Goal: Use online tool/utility: Use online tool/utility

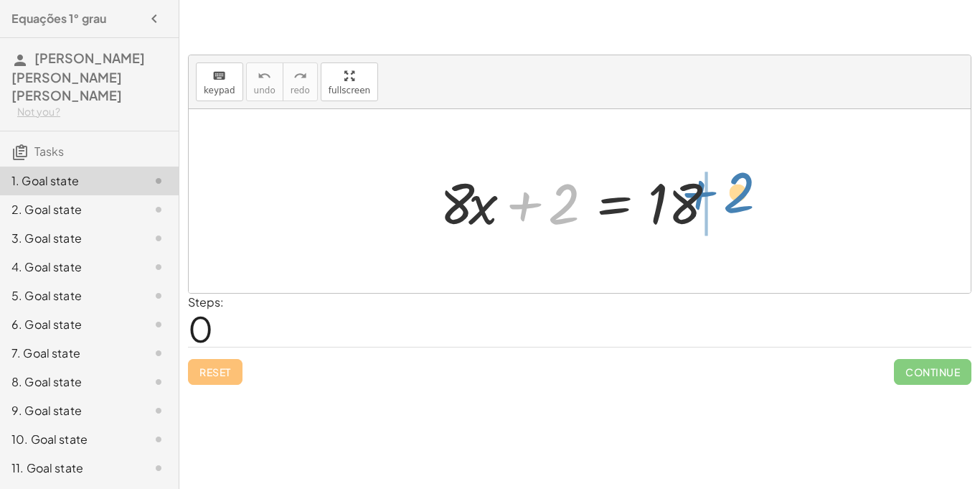
drag, startPoint x: 571, startPoint y: 212, endPoint x: 748, endPoint y: 202, distance: 177.6
click at [748, 202] on div "+ 2 + · 8 · x + 2 = 18" at bounding box center [580, 201] width 782 height 184
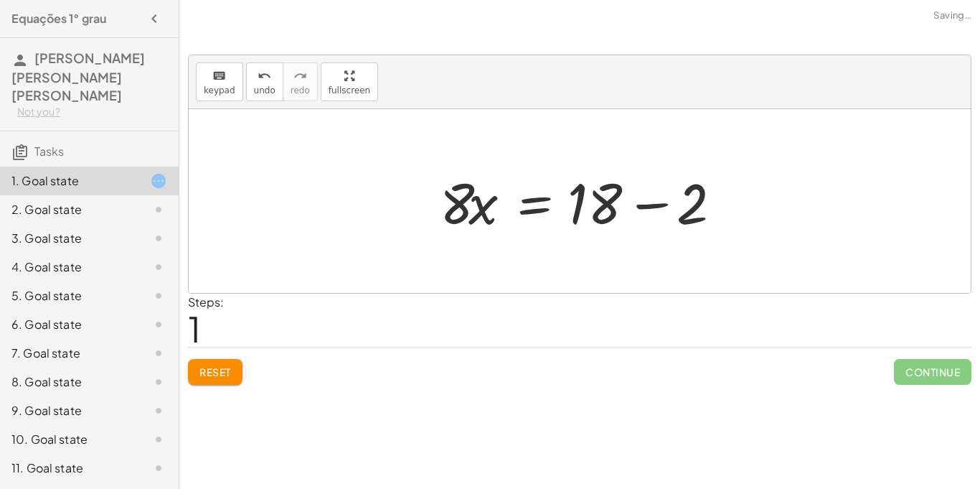
drag, startPoint x: 738, startPoint y: 202, endPoint x: 649, endPoint y: 202, distance: 89.0
click at [649, 202] on div at bounding box center [585, 201] width 305 height 74
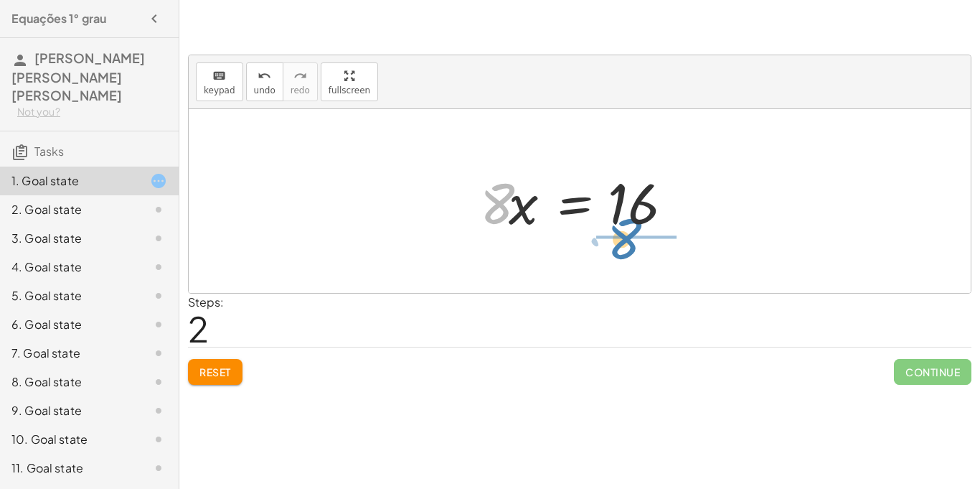
drag, startPoint x: 503, startPoint y: 205, endPoint x: 634, endPoint y: 242, distance: 135.7
click at [634, 242] on div "+ · 8 · x + 2 = 18 · 8 · x = + 18 − 2 · 8 · 8 · x = 16" at bounding box center [580, 201] width 782 height 184
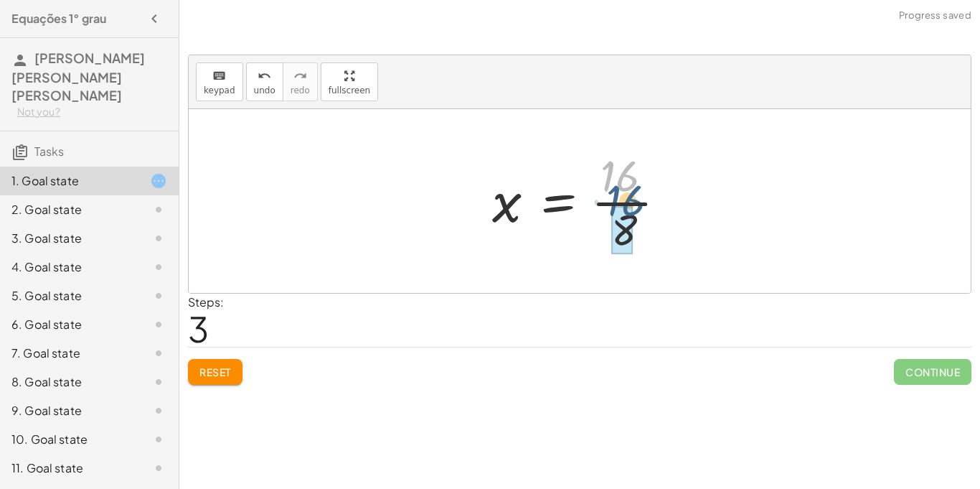
drag, startPoint x: 617, startPoint y: 182, endPoint x: 623, endPoint y: 211, distance: 29.4
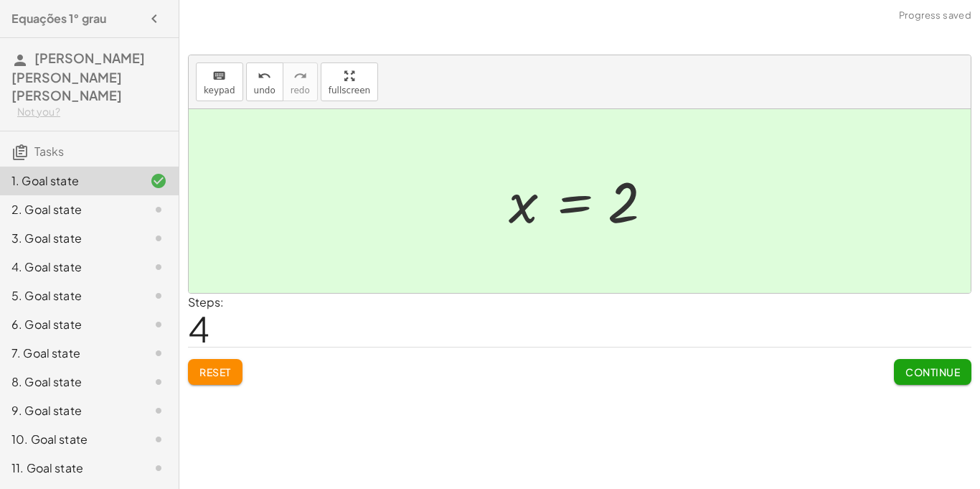
click at [623, 241] on div at bounding box center [580, 201] width 782 height 184
click at [909, 364] on button "Continue" at bounding box center [933, 372] width 78 height 26
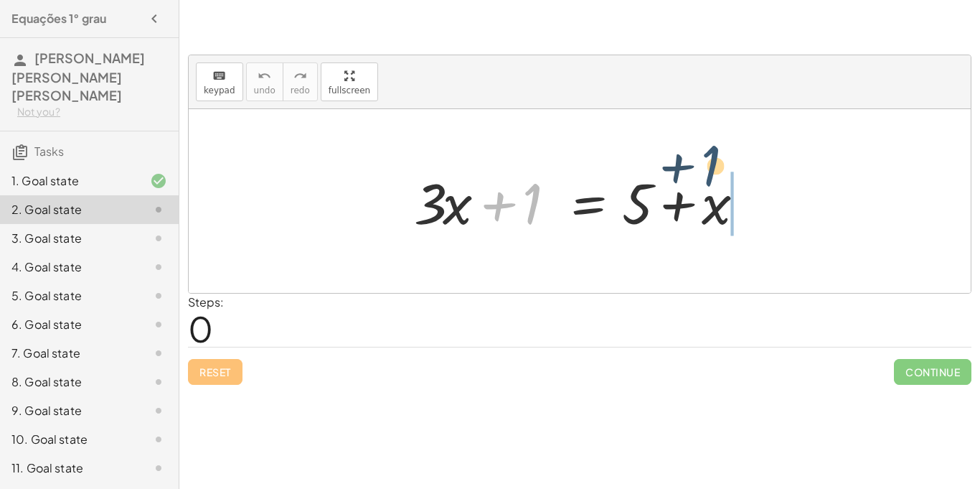
drag, startPoint x: 536, startPoint y: 215, endPoint x: 754, endPoint y: 204, distance: 218.5
click at [754, 204] on div at bounding box center [585, 201] width 356 height 74
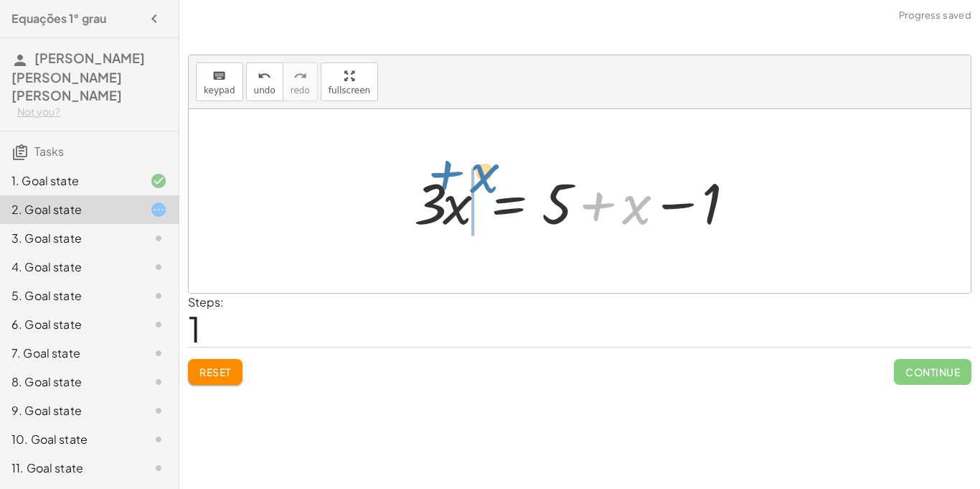
drag, startPoint x: 631, startPoint y: 210, endPoint x: 499, endPoint y: 184, distance: 134.4
click at [499, 184] on div at bounding box center [585, 201] width 356 height 74
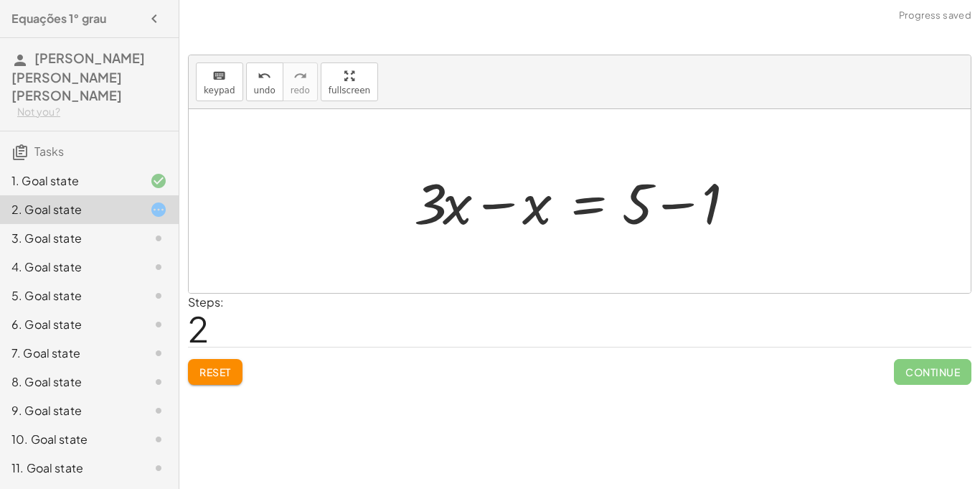
click at [517, 209] on div at bounding box center [585, 201] width 356 height 74
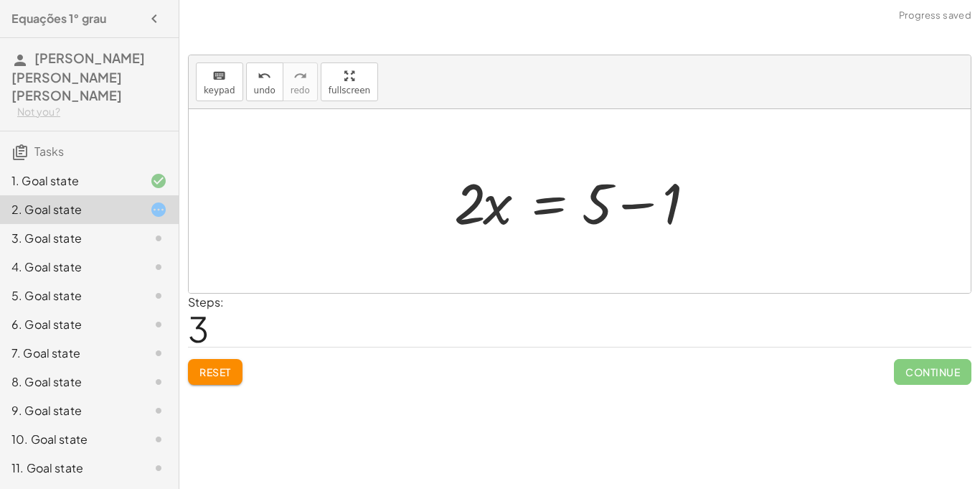
click at [600, 202] on div at bounding box center [585, 201] width 276 height 74
click at [632, 208] on div at bounding box center [585, 201] width 276 height 74
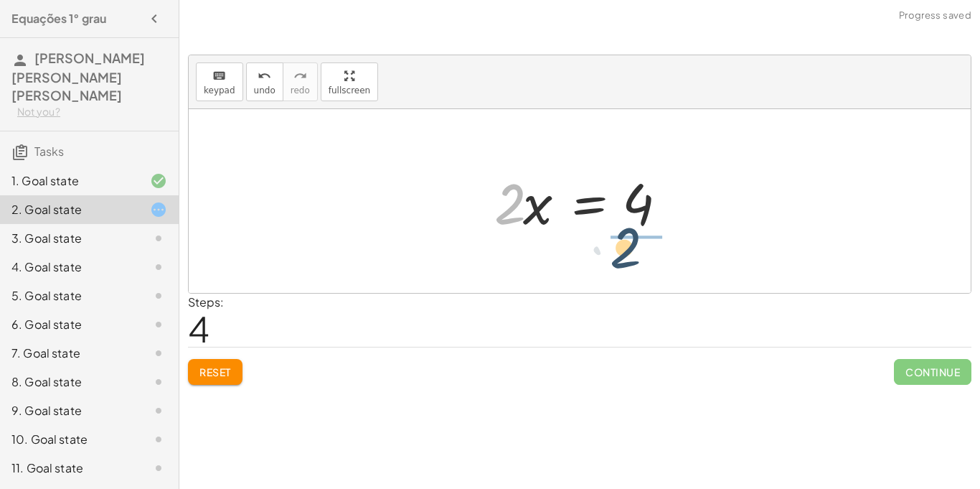
drag, startPoint x: 511, startPoint y: 202, endPoint x: 629, endPoint y: 246, distance: 126.3
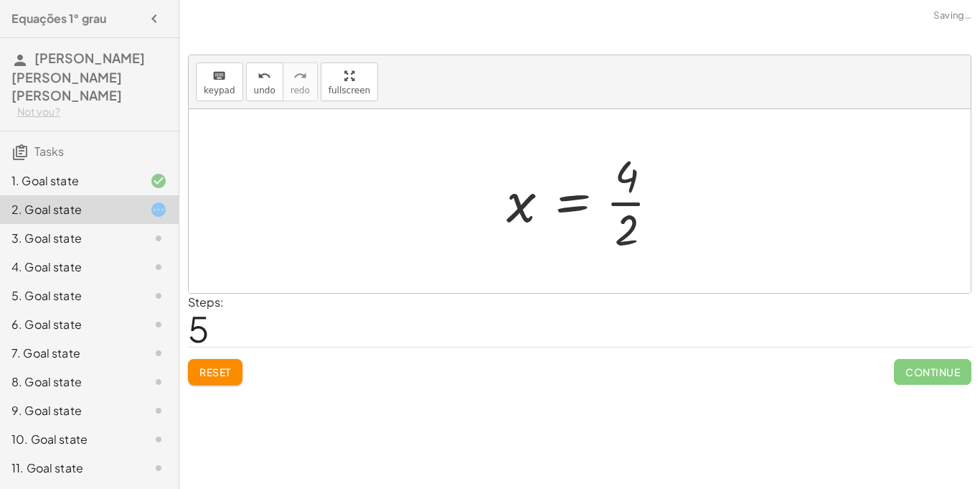
click at [640, 195] on div at bounding box center [589, 201] width 179 height 111
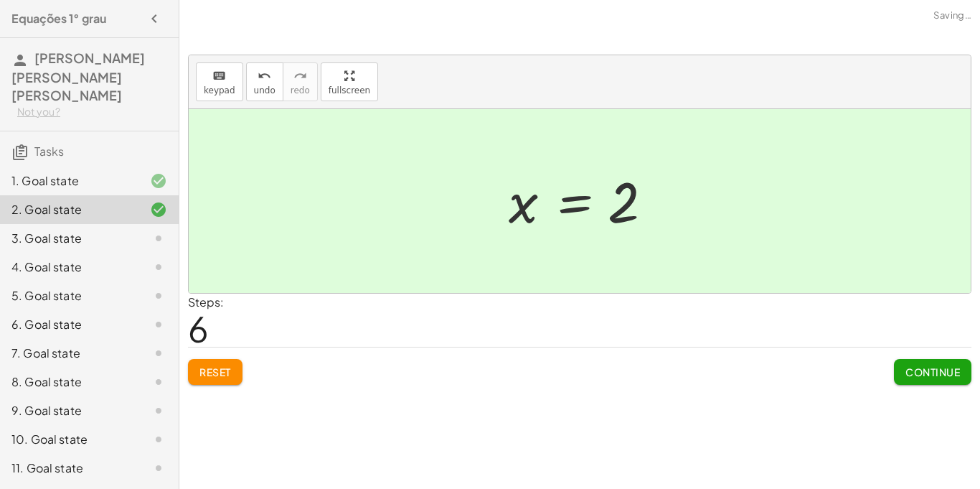
click at [933, 362] on button "Continue" at bounding box center [933, 372] width 78 height 26
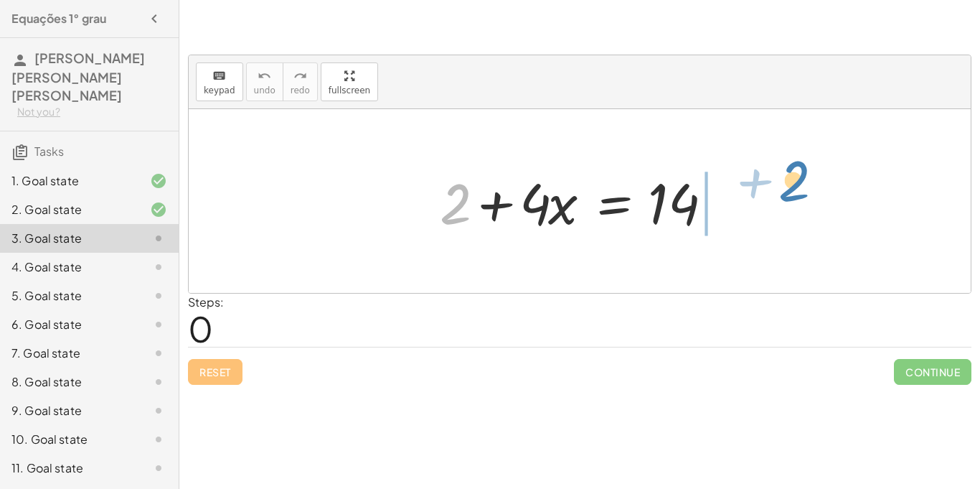
drag, startPoint x: 453, startPoint y: 204, endPoint x: 764, endPoint y: 212, distance: 311.6
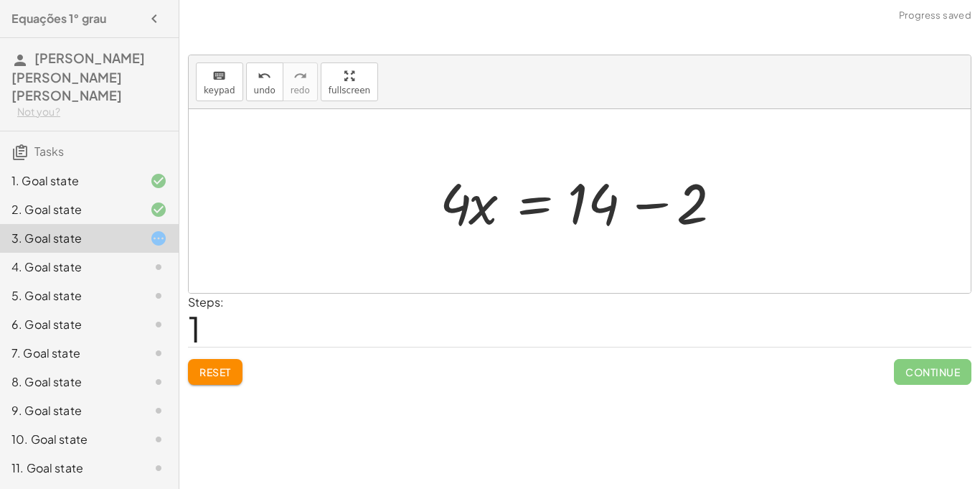
click at [596, 203] on div at bounding box center [585, 201] width 305 height 74
click at [648, 199] on div at bounding box center [585, 201] width 305 height 74
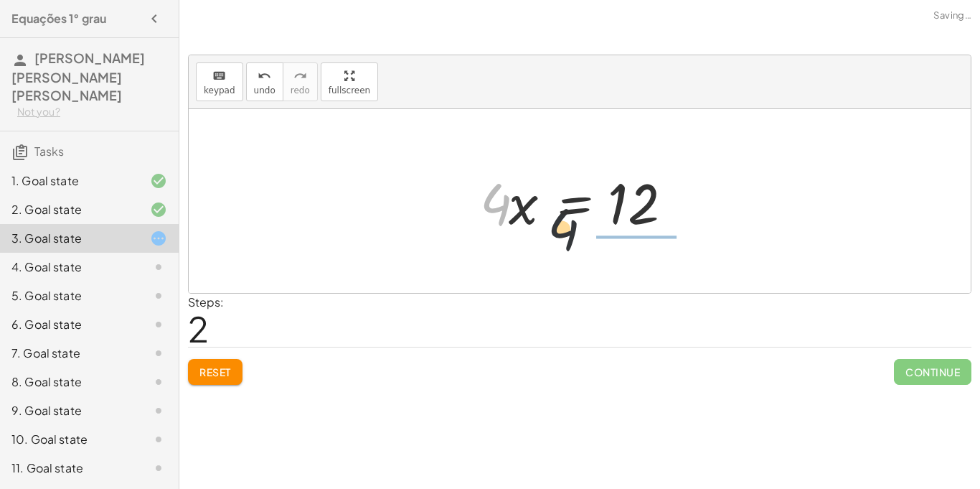
drag, startPoint x: 500, startPoint y: 210, endPoint x: 640, endPoint y: 252, distance: 145.5
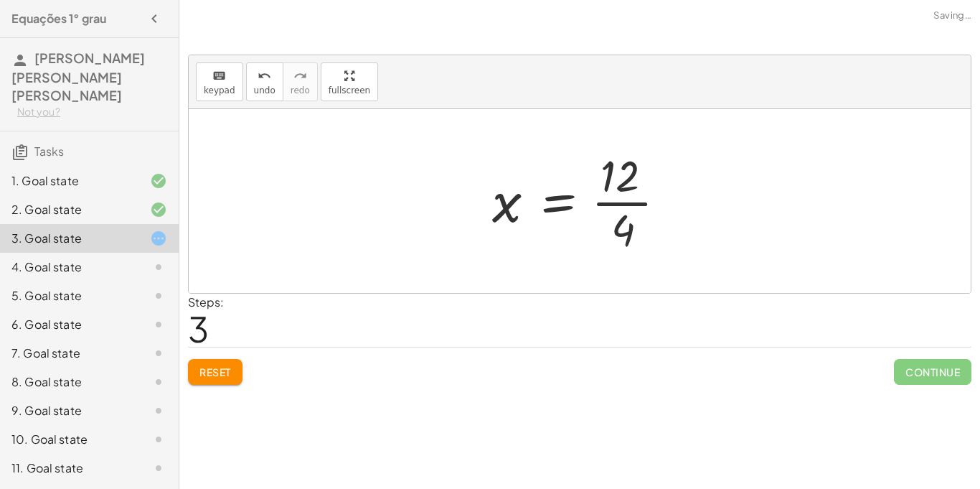
click at [624, 197] on div at bounding box center [585, 201] width 200 height 111
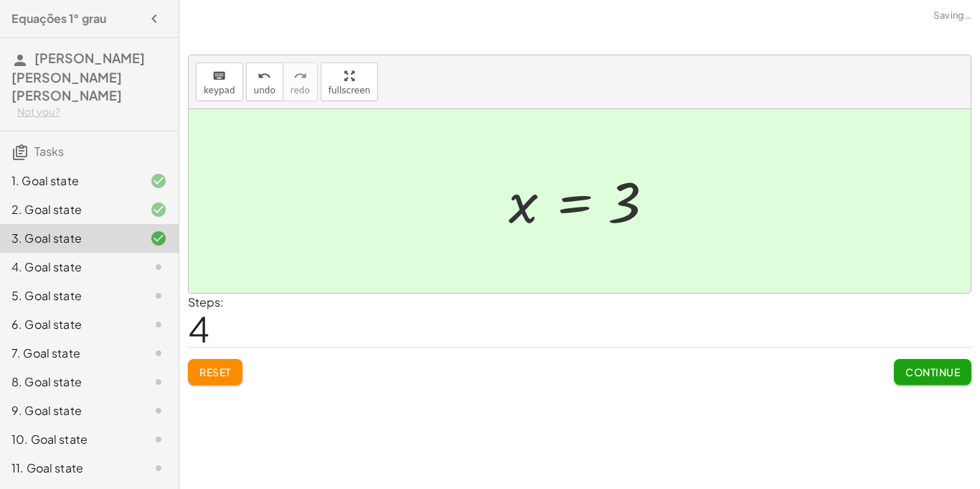
click at [223, 368] on span "Reset" at bounding box center [216, 371] width 32 height 13
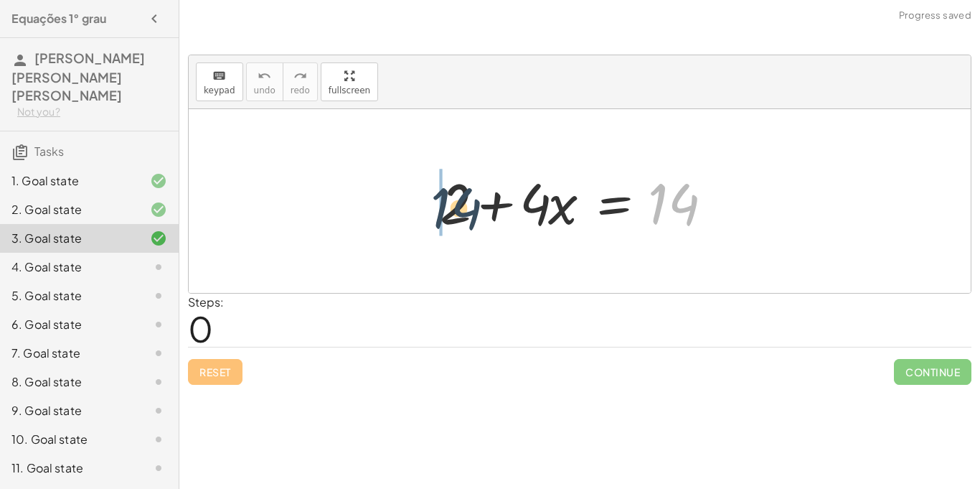
drag, startPoint x: 661, startPoint y: 205, endPoint x: 421, endPoint y: 213, distance: 239.9
click at [421, 213] on div "14 + 2 + · 4 · x = 14" at bounding box center [579, 201] width 323 height 81
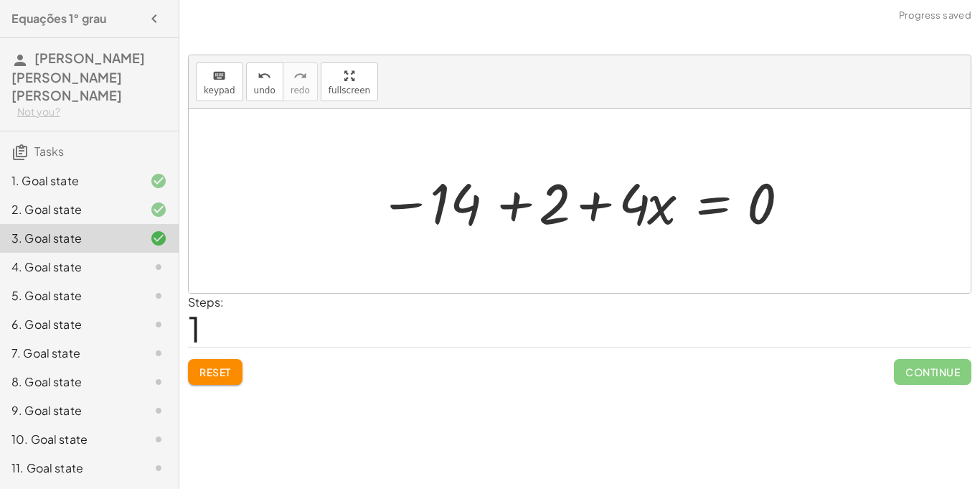
click at [225, 378] on button "Reset" at bounding box center [215, 372] width 55 height 26
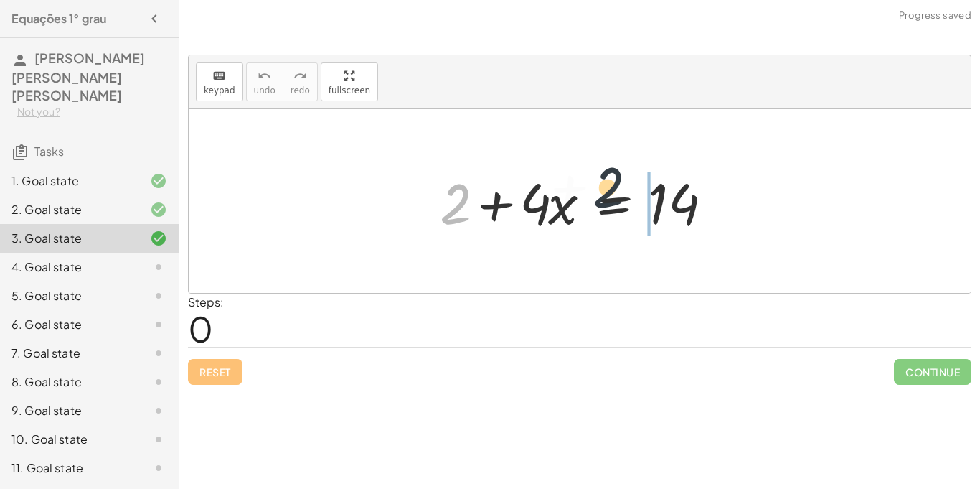
drag, startPoint x: 459, startPoint y: 208, endPoint x: 680, endPoint y: 198, distance: 222.0
click at [680, 198] on div at bounding box center [585, 201] width 305 height 74
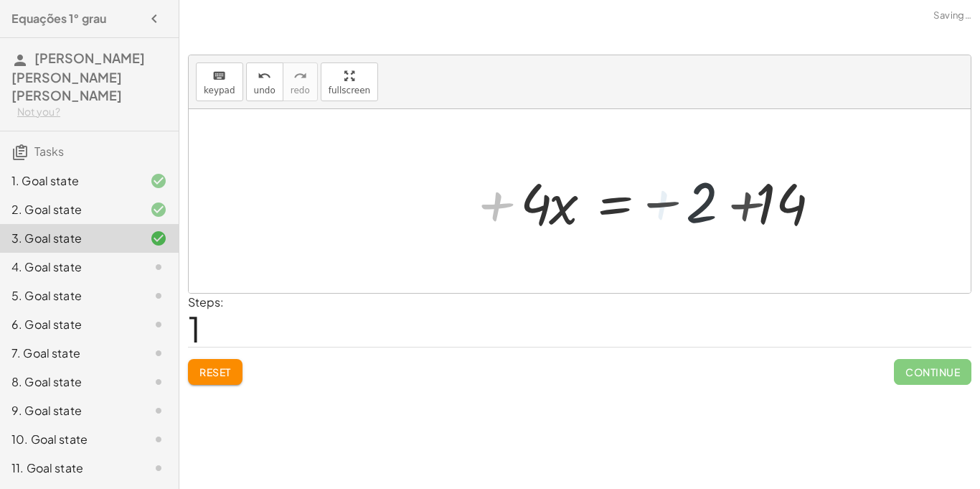
click at [684, 200] on div at bounding box center [686, 201] width 347 height 74
click at [746, 202] on div at bounding box center [686, 201] width 347 height 74
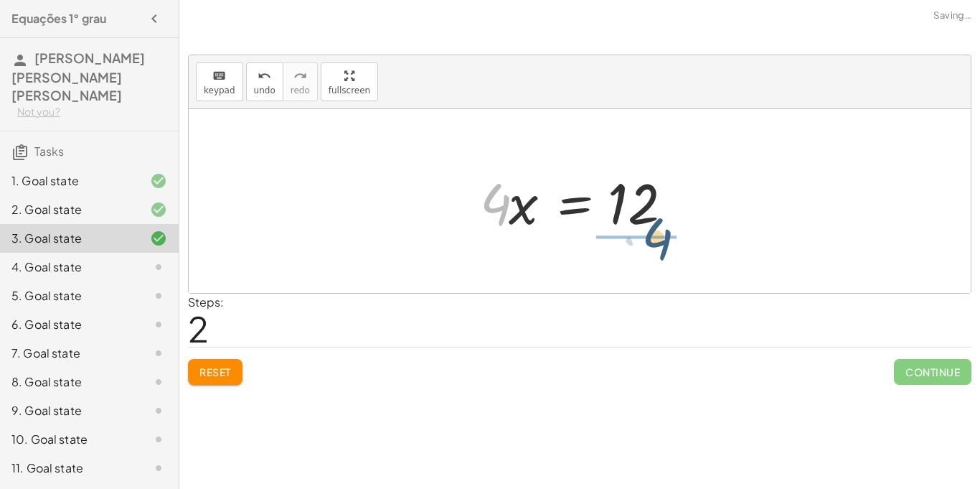
drag, startPoint x: 497, startPoint y: 208, endPoint x: 687, endPoint y: 249, distance: 193.9
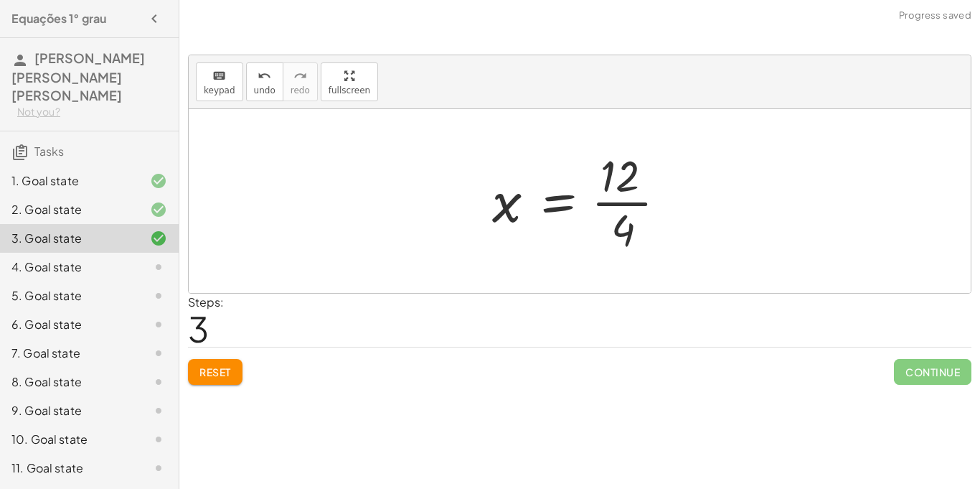
click at [626, 230] on div at bounding box center [585, 201] width 200 height 111
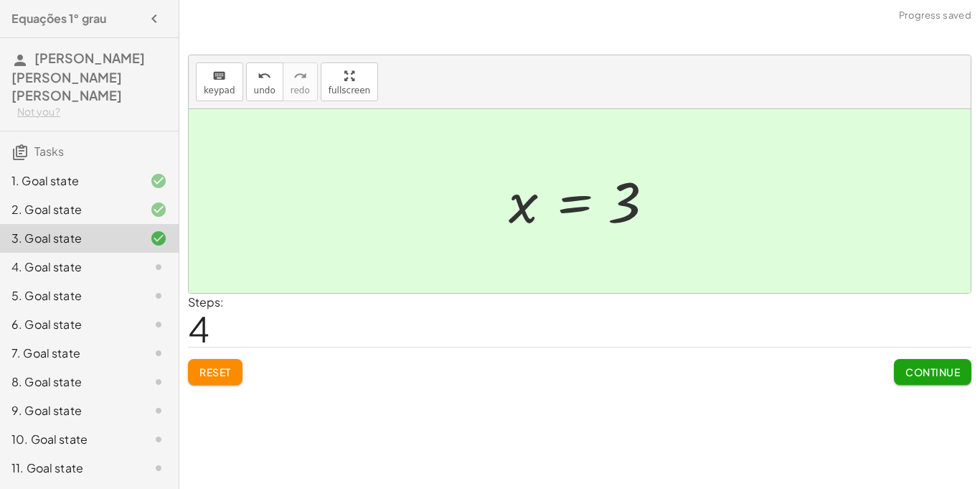
click at [238, 365] on button "Reset" at bounding box center [215, 372] width 55 height 26
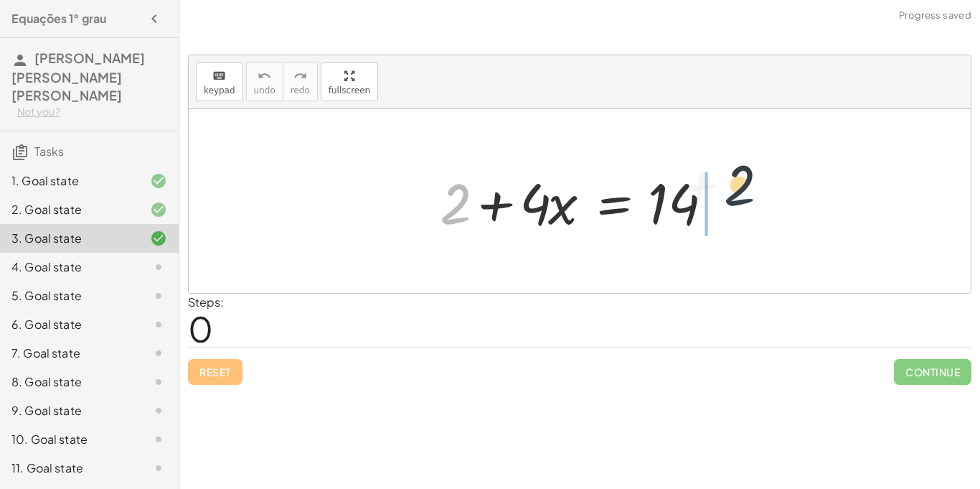
drag, startPoint x: 449, startPoint y: 212, endPoint x: 762, endPoint y: 193, distance: 312.8
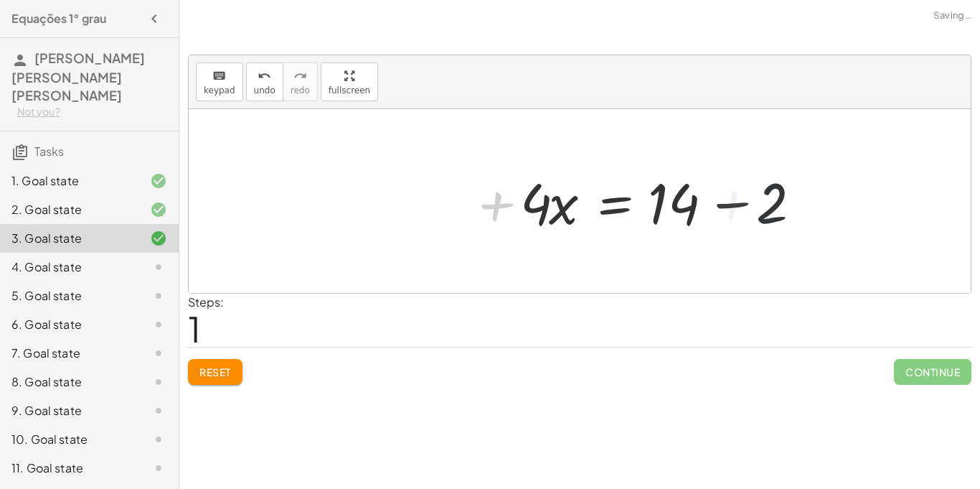
click at [717, 197] on div at bounding box center [665, 201] width 305 height 74
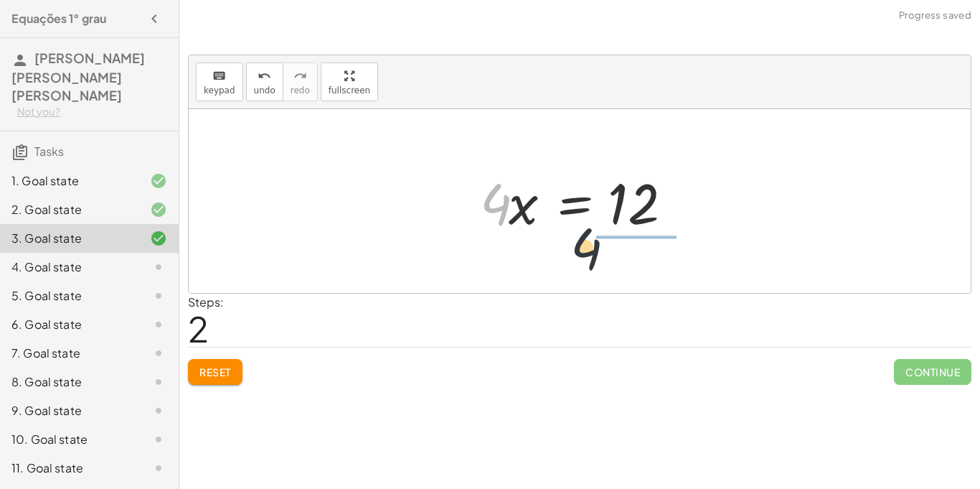
drag, startPoint x: 495, startPoint y: 206, endPoint x: 628, endPoint y: 266, distance: 146.5
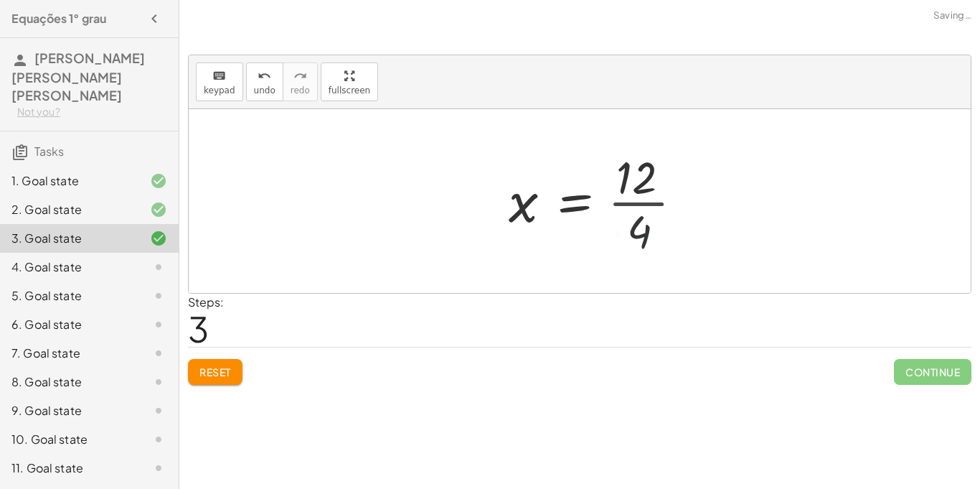
click at [621, 256] on div at bounding box center [602, 201] width 200 height 111
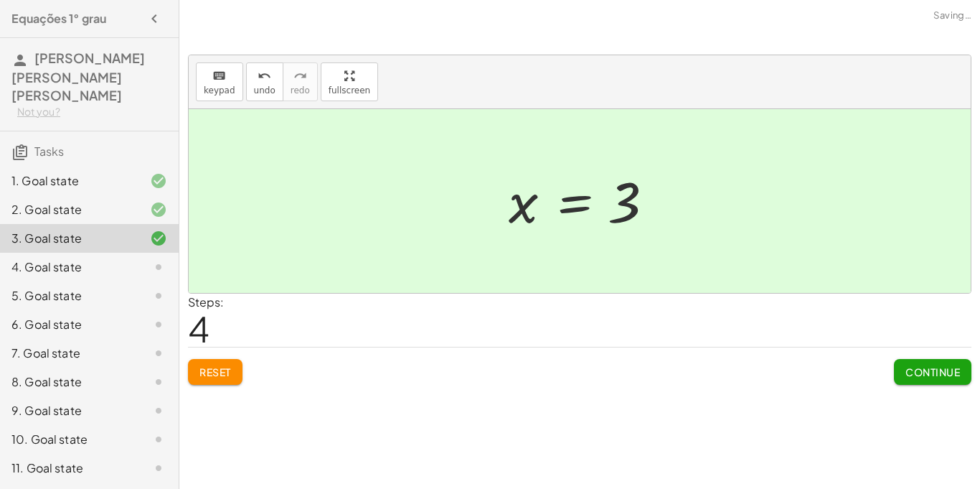
click at [919, 366] on span "Continue" at bounding box center [933, 371] width 55 height 13
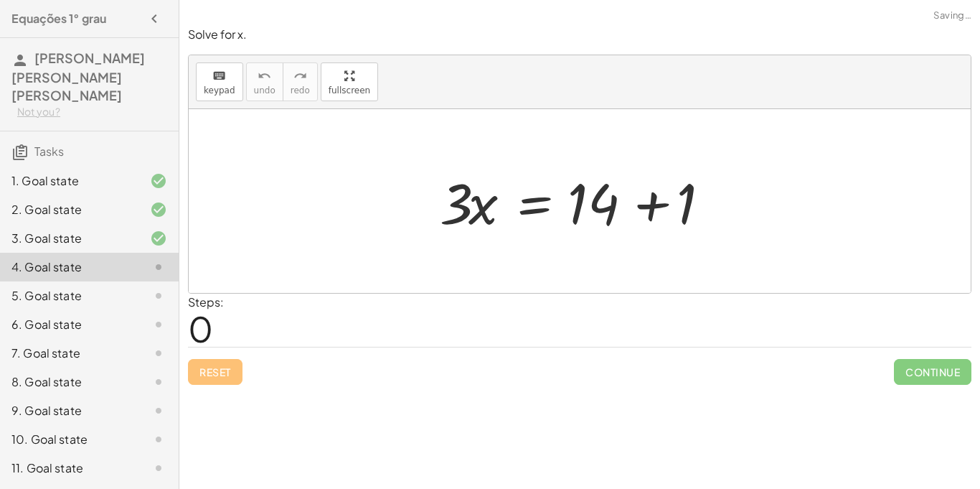
click at [610, 204] on div at bounding box center [585, 201] width 305 height 74
click at [640, 205] on div at bounding box center [585, 201] width 305 height 74
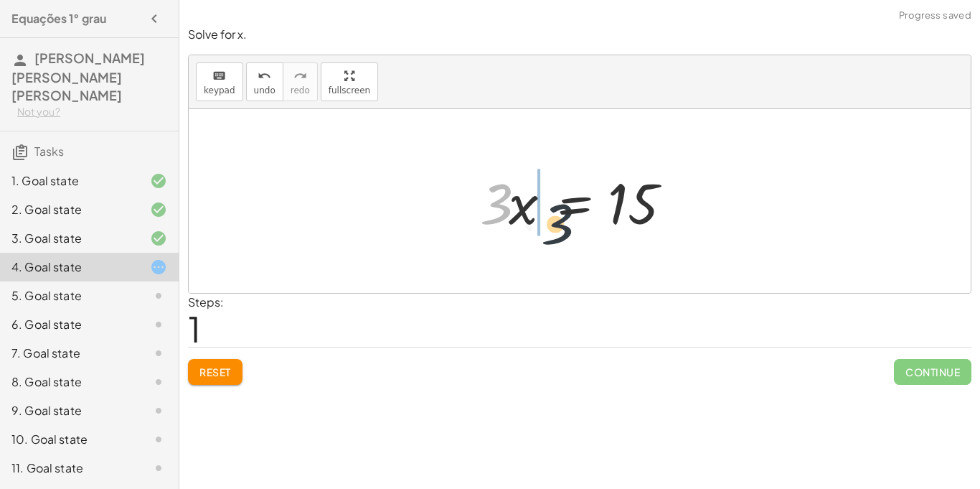
drag, startPoint x: 499, startPoint y: 204, endPoint x: 619, endPoint y: 235, distance: 123.8
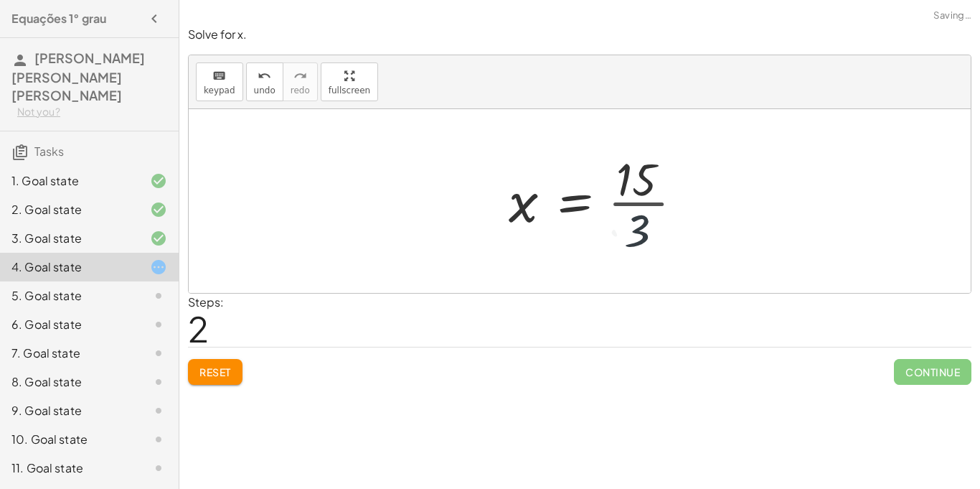
click at [619, 235] on div at bounding box center [602, 201] width 200 height 111
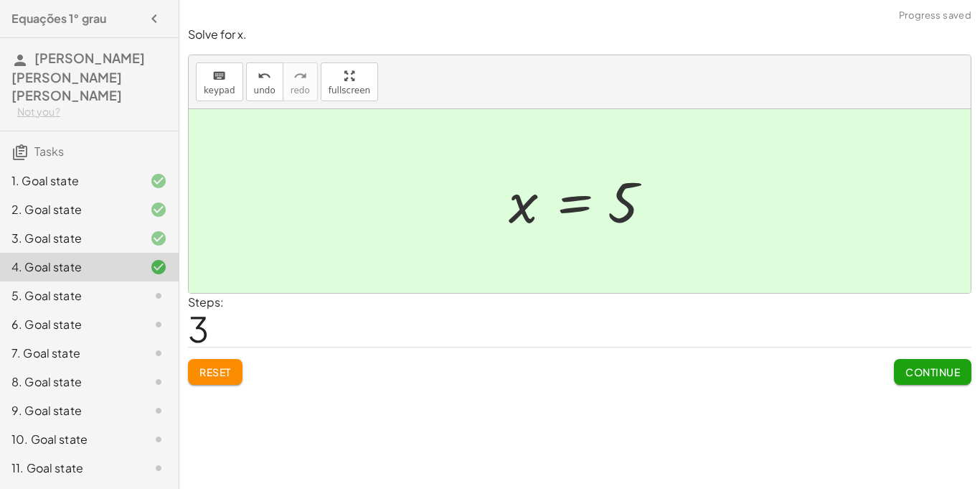
click at [916, 373] on span "Continue" at bounding box center [933, 371] width 55 height 13
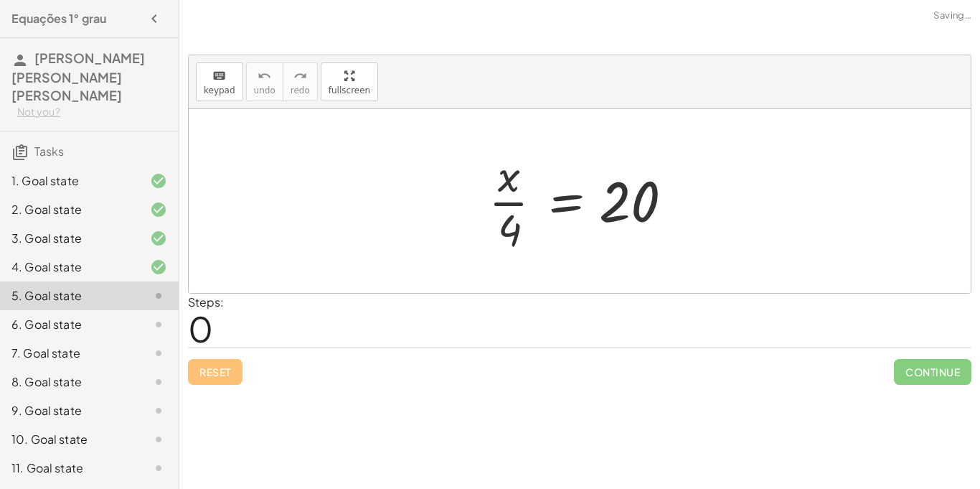
click at [508, 226] on div at bounding box center [585, 201] width 207 height 111
click at [516, 188] on div at bounding box center [585, 201] width 207 height 111
click at [513, 225] on div at bounding box center [585, 201] width 207 height 111
drag, startPoint x: 514, startPoint y: 222, endPoint x: 623, endPoint y: 238, distance: 110.2
click at [623, 238] on div at bounding box center [585, 201] width 207 height 111
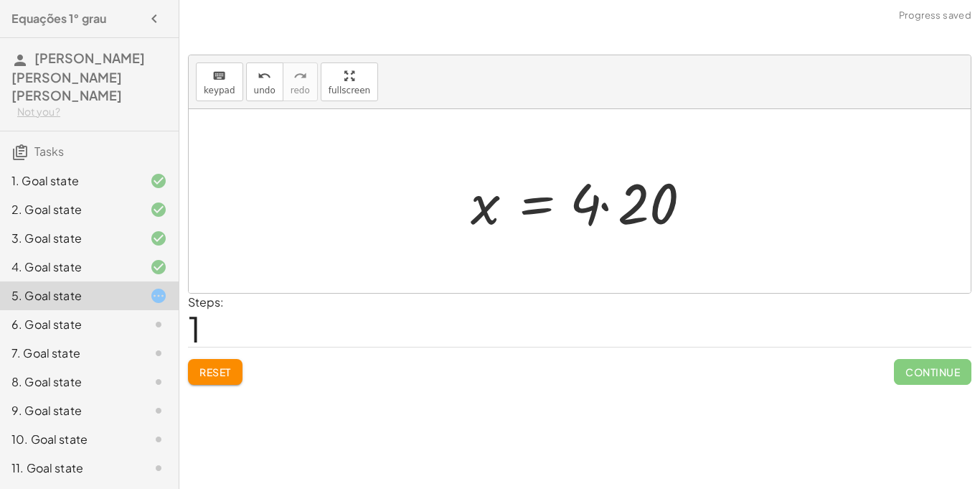
click at [600, 207] on div at bounding box center [586, 201] width 244 height 74
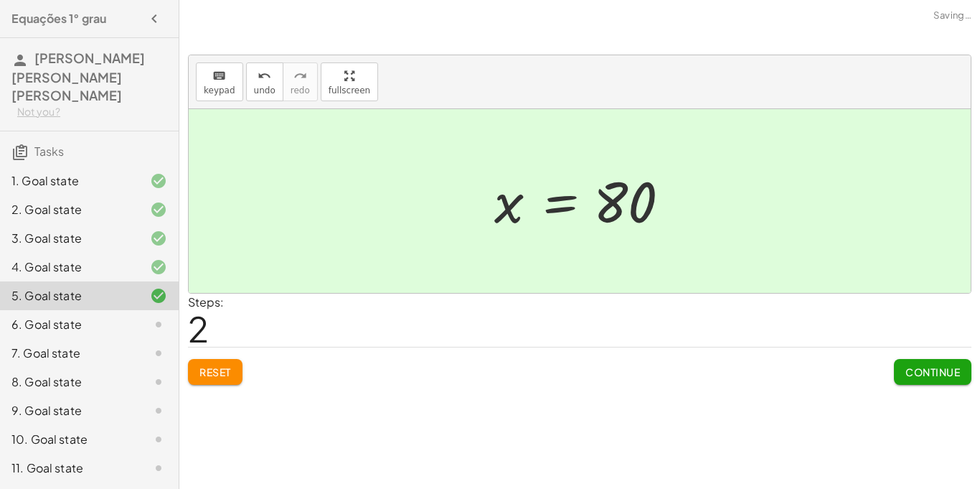
click at [503, 205] on div at bounding box center [585, 201] width 196 height 71
click at [947, 373] on span "Continue" at bounding box center [933, 371] width 55 height 13
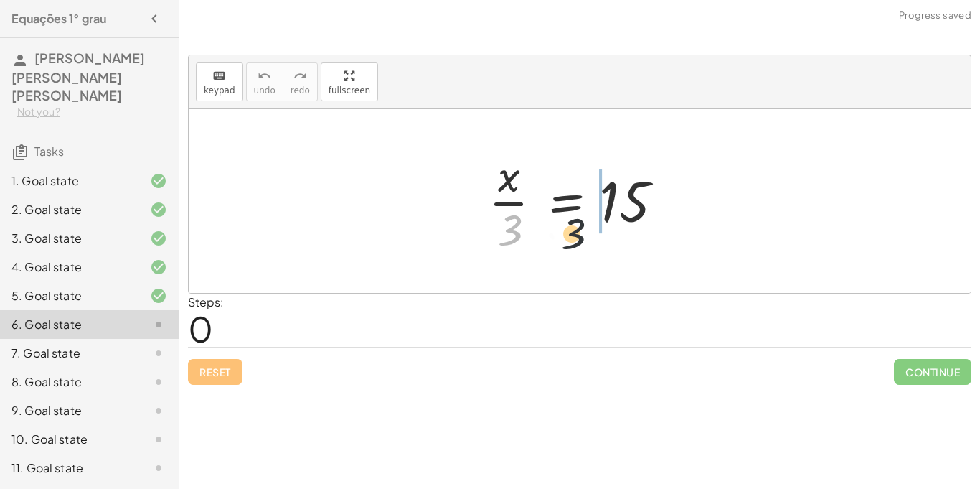
drag, startPoint x: 510, startPoint y: 224, endPoint x: 619, endPoint y: 229, distance: 108.5
click at [619, 229] on div at bounding box center [585, 201] width 207 height 111
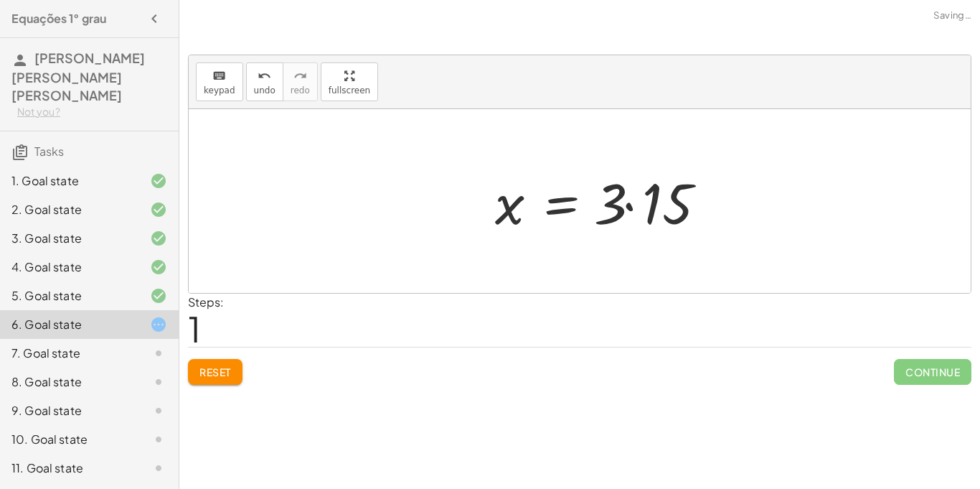
click at [613, 220] on div at bounding box center [610, 201] width 244 height 74
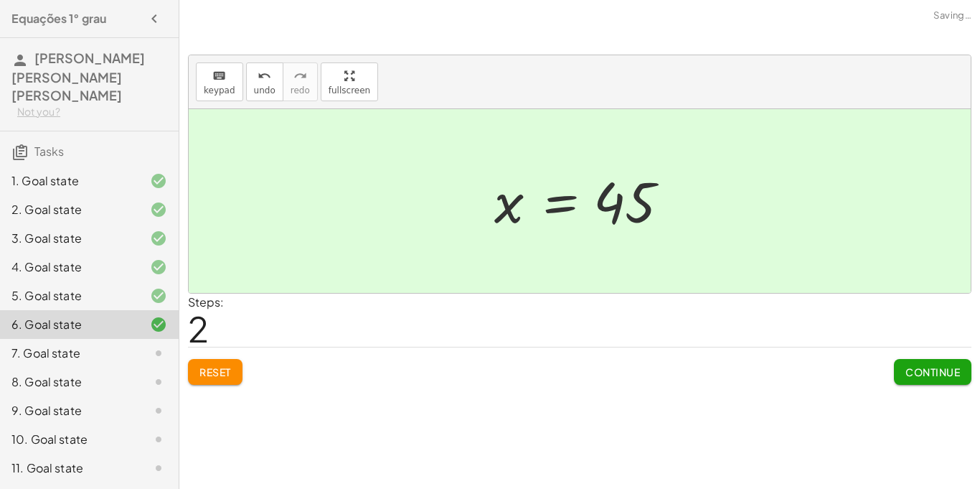
click at [932, 368] on span "Continue" at bounding box center [933, 371] width 55 height 13
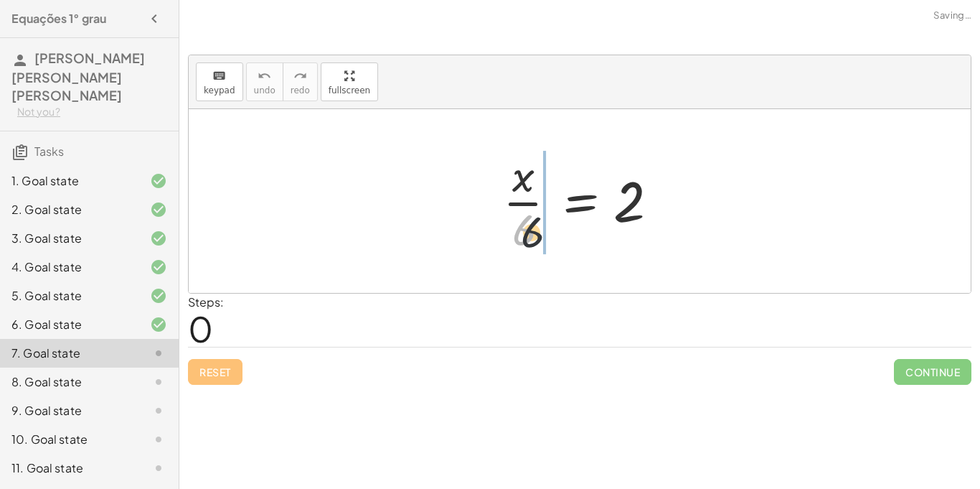
drag, startPoint x: 521, startPoint y: 230, endPoint x: 566, endPoint y: 242, distance: 46.8
click at [566, 242] on div at bounding box center [585, 201] width 179 height 111
drag, startPoint x: 528, startPoint y: 224, endPoint x: 566, endPoint y: 226, distance: 37.4
click at [566, 226] on div at bounding box center [585, 201] width 179 height 111
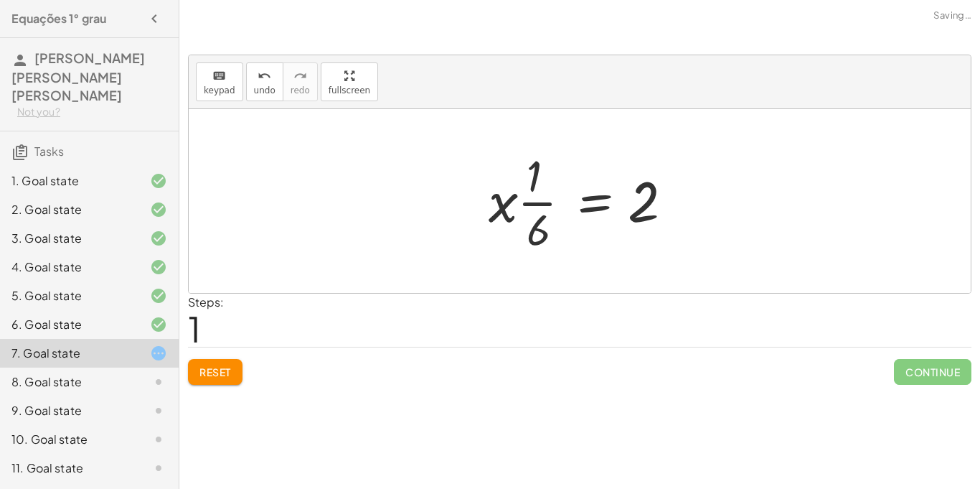
click at [525, 223] on div at bounding box center [585, 201] width 207 height 111
click at [538, 205] on div at bounding box center [585, 201] width 207 height 111
click at [204, 369] on span "Reset" at bounding box center [216, 371] width 32 height 13
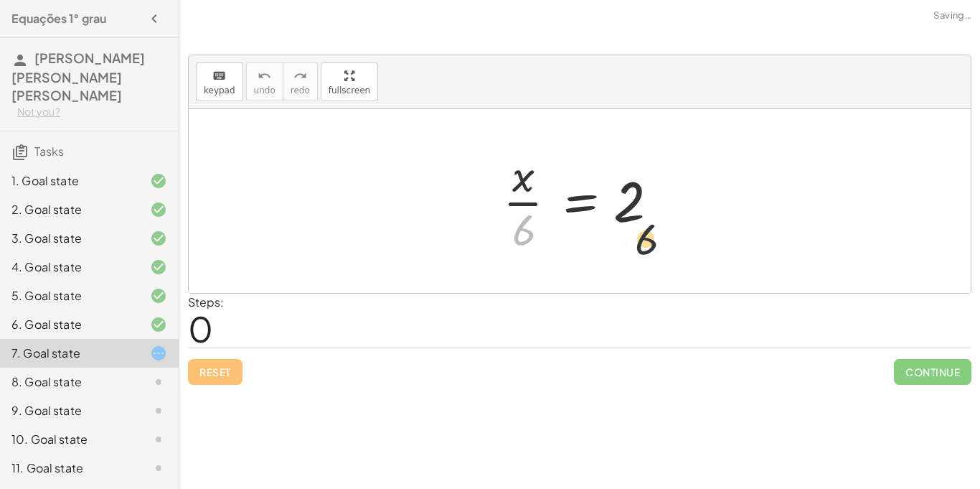
drag, startPoint x: 525, startPoint y: 226, endPoint x: 700, endPoint y: 240, distance: 175.7
drag, startPoint x: 533, startPoint y: 225, endPoint x: 551, endPoint y: 224, distance: 17.2
click at [551, 224] on div at bounding box center [585, 201] width 179 height 111
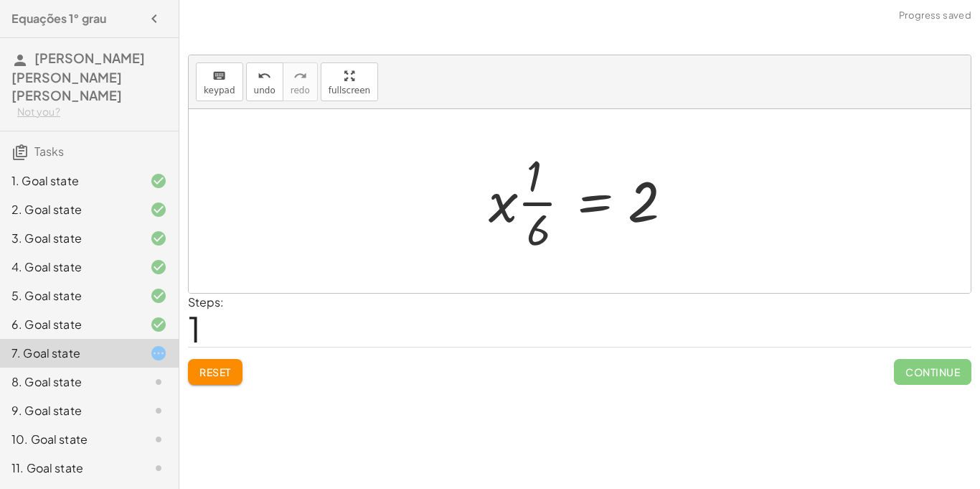
click at [230, 376] on span "Reset" at bounding box center [216, 371] width 32 height 13
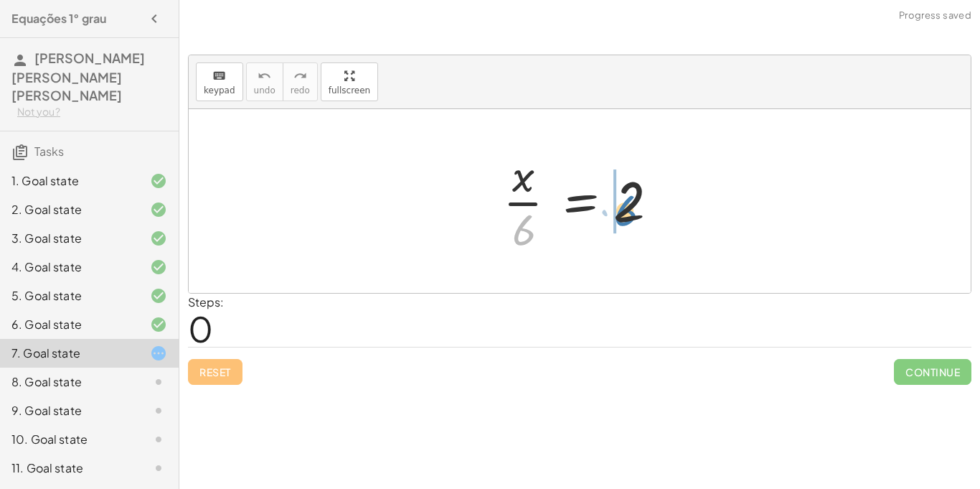
drag, startPoint x: 531, startPoint y: 220, endPoint x: 637, endPoint y: 200, distance: 108.1
click at [637, 200] on div at bounding box center [585, 201] width 179 height 111
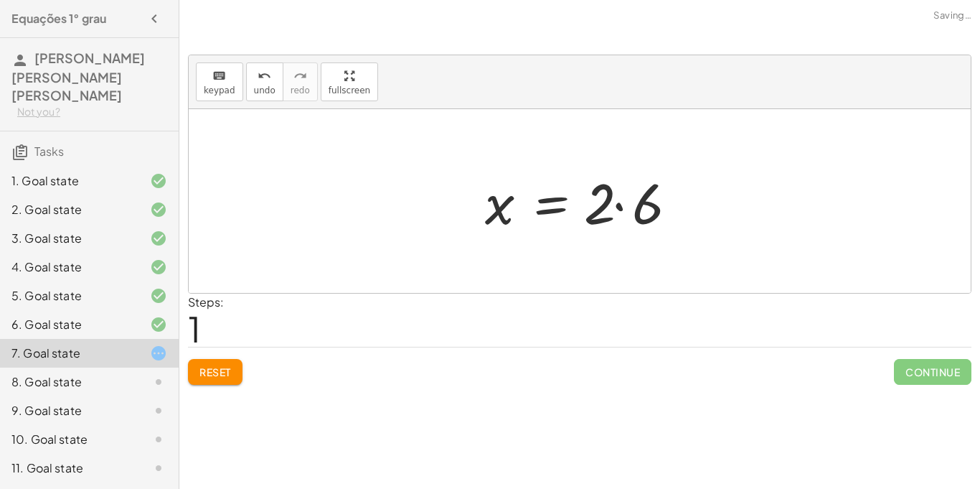
click at [520, 212] on div at bounding box center [585, 201] width 215 height 74
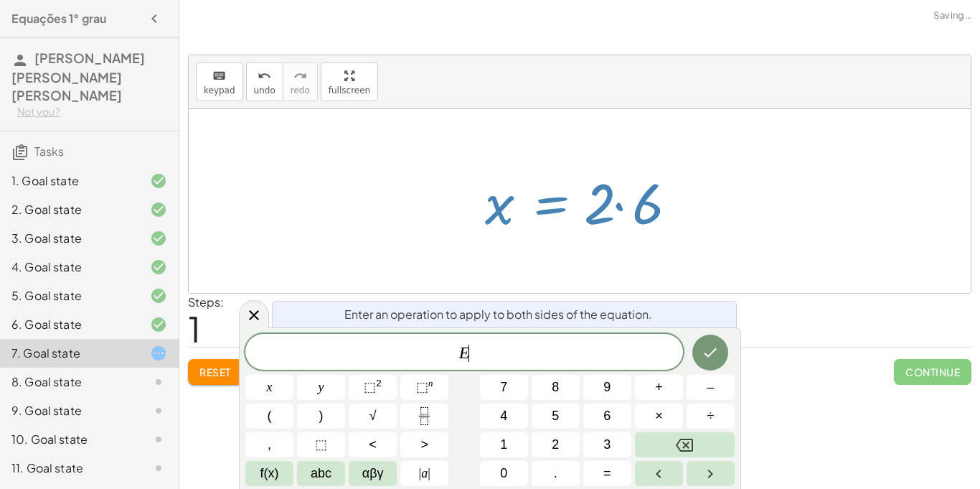
scroll to position [1, 0]
click at [808, 219] on div at bounding box center [580, 201] width 782 height 184
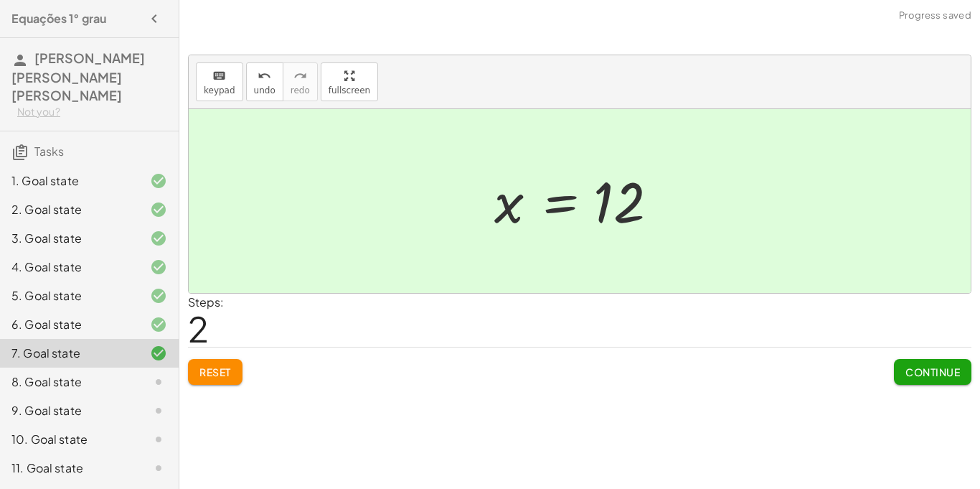
click at [224, 364] on button "Reset" at bounding box center [215, 372] width 55 height 26
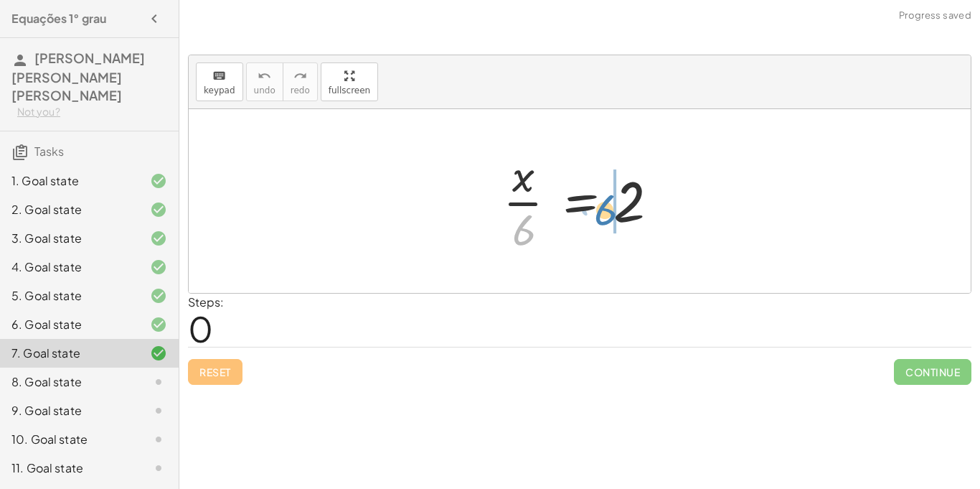
drag, startPoint x: 530, startPoint y: 231, endPoint x: 607, endPoint y: 210, distance: 79.6
click at [607, 210] on div at bounding box center [585, 201] width 179 height 111
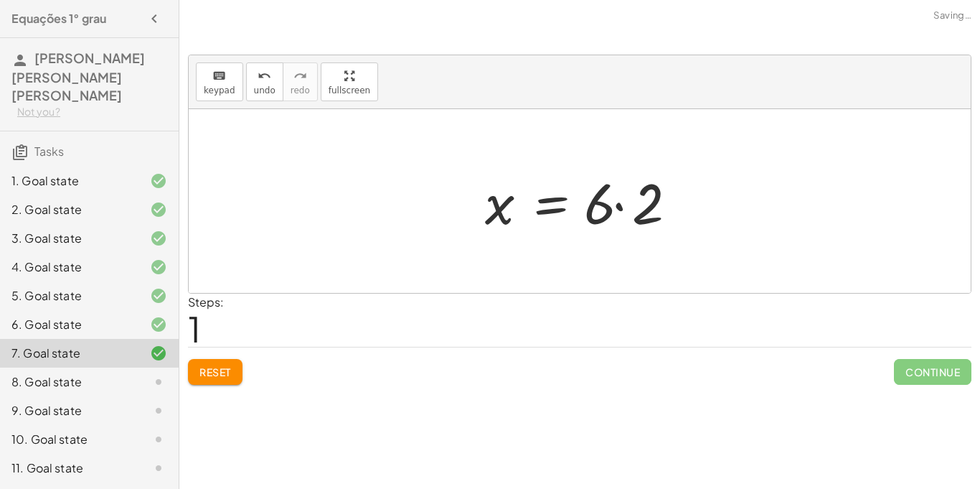
click at [616, 210] on div at bounding box center [585, 201] width 215 height 74
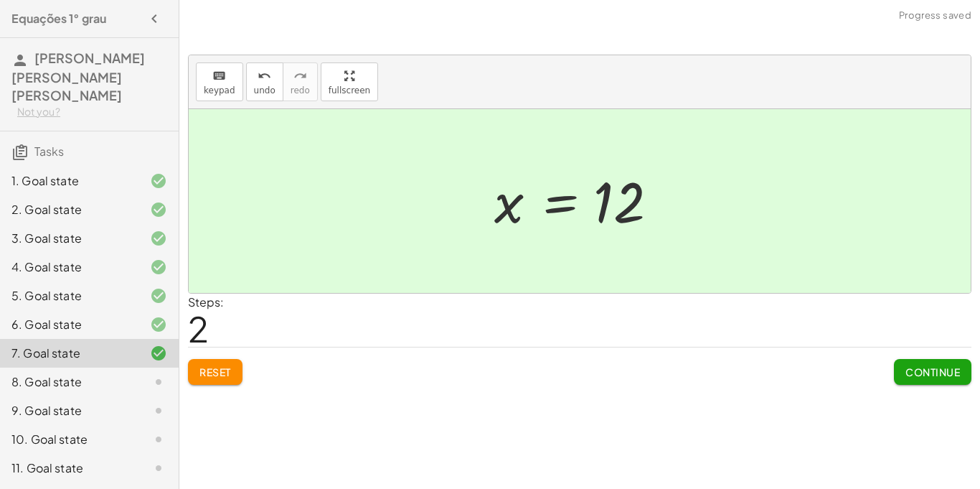
click at [911, 358] on div "Continue" at bounding box center [933, 365] width 78 height 37
click at [922, 371] on span "Continue" at bounding box center [933, 371] width 55 height 13
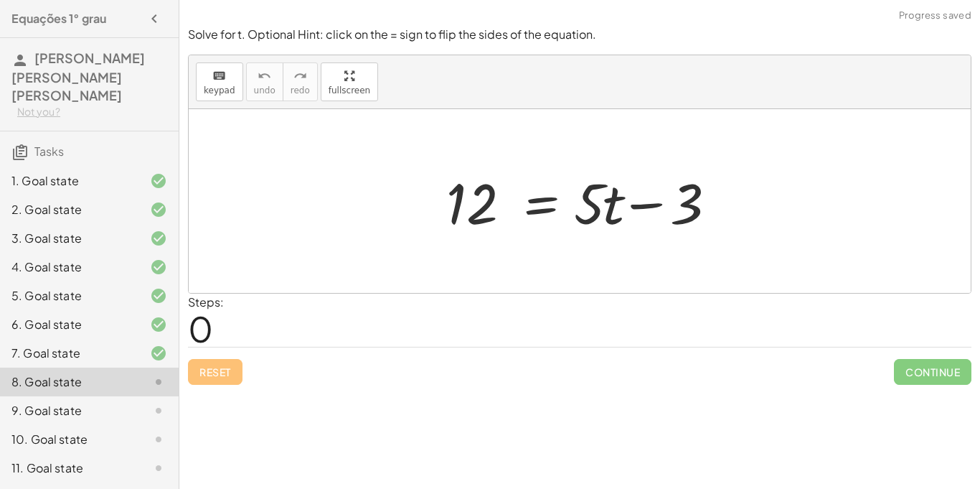
drag, startPoint x: 459, startPoint y: 200, endPoint x: 476, endPoint y: 198, distance: 16.6
click at [476, 198] on div at bounding box center [585, 201] width 292 height 74
drag, startPoint x: 477, startPoint y: 199, endPoint x: 700, endPoint y: 212, distance: 222.9
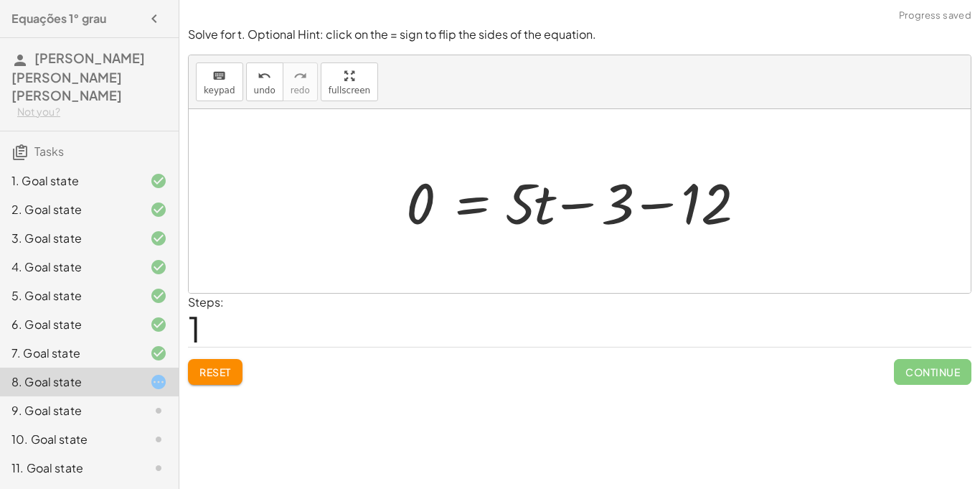
click at [202, 375] on span "Reset" at bounding box center [216, 371] width 32 height 13
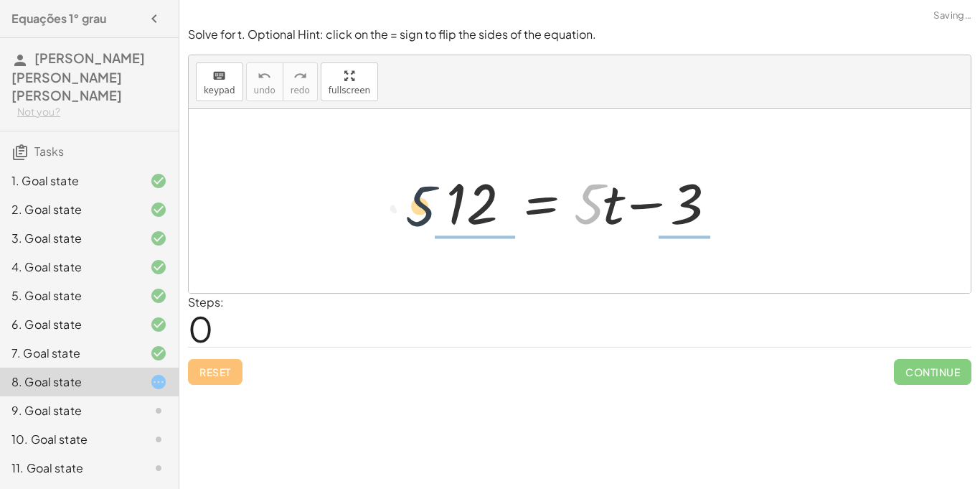
drag, startPoint x: 602, startPoint y: 210, endPoint x: 432, endPoint y: 212, distance: 170.1
click at [432, 212] on div "· 5 12 = + · 5 · t − 3" at bounding box center [580, 201] width 310 height 81
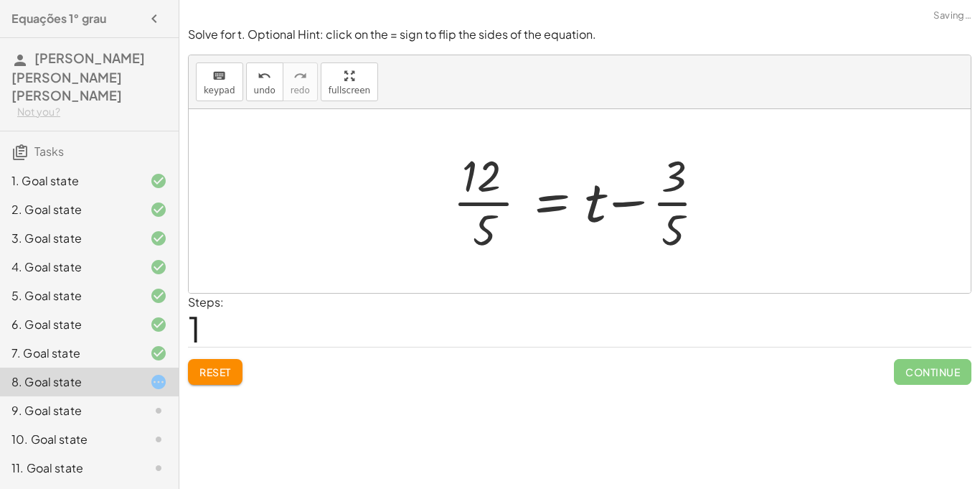
click at [239, 356] on div "Reset Continue" at bounding box center [580, 366] width 784 height 38
click at [232, 364] on button "Reset" at bounding box center [215, 372] width 55 height 26
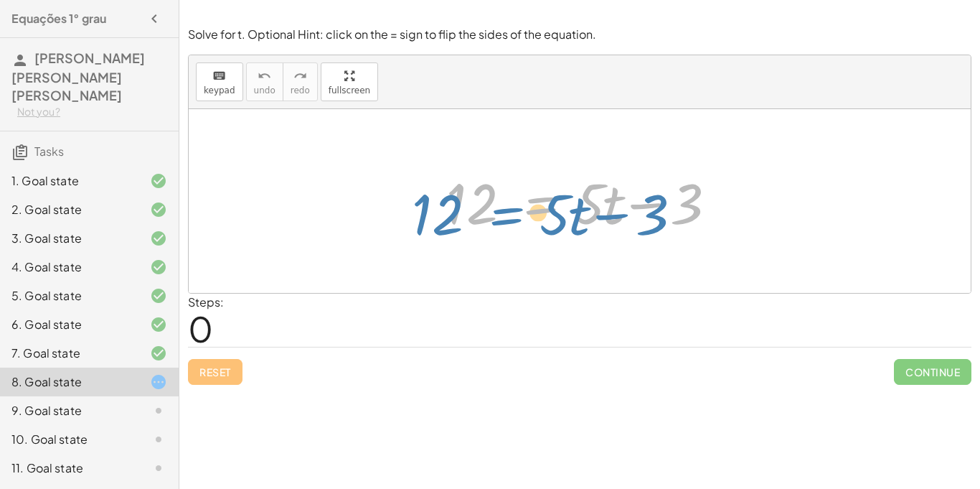
drag, startPoint x: 532, startPoint y: 215, endPoint x: 482, endPoint y: 230, distance: 51.6
click at [482, 230] on div at bounding box center [585, 201] width 292 height 74
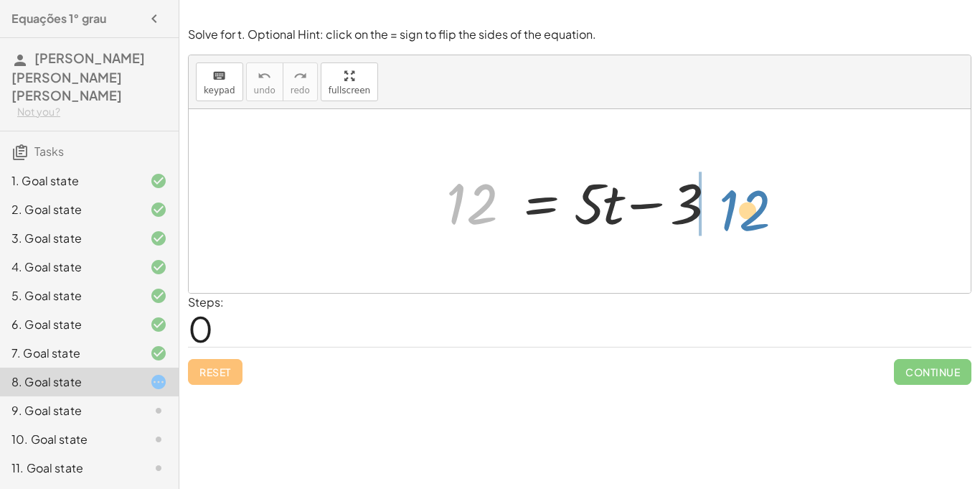
drag, startPoint x: 490, startPoint y: 199, endPoint x: 762, endPoint y: 205, distance: 272.1
click at [762, 205] on div "12 12 = + · 5 · t − 3" at bounding box center [580, 201] width 782 height 184
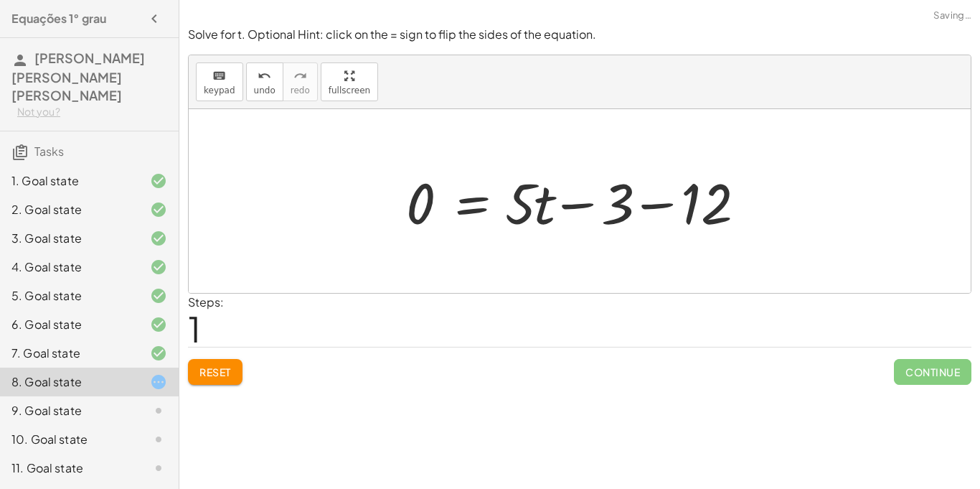
click at [626, 211] on div at bounding box center [585, 201] width 372 height 74
click at [582, 209] on div at bounding box center [585, 201] width 372 height 74
drag, startPoint x: 416, startPoint y: 204, endPoint x: 411, endPoint y: 213, distance: 10.6
click at [411, 213] on div at bounding box center [585, 201] width 372 height 74
click at [232, 366] on button "Reset" at bounding box center [215, 372] width 55 height 26
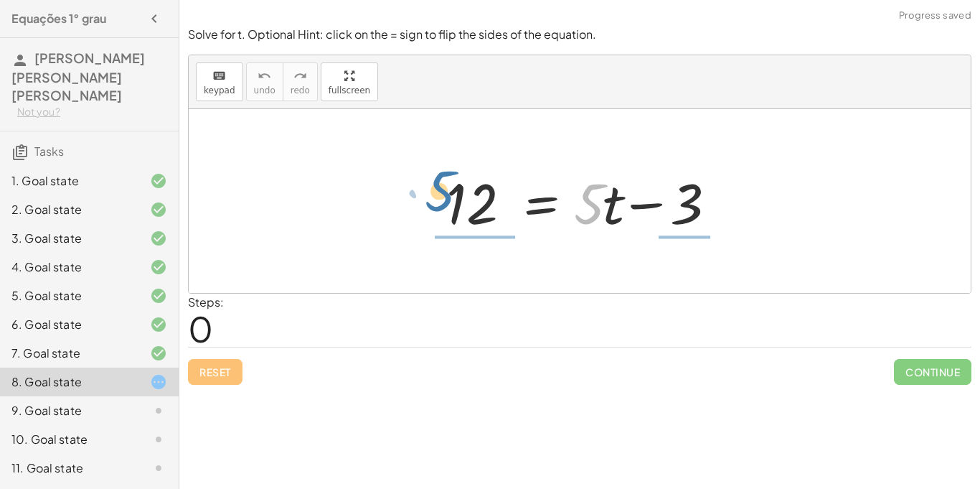
drag, startPoint x: 603, startPoint y: 196, endPoint x: 462, endPoint y: 185, distance: 141.1
click at [462, 185] on div at bounding box center [585, 201] width 292 height 74
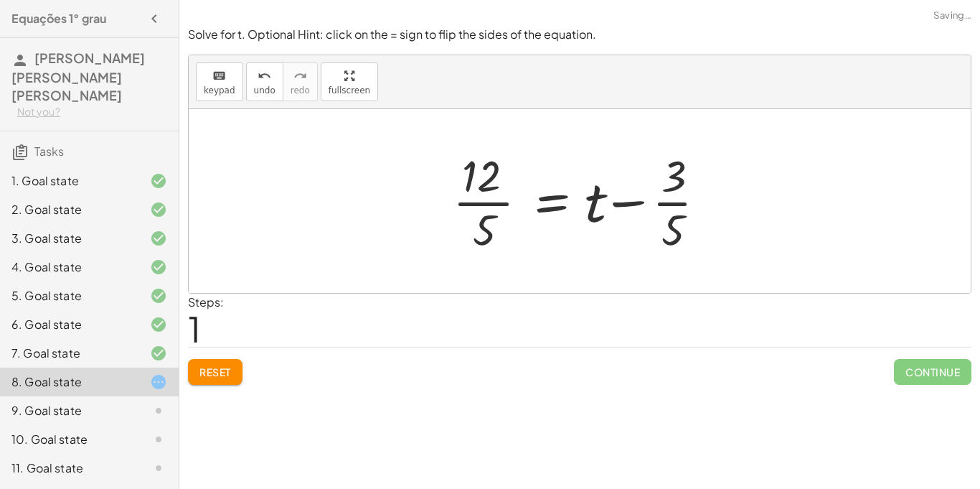
click at [234, 377] on button "Reset" at bounding box center [215, 372] width 55 height 26
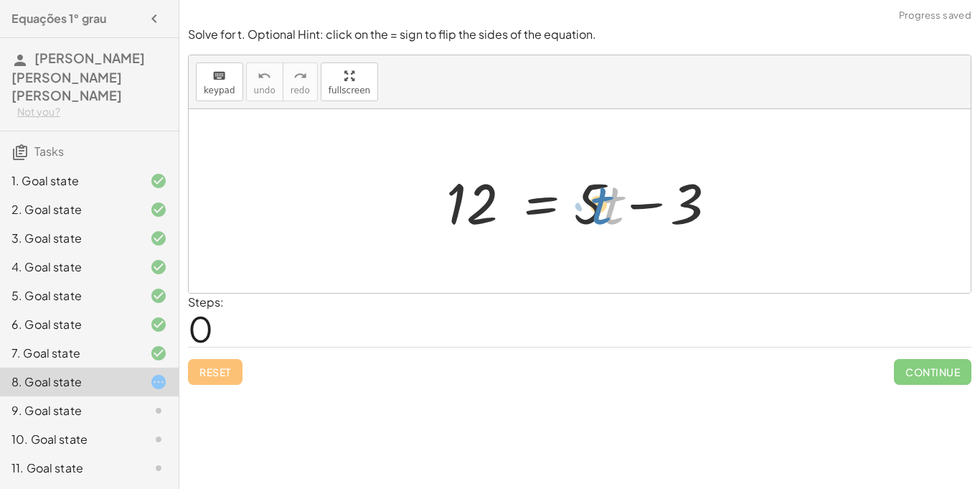
click at [600, 202] on div at bounding box center [585, 201] width 292 height 74
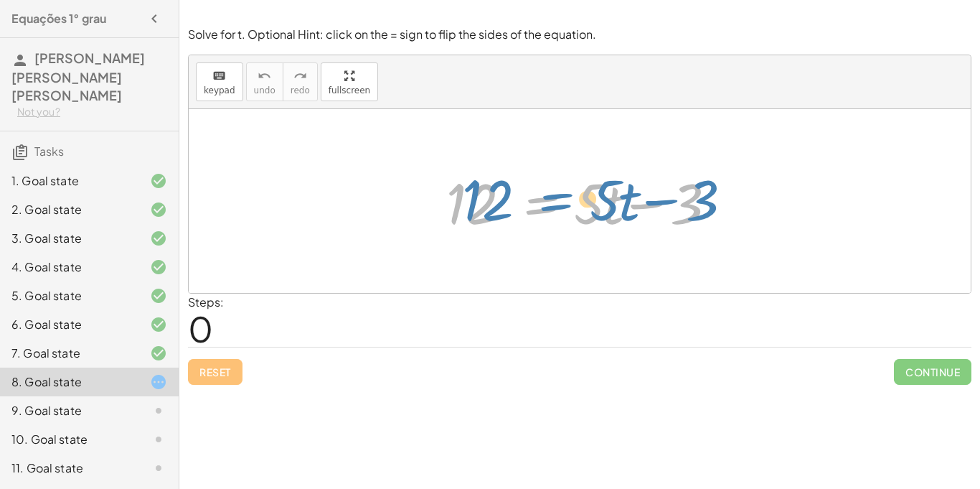
click at [530, 206] on div at bounding box center [585, 201] width 292 height 74
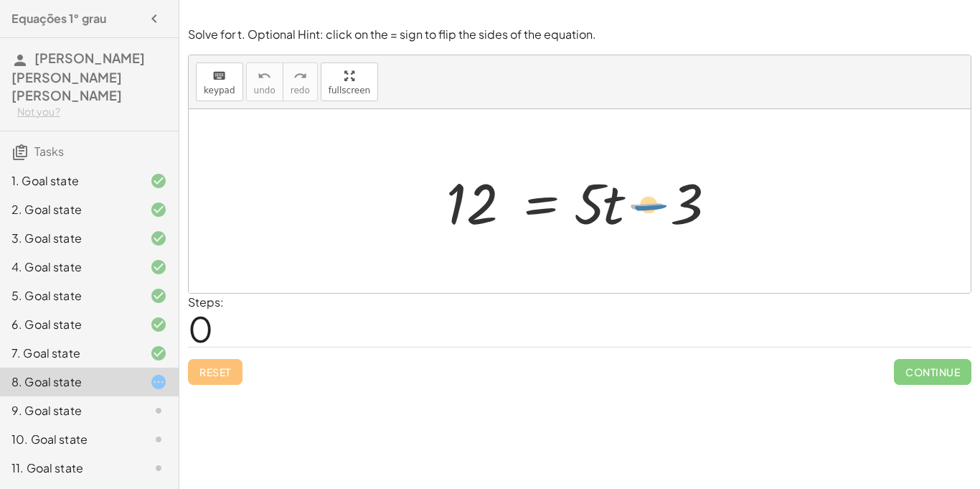
drag, startPoint x: 654, startPoint y: 207, endPoint x: 681, endPoint y: 216, distance: 28.8
click at [681, 216] on div at bounding box center [585, 201] width 292 height 74
drag, startPoint x: 688, startPoint y: 210, endPoint x: 418, endPoint y: 222, distance: 270.1
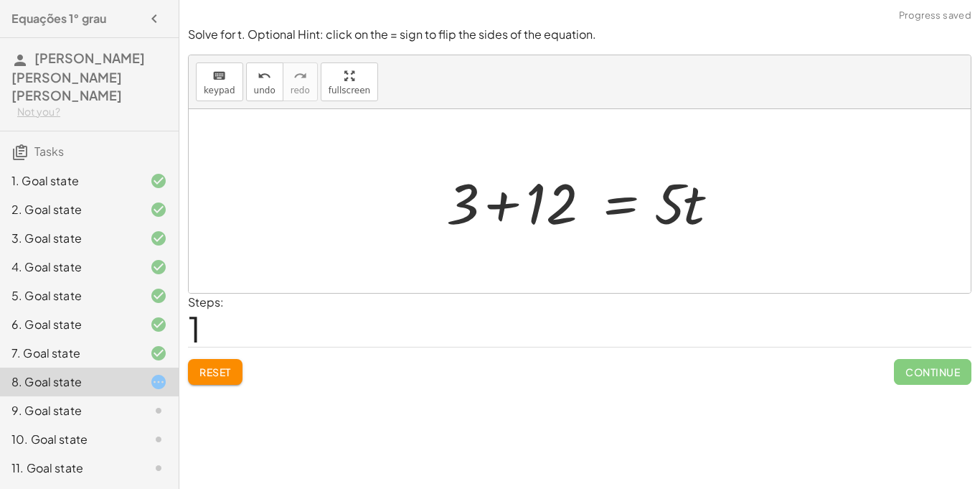
click at [515, 205] on div at bounding box center [585, 201] width 292 height 74
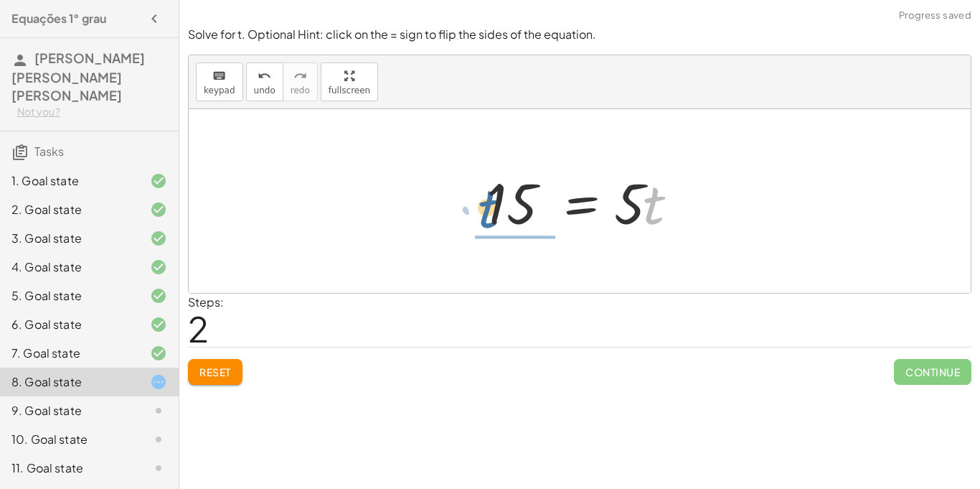
drag, startPoint x: 646, startPoint y: 210, endPoint x: 469, endPoint y: 211, distance: 177.3
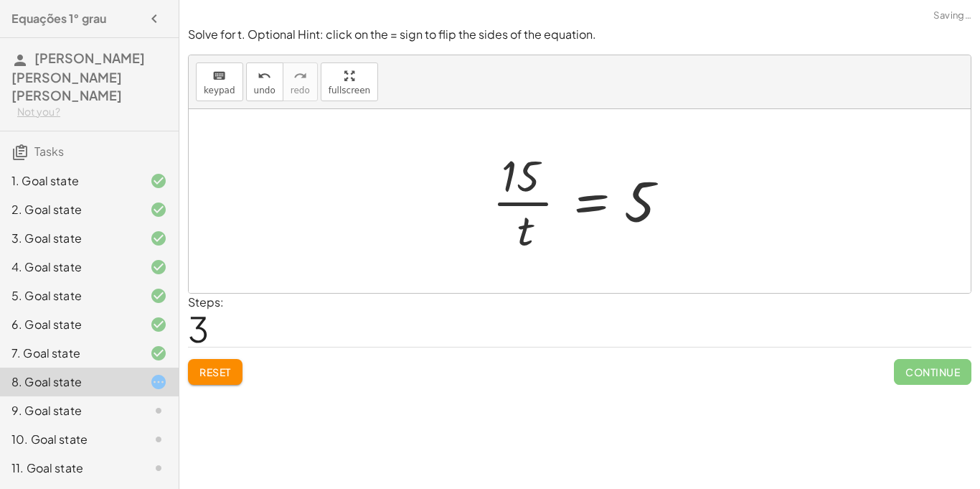
click at [523, 222] on div at bounding box center [585, 201] width 200 height 111
click at [647, 200] on div at bounding box center [585, 201] width 200 height 111
click at [232, 369] on button "Reset" at bounding box center [215, 372] width 55 height 26
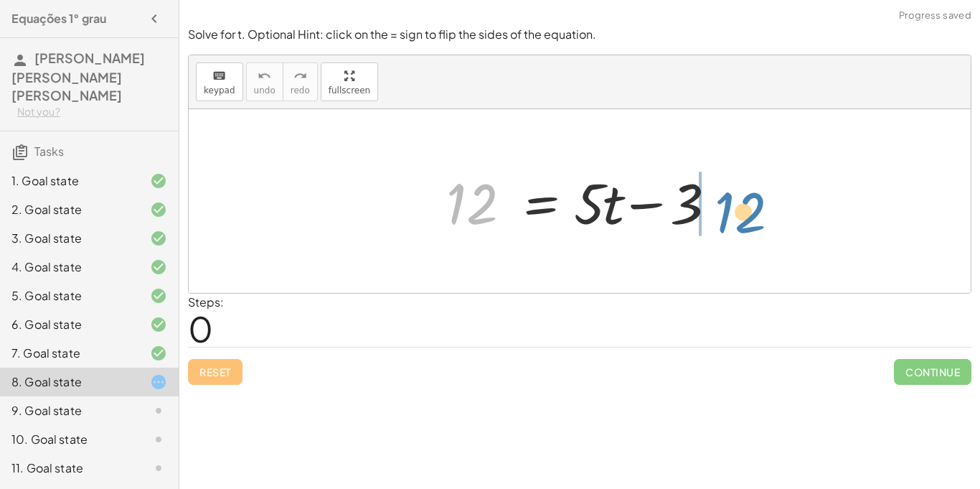
drag, startPoint x: 471, startPoint y: 204, endPoint x: 743, endPoint y: 210, distance: 272.1
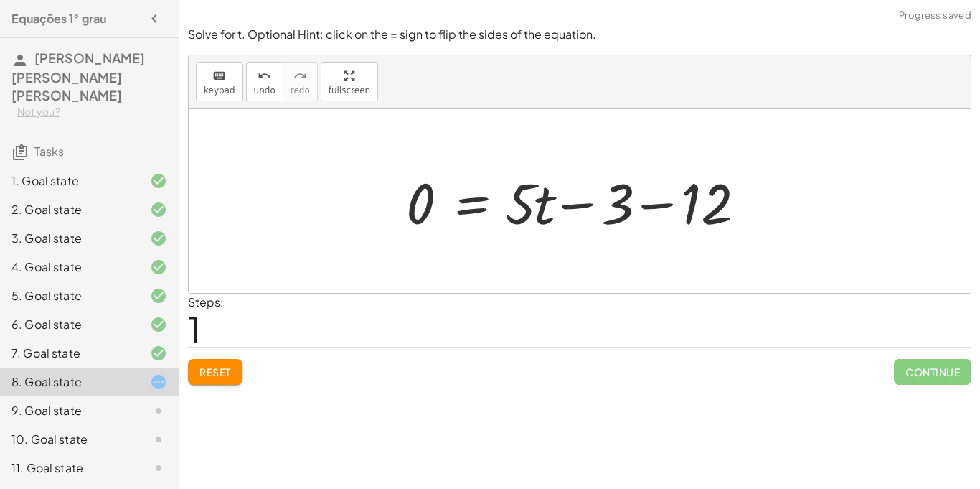
click at [561, 204] on div at bounding box center [585, 201] width 372 height 74
click at [644, 204] on div at bounding box center [585, 201] width 372 height 74
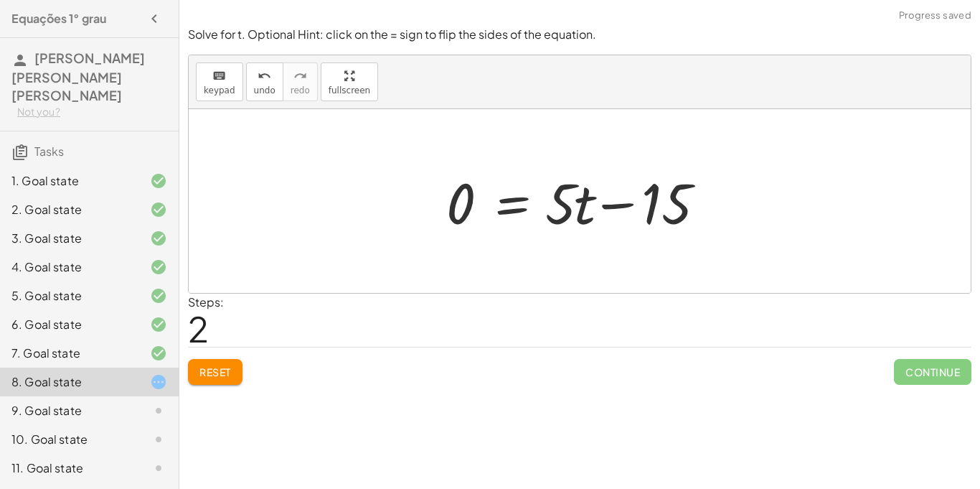
click at [622, 206] on div at bounding box center [585, 201] width 292 height 74
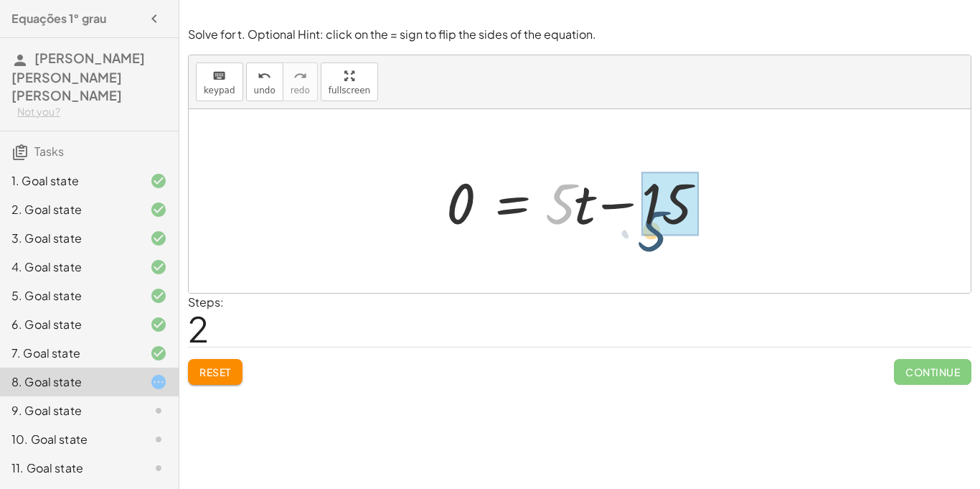
drag, startPoint x: 562, startPoint y: 218, endPoint x: 657, endPoint y: 250, distance: 99.9
click at [657, 250] on div "12 = + · 5 · t − 3 0 = + · 5 · t − 3 − 12 · 5 = + · 5 · t − 0 15" at bounding box center [580, 201] width 782 height 184
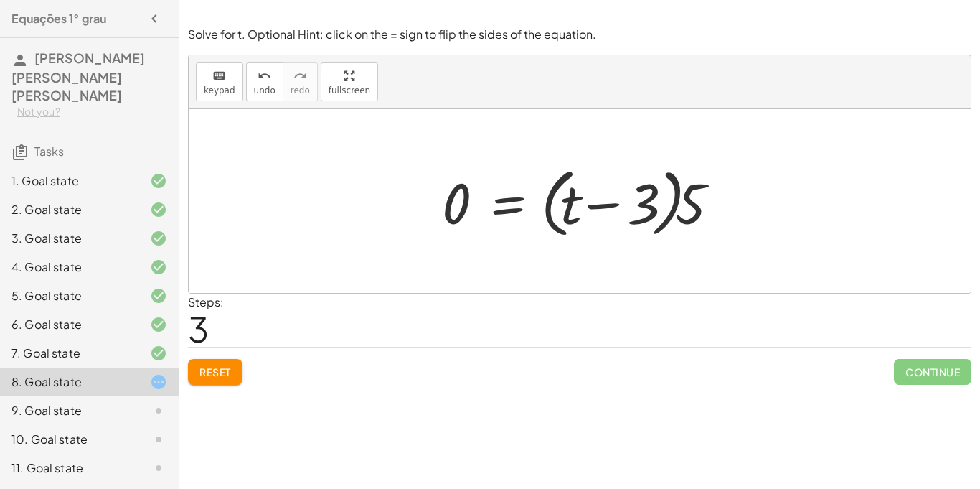
click at [612, 202] on div at bounding box center [585, 201] width 301 height 83
click at [698, 210] on div at bounding box center [585, 201] width 301 height 83
drag, startPoint x: 456, startPoint y: 214, endPoint x: 619, endPoint y: 233, distance: 164.0
click at [619, 233] on div at bounding box center [585, 201] width 301 height 83
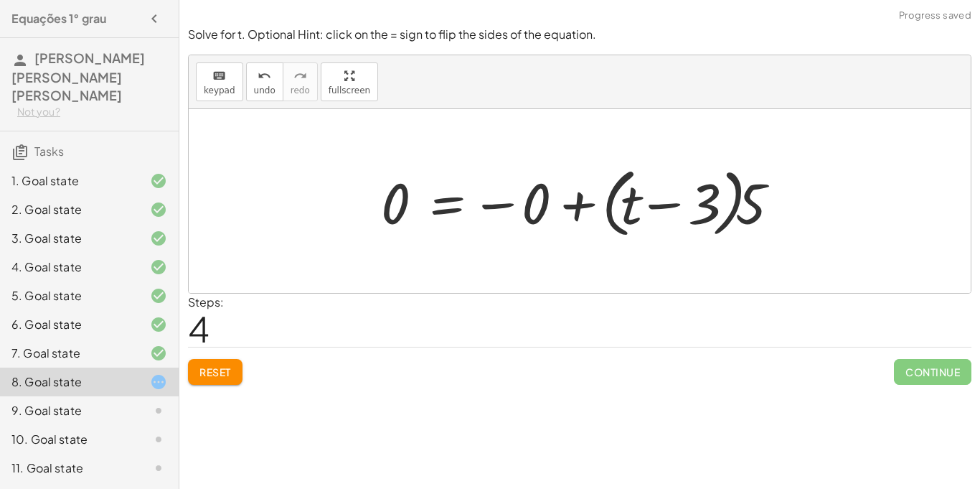
click at [193, 367] on button "Reset" at bounding box center [215, 372] width 55 height 26
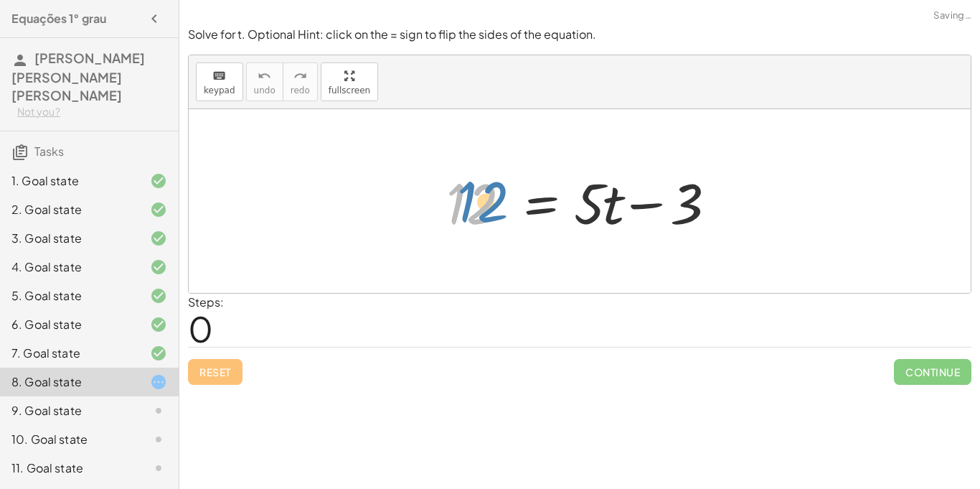
drag, startPoint x: 469, startPoint y: 212, endPoint x: 481, endPoint y: 209, distance: 11.8
click at [481, 209] on div at bounding box center [585, 201] width 292 height 74
drag, startPoint x: 614, startPoint y: 205, endPoint x: 604, endPoint y: 202, distance: 10.5
click at [604, 202] on div at bounding box center [585, 201] width 292 height 74
click at [649, 200] on div at bounding box center [585, 201] width 292 height 74
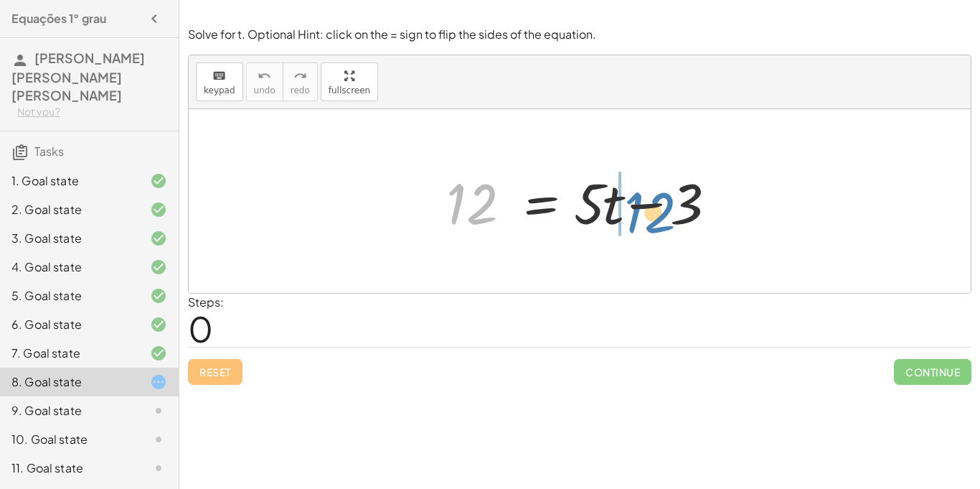
drag, startPoint x: 454, startPoint y: 212, endPoint x: 629, endPoint y: 219, distance: 175.3
click at [629, 219] on div at bounding box center [585, 201] width 292 height 74
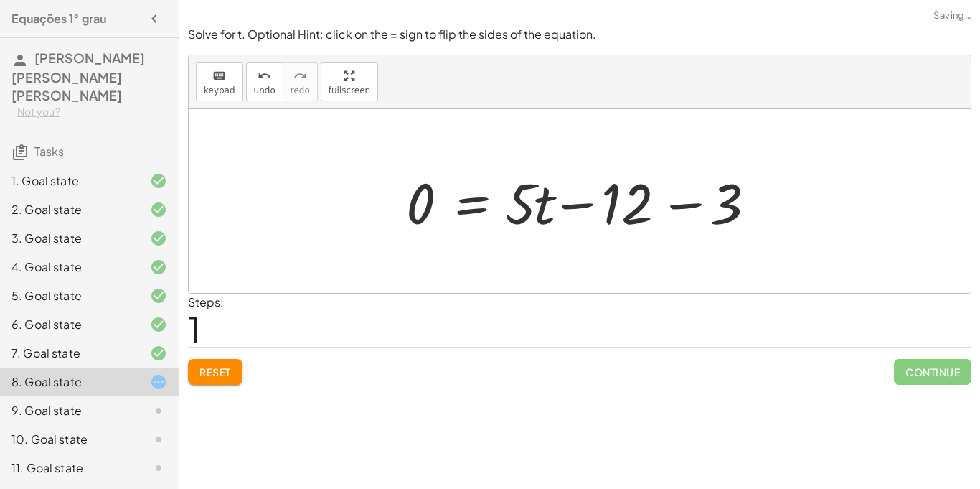
click at [591, 206] on div at bounding box center [585, 201] width 372 height 74
click at [641, 204] on div at bounding box center [585, 201] width 372 height 74
click at [678, 208] on div at bounding box center [585, 201] width 372 height 74
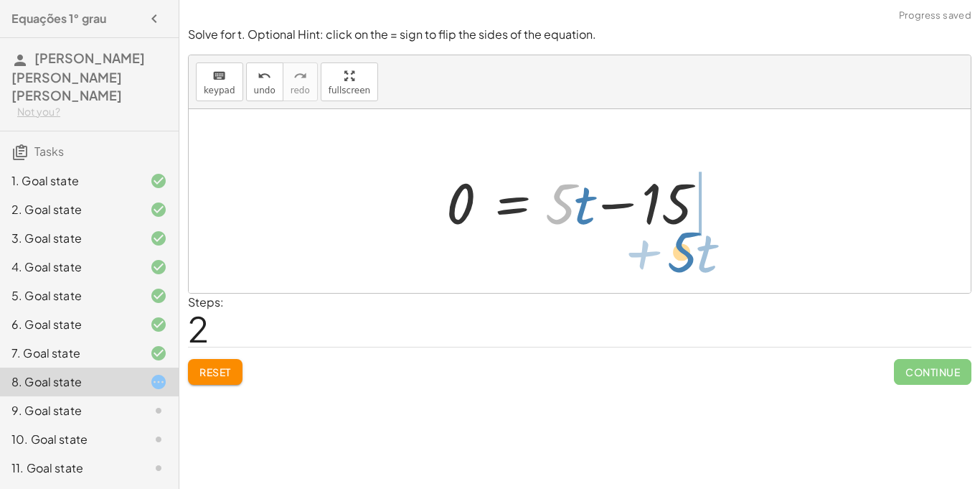
drag, startPoint x: 556, startPoint y: 205, endPoint x: 665, endPoint y: 246, distance: 116.8
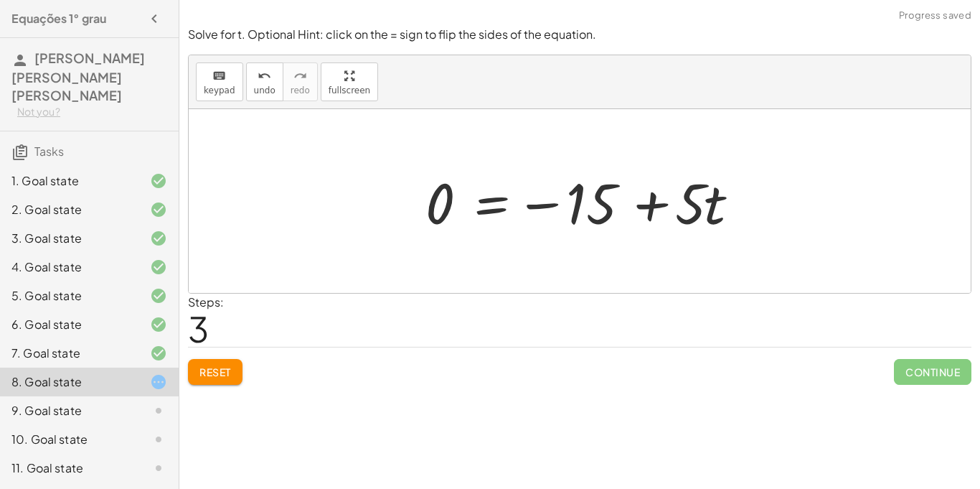
click at [552, 201] on div at bounding box center [585, 201] width 334 height 74
click at [655, 202] on div at bounding box center [585, 201] width 334 height 74
drag, startPoint x: 444, startPoint y: 198, endPoint x: 625, endPoint y: 210, distance: 182.0
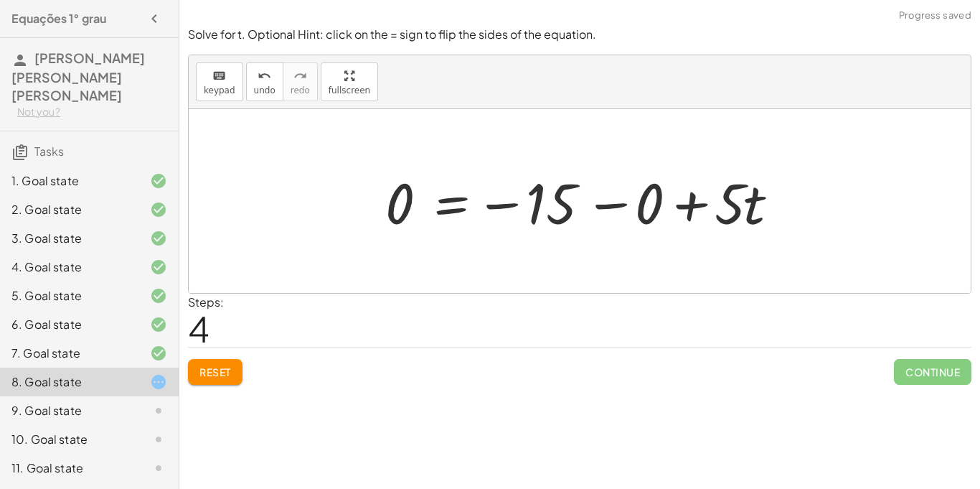
click at [609, 202] on div at bounding box center [585, 201] width 414 height 74
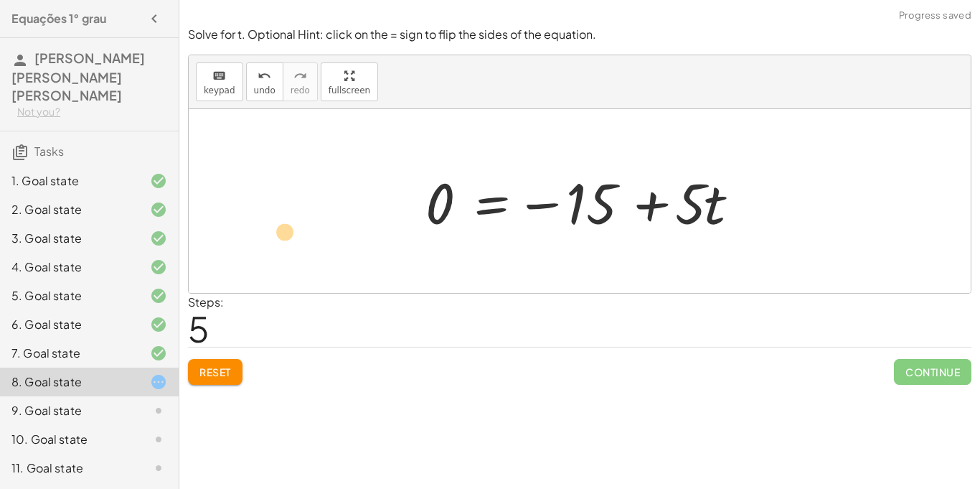
drag, startPoint x: 726, startPoint y: 215, endPoint x: 294, endPoint y: 235, distance: 431.8
click at [294, 235] on div "12 = + · 5 · t − 3 0 = + · 5 · t − 12 − 3 0 = + · 5 · t − 15 0 = − 15 + · 5 · t…" at bounding box center [580, 201] width 782 height 184
drag, startPoint x: 713, startPoint y: 206, endPoint x: 384, endPoint y: 178, distance: 329.9
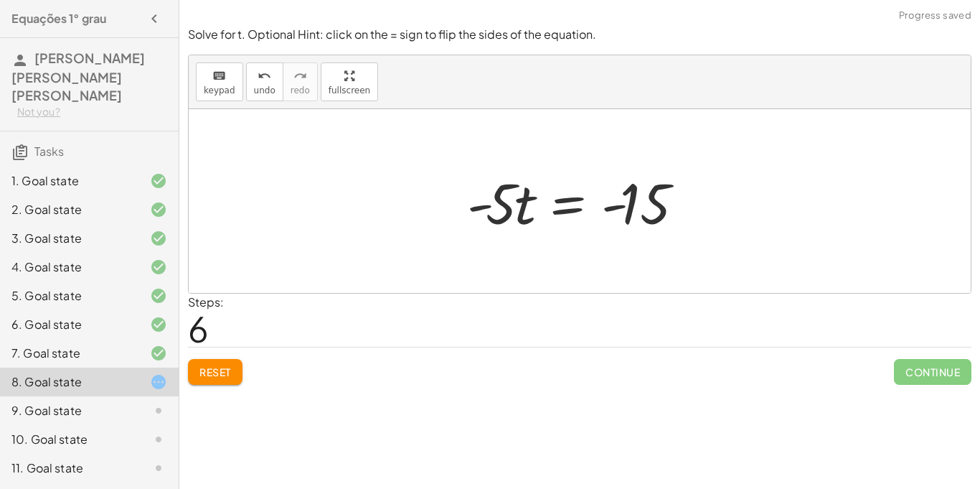
click at [502, 215] on div at bounding box center [585, 201] width 250 height 74
click at [604, 207] on div at bounding box center [585, 201] width 250 height 74
drag, startPoint x: 497, startPoint y: 199, endPoint x: 656, endPoint y: 253, distance: 167.7
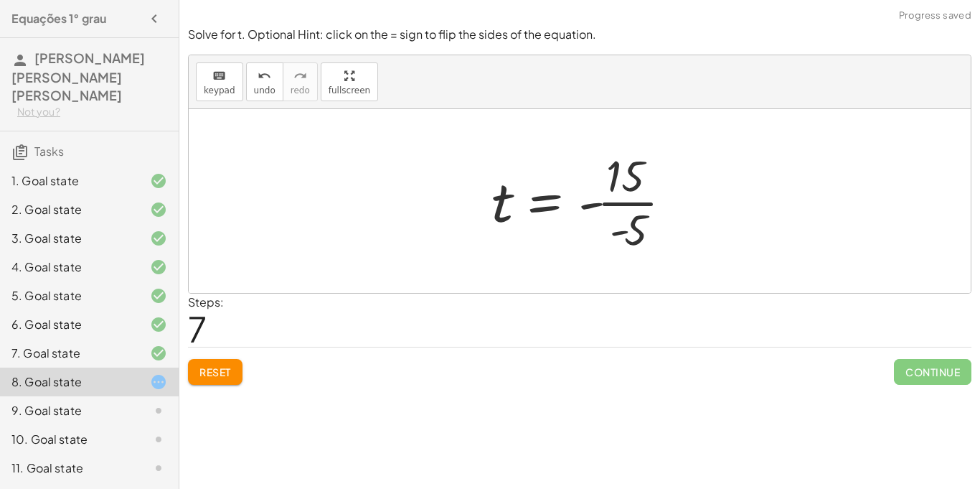
click at [652, 197] on div at bounding box center [587, 201] width 207 height 111
click at [210, 376] on span "Reset" at bounding box center [216, 371] width 32 height 13
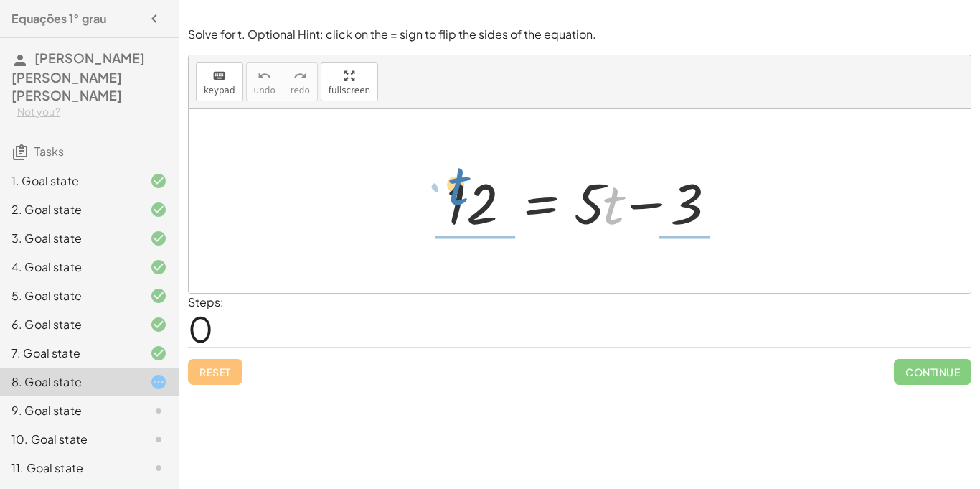
drag, startPoint x: 610, startPoint y: 205, endPoint x: 447, endPoint y: 193, distance: 163.3
click at [447, 193] on div at bounding box center [585, 201] width 292 height 74
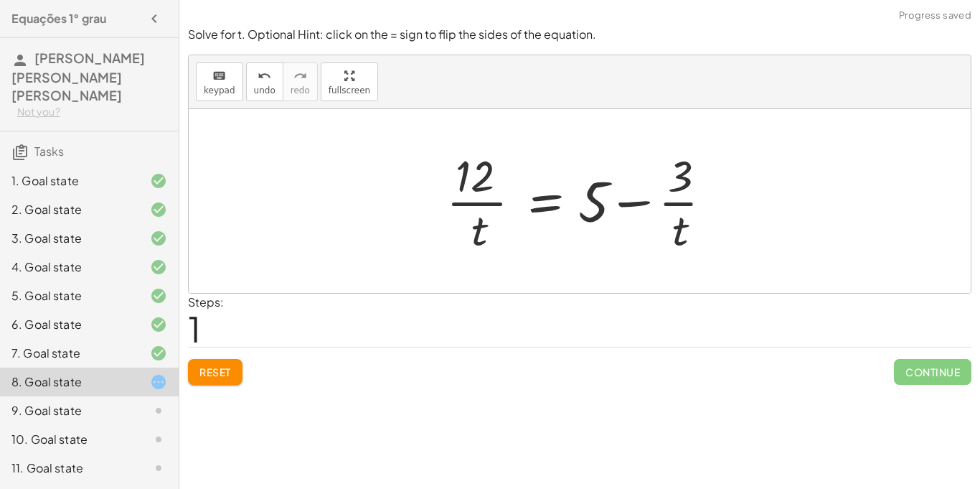
click at [637, 205] on div at bounding box center [585, 201] width 292 height 111
click at [223, 375] on span "Reset" at bounding box center [216, 371] width 32 height 13
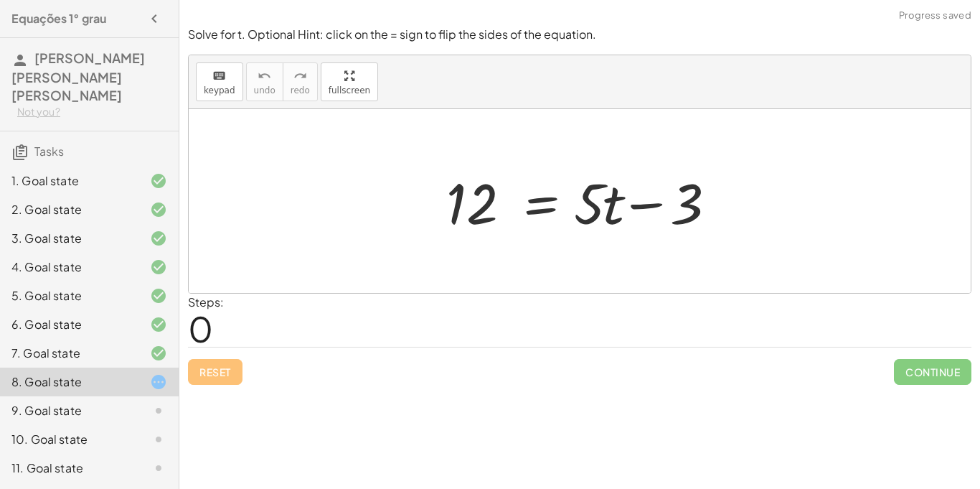
click at [55, 402] on div "9. Goal state" at bounding box center [69, 410] width 116 height 17
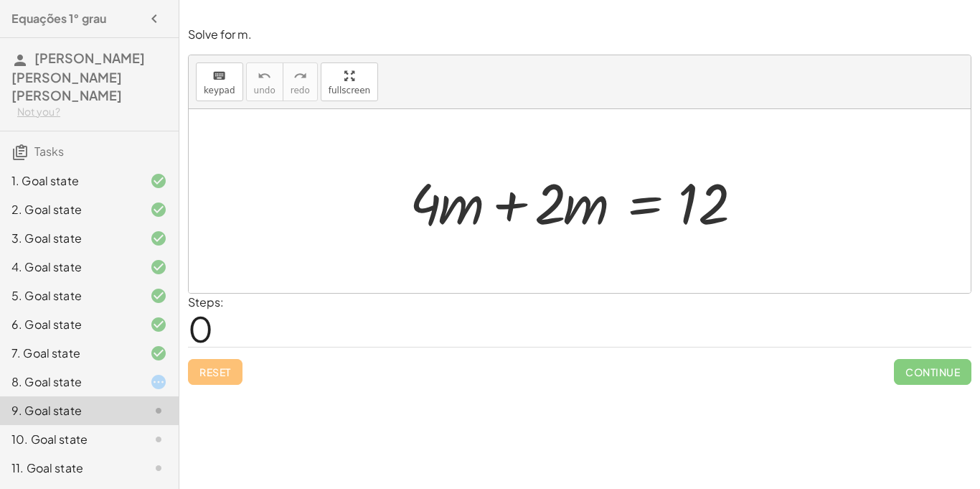
click at [493, 202] on div at bounding box center [585, 201] width 365 height 74
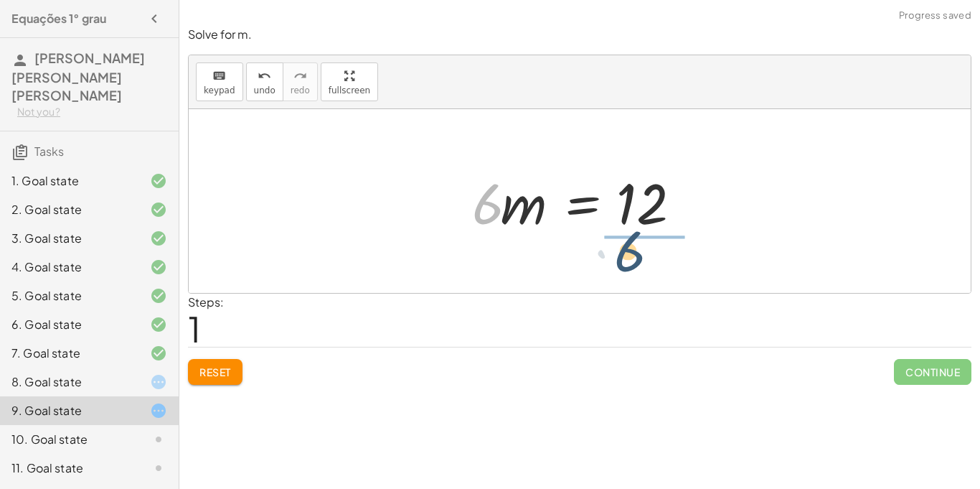
drag, startPoint x: 472, startPoint y: 204, endPoint x: 617, endPoint y: 251, distance: 152.3
click at [617, 251] on div "+ · 4 · m + · 2 · m = 12 · 6 · m = 12 · 6" at bounding box center [580, 201] width 782 height 184
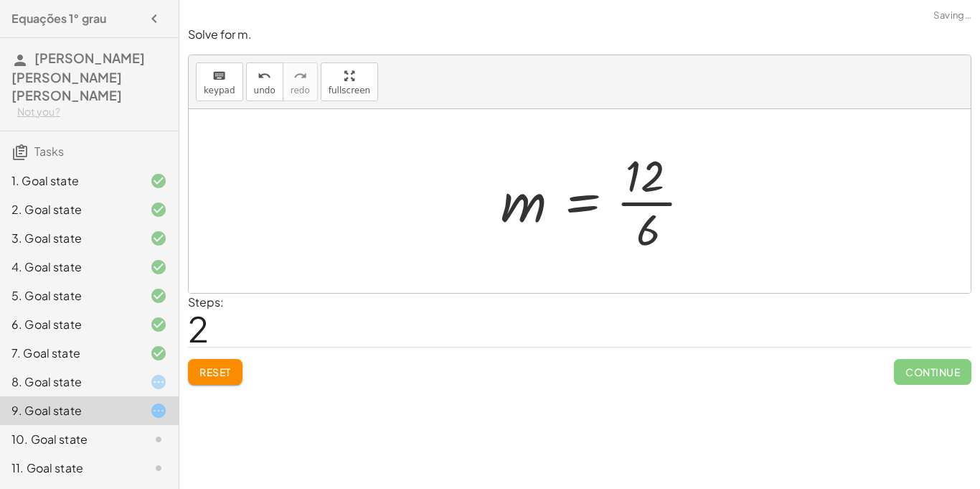
click at [657, 198] on div at bounding box center [602, 201] width 217 height 111
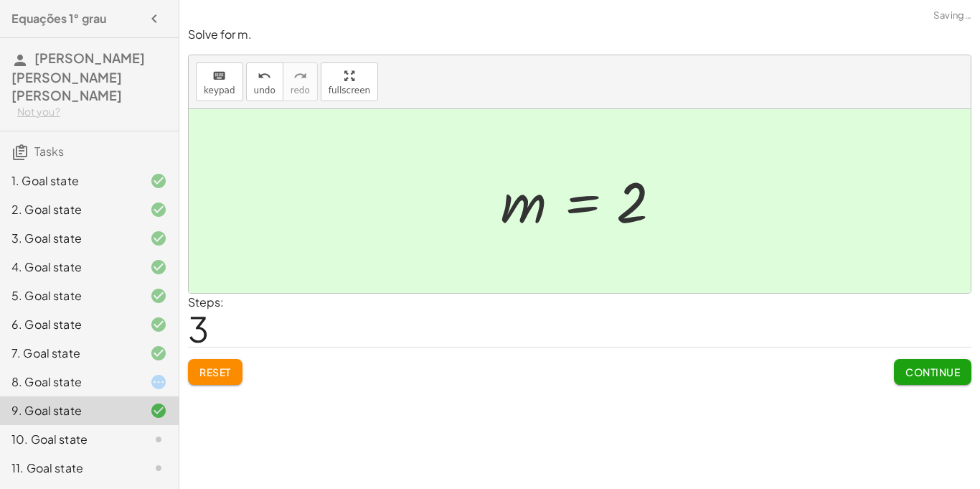
click at [919, 374] on span "Continue" at bounding box center [933, 371] width 55 height 13
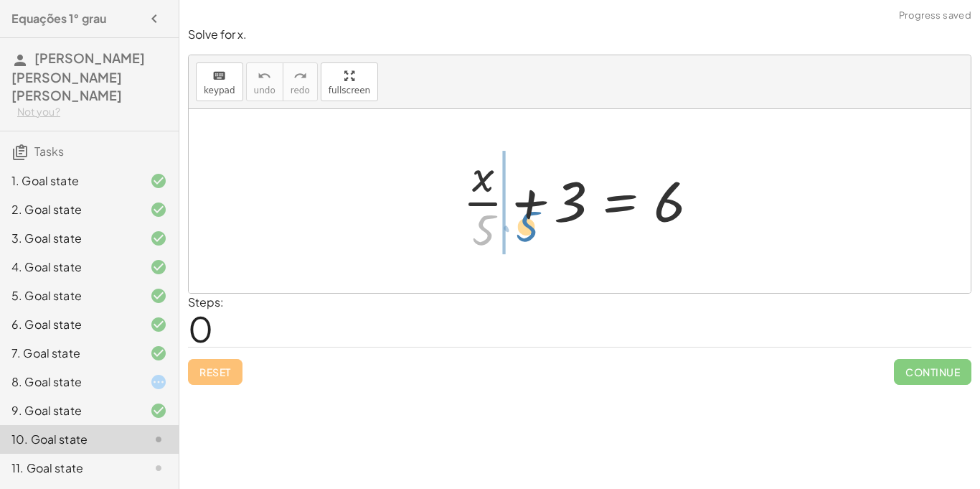
drag, startPoint x: 482, startPoint y: 230, endPoint x: 475, endPoint y: 227, distance: 7.7
click at [475, 227] on div at bounding box center [585, 201] width 259 height 111
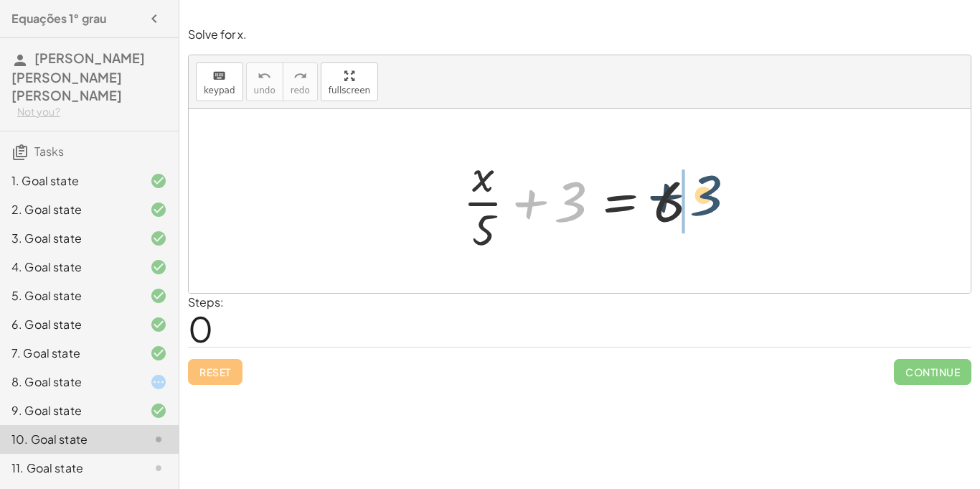
drag, startPoint x: 571, startPoint y: 198, endPoint x: 731, endPoint y: 202, distance: 160.1
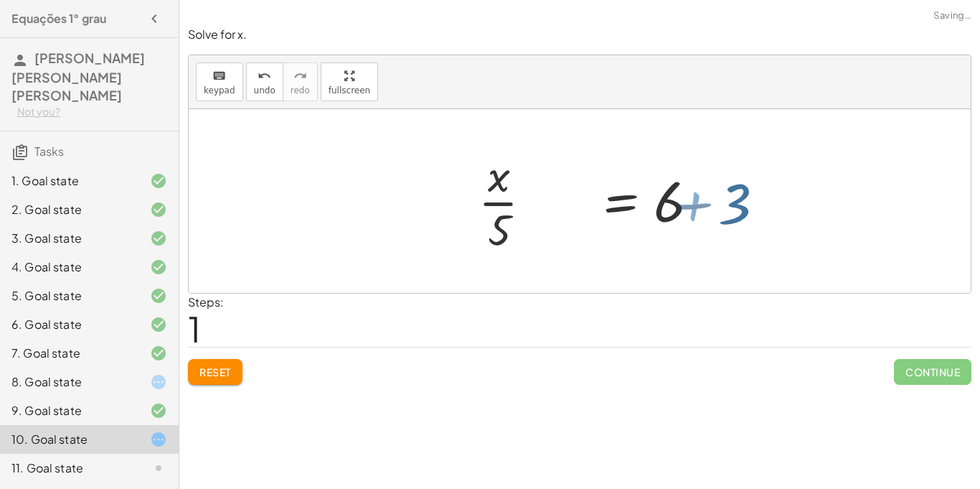
click at [731, 202] on div at bounding box center [665, 201] width 259 height 111
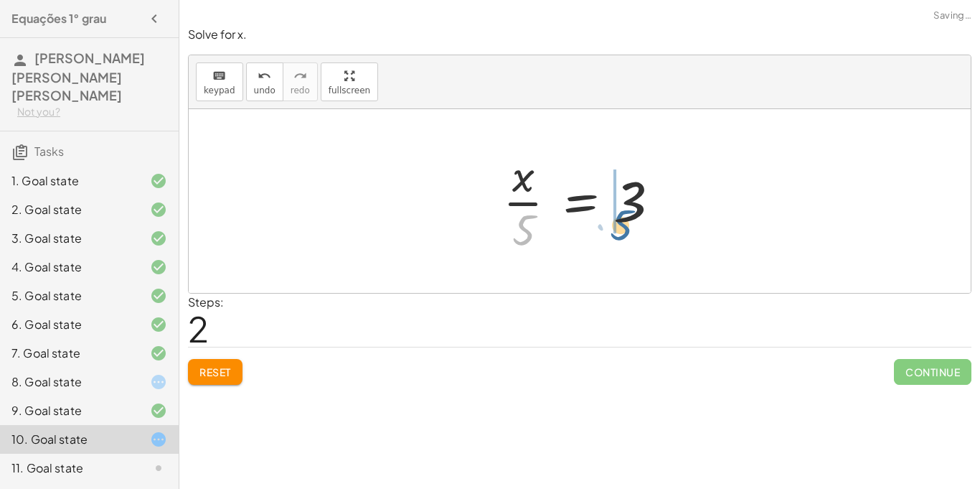
drag, startPoint x: 530, startPoint y: 240, endPoint x: 630, endPoint y: 238, distance: 100.5
click at [630, 238] on div at bounding box center [585, 201] width 179 height 111
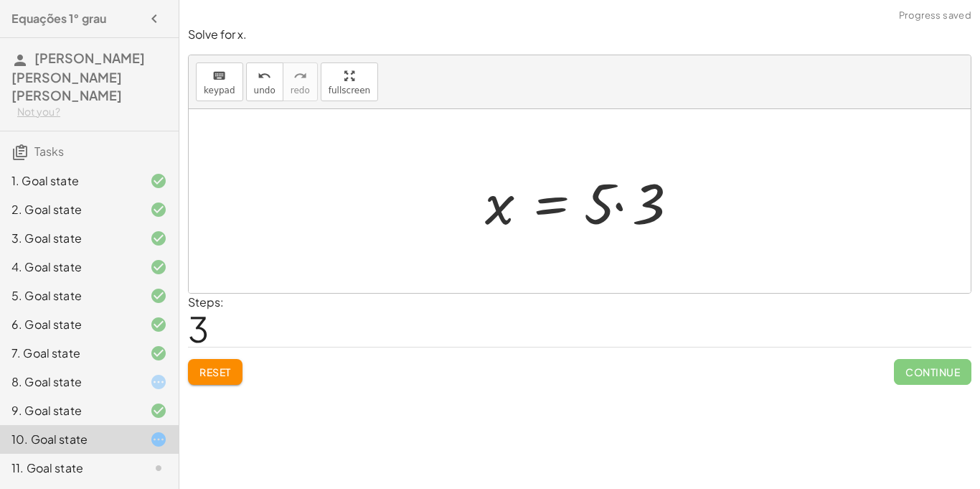
click at [624, 213] on div at bounding box center [585, 201] width 215 height 74
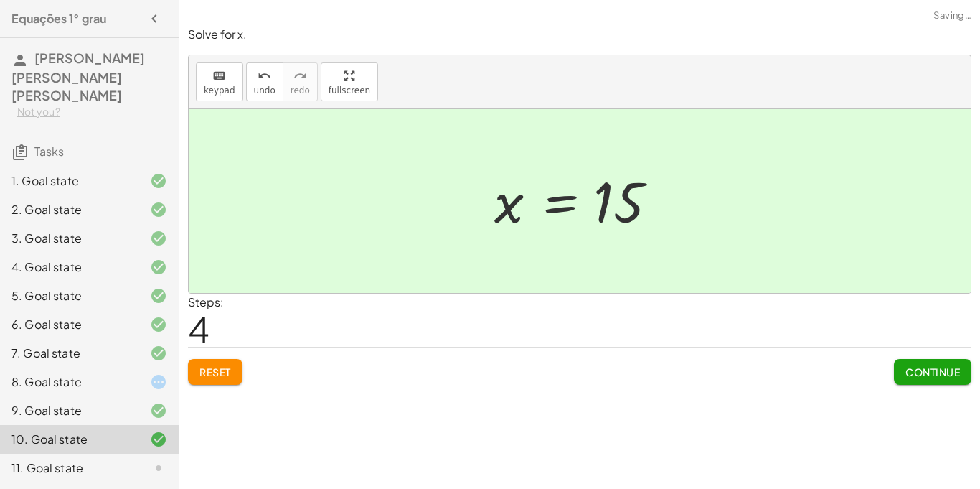
click at [919, 370] on span "Continue" at bounding box center [933, 371] width 55 height 13
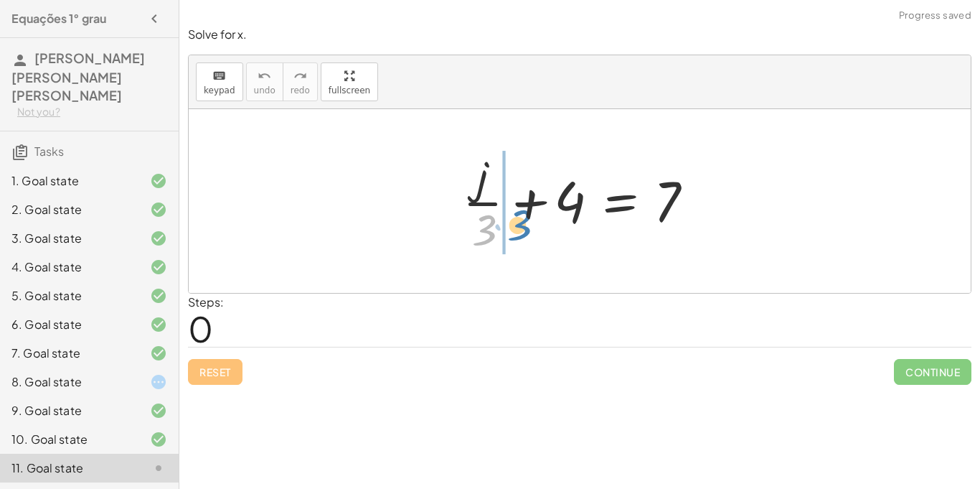
drag, startPoint x: 484, startPoint y: 220, endPoint x: 518, endPoint y: 214, distance: 34.9
click at [518, 214] on div at bounding box center [585, 201] width 259 height 111
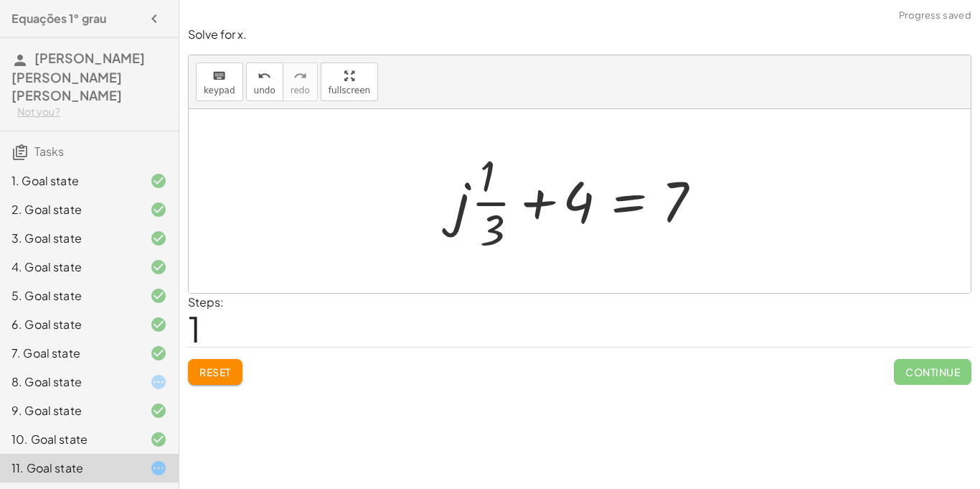
click at [243, 377] on button "Reset" at bounding box center [215, 372] width 55 height 26
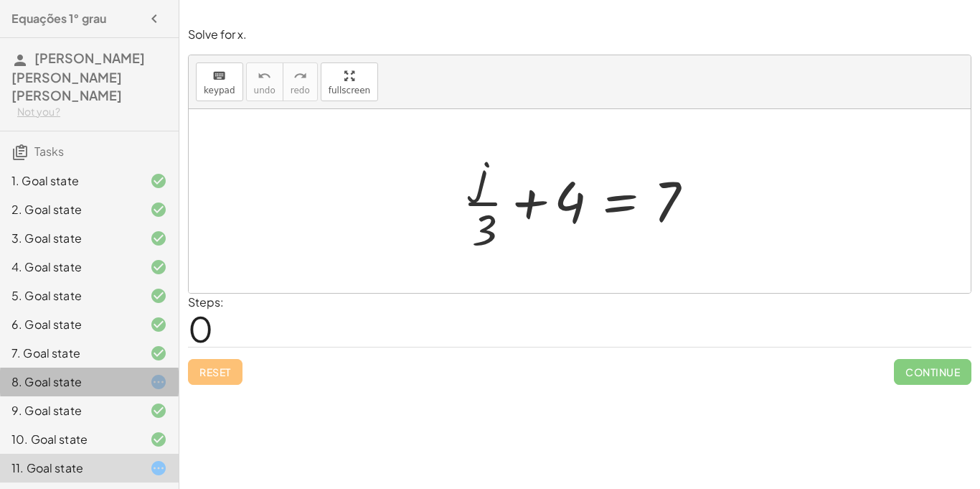
click at [82, 373] on div "8. Goal state" at bounding box center [69, 381] width 116 height 17
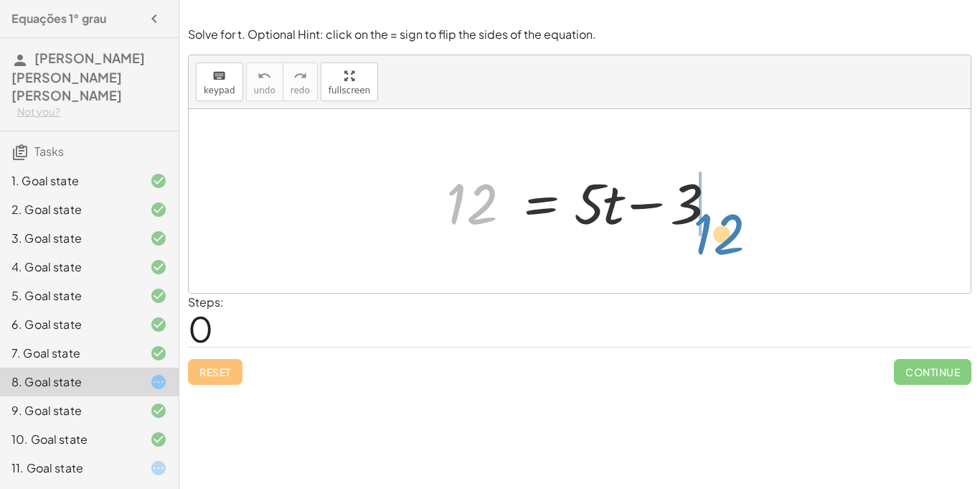
drag, startPoint x: 462, startPoint y: 207, endPoint x: 705, endPoint y: 239, distance: 245.4
click at [705, 239] on div "12 12 = + · 5 · t − 3" at bounding box center [580, 201] width 310 height 81
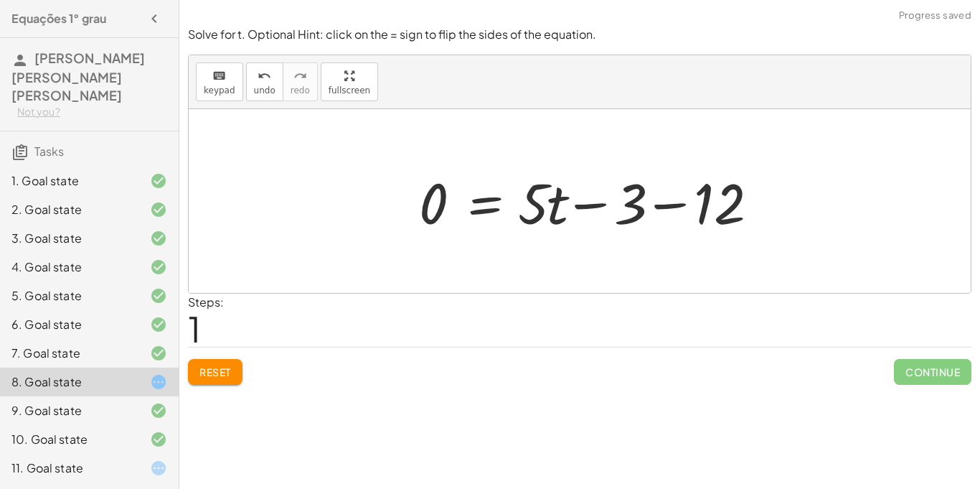
click at [638, 200] on div at bounding box center [598, 201] width 372 height 74
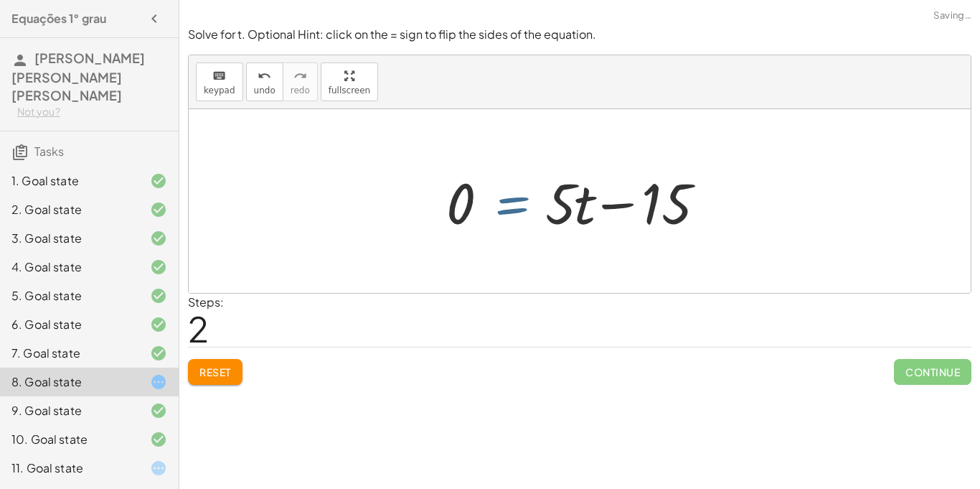
drag, startPoint x: 540, startPoint y: 217, endPoint x: 550, endPoint y: 216, distance: 9.4
click at [550, 216] on div at bounding box center [585, 201] width 292 height 74
drag, startPoint x: 558, startPoint y: 215, endPoint x: 419, endPoint y: 232, distance: 140.3
click at [419, 232] on div "12 = + · 5 · t − 3 0 = + · 5 · t − 3 − 12 · 5 + · t = + · 5 · t − 0 15" at bounding box center [580, 201] width 782 height 184
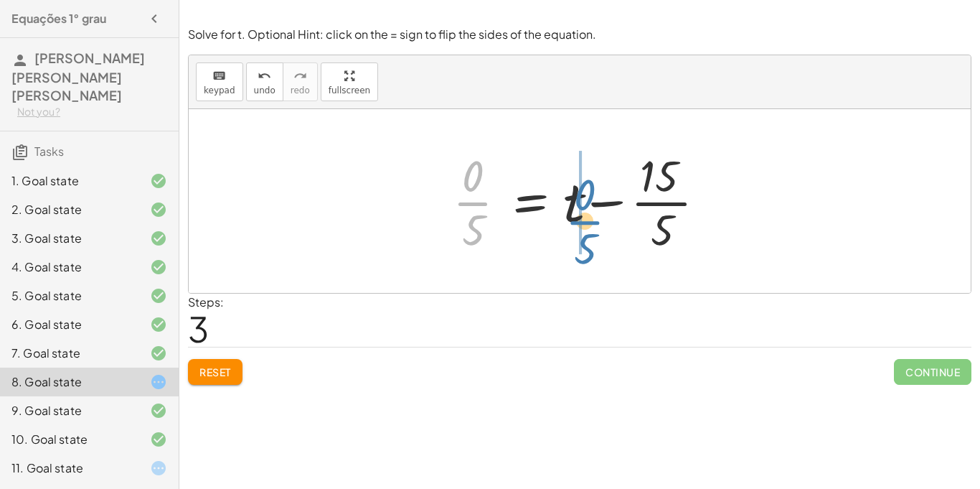
drag, startPoint x: 473, startPoint y: 190, endPoint x: 593, endPoint y: 211, distance: 121.7
click at [593, 211] on div at bounding box center [585, 201] width 279 height 111
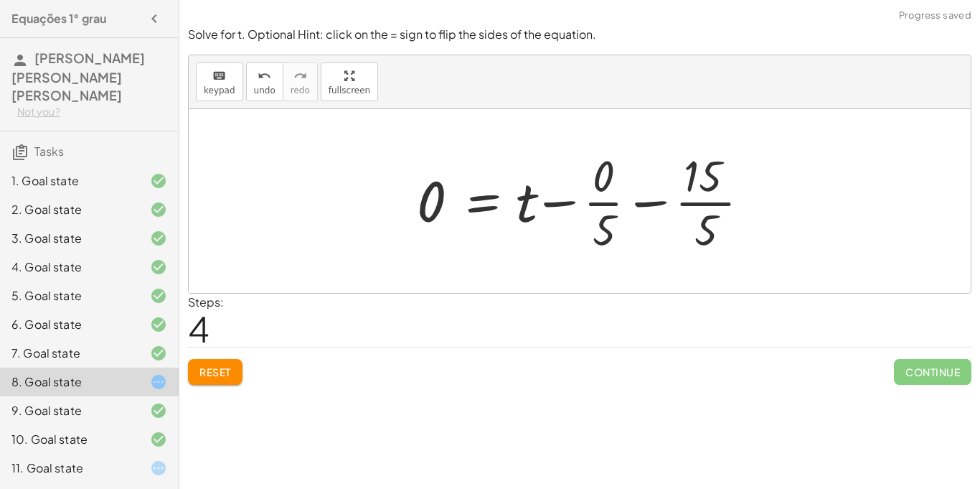
click at [645, 196] on div at bounding box center [589, 201] width 359 height 111
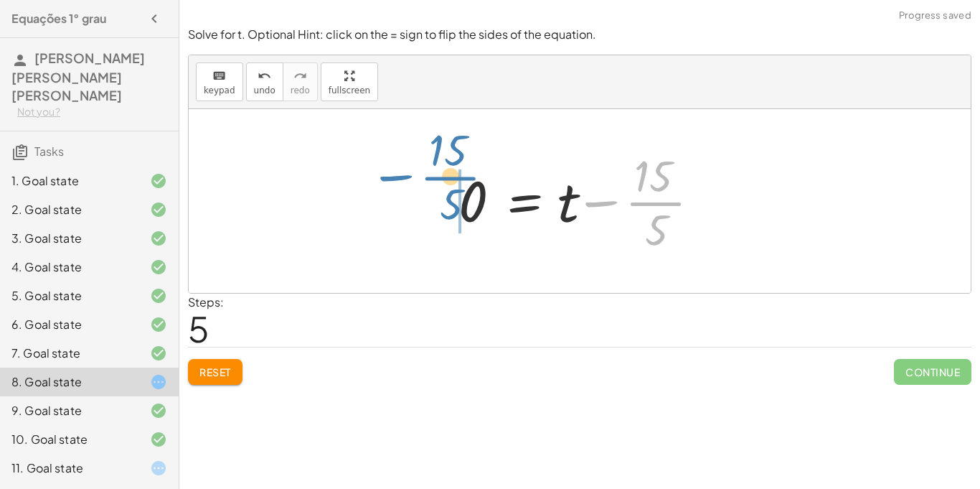
drag, startPoint x: 578, startPoint y: 195, endPoint x: 361, endPoint y: 170, distance: 218.1
click at [361, 170] on div "12 = + · 5 · t − 3 0 = + · 5 · t − 3 − 12 0 = + · 5 · t − 15 · 0 · 5 = + t − · …" at bounding box center [580, 201] width 782 height 184
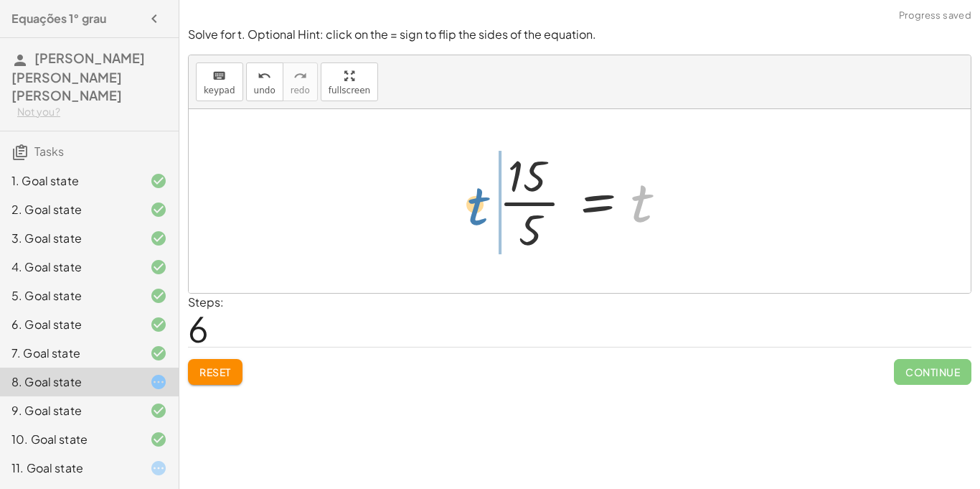
drag, startPoint x: 639, startPoint y: 210, endPoint x: 474, endPoint y: 212, distance: 165.1
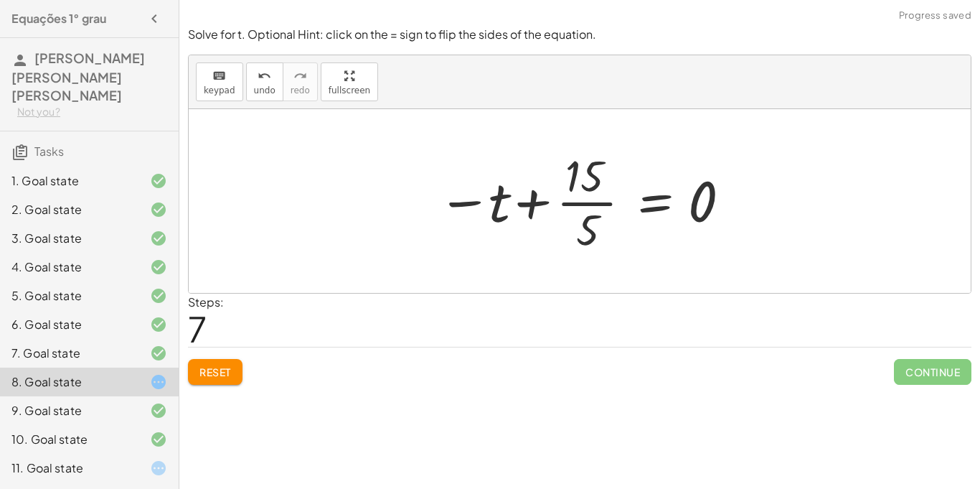
click at [535, 208] on div at bounding box center [585, 201] width 309 height 111
click at [472, 208] on div at bounding box center [585, 201] width 309 height 111
click at [226, 361] on button "Reset" at bounding box center [215, 372] width 55 height 26
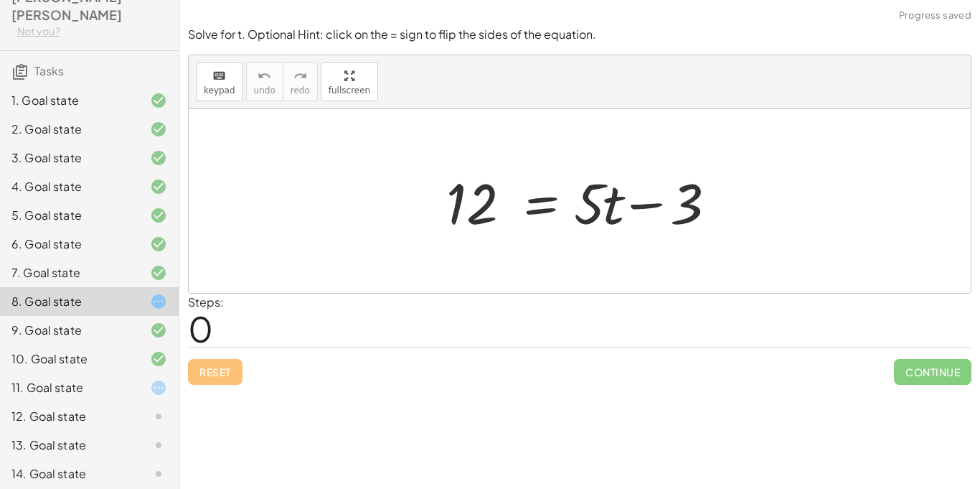
scroll to position [85, 0]
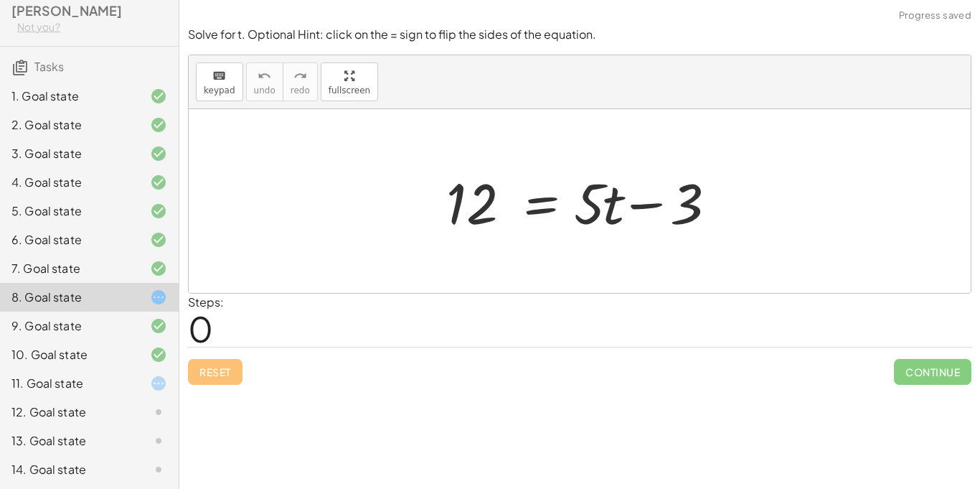
click at [128, 375] on div at bounding box center [147, 383] width 40 height 17
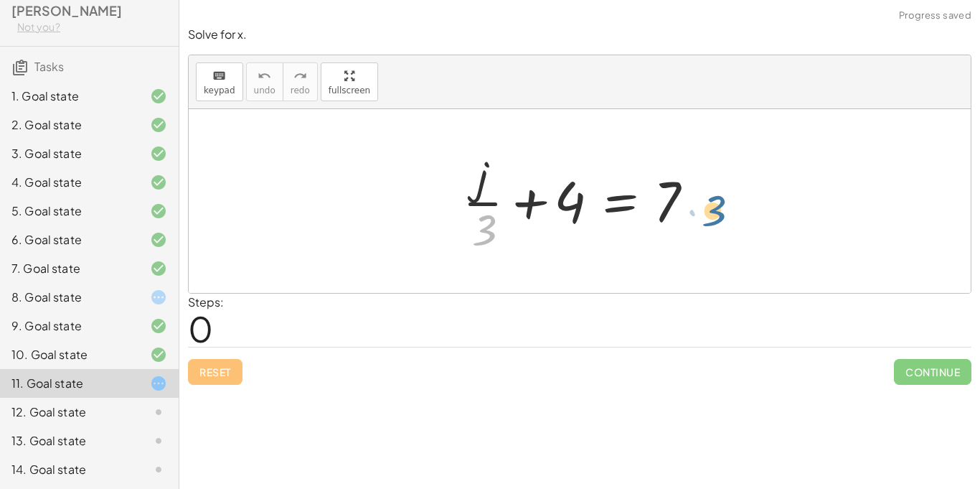
drag, startPoint x: 490, startPoint y: 217, endPoint x: 736, endPoint y: 200, distance: 247.5
click at [736, 200] on div "· 3 + · j · 3 + 4 = 7" at bounding box center [580, 201] width 782 height 184
drag, startPoint x: 560, startPoint y: 205, endPoint x: 718, endPoint y: 212, distance: 158.1
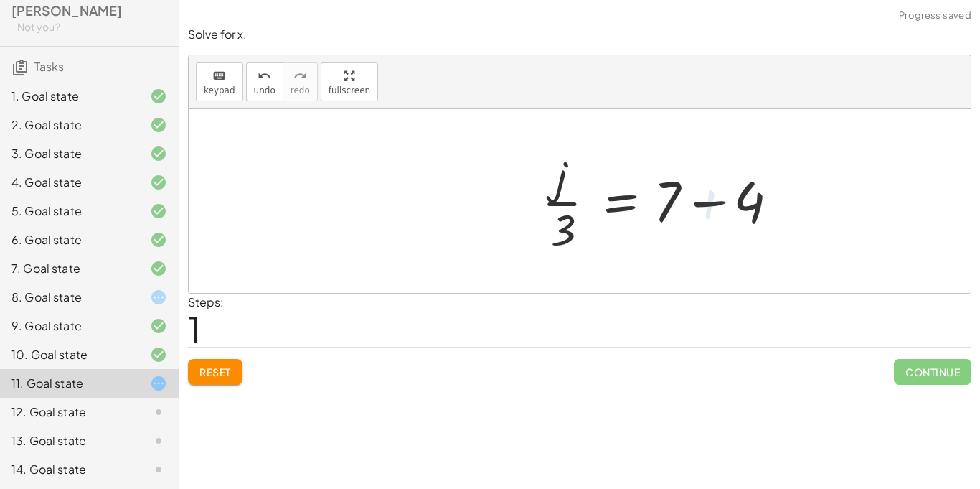
click at [708, 207] on div at bounding box center [665, 201] width 259 height 111
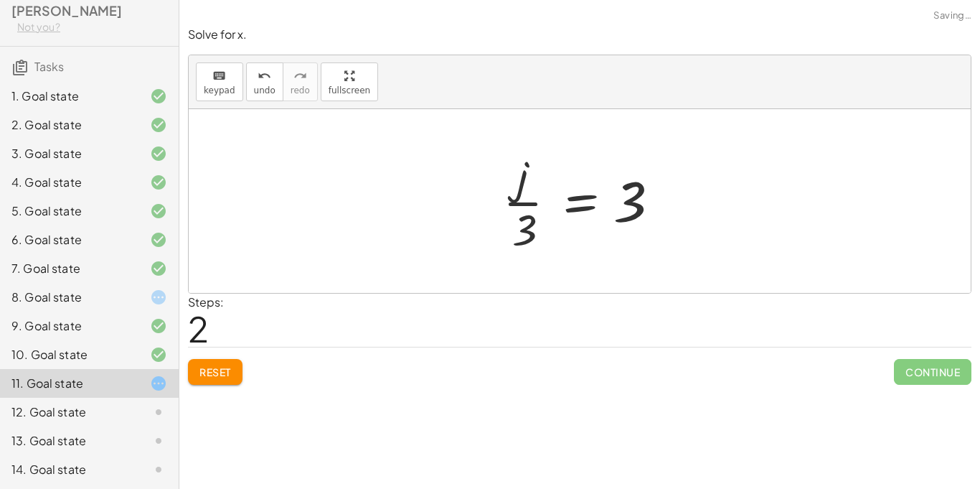
drag, startPoint x: 494, startPoint y: 224, endPoint x: 516, endPoint y: 223, distance: 22.3
click at [516, 223] on div "+ · j · 3 + 4 = 7 · j · 3 = + 7 − 4 · j · 3 = 3" at bounding box center [580, 201] width 197 height 118
drag, startPoint x: 516, startPoint y: 223, endPoint x: 628, endPoint y: 239, distance: 113.1
click at [628, 239] on div at bounding box center [585, 201] width 179 height 111
click at [626, 220] on div at bounding box center [621, 201] width 202 height 74
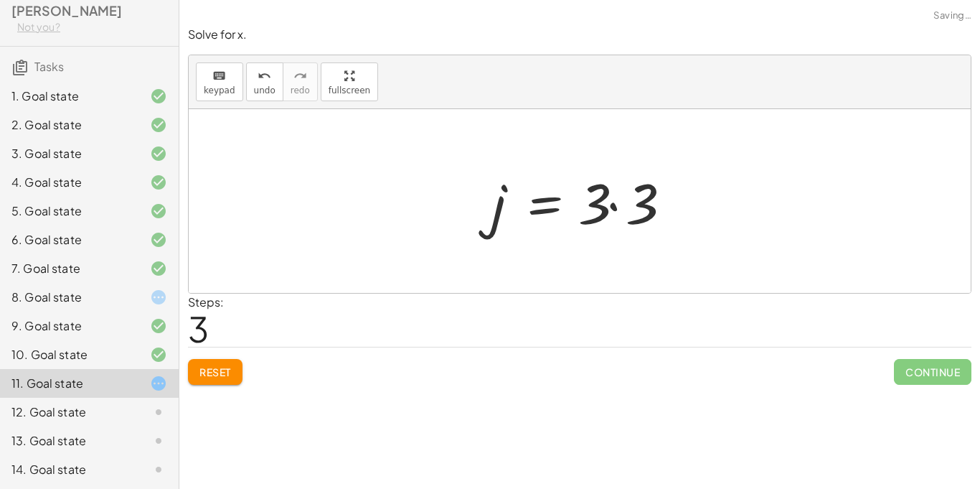
click at [614, 211] on div at bounding box center [585, 201] width 202 height 74
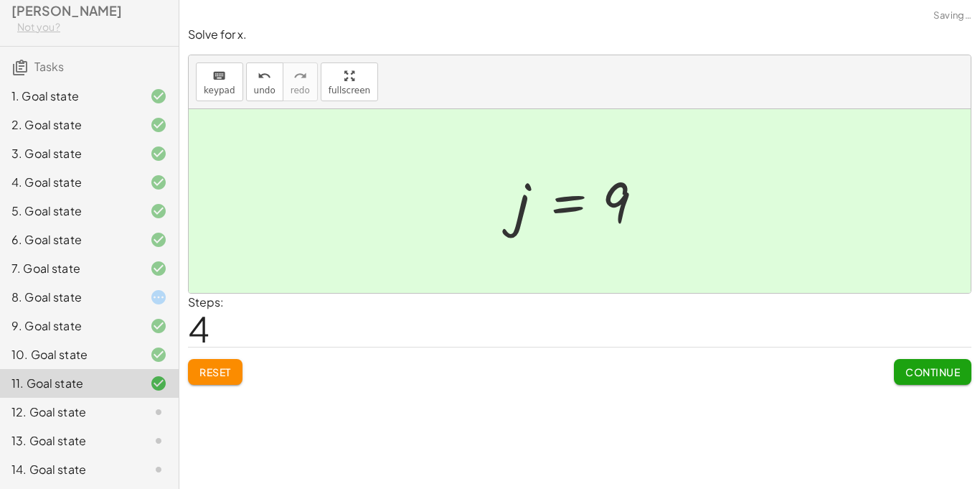
click at [950, 369] on span "Continue" at bounding box center [933, 371] width 55 height 13
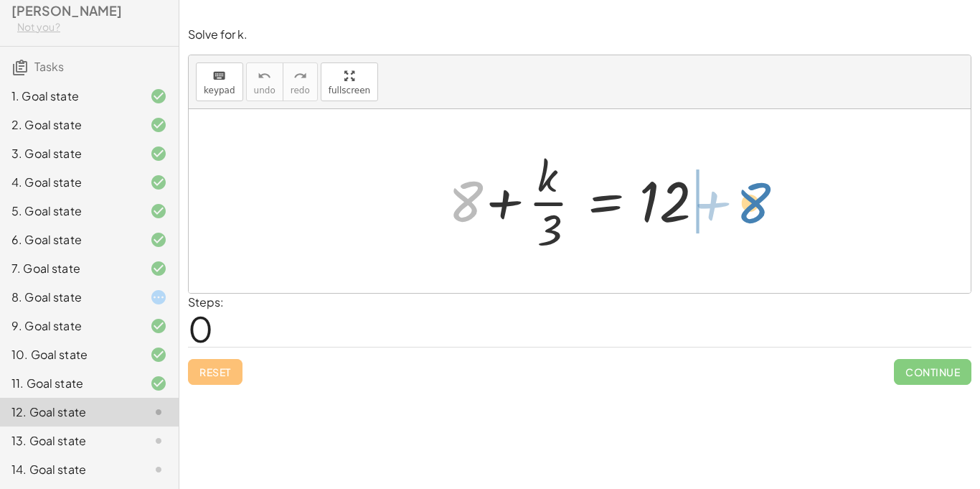
drag, startPoint x: 464, startPoint y: 203, endPoint x: 752, endPoint y: 206, distance: 288.6
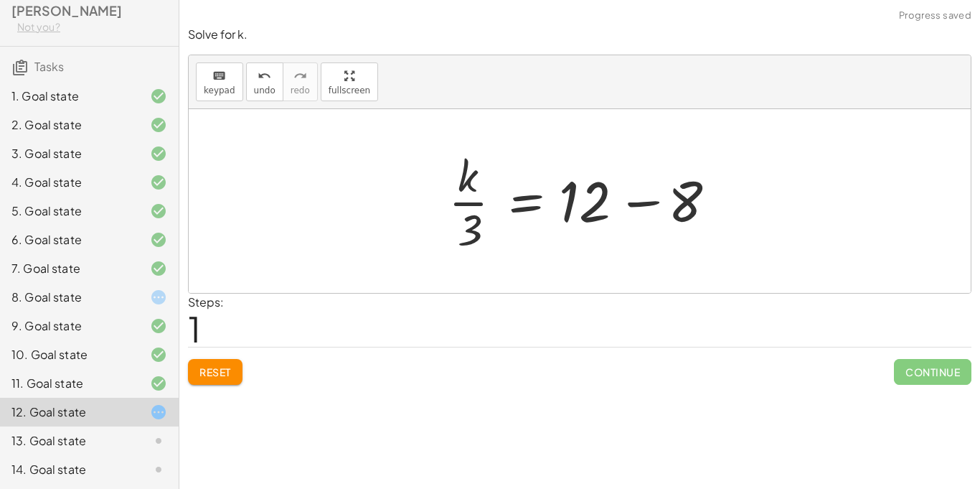
click at [652, 194] on div at bounding box center [585, 201] width 288 height 111
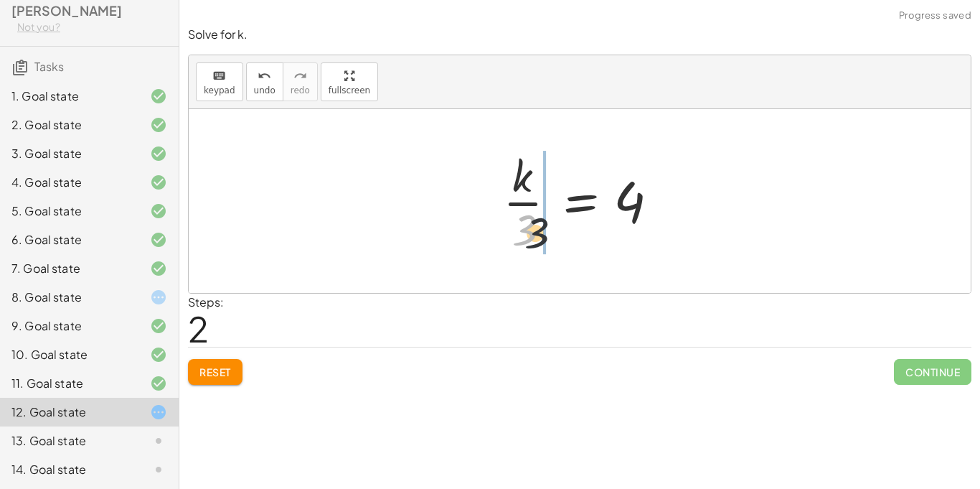
drag, startPoint x: 520, startPoint y: 235, endPoint x: 601, endPoint y: 245, distance: 81.0
click at [601, 245] on div at bounding box center [585, 201] width 179 height 111
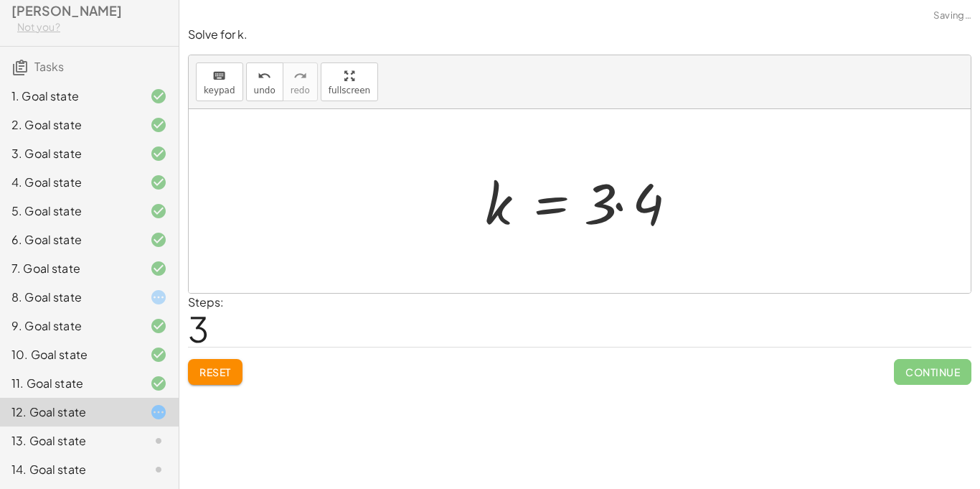
click at [584, 189] on div at bounding box center [585, 201] width 215 height 74
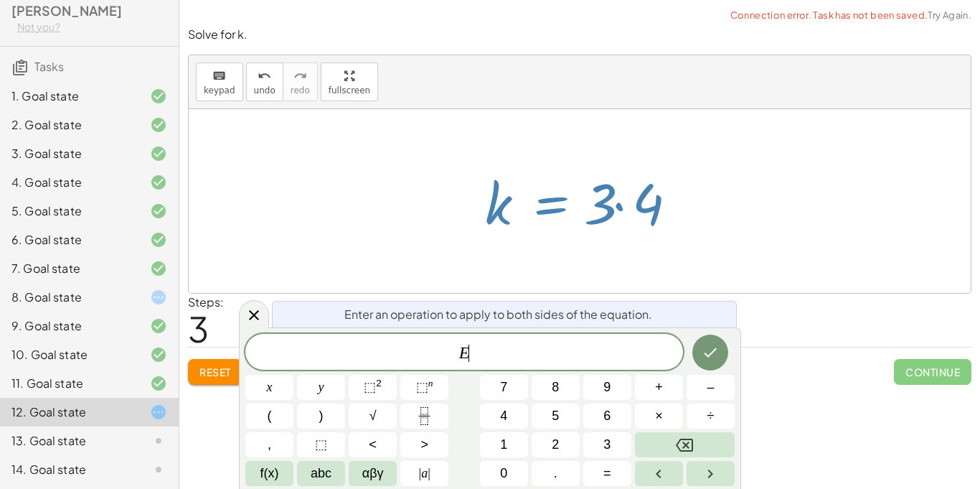
click at [652, 219] on div at bounding box center [585, 201] width 215 height 74
click at [537, 282] on div at bounding box center [580, 201] width 782 height 184
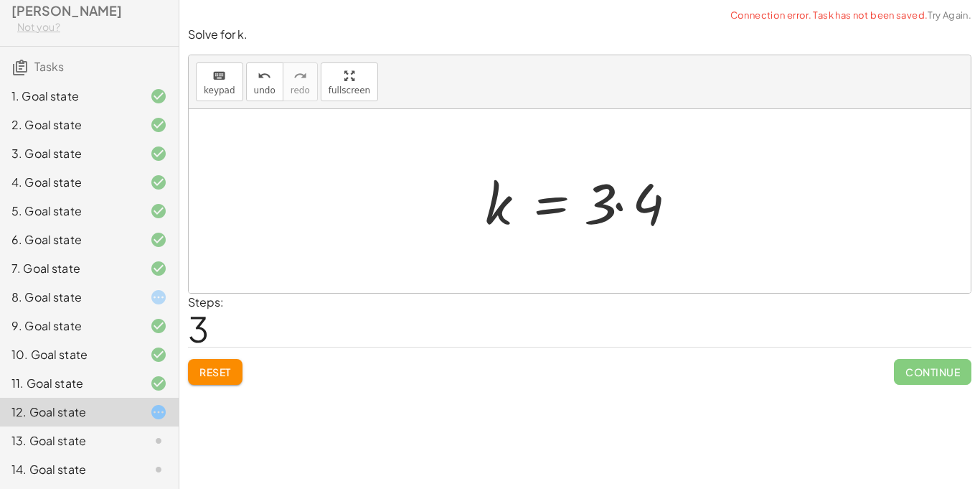
click at [633, 205] on div at bounding box center [585, 201] width 215 height 74
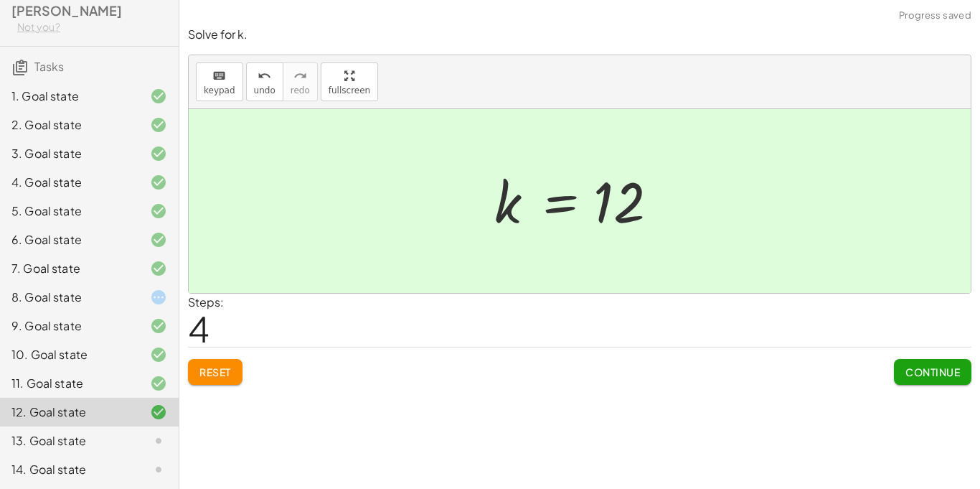
click at [957, 366] on span "Continue" at bounding box center [933, 371] width 55 height 13
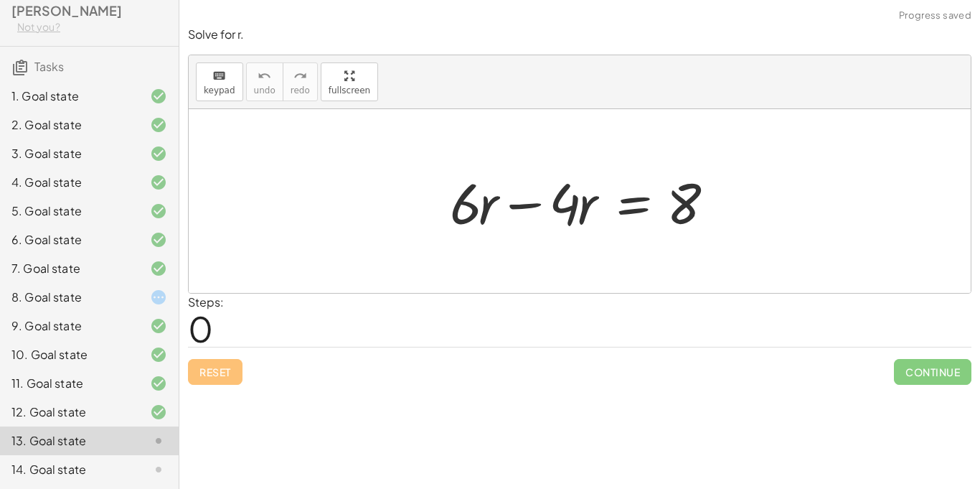
click at [527, 205] on div at bounding box center [585, 201] width 285 height 74
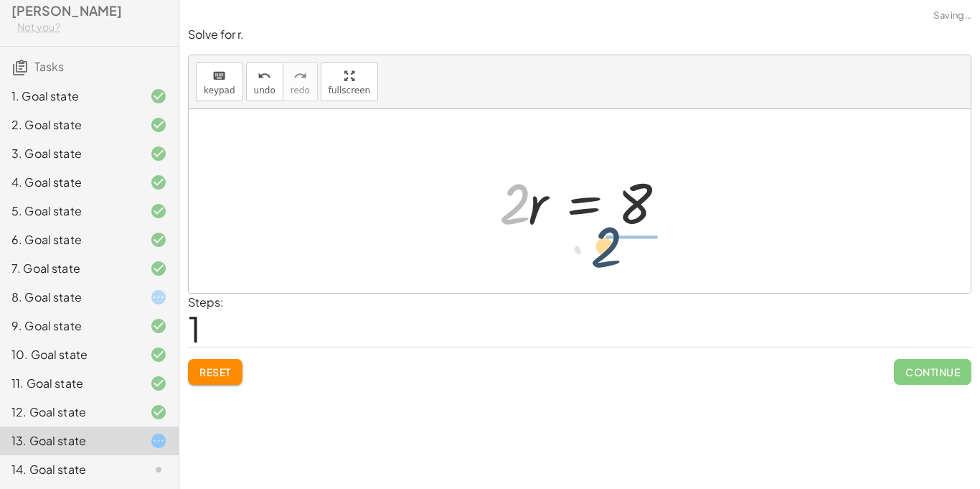
drag, startPoint x: 508, startPoint y: 192, endPoint x: 614, endPoint y: 239, distance: 115.4
click at [614, 239] on div "+ · 6 · r − · 4 · r = 8 · 2 · r = 8 · 2" at bounding box center [580, 201] width 205 height 81
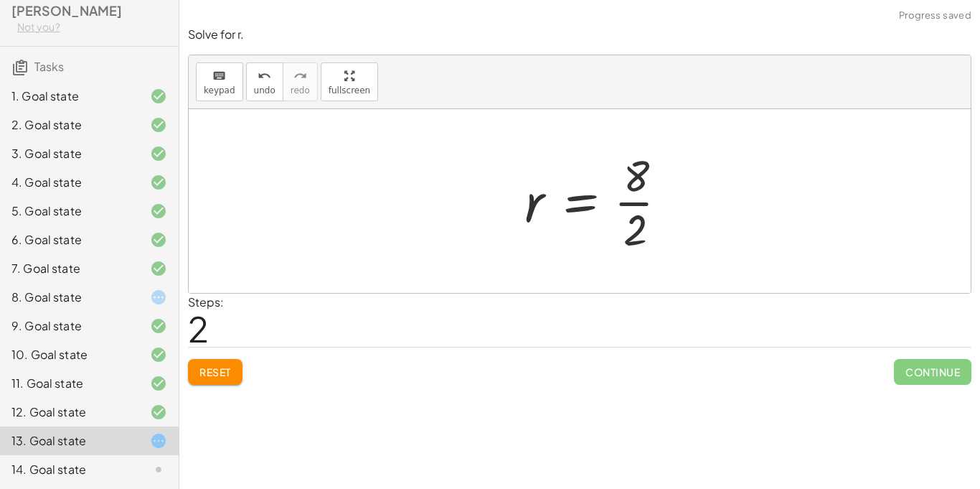
click at [634, 209] on div at bounding box center [602, 201] width 169 height 111
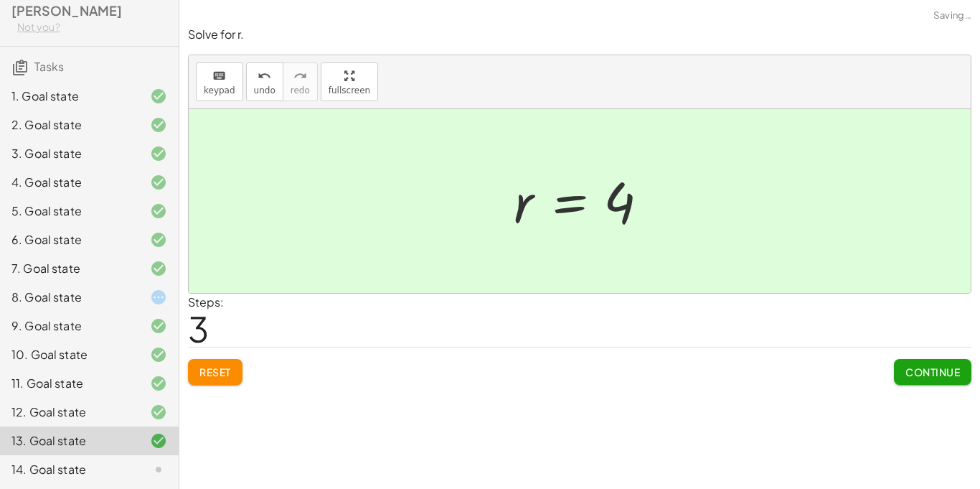
click at [937, 372] on span "Continue" at bounding box center [933, 371] width 55 height 13
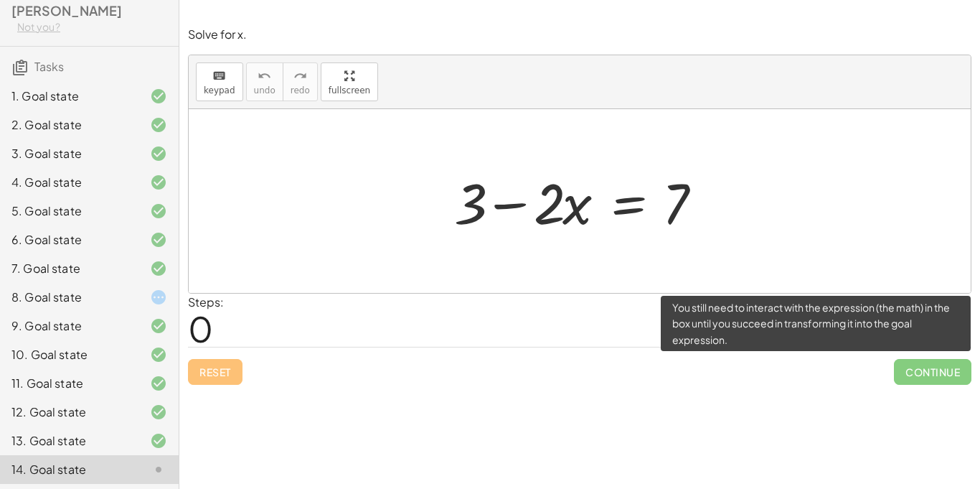
click at [945, 366] on span "Continue" at bounding box center [933, 372] width 78 height 26
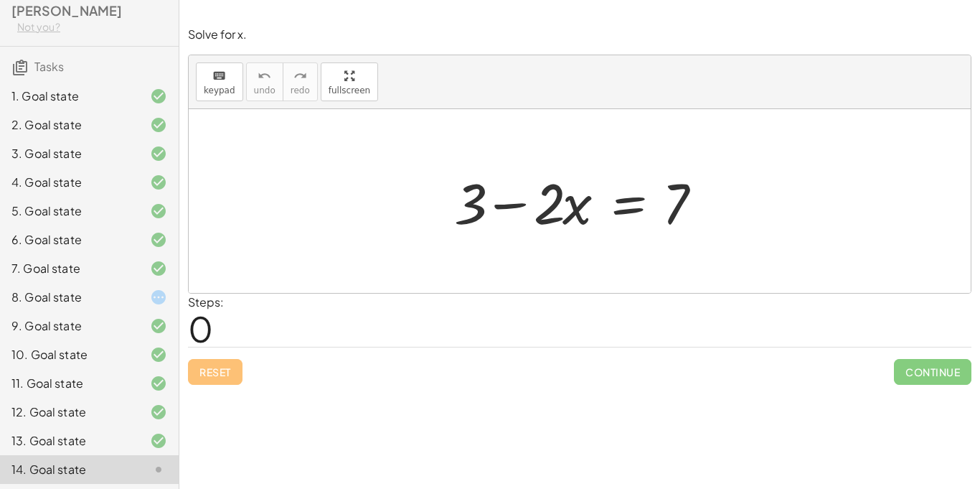
click at [147, 461] on div at bounding box center [147, 469] width 40 height 17
drag, startPoint x: 459, startPoint y: 210, endPoint x: 719, endPoint y: 220, distance: 260.7
click at [719, 220] on div at bounding box center [585, 201] width 276 height 74
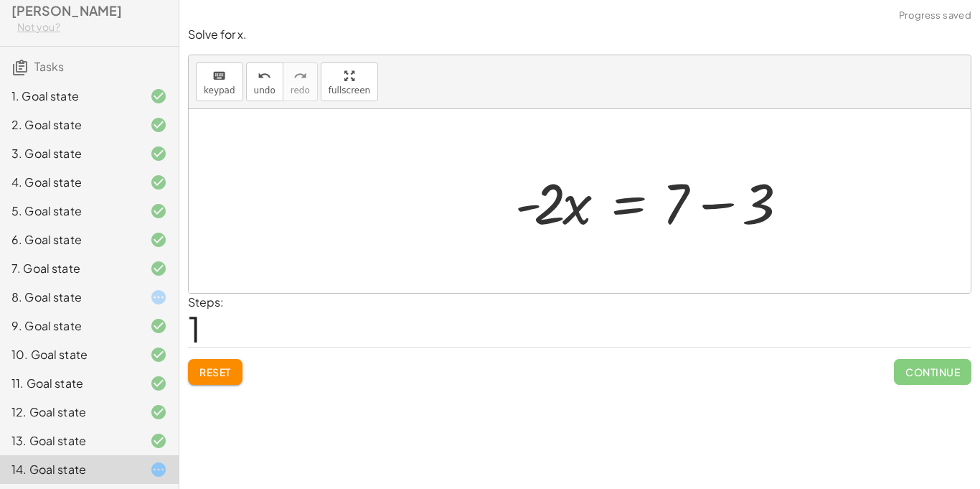
click at [717, 215] on div at bounding box center [655, 201] width 295 height 74
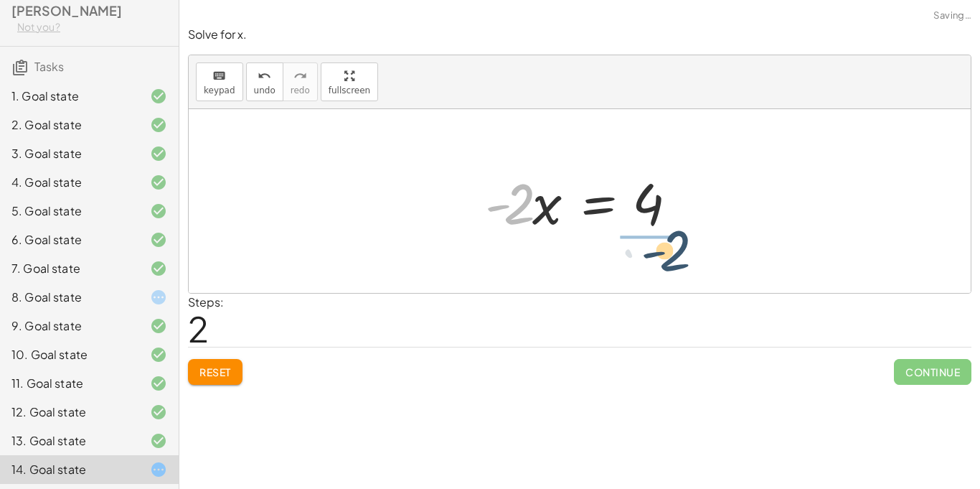
drag, startPoint x: 510, startPoint y: 205, endPoint x: 675, endPoint y: 256, distance: 173.2
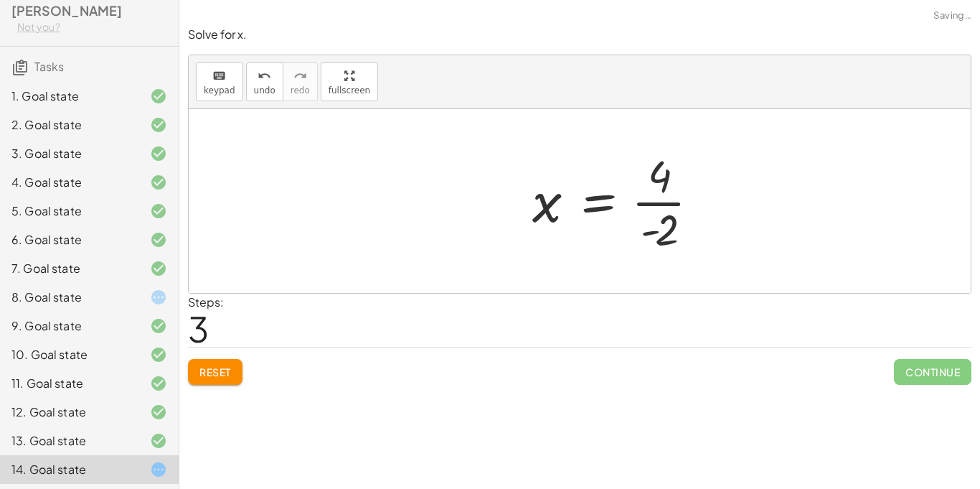
click at [665, 205] on div at bounding box center [621, 201] width 193 height 111
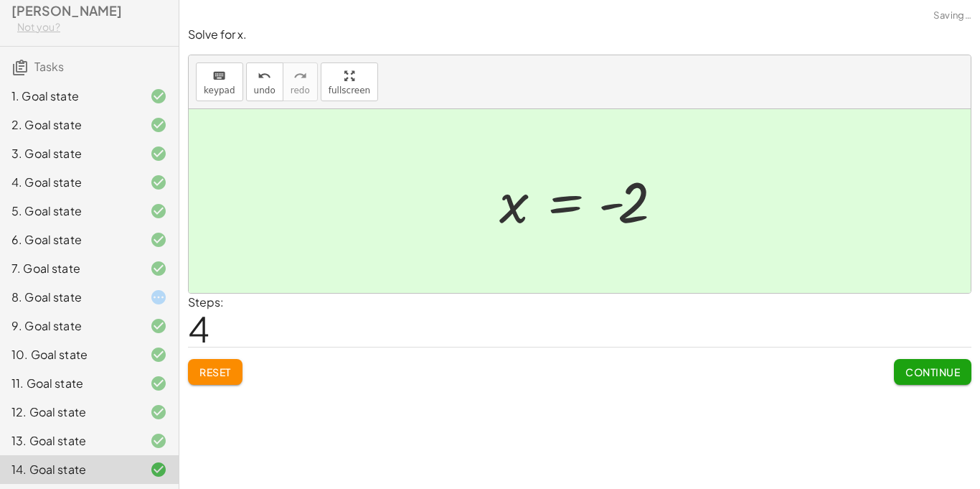
click at [960, 368] on button "Continue" at bounding box center [933, 372] width 78 height 26
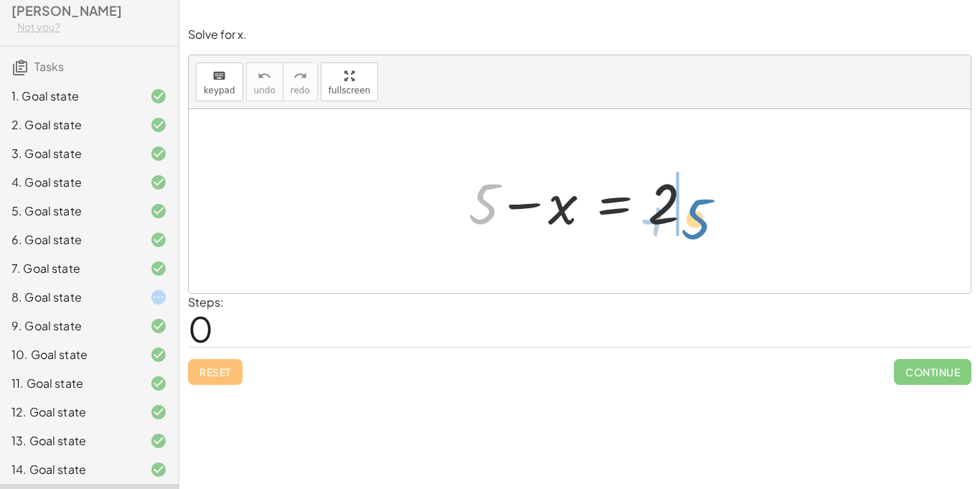
drag, startPoint x: 471, startPoint y: 203, endPoint x: 686, endPoint y: 217, distance: 215.8
click at [686, 217] on div at bounding box center [586, 201] width 248 height 74
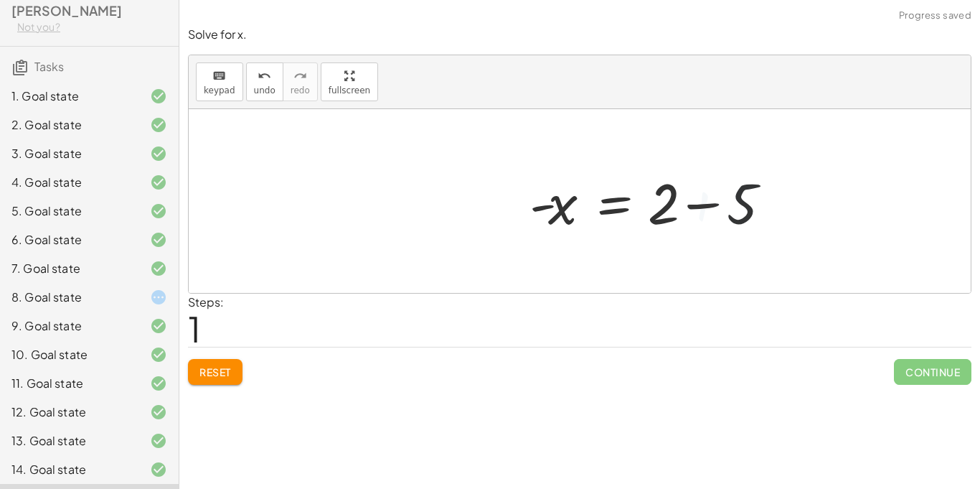
click at [686, 205] on div at bounding box center [656, 201] width 266 height 74
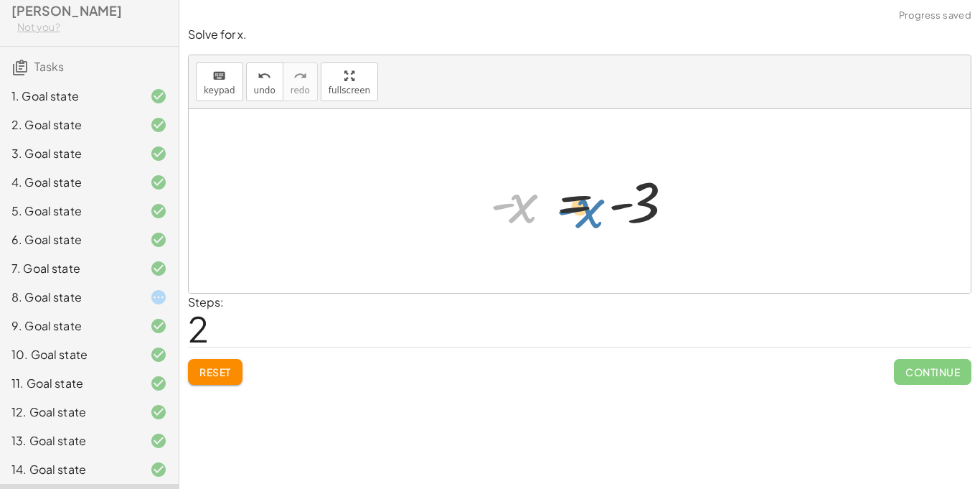
click at [507, 212] on div at bounding box center [585, 201] width 205 height 71
click at [227, 359] on button "Reset" at bounding box center [215, 372] width 55 height 26
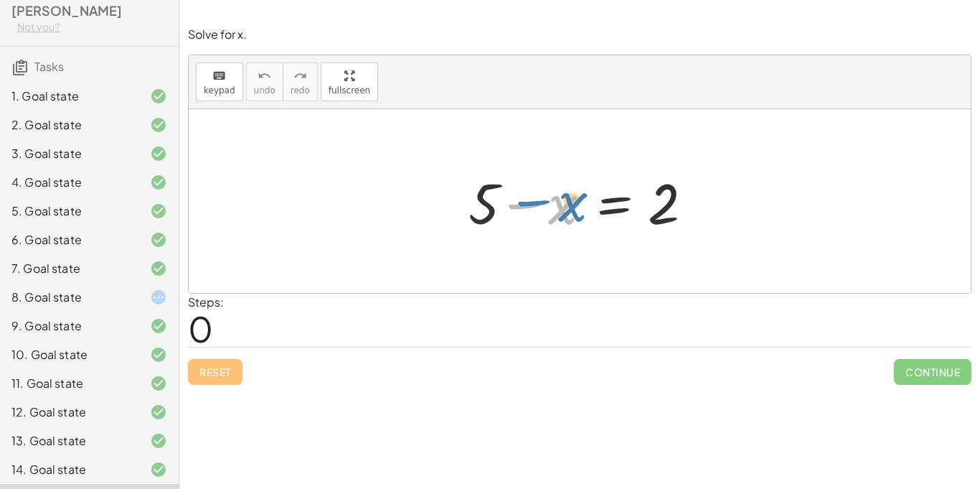
click at [518, 205] on div at bounding box center [586, 201] width 248 height 74
drag, startPoint x: 487, startPoint y: 201, endPoint x: 749, endPoint y: 200, distance: 261.3
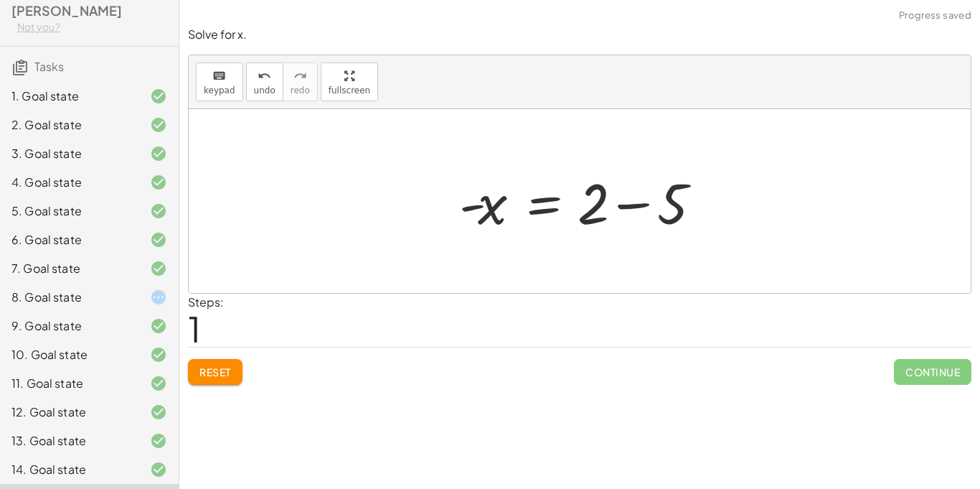
click at [642, 205] on div at bounding box center [585, 201] width 266 height 74
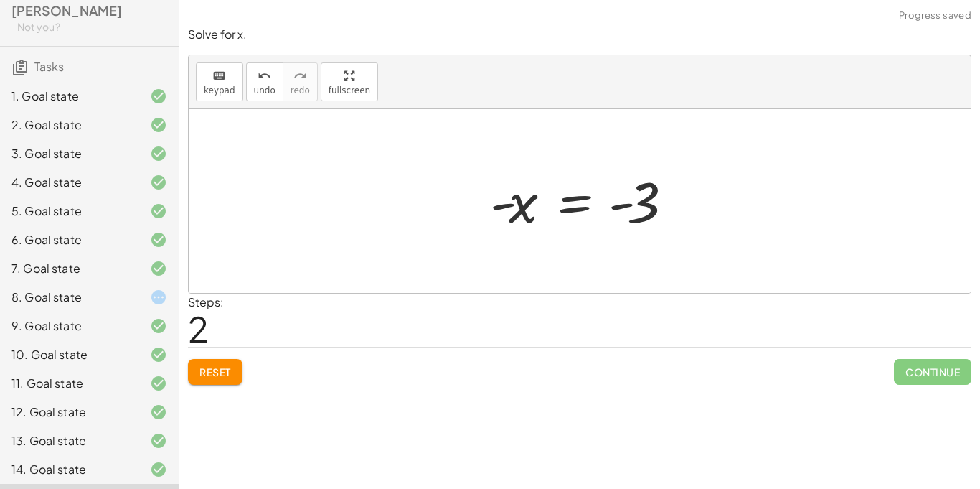
click at [571, 207] on div at bounding box center [585, 201] width 205 height 71
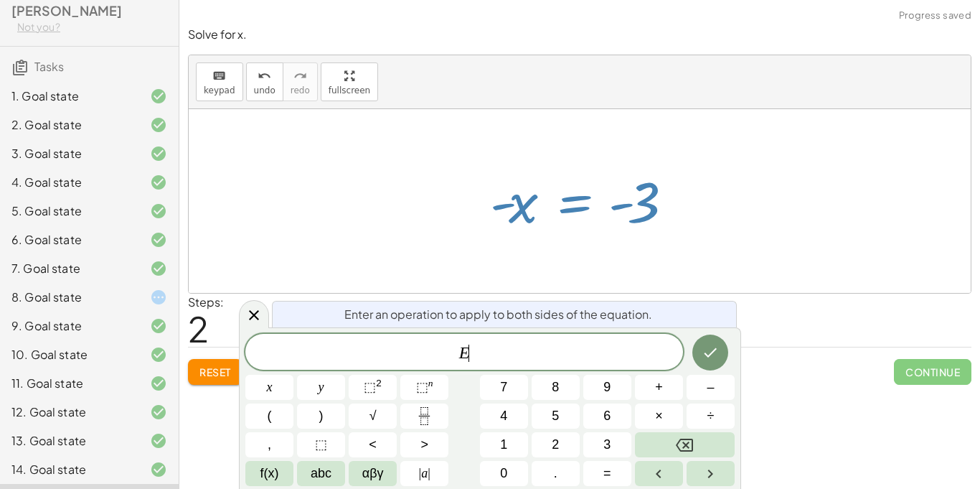
scroll to position [2, 0]
click at [619, 204] on div at bounding box center [585, 201] width 205 height 71
click at [561, 217] on div at bounding box center [585, 201] width 205 height 71
click at [260, 327] on div at bounding box center [254, 314] width 30 height 28
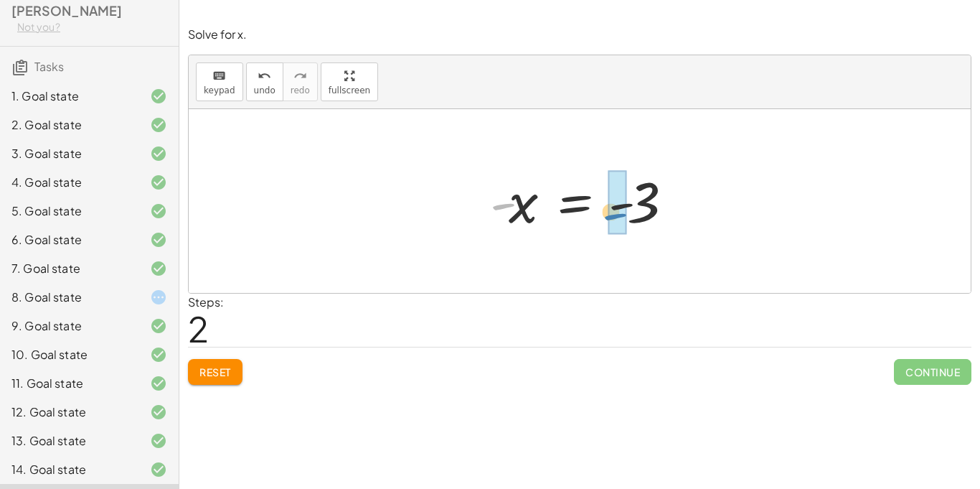
drag, startPoint x: 501, startPoint y: 206, endPoint x: 608, endPoint y: 212, distance: 107.1
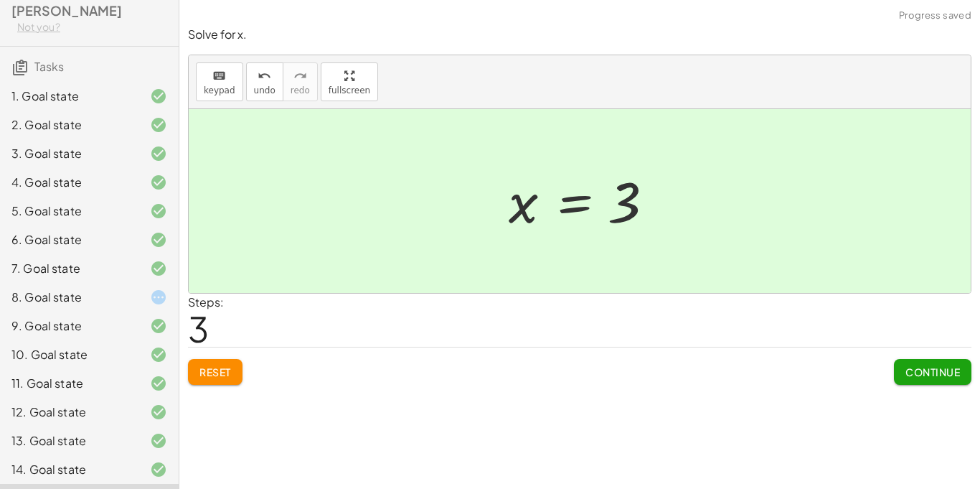
click at [940, 365] on span "Continue" at bounding box center [933, 371] width 55 height 13
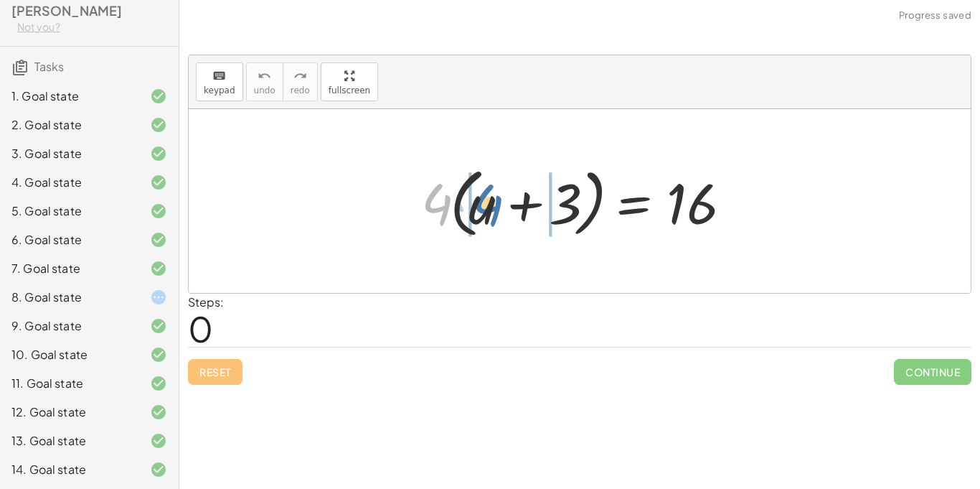
drag, startPoint x: 436, startPoint y: 200, endPoint x: 492, endPoint y: 201, distance: 55.3
click at [492, 201] on div at bounding box center [585, 201] width 342 height 83
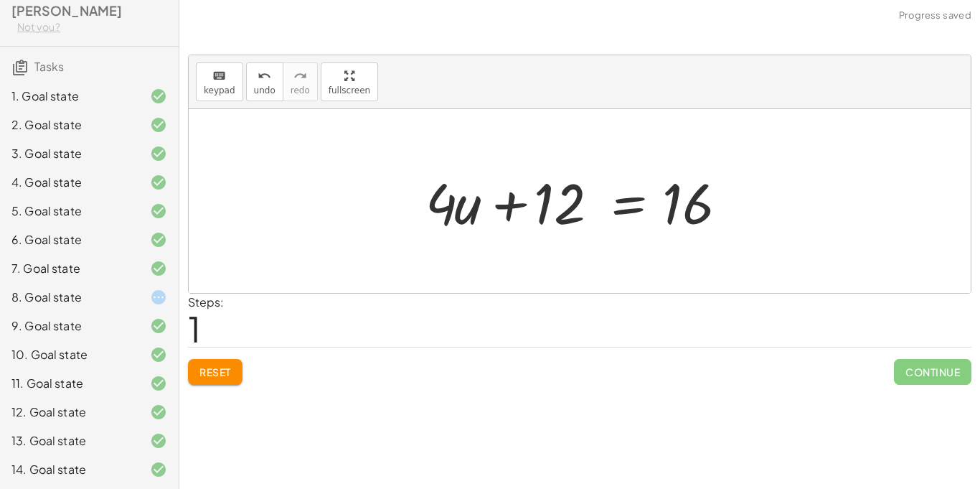
click at [496, 204] on div at bounding box center [585, 201] width 334 height 74
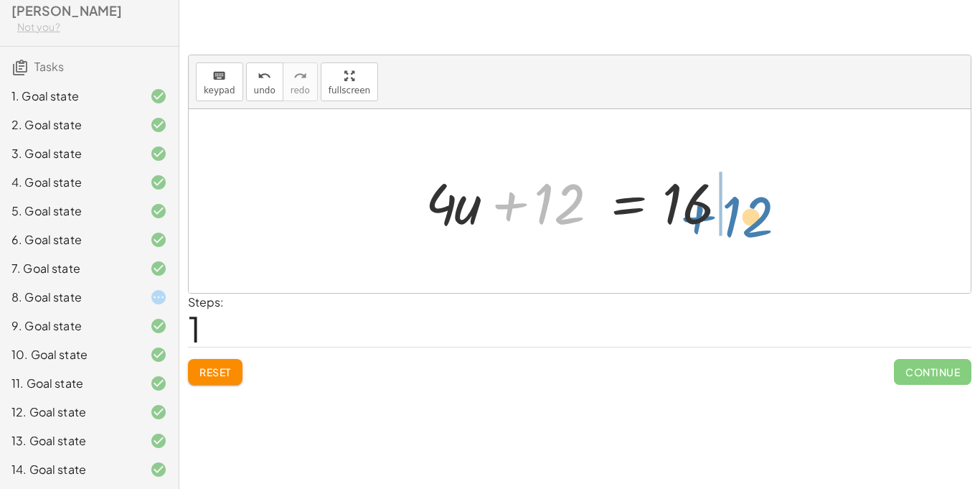
drag, startPoint x: 565, startPoint y: 195, endPoint x: 755, endPoint y: 206, distance: 190.6
click at [755, 206] on div "· 4 · ( + u + 3 ) = 16 + · 4 · u + · 4 · 3 = 16 + 12 + u + = [DATE]" at bounding box center [580, 201] width 782 height 184
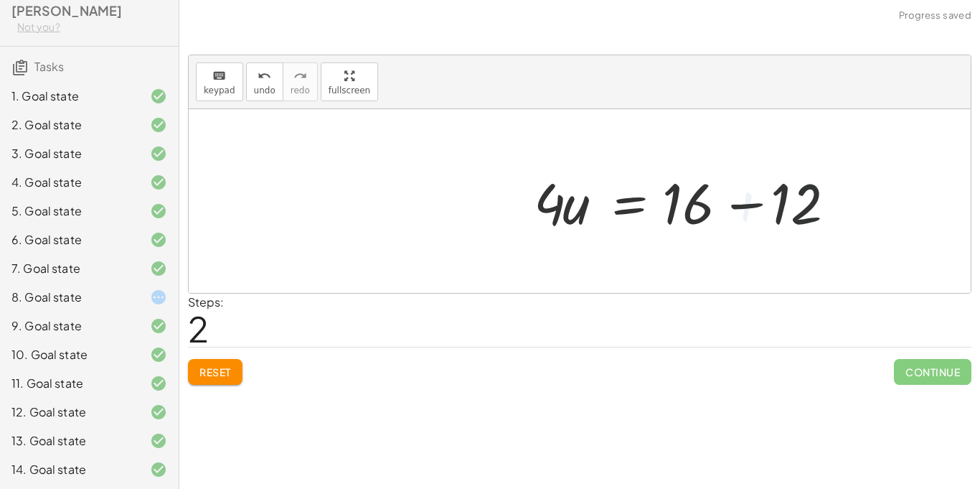
click at [742, 202] on div at bounding box center [695, 201] width 334 height 74
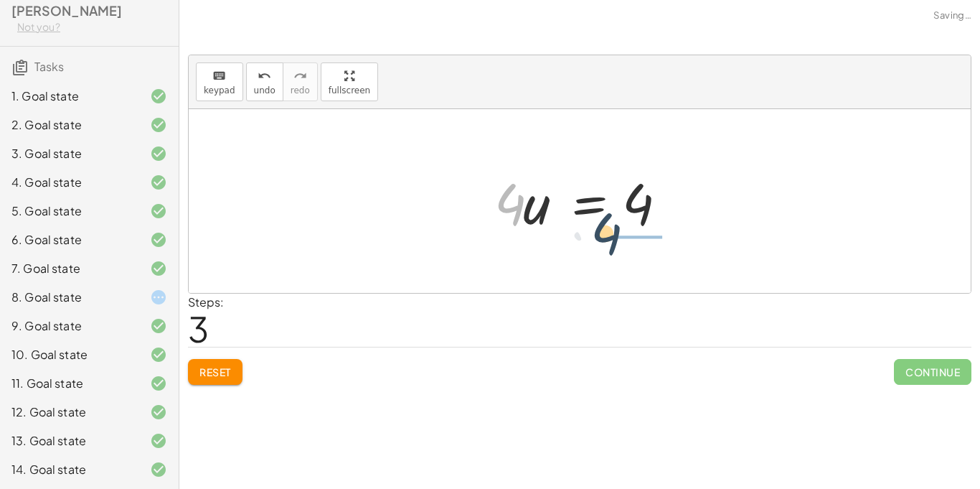
drag, startPoint x: 505, startPoint y: 199, endPoint x: 635, endPoint y: 236, distance: 135.2
click at [637, 182] on div at bounding box center [604, 201] width 179 height 111
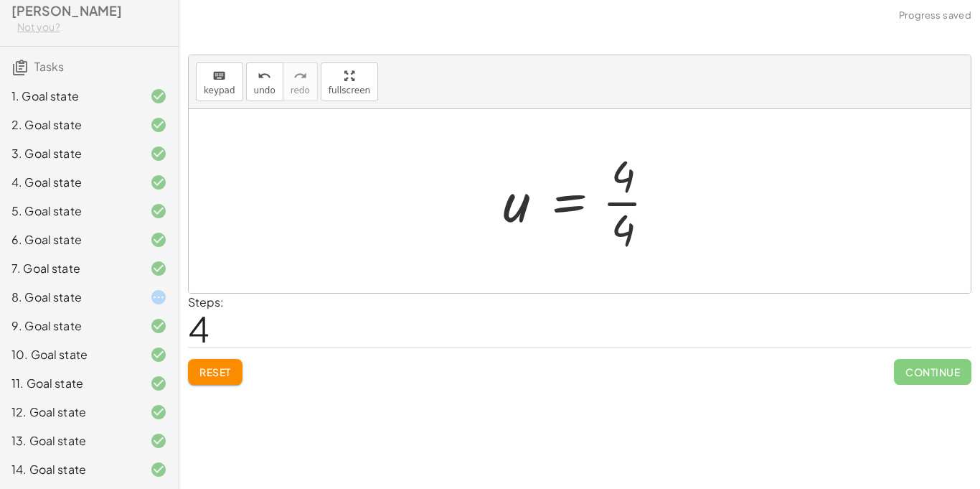
click at [637, 196] on div at bounding box center [585, 201] width 179 height 111
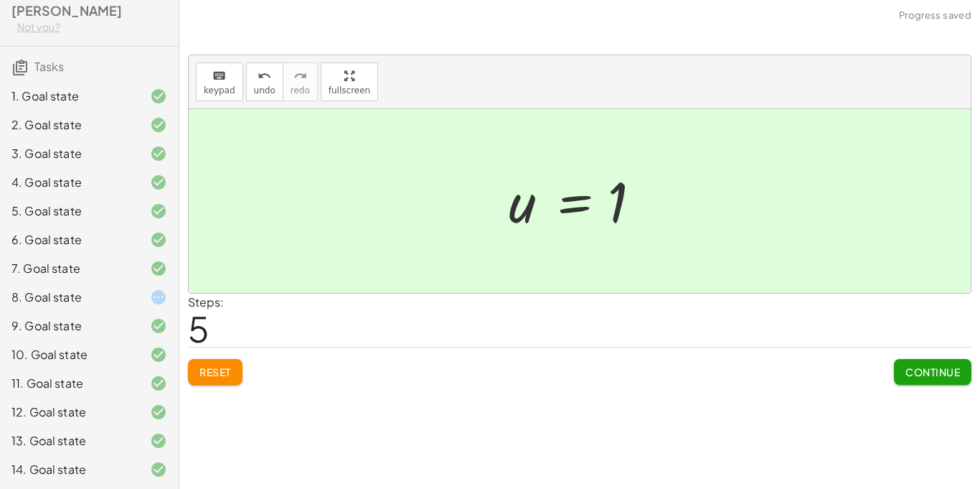
click at [0, 0] on div "keyboard keypad undo undo redo redo fullscreen · 4 · ( + u + 3 ) = 16 + · 4 · u…" at bounding box center [0, 0] width 0 height 0
click at [967, 375] on button "Continue" at bounding box center [933, 372] width 78 height 26
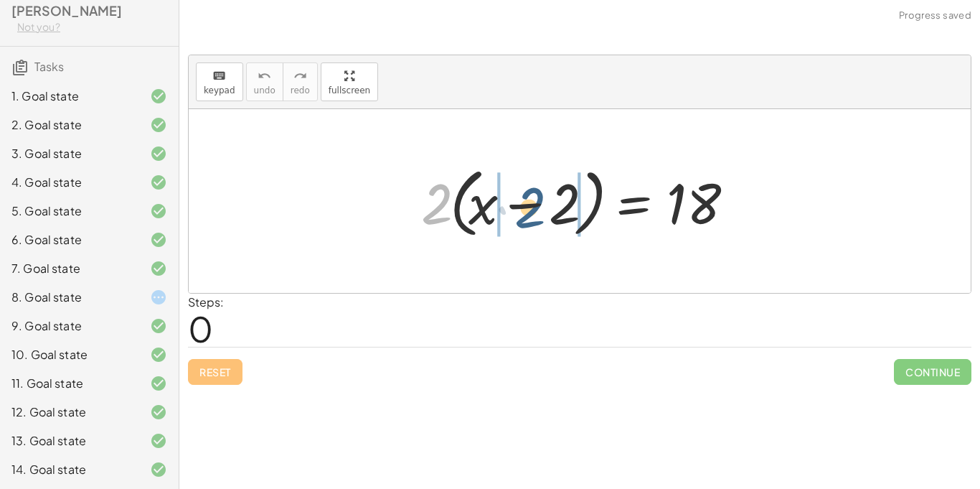
drag, startPoint x: 443, startPoint y: 207, endPoint x: 535, endPoint y: 211, distance: 92.7
click at [535, 211] on div at bounding box center [585, 201] width 342 height 83
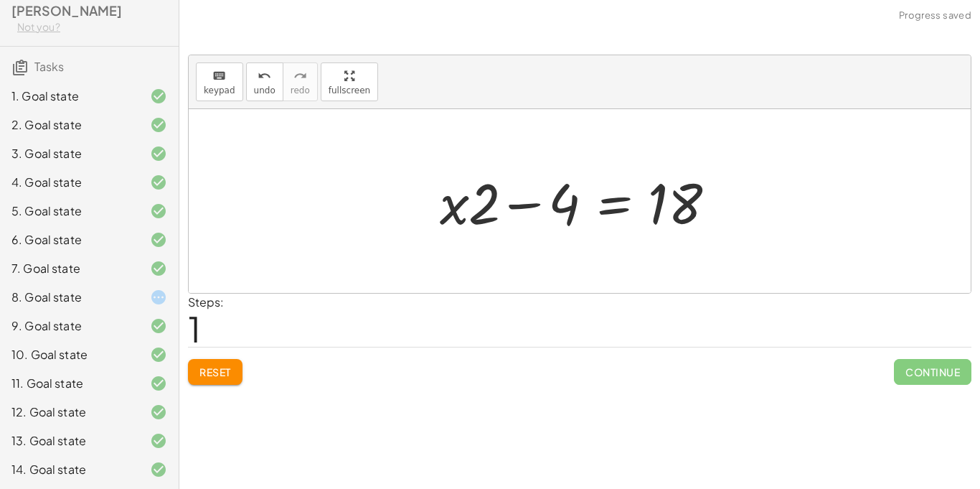
click at [503, 203] on div at bounding box center [585, 201] width 305 height 74
drag, startPoint x: 569, startPoint y: 200, endPoint x: 719, endPoint y: 205, distance: 150.1
click at [719, 205] on div at bounding box center [585, 201] width 305 height 74
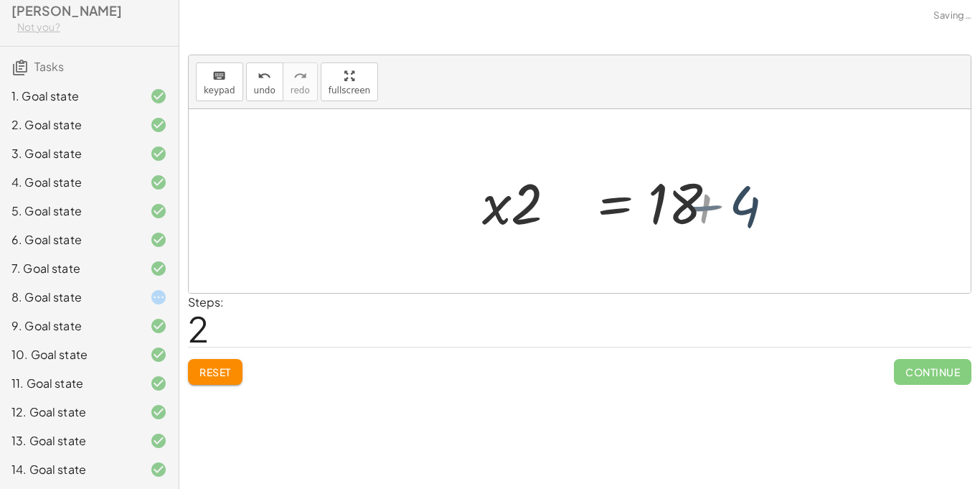
click at [719, 205] on div at bounding box center [665, 201] width 305 height 74
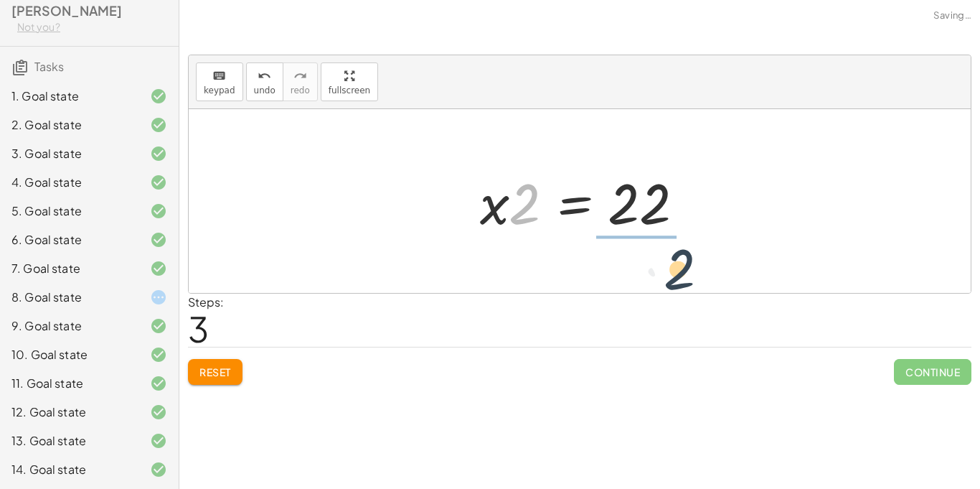
drag, startPoint x: 520, startPoint y: 207, endPoint x: 655, endPoint y: 250, distance: 142.3
click at [655, 250] on div "· 2 · ( + x − 2 ) = 18 + · x · 2 − · 2 · 2 = 18 + · x · 2 − 4 = 18 · x · 2 = + …" at bounding box center [580, 201] width 782 height 184
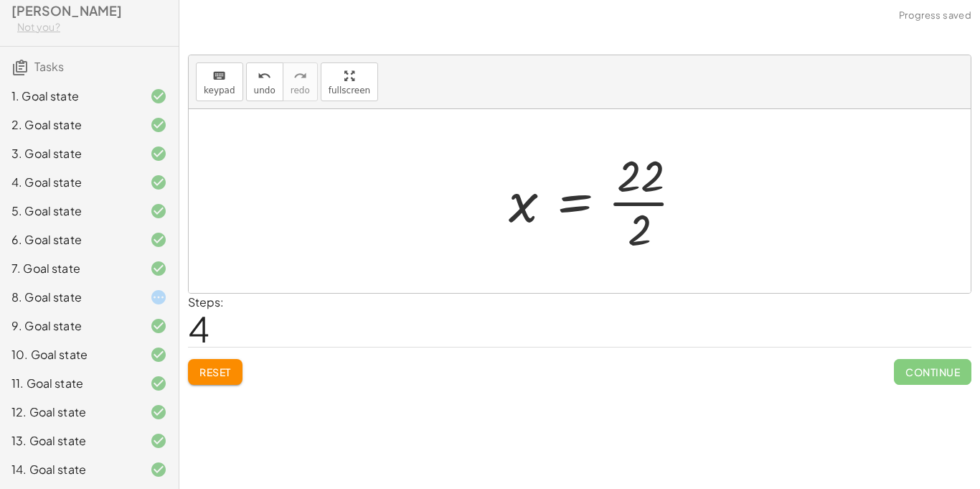
click at [640, 189] on div at bounding box center [602, 201] width 200 height 111
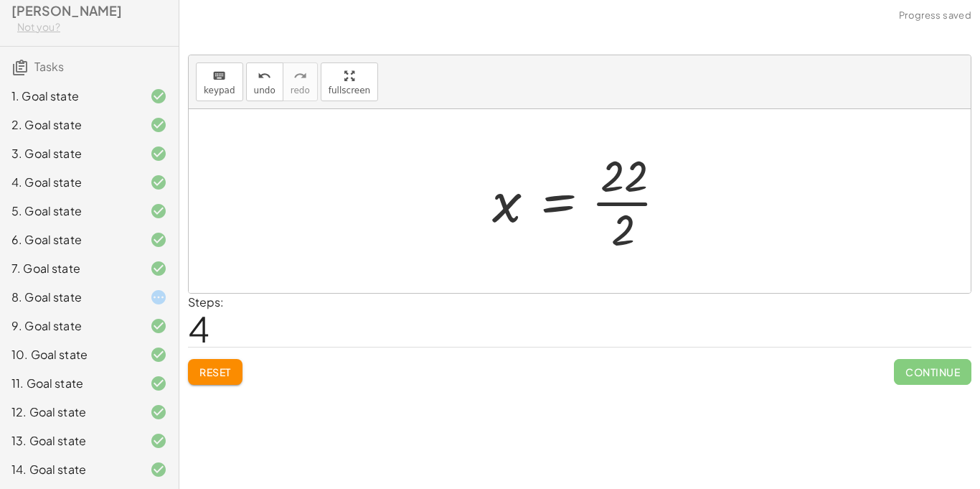
click at [642, 214] on div at bounding box center [585, 201] width 200 height 111
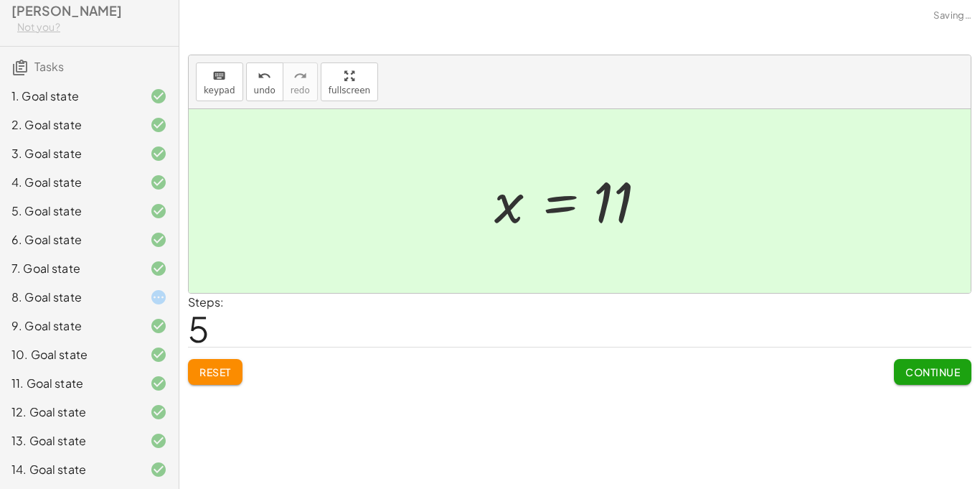
click at [944, 368] on span "Continue" at bounding box center [933, 371] width 55 height 13
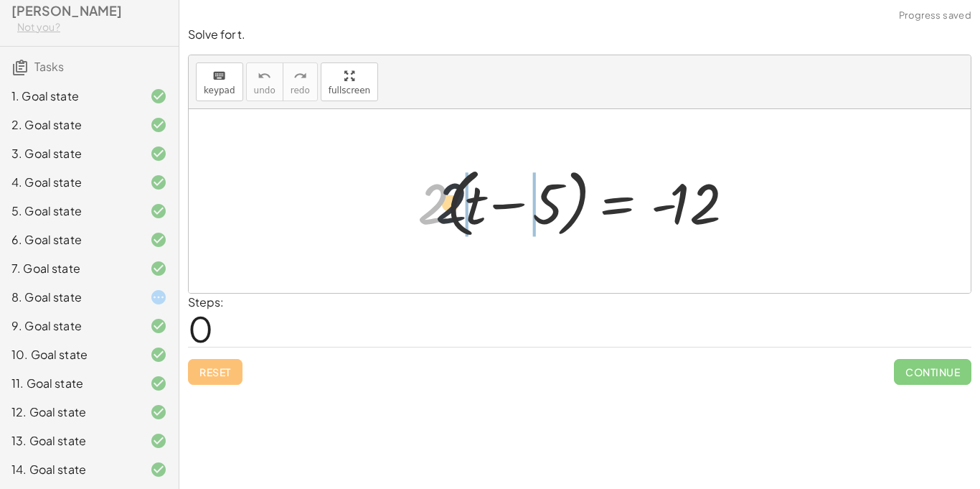
drag, startPoint x: 436, startPoint y: 197, endPoint x: 510, endPoint y: 198, distance: 74.7
click at [510, 198] on div at bounding box center [585, 201] width 349 height 83
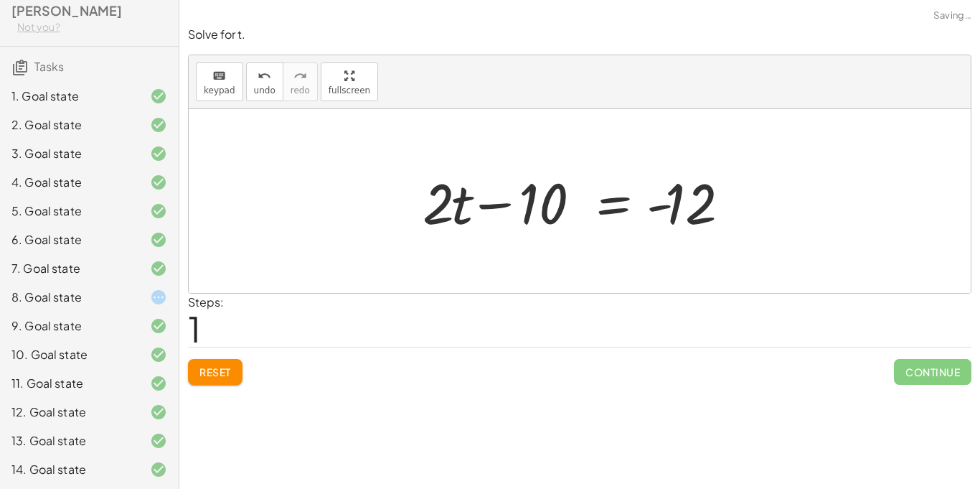
click at [510, 198] on div at bounding box center [586, 201] width 340 height 74
drag, startPoint x: 545, startPoint y: 189, endPoint x: 776, endPoint y: 204, distance: 231.6
click at [776, 204] on div "· 2 · ( + t − 5 ) = - 12 + · 2 · t − · 2 · 5 = - 12 − 10 + t − = - [DATE]" at bounding box center [580, 201] width 782 height 184
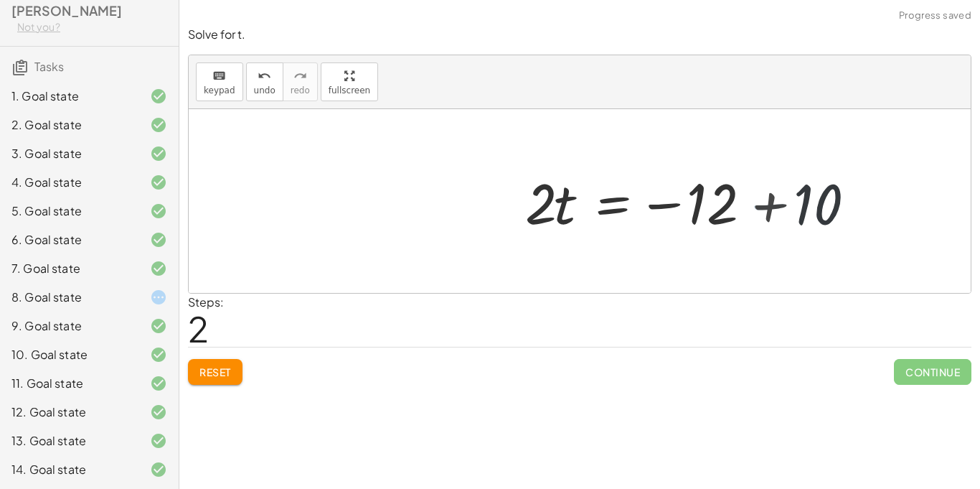
click at [776, 204] on div at bounding box center [705, 201] width 362 height 74
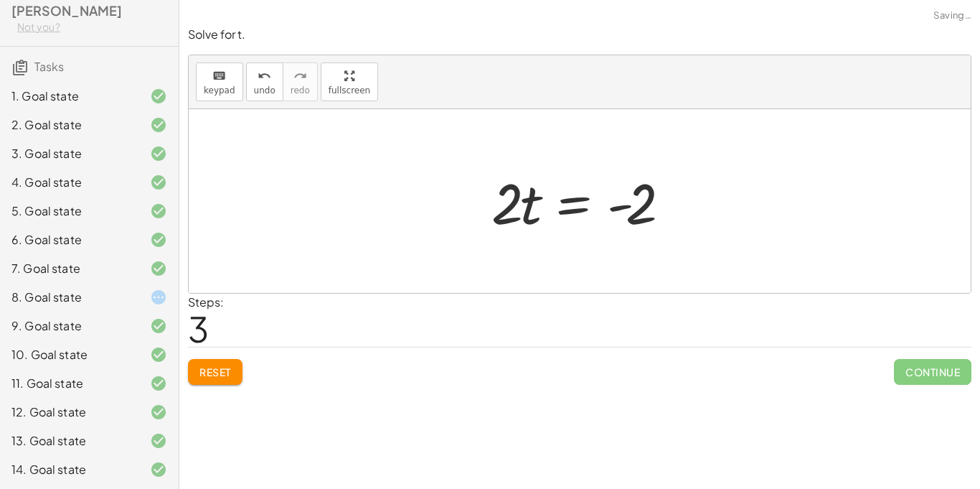
click at [645, 207] on div at bounding box center [585, 201] width 202 height 74
drag, startPoint x: 495, startPoint y: 200, endPoint x: 625, endPoint y: 238, distance: 136.1
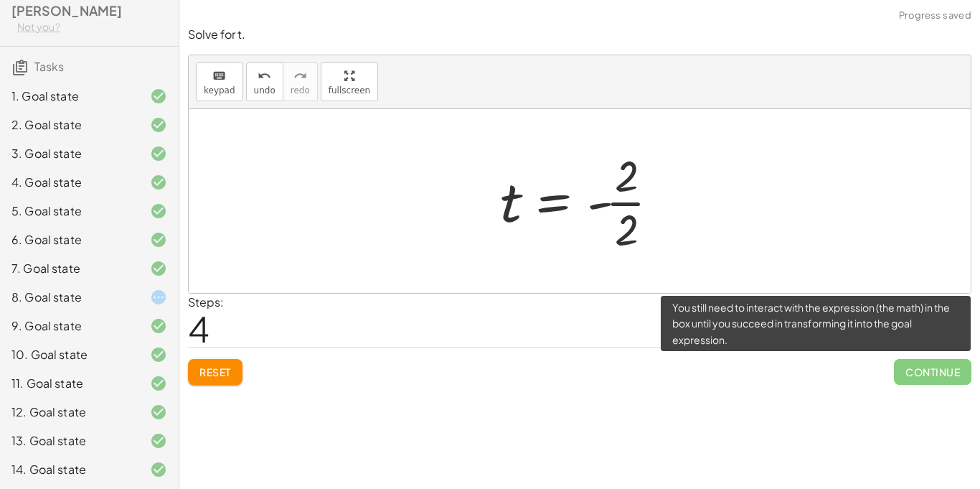
click at [947, 365] on span "Continue" at bounding box center [933, 372] width 78 height 26
click at [940, 366] on span "Continue" at bounding box center [933, 372] width 78 height 26
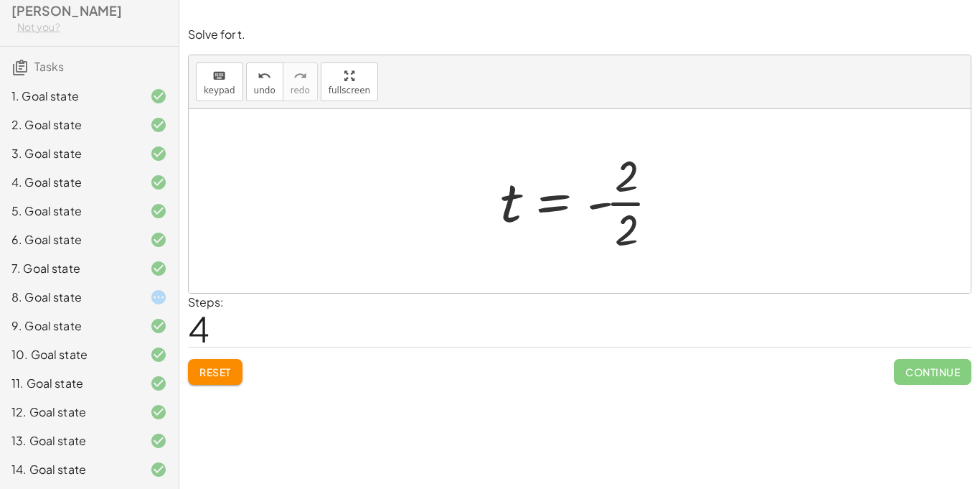
click at [619, 223] on div at bounding box center [585, 201] width 185 height 111
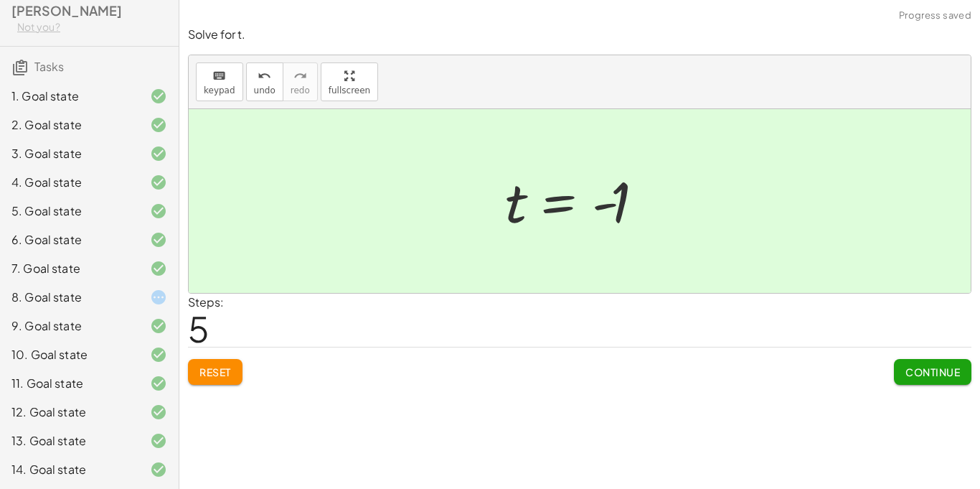
click at [927, 370] on span "Continue" at bounding box center [933, 371] width 55 height 13
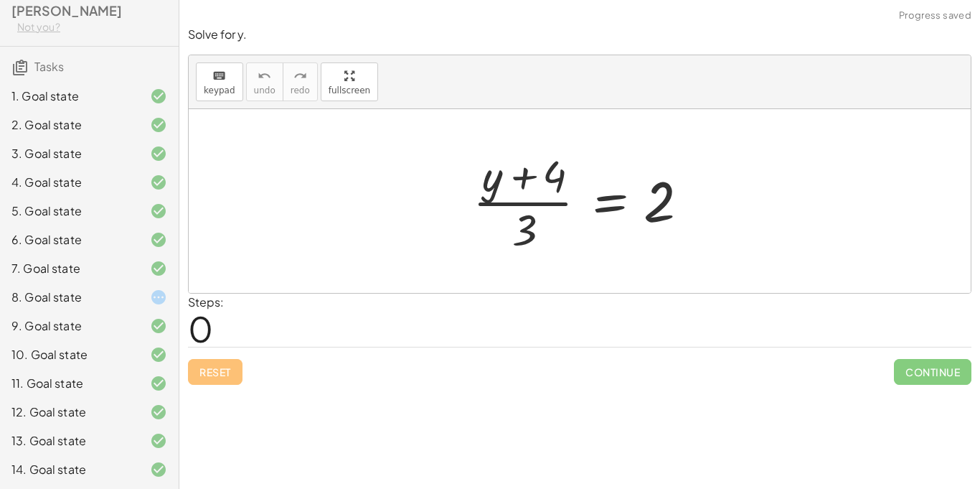
click at [524, 183] on div at bounding box center [585, 201] width 239 height 111
drag, startPoint x: 514, startPoint y: 178, endPoint x: 695, endPoint y: 208, distance: 183.4
click at [695, 208] on div at bounding box center [585, 201] width 239 height 111
drag, startPoint x: 558, startPoint y: 179, endPoint x: 740, endPoint y: 210, distance: 185.0
drag, startPoint x: 588, startPoint y: 184, endPoint x: 578, endPoint y: 179, distance: 11.2
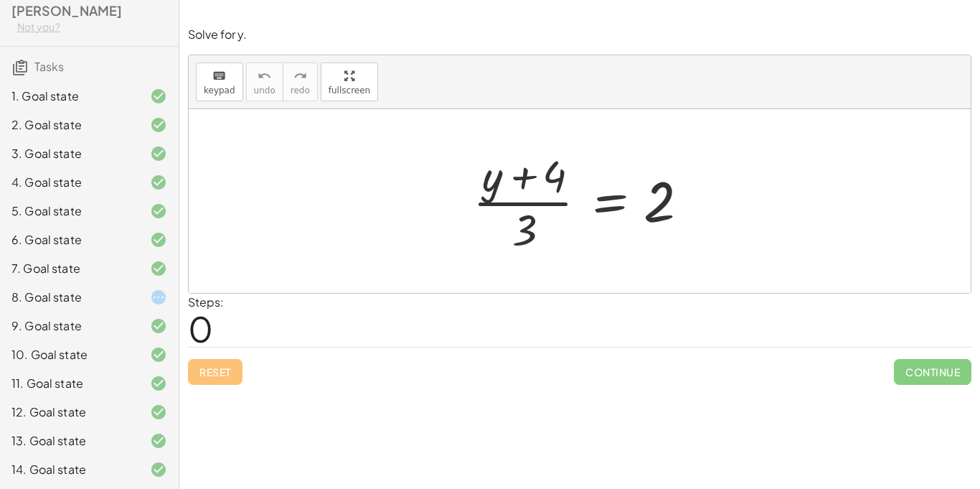
click at [578, 179] on div at bounding box center [585, 201] width 239 height 111
drag, startPoint x: 535, startPoint y: 221, endPoint x: 553, endPoint y: 217, distance: 18.3
click at [553, 217] on div at bounding box center [585, 201] width 239 height 111
drag, startPoint x: 539, startPoint y: 175, endPoint x: 657, endPoint y: 226, distance: 128.9
click at [657, 226] on div at bounding box center [585, 201] width 239 height 111
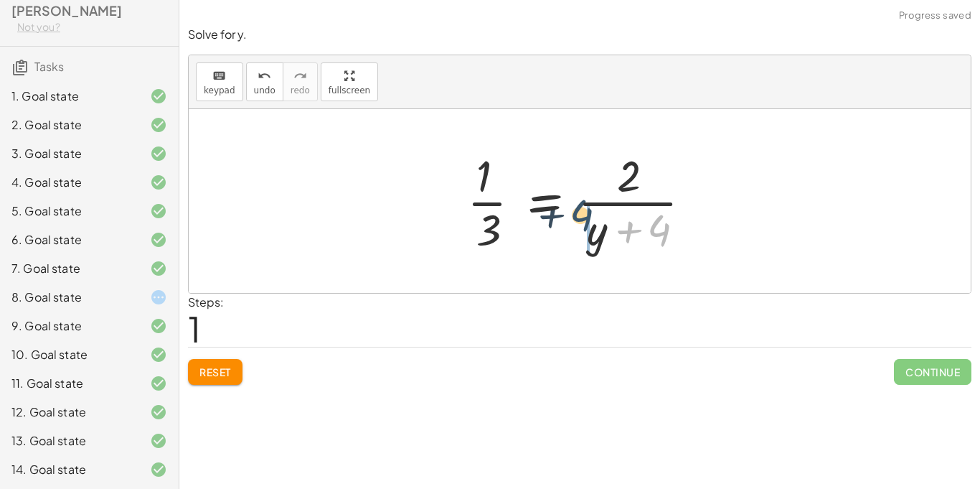
drag, startPoint x: 688, startPoint y: 228, endPoint x: 596, endPoint y: 212, distance: 93.3
click at [596, 212] on div at bounding box center [585, 201] width 251 height 111
click at [612, 230] on div at bounding box center [585, 201] width 251 height 111
click at [522, 196] on div at bounding box center [585, 201] width 251 height 111
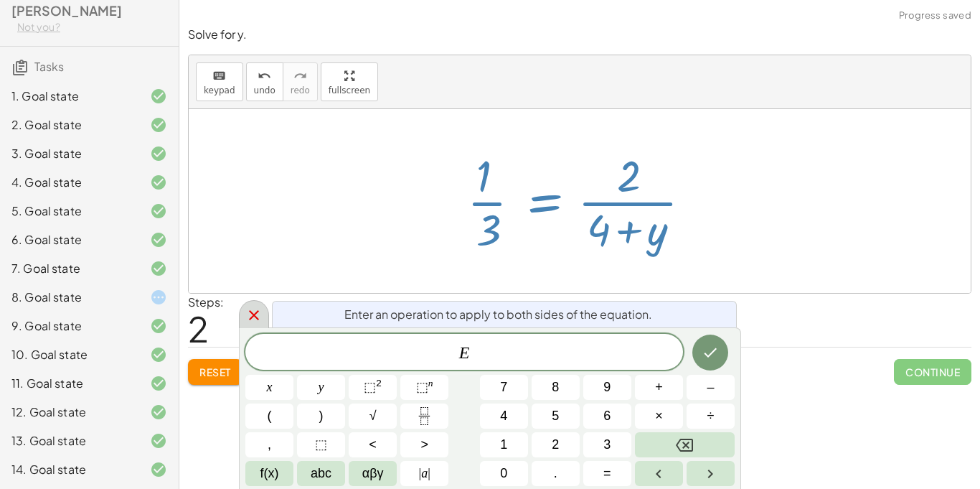
click at [254, 314] on icon at bounding box center [254, 315] width 10 height 10
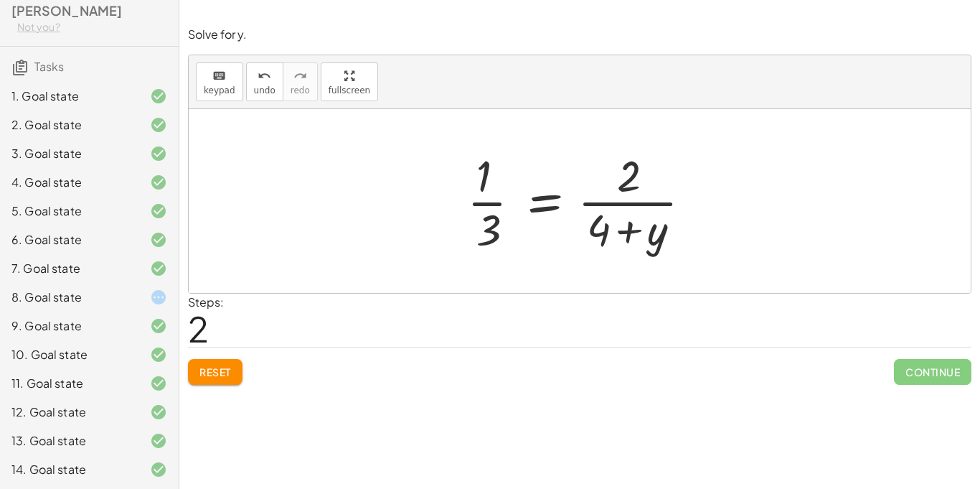
click at [233, 362] on button "Reset" at bounding box center [215, 372] width 55 height 26
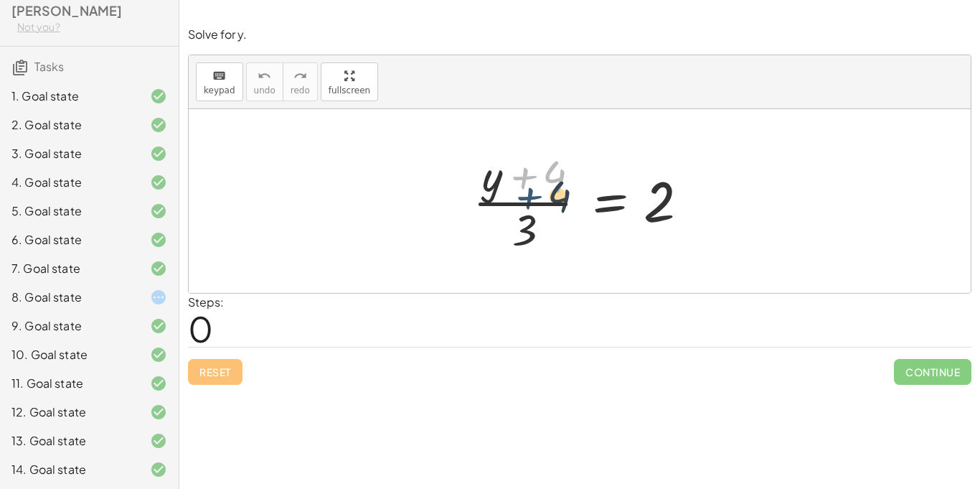
drag, startPoint x: 530, startPoint y: 177, endPoint x: 535, endPoint y: 200, distance: 24.2
click at [535, 200] on div at bounding box center [585, 201] width 239 height 111
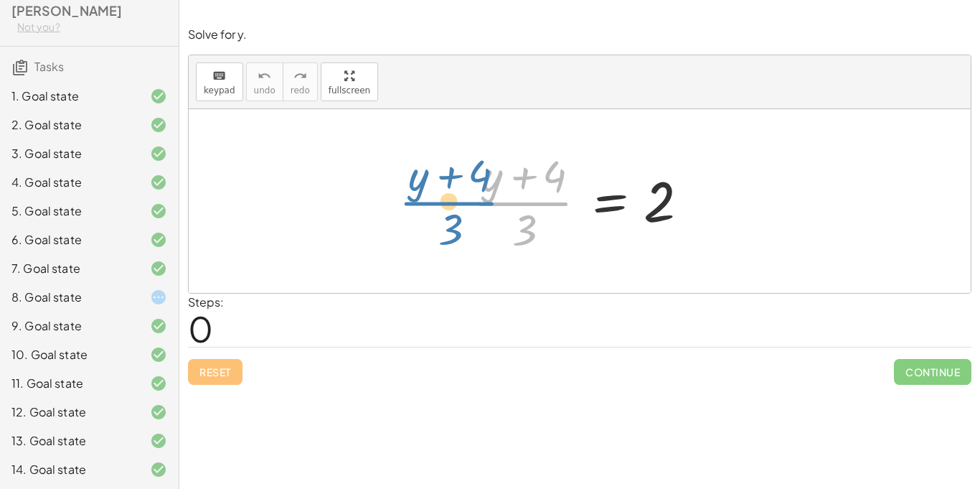
drag, startPoint x: 528, startPoint y: 215, endPoint x: 442, endPoint y: 215, distance: 85.4
click at [442, 215] on div "· ( + y + 4 ) · 3 · ( + y + 4 ) · 3 = 2" at bounding box center [580, 201] width 782 height 184
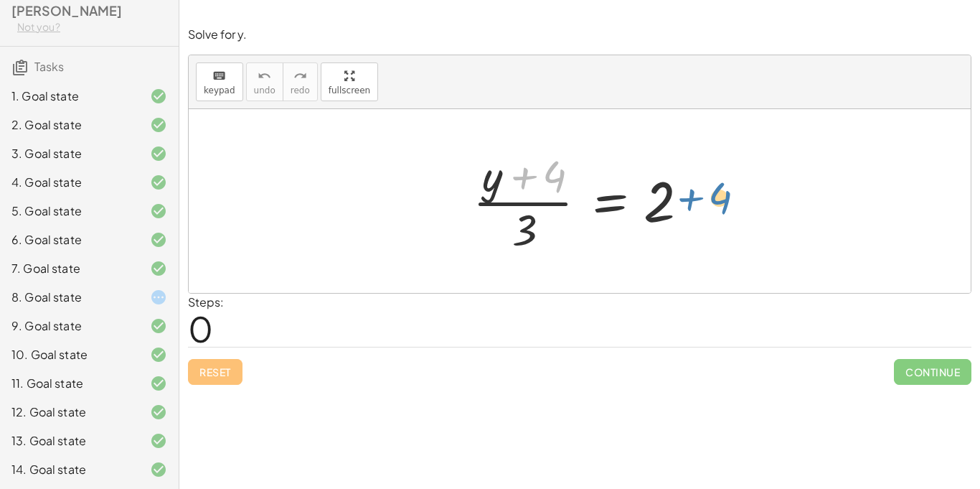
drag, startPoint x: 523, startPoint y: 176, endPoint x: 690, endPoint y: 197, distance: 167.9
click at [690, 197] on div at bounding box center [585, 201] width 239 height 111
drag, startPoint x: 554, startPoint y: 176, endPoint x: 650, endPoint y: 200, distance: 99.2
click at [650, 200] on div at bounding box center [585, 201] width 239 height 111
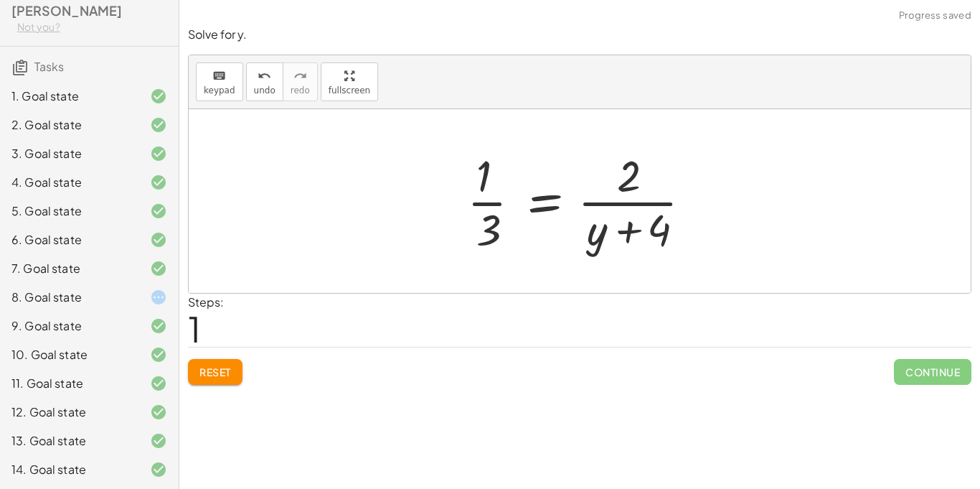
click at [644, 196] on div at bounding box center [585, 201] width 251 height 111
click at [491, 197] on div at bounding box center [585, 201] width 251 height 111
drag, startPoint x: 635, startPoint y: 235, endPoint x: 630, endPoint y: 192, distance: 43.4
click at [630, 192] on div at bounding box center [585, 201] width 251 height 111
drag, startPoint x: 647, startPoint y: 224, endPoint x: 487, endPoint y: 179, distance: 166.1
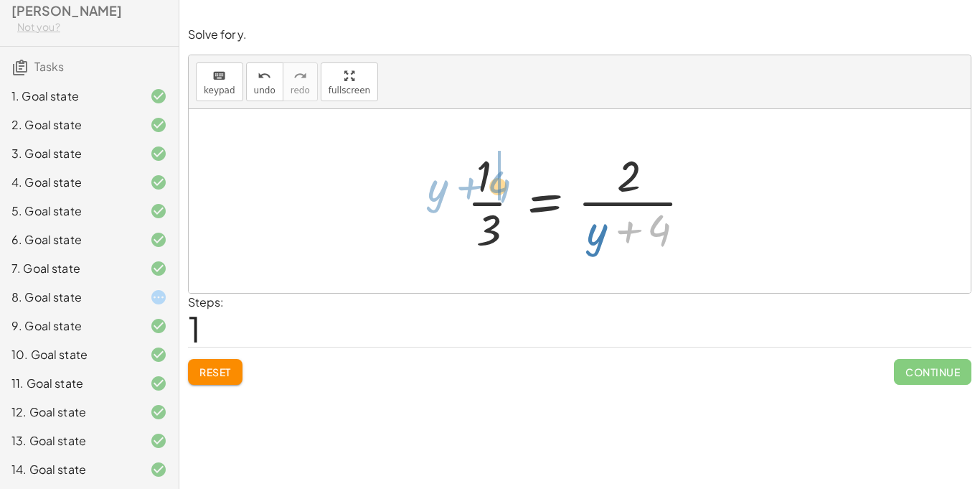
click at [487, 179] on div at bounding box center [585, 201] width 251 height 111
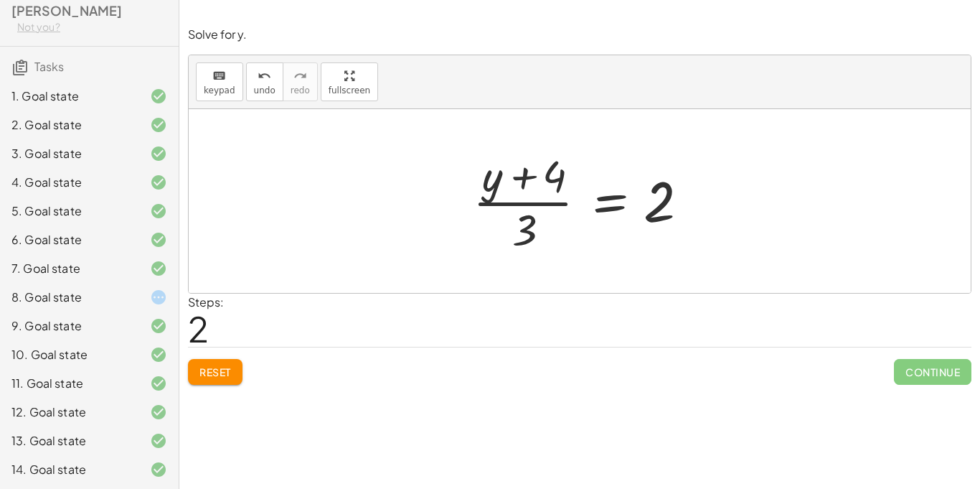
click at [202, 374] on span "Reset" at bounding box center [216, 371] width 32 height 13
drag, startPoint x: 646, startPoint y: 199, endPoint x: 509, endPoint y: 210, distance: 137.5
click at [509, 210] on div at bounding box center [585, 201] width 239 height 111
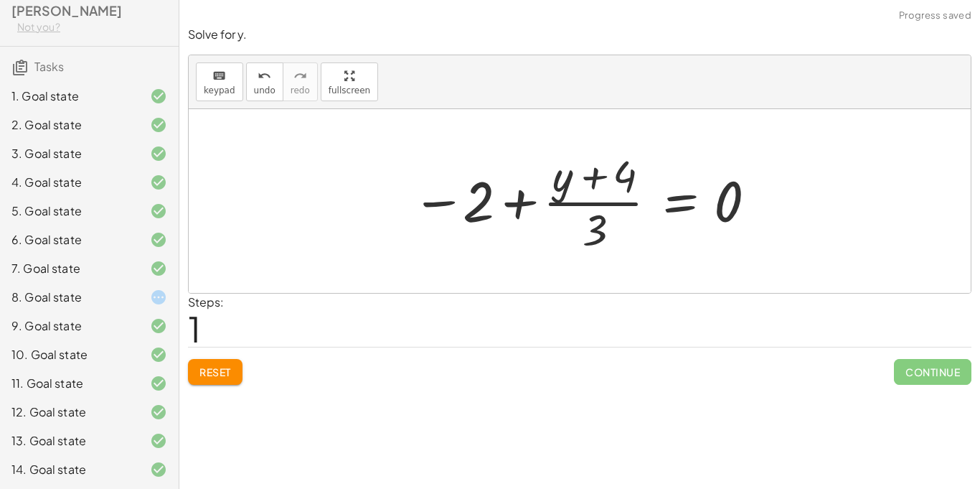
click at [510, 205] on div at bounding box center [585, 201] width 360 height 111
drag, startPoint x: 474, startPoint y: 202, endPoint x: 781, endPoint y: 218, distance: 307.6
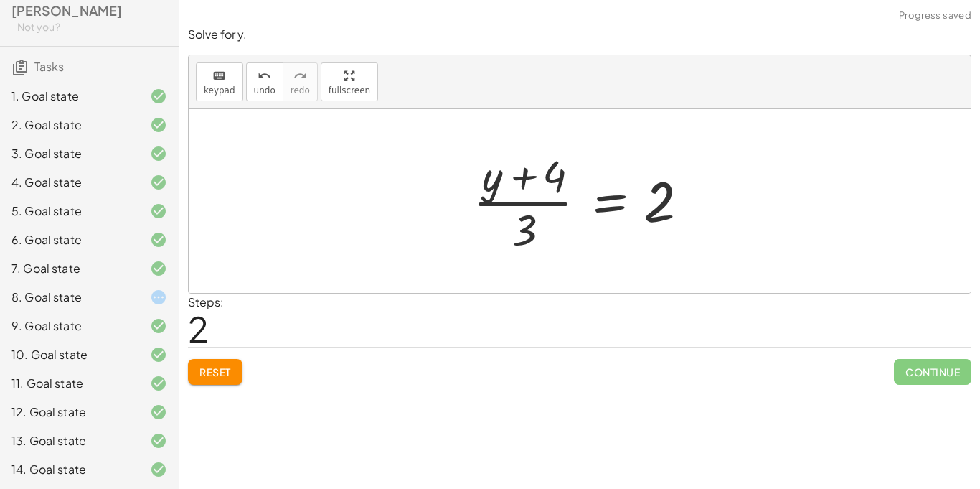
click at [215, 378] on span "Reset" at bounding box center [216, 371] width 32 height 13
click at [130, 289] on div at bounding box center [147, 297] width 40 height 17
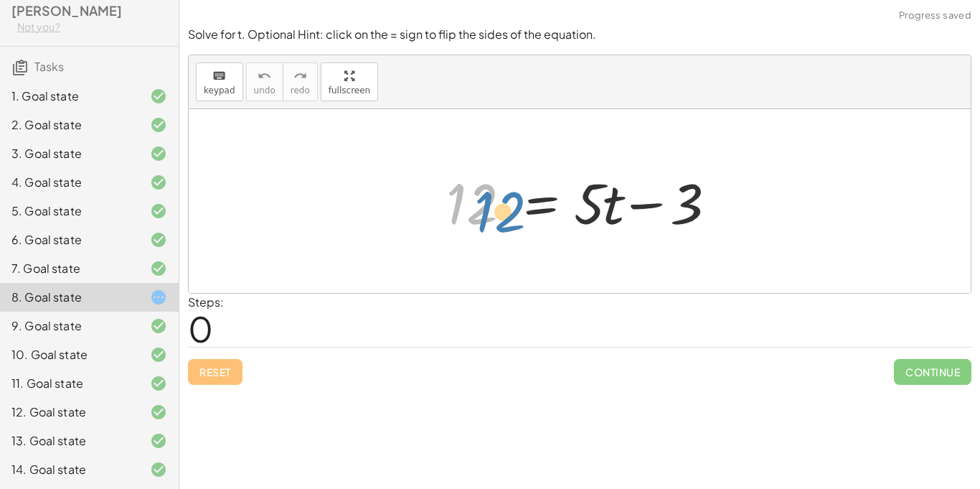
drag, startPoint x: 474, startPoint y: 207, endPoint x: 502, endPoint y: 214, distance: 28.2
click at [502, 214] on div at bounding box center [585, 201] width 292 height 74
drag, startPoint x: 632, startPoint y: 217, endPoint x: 620, endPoint y: 217, distance: 11.5
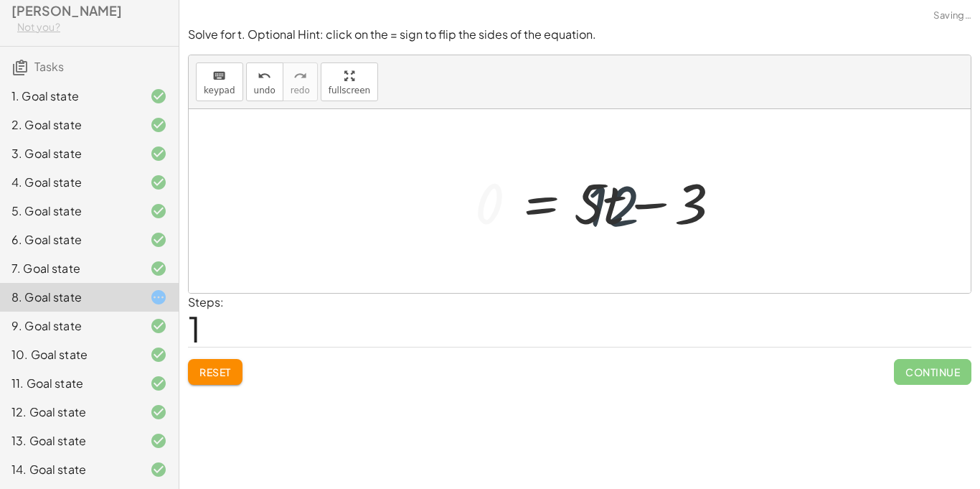
click at [620, 217] on div at bounding box center [654, 201] width 372 height 74
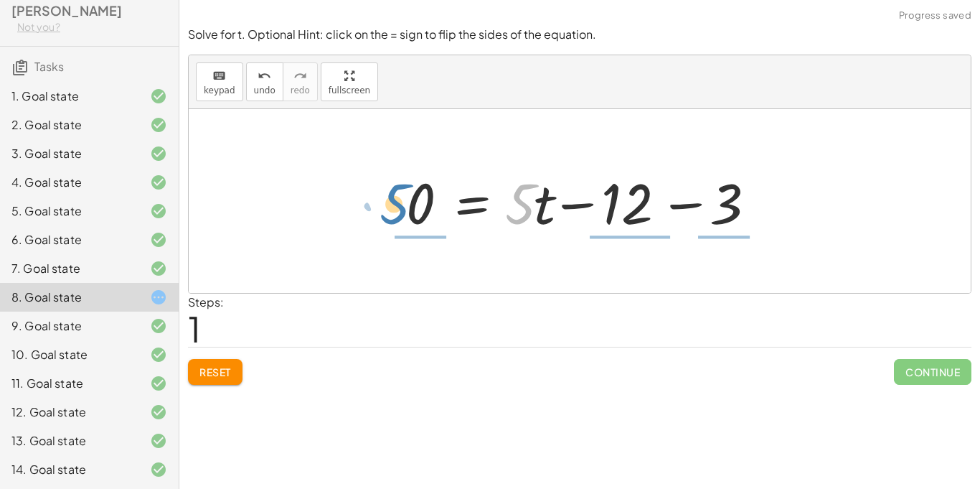
drag, startPoint x: 526, startPoint y: 210, endPoint x: 404, endPoint y: 210, distance: 122.0
click at [404, 210] on div at bounding box center [585, 201] width 372 height 74
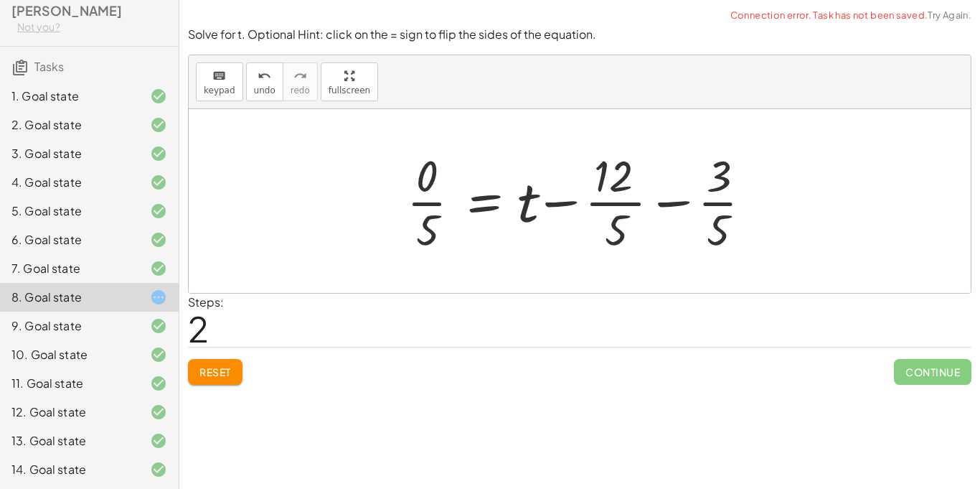
click at [223, 375] on span "Reset" at bounding box center [216, 371] width 32 height 13
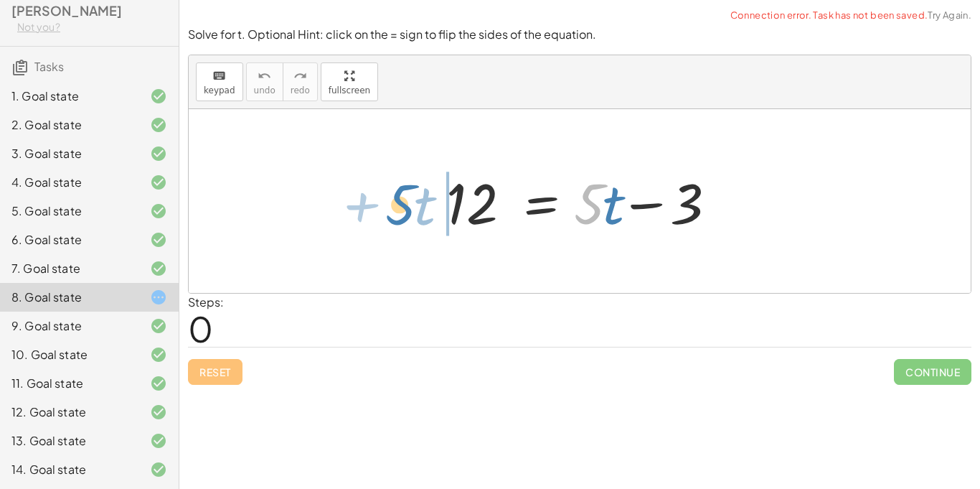
drag, startPoint x: 591, startPoint y: 217, endPoint x: 404, endPoint y: 218, distance: 187.3
click at [404, 218] on div "· 5 + · t 12 = + · 5 · t − 3" at bounding box center [580, 201] width 782 height 184
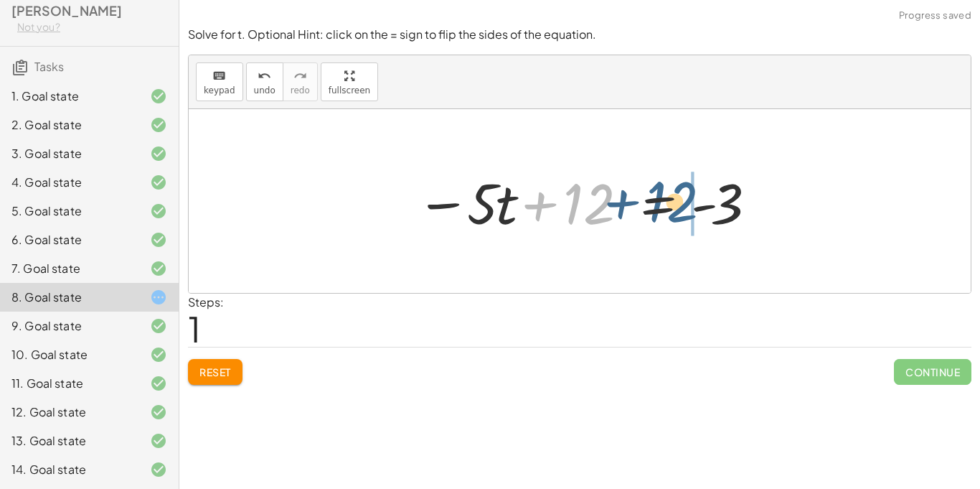
drag, startPoint x: 589, startPoint y: 211, endPoint x: 678, endPoint y: 209, distance: 88.3
click at [678, 209] on div at bounding box center [585, 201] width 353 height 74
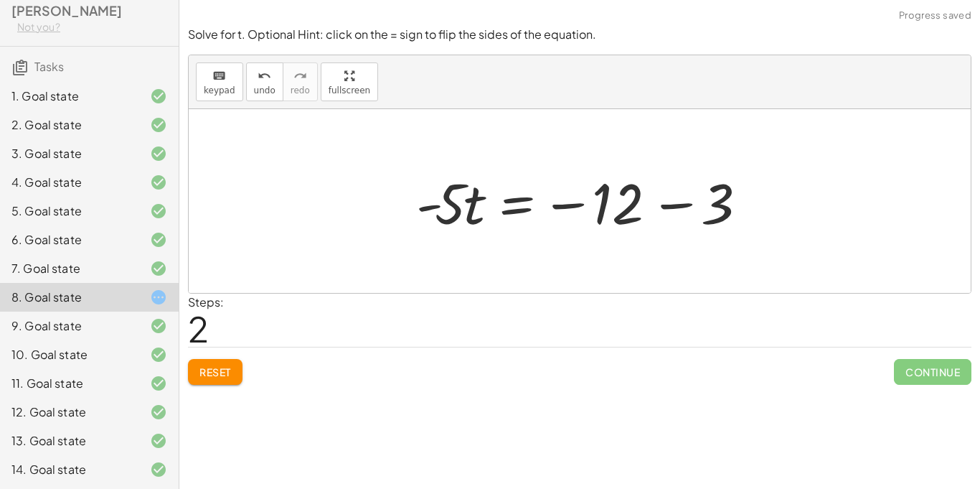
click at [660, 207] on div at bounding box center [585, 201] width 353 height 74
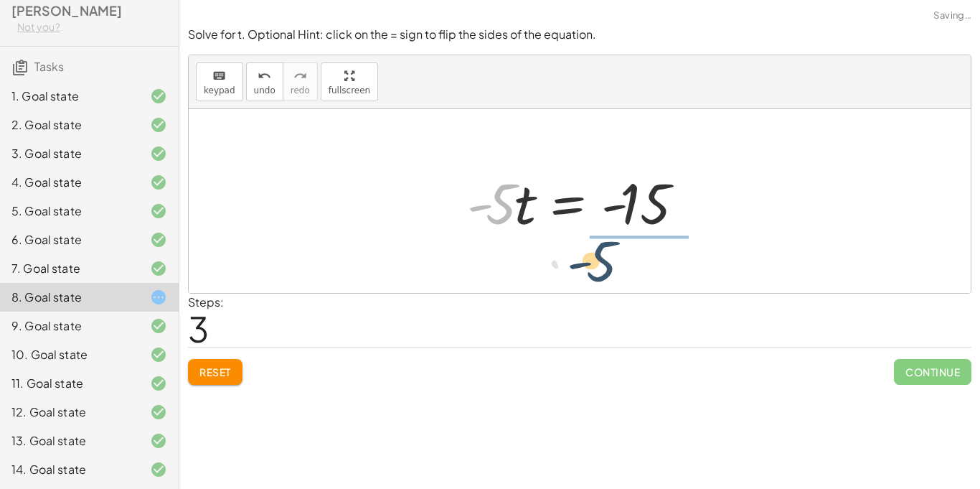
drag, startPoint x: 503, startPoint y: 200, endPoint x: 651, endPoint y: 254, distance: 157.6
click at [651, 254] on div "12 = + · 5 · t − 3 − · 5 · t + 12 = - 3 · - 5 · t = − 12 − 3 · - 5 = · 5 · t - …" at bounding box center [580, 201] width 782 height 184
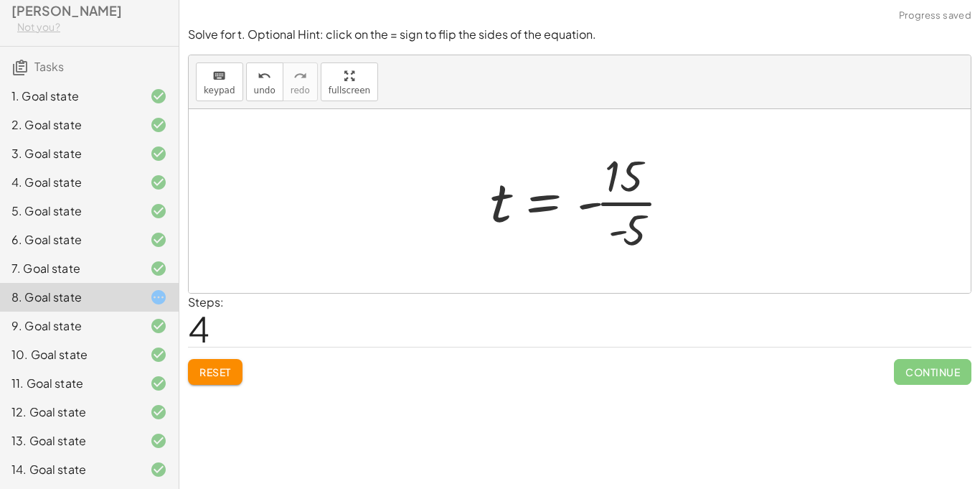
click at [640, 201] on div at bounding box center [586, 201] width 207 height 111
click at [626, 206] on div at bounding box center [578, 201] width 192 height 71
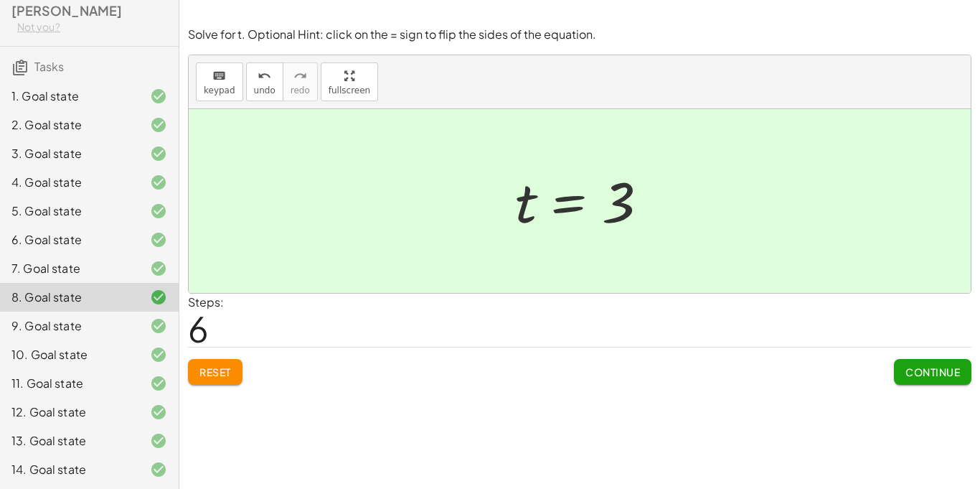
click at [929, 365] on span "Continue" at bounding box center [933, 371] width 55 height 13
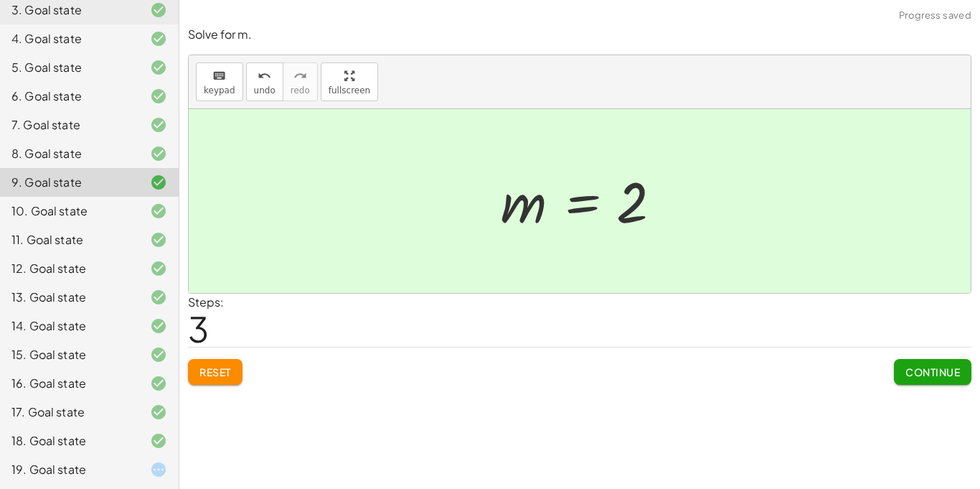
scroll to position [240, 0]
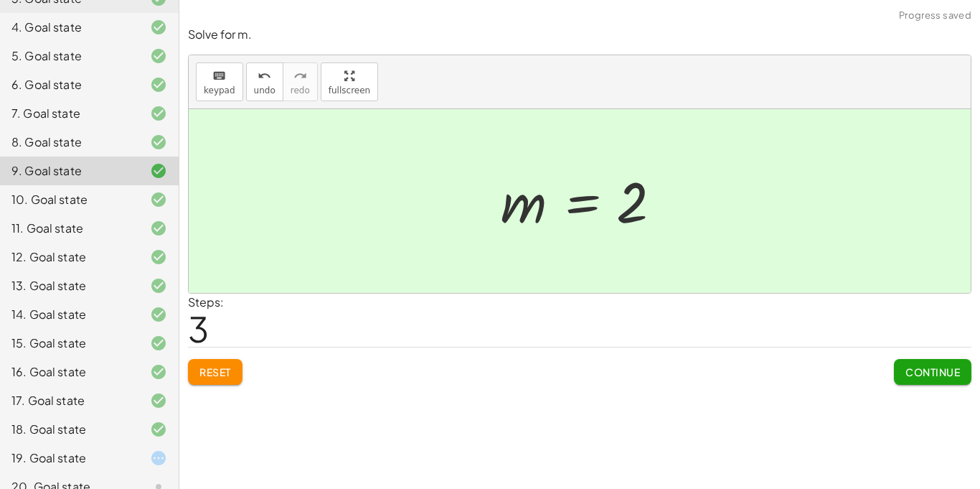
click at [151, 449] on icon at bounding box center [158, 457] width 17 height 17
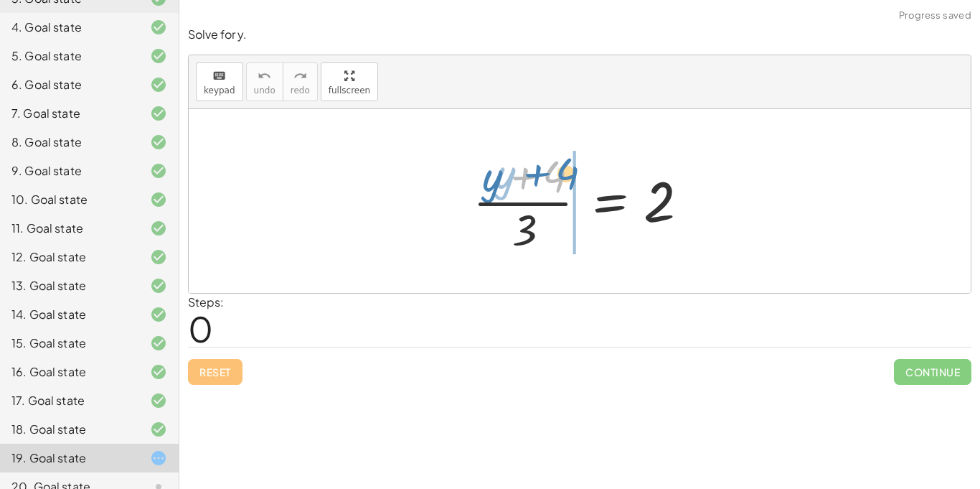
drag, startPoint x: 533, startPoint y: 182, endPoint x: 546, endPoint y: 179, distance: 13.2
click at [546, 179] on div at bounding box center [585, 201] width 239 height 111
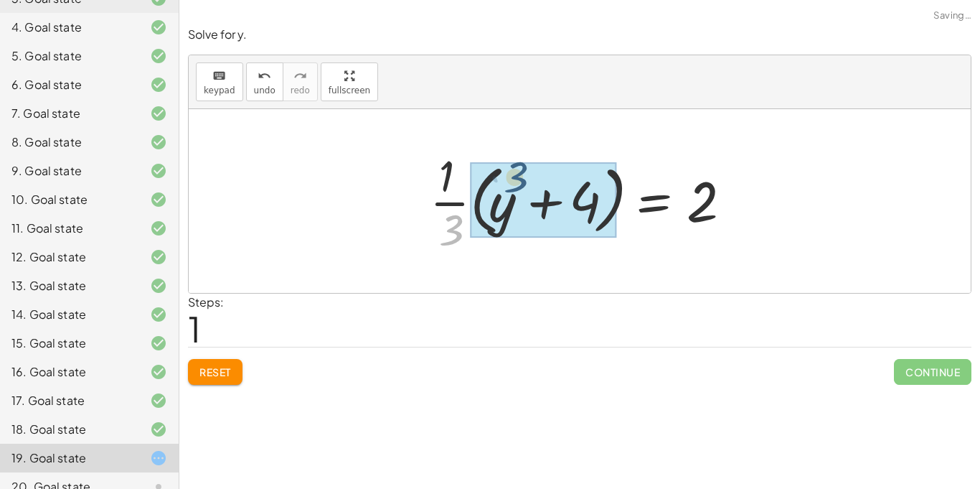
drag, startPoint x: 450, startPoint y: 219, endPoint x: 517, endPoint y: 167, distance: 84.4
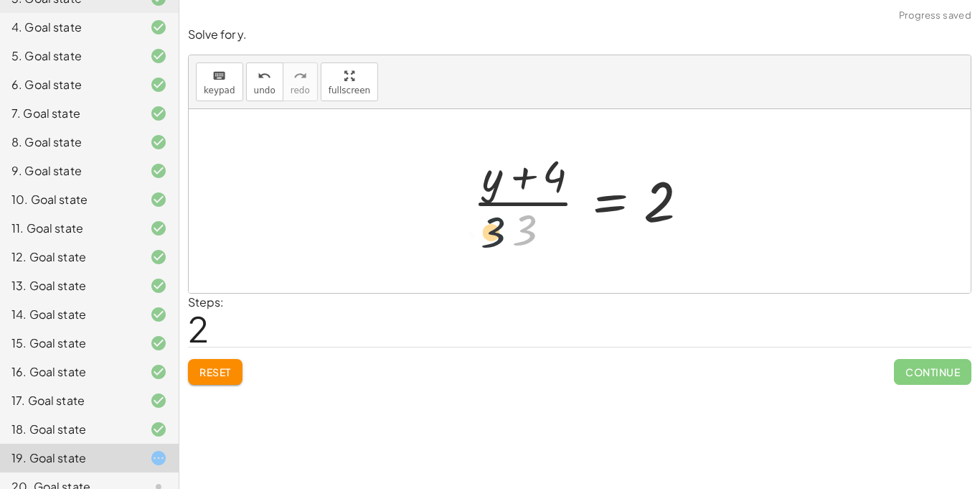
drag, startPoint x: 527, startPoint y: 225, endPoint x: 490, endPoint y: 227, distance: 36.6
click at [490, 227] on div at bounding box center [585, 201] width 239 height 111
drag, startPoint x: 518, startPoint y: 227, endPoint x: 429, endPoint y: 217, distance: 88.8
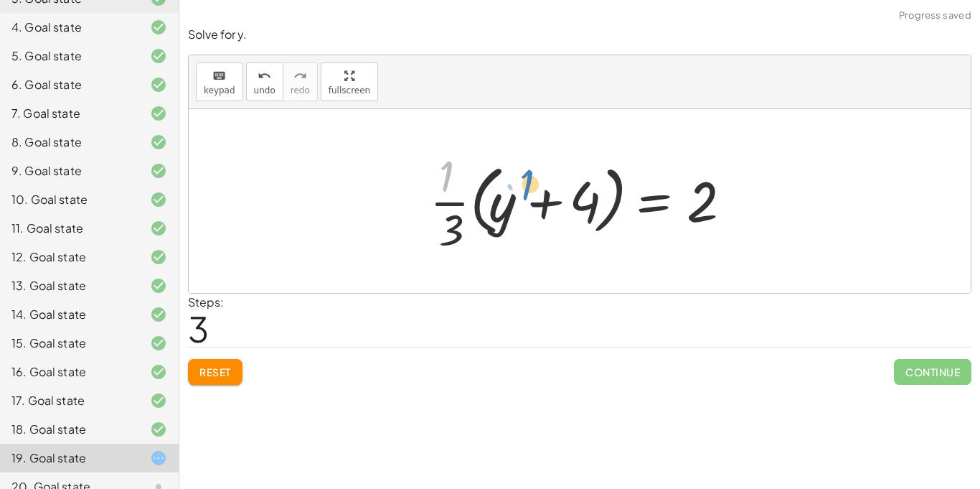
drag, startPoint x: 444, startPoint y: 185, endPoint x: 528, endPoint y: 204, distance: 86.0
click at [528, 204] on div at bounding box center [585, 201] width 325 height 111
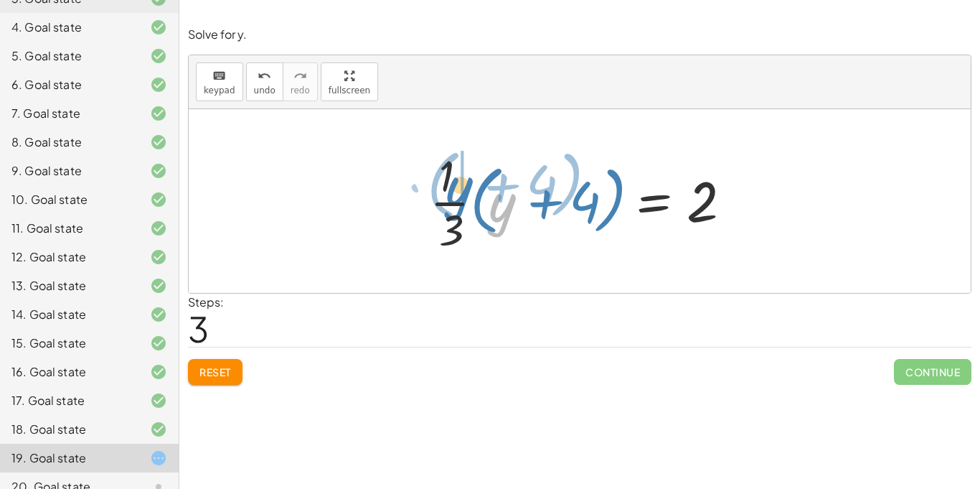
drag, startPoint x: 497, startPoint y: 214, endPoint x: 442, endPoint y: 197, distance: 57.2
click at [442, 197] on div at bounding box center [585, 201] width 325 height 111
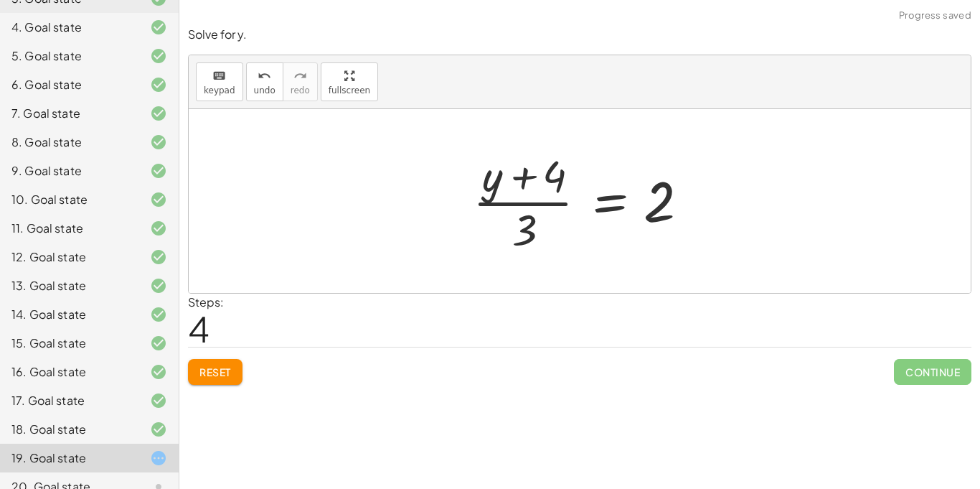
click at [230, 362] on button "Reset" at bounding box center [215, 372] width 55 height 26
drag, startPoint x: 535, startPoint y: 178, endPoint x: 534, endPoint y: 239, distance: 61.0
click at [534, 239] on div at bounding box center [585, 201] width 239 height 111
click at [516, 223] on div at bounding box center [585, 201] width 239 height 111
drag, startPoint x: 492, startPoint y: 188, endPoint x: 523, endPoint y: 240, distance: 60.2
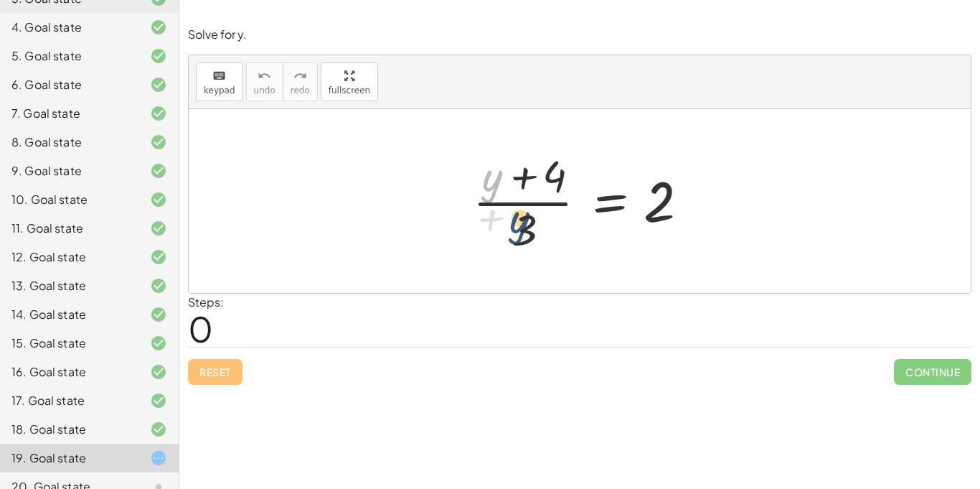
click at [523, 240] on div at bounding box center [585, 201] width 239 height 111
drag, startPoint x: 483, startPoint y: 184, endPoint x: 673, endPoint y: 218, distance: 192.5
click at [673, 218] on div at bounding box center [585, 201] width 239 height 111
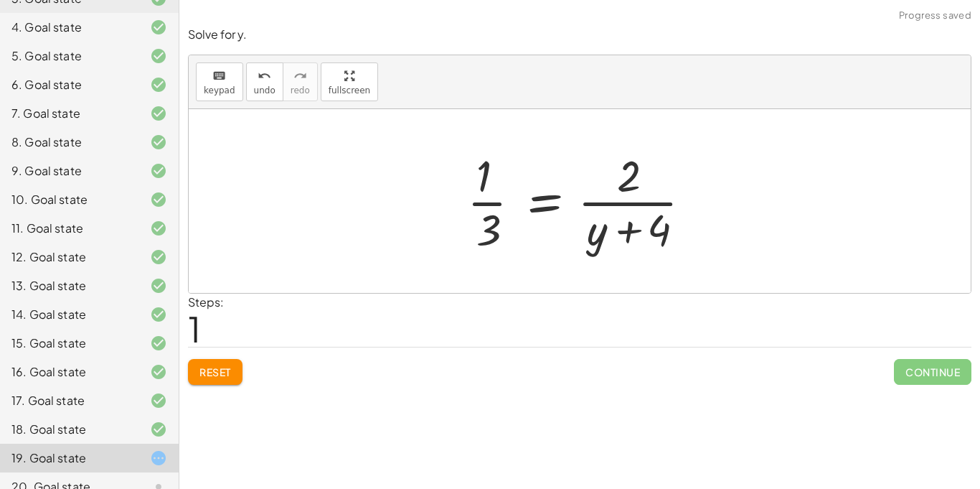
click at [627, 183] on div at bounding box center [585, 201] width 251 height 111
click at [633, 202] on div at bounding box center [585, 201] width 251 height 111
click at [479, 208] on div at bounding box center [585, 201] width 251 height 111
drag, startPoint x: 630, startPoint y: 173, endPoint x: 461, endPoint y: 187, distance: 169.9
click at [461, 187] on div at bounding box center [585, 201] width 251 height 111
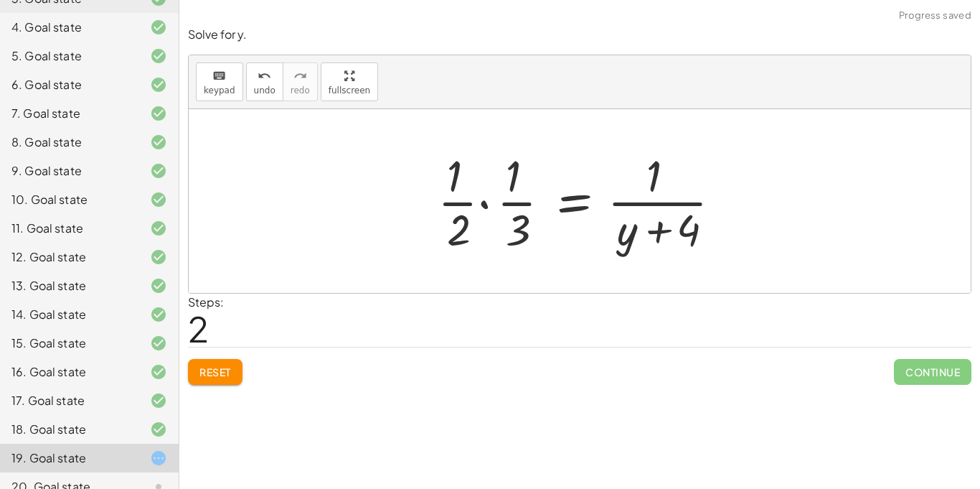
click at [454, 203] on div at bounding box center [585, 201] width 309 height 111
click at [485, 207] on div at bounding box center [585, 201] width 309 height 111
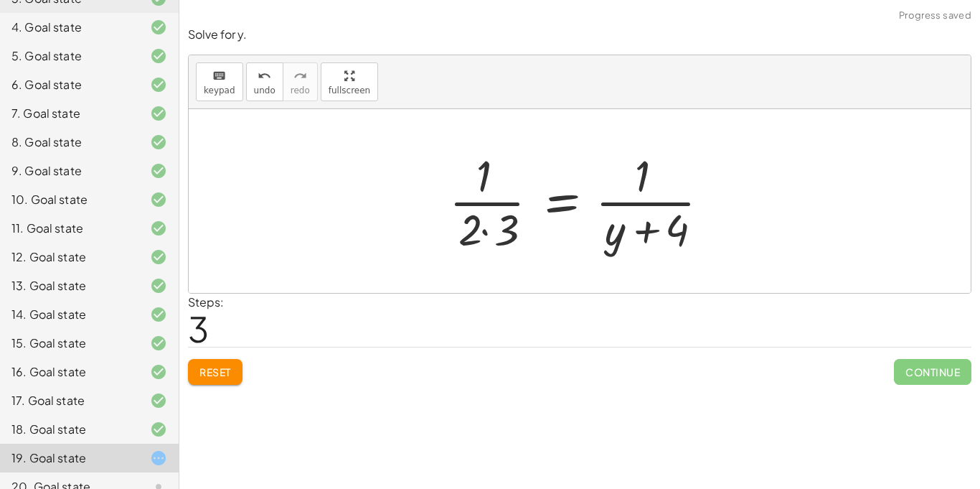
click at [486, 231] on div at bounding box center [585, 201] width 286 height 111
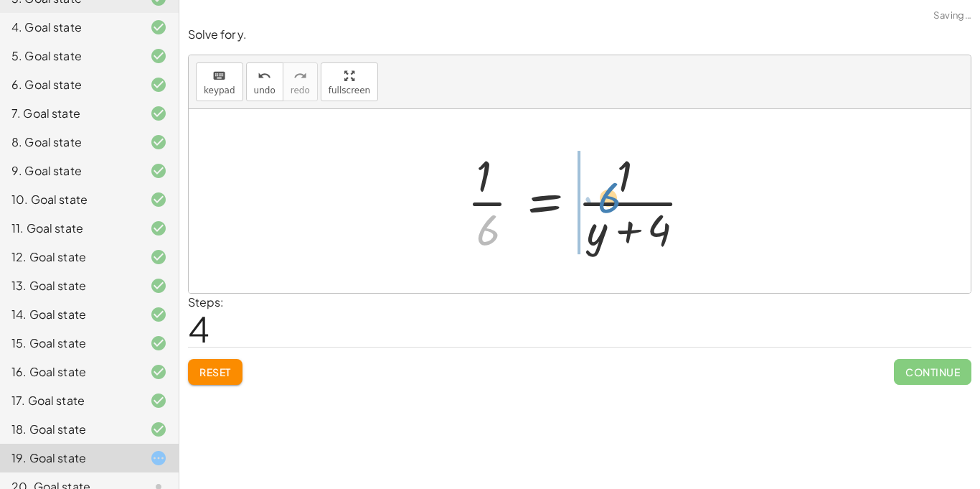
drag, startPoint x: 490, startPoint y: 226, endPoint x: 616, endPoint y: 191, distance: 131.1
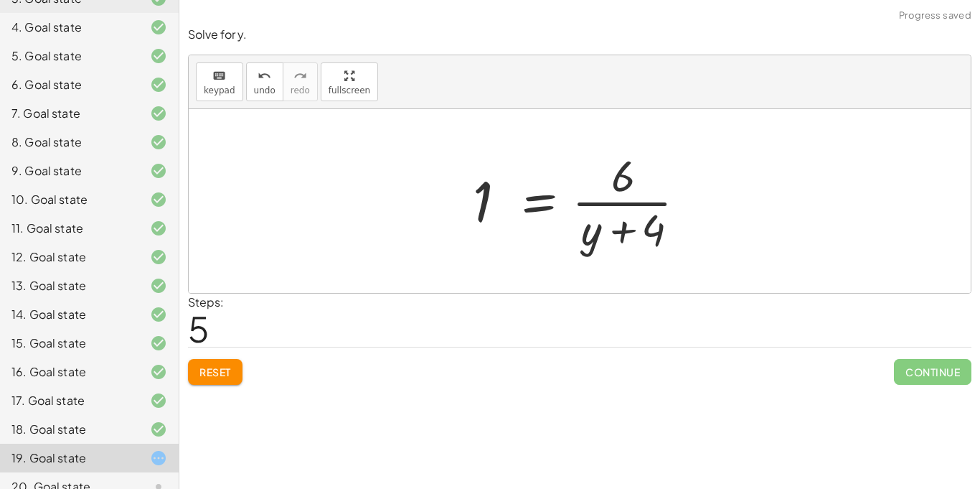
click at [619, 183] on div at bounding box center [585, 201] width 239 height 111
click at [628, 209] on div at bounding box center [585, 201] width 239 height 111
drag, startPoint x: 478, startPoint y: 212, endPoint x: 588, endPoint y: 197, distance: 110.9
click at [588, 197] on div at bounding box center [585, 201] width 239 height 111
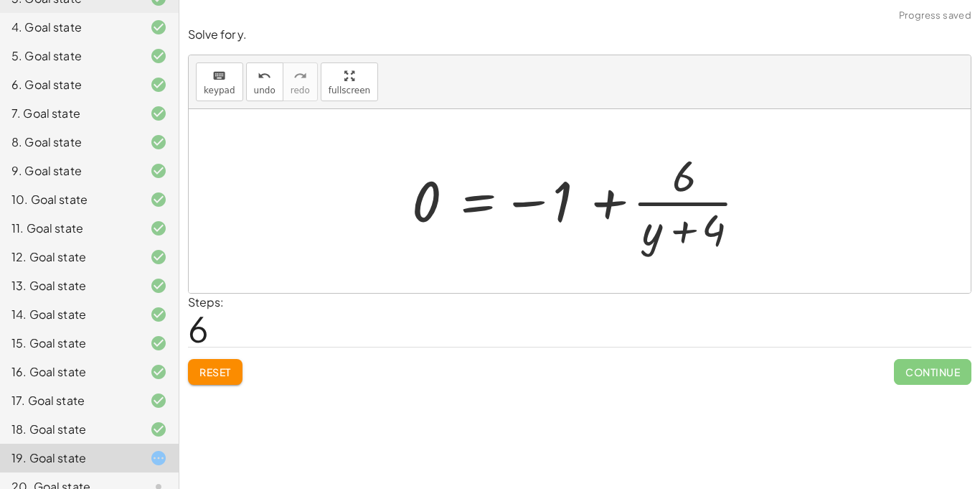
click at [624, 203] on div at bounding box center [585, 201] width 360 height 111
click at [663, 207] on div at bounding box center [585, 201] width 360 height 111
click at [537, 197] on div at bounding box center [585, 201] width 360 height 111
click at [535, 202] on div at bounding box center [585, 201] width 360 height 111
click at [207, 375] on span "Reset" at bounding box center [216, 371] width 32 height 13
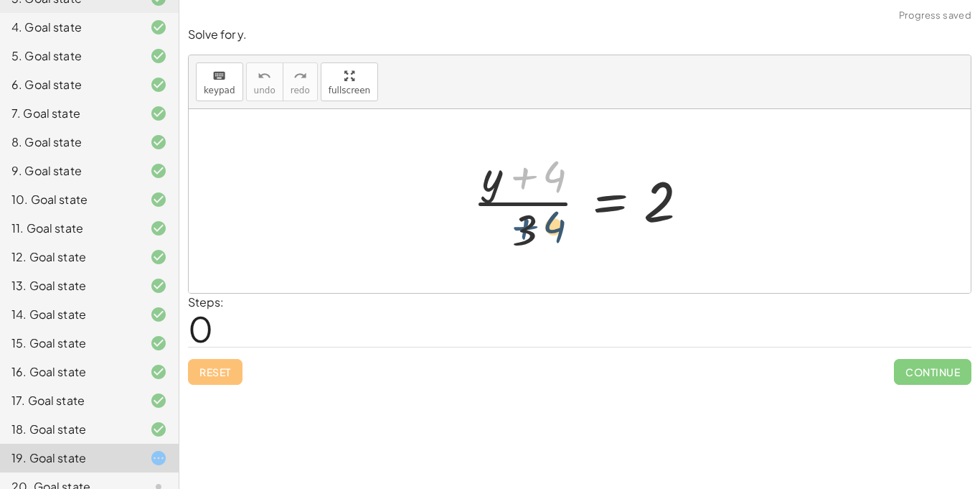
drag, startPoint x: 530, startPoint y: 180, endPoint x: 533, endPoint y: 237, distance: 56.8
click at [533, 237] on div at bounding box center [585, 201] width 239 height 111
drag, startPoint x: 656, startPoint y: 218, endPoint x: 543, endPoint y: 201, distance: 114.7
click at [543, 201] on div at bounding box center [585, 201] width 239 height 111
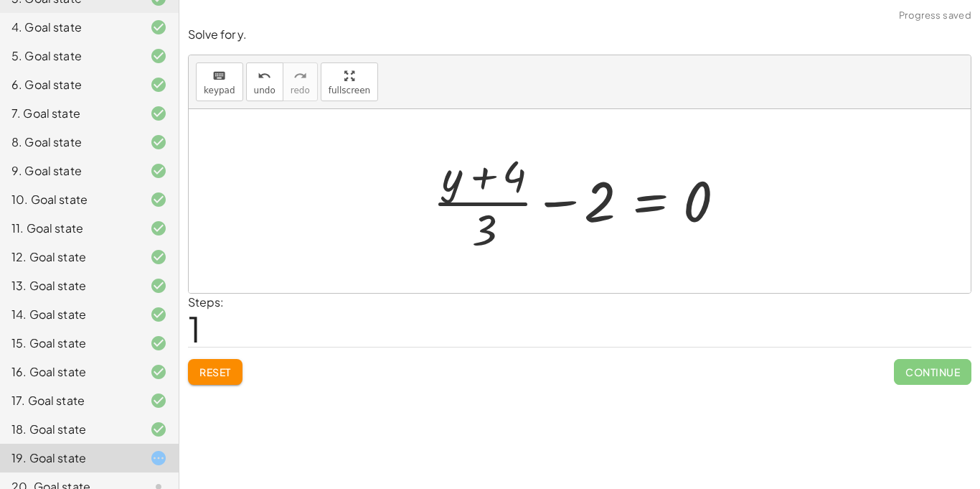
click at [546, 200] on div at bounding box center [585, 201] width 319 height 111
drag, startPoint x: 493, startPoint y: 179, endPoint x: 561, endPoint y: 198, distance: 70.2
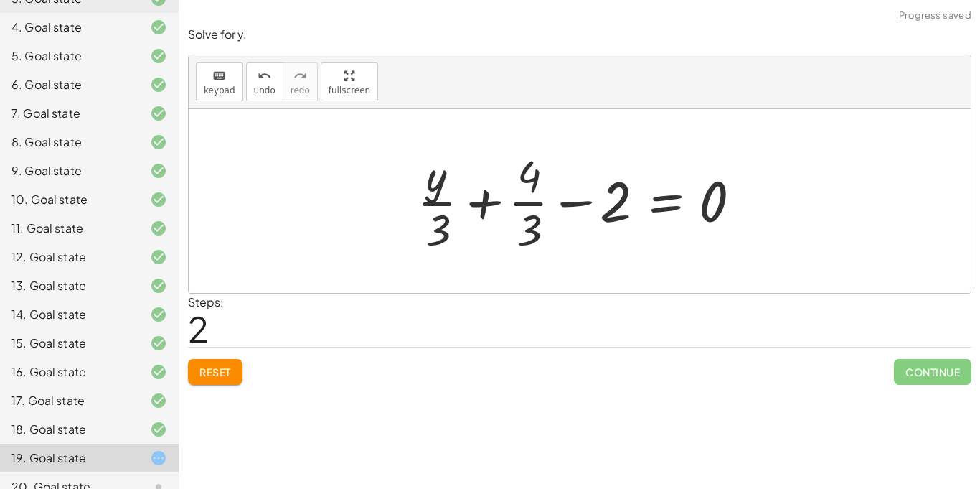
click at [488, 202] on div at bounding box center [585, 201] width 350 height 111
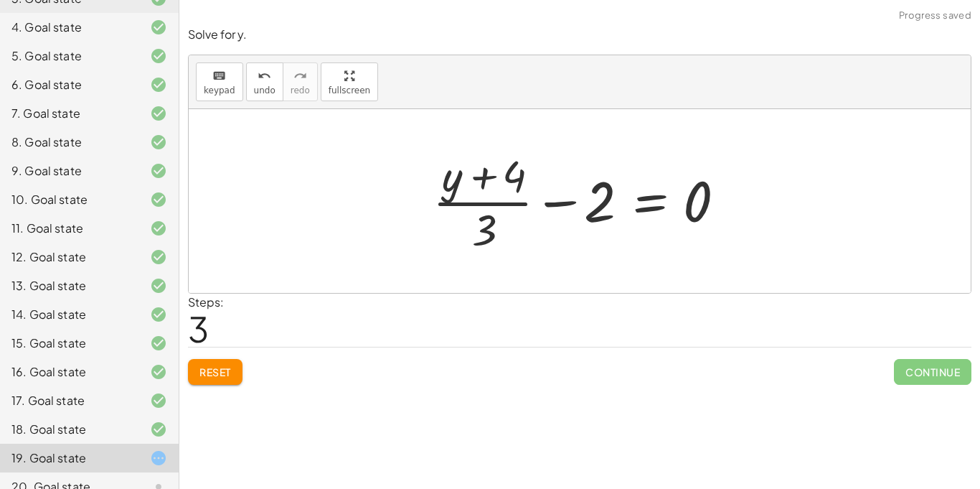
click at [485, 178] on div at bounding box center [585, 201] width 319 height 111
click at [561, 199] on div at bounding box center [585, 201] width 319 height 111
drag, startPoint x: 606, startPoint y: 203, endPoint x: 488, endPoint y: 234, distance: 121.7
click at [488, 234] on div at bounding box center [585, 201] width 319 height 111
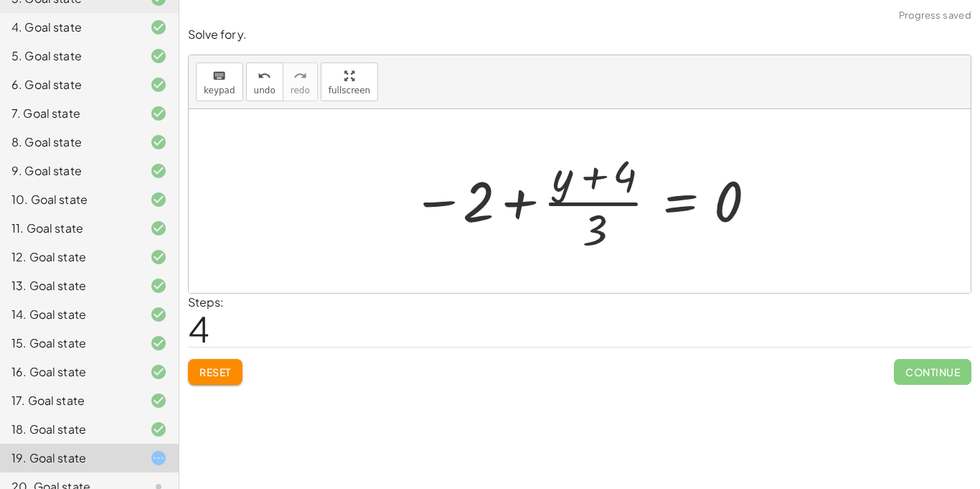
click at [504, 209] on div at bounding box center [585, 201] width 360 height 111
click at [516, 206] on div at bounding box center [585, 201] width 360 height 111
drag, startPoint x: 470, startPoint y: 209, endPoint x: 578, endPoint y: 206, distance: 107.7
click at [578, 206] on div at bounding box center [585, 201] width 360 height 111
drag, startPoint x: 477, startPoint y: 192, endPoint x: 720, endPoint y: 207, distance: 243.8
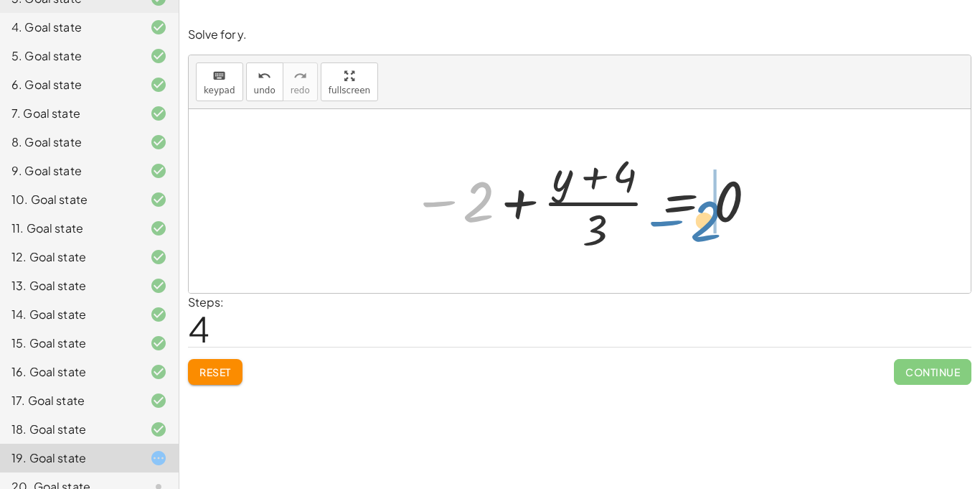
click at [720, 207] on div at bounding box center [585, 201] width 360 height 111
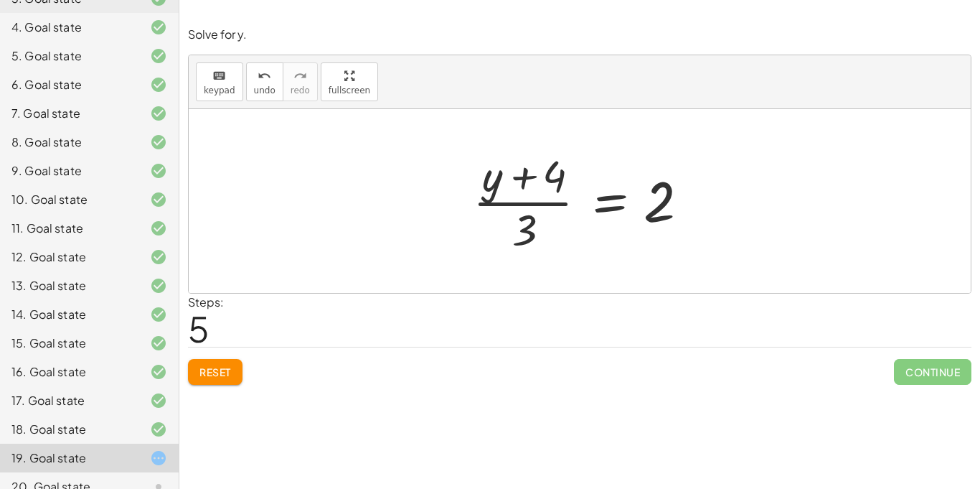
click at [223, 365] on span "Reset" at bounding box center [216, 371] width 32 height 13
click at [80, 478] on div "20. Goal state" at bounding box center [69, 486] width 116 height 17
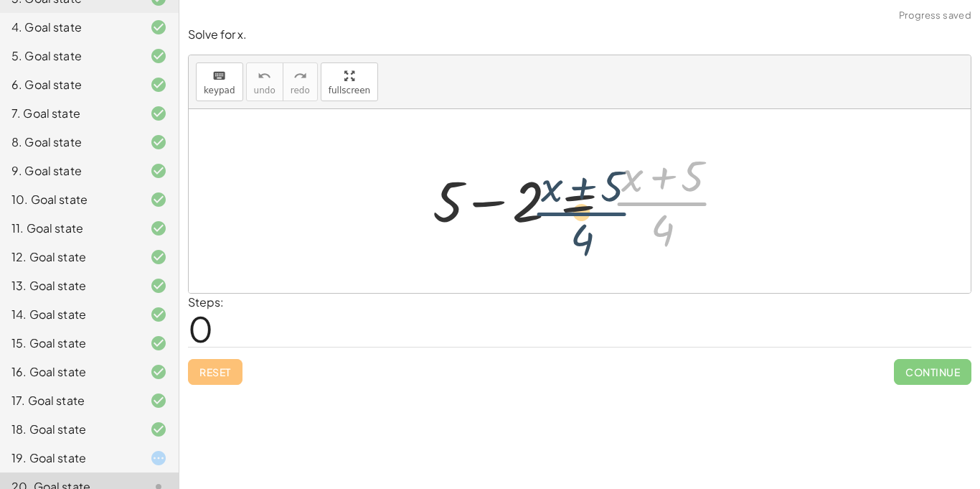
drag, startPoint x: 665, startPoint y: 189, endPoint x: 595, endPoint y: 197, distance: 70.1
click at [595, 197] on div at bounding box center [585, 201] width 319 height 111
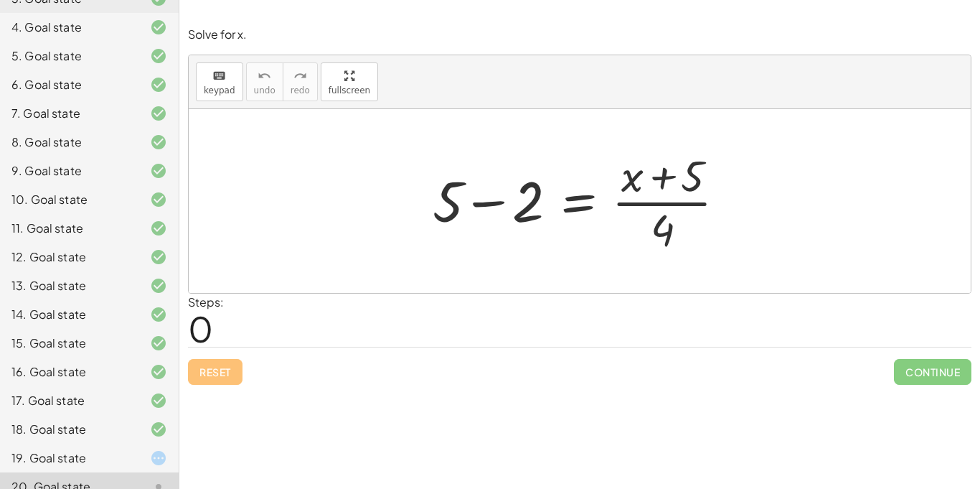
click at [491, 206] on div at bounding box center [585, 201] width 319 height 111
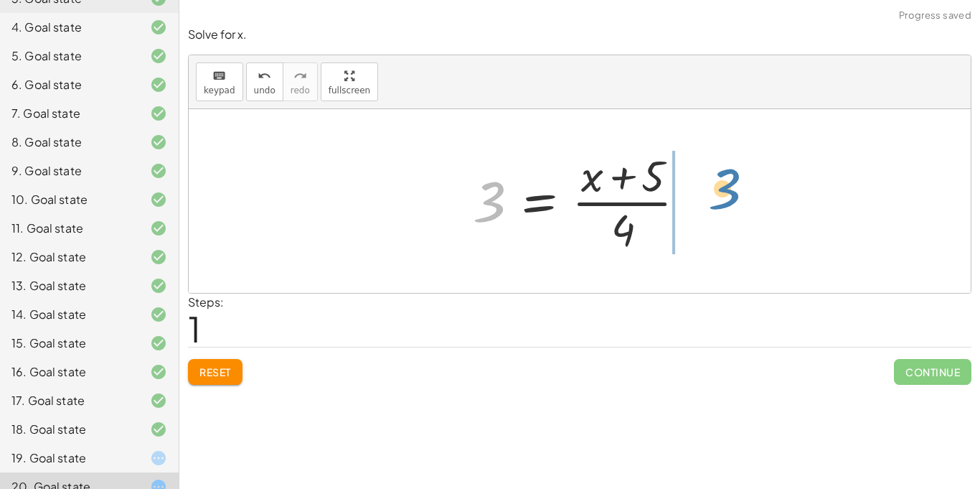
drag, startPoint x: 487, startPoint y: 202, endPoint x: 724, endPoint y: 190, distance: 237.2
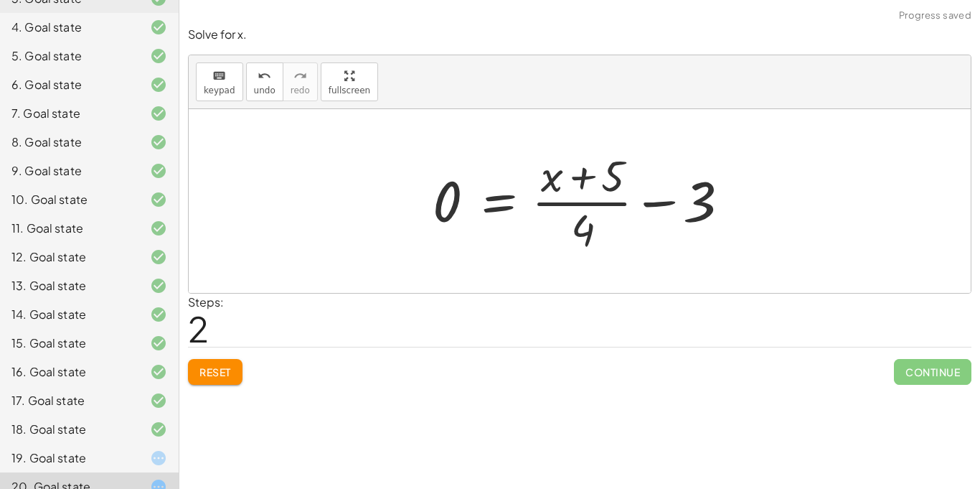
click at [579, 183] on div at bounding box center [585, 201] width 319 height 111
drag, startPoint x: 588, startPoint y: 238, endPoint x: 596, endPoint y: 195, distance: 43.2
click at [596, 195] on div at bounding box center [585, 201] width 319 height 111
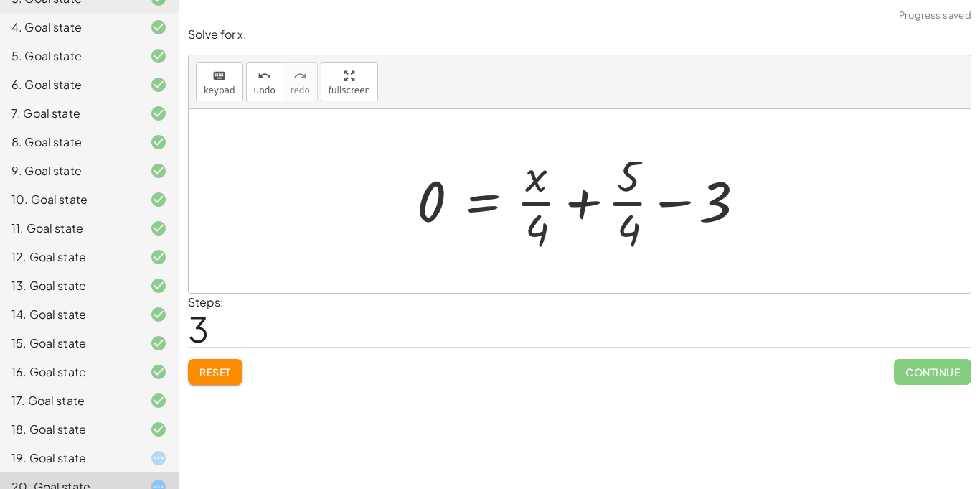
click at [581, 207] on div at bounding box center [585, 201] width 350 height 111
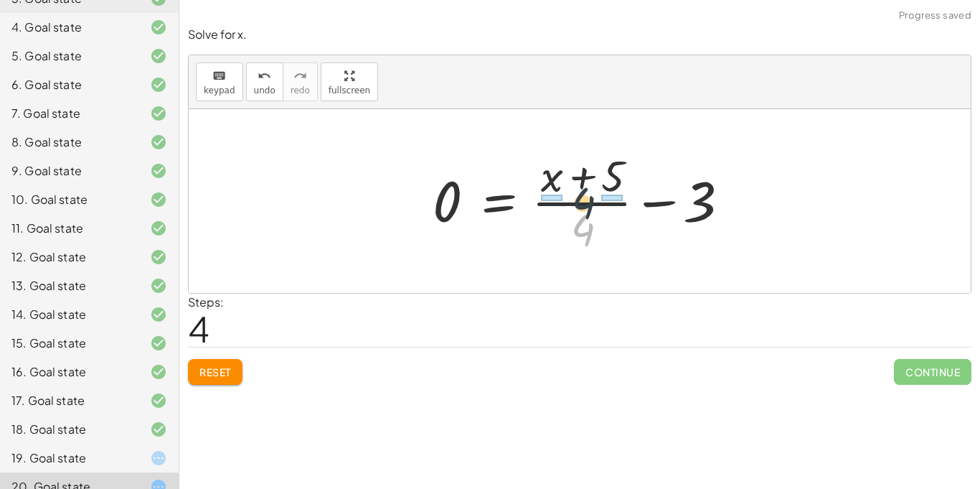
drag, startPoint x: 595, startPoint y: 220, endPoint x: 594, endPoint y: 187, distance: 33.0
click at [594, 187] on div at bounding box center [585, 201] width 319 height 111
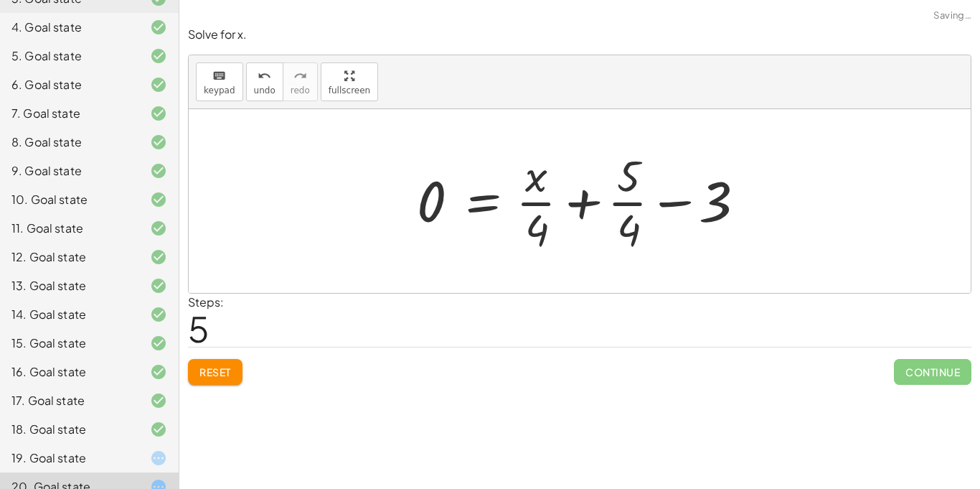
click at [637, 203] on div at bounding box center [585, 201] width 350 height 111
click at [665, 207] on div at bounding box center [585, 201] width 350 height 111
drag, startPoint x: 715, startPoint y: 210, endPoint x: 601, endPoint y: 234, distance: 115.9
click at [601, 234] on div at bounding box center [585, 201] width 350 height 111
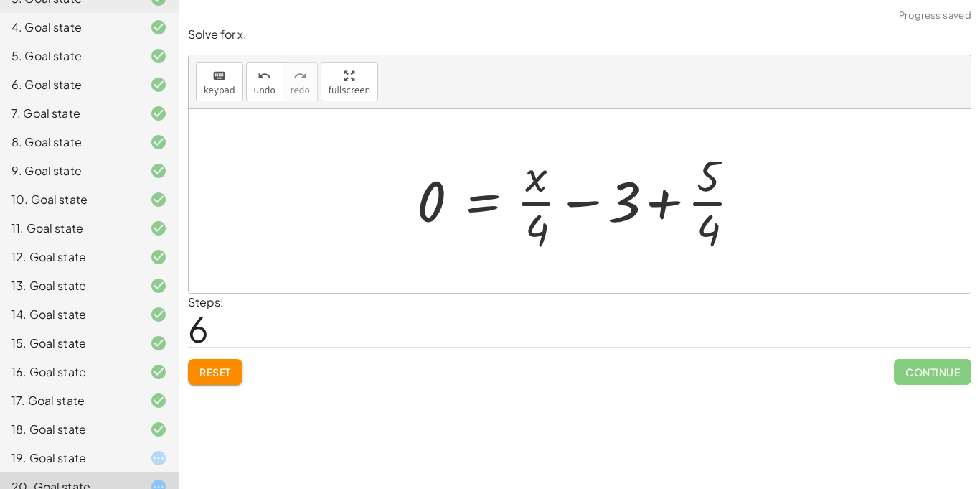
click at [588, 210] on div at bounding box center [585, 201] width 350 height 111
click at [642, 207] on div at bounding box center [585, 201] width 350 height 111
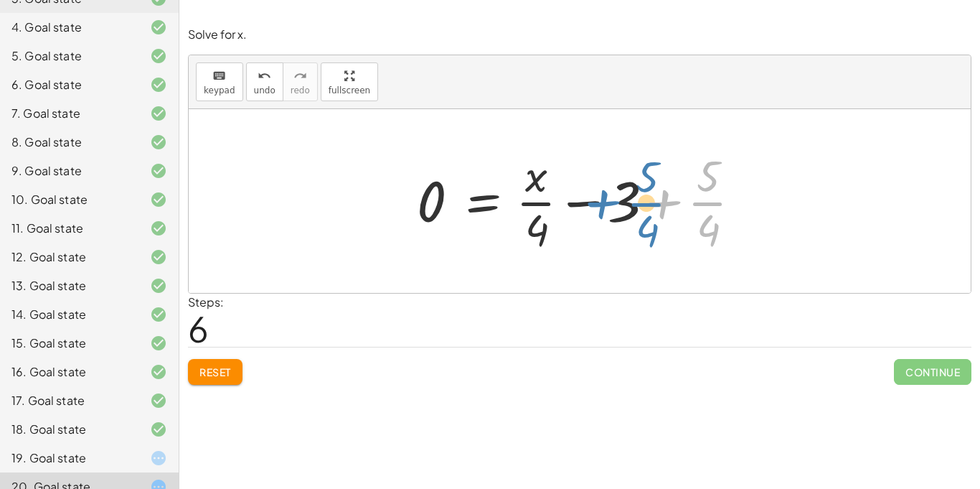
drag, startPoint x: 660, startPoint y: 206, endPoint x: 540, endPoint y: 209, distance: 119.2
click at [540, 209] on div at bounding box center [585, 201] width 350 height 111
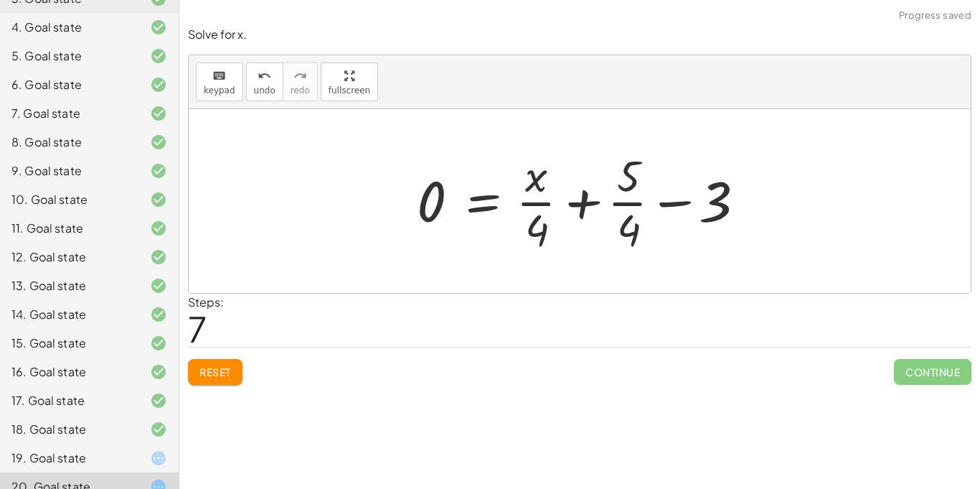
click at [190, 370] on button "Reset" at bounding box center [215, 372] width 55 height 26
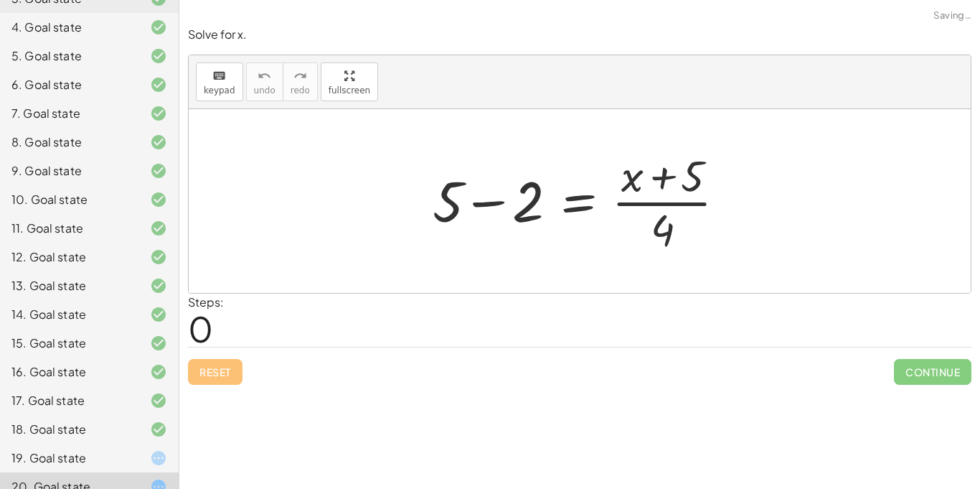
click at [48, 47] on div "5. Goal state" at bounding box center [69, 55] width 116 height 17
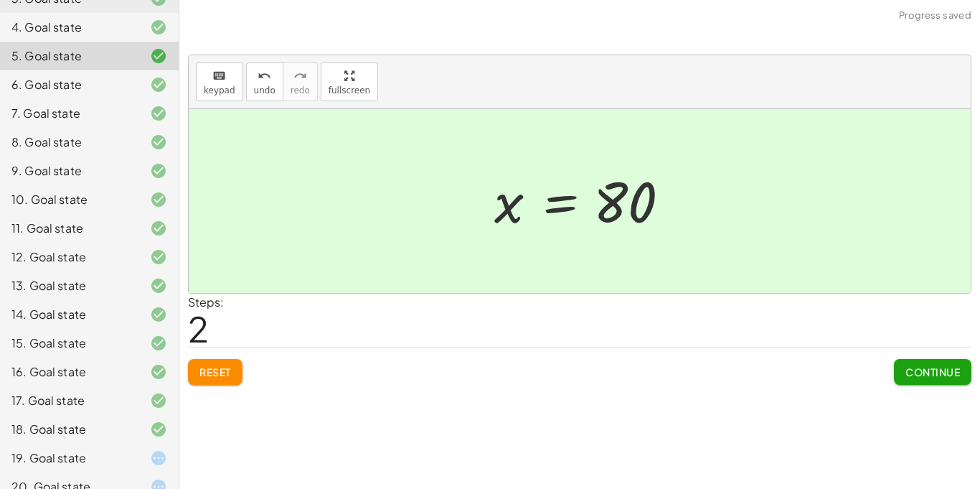
click at [110, 449] on div "19. Goal state" at bounding box center [69, 457] width 116 height 17
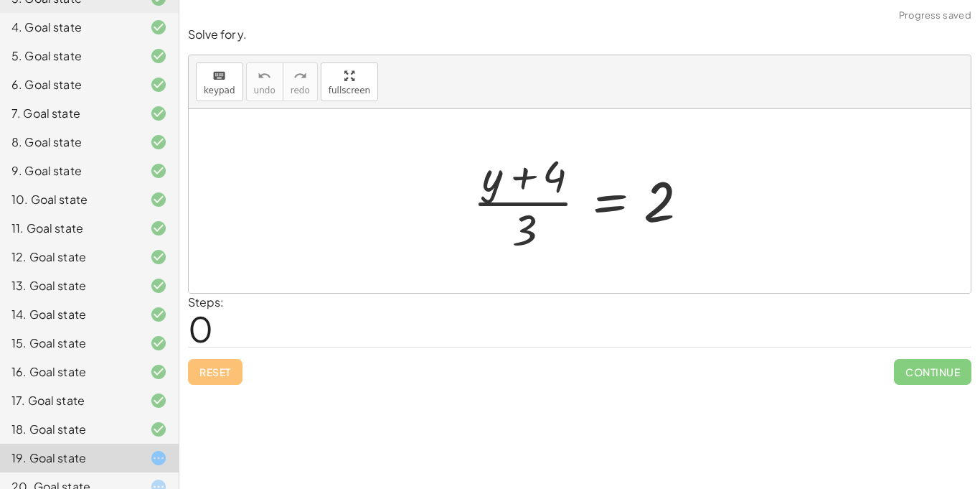
click at [113, 478] on div "20. Goal state" at bounding box center [69, 486] width 116 height 17
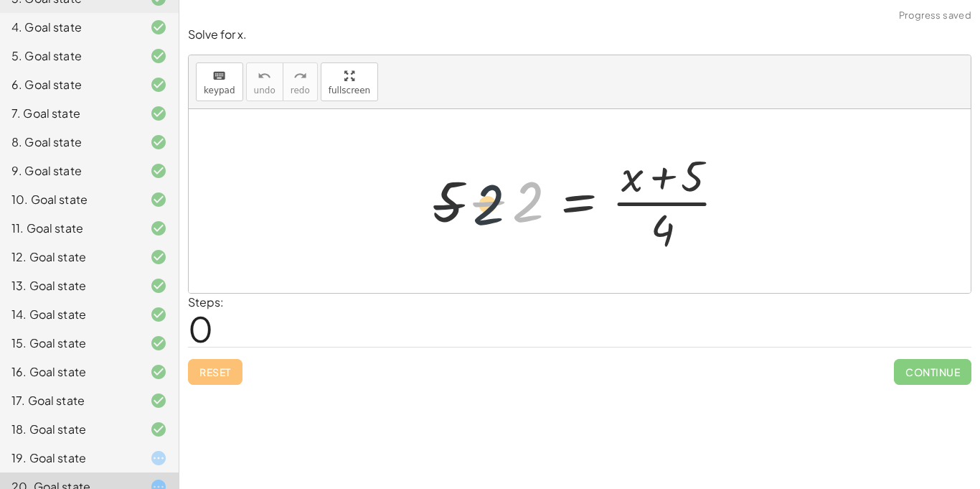
drag, startPoint x: 524, startPoint y: 212, endPoint x: 477, endPoint y: 217, distance: 47.7
click at [477, 217] on div at bounding box center [585, 201] width 319 height 111
drag, startPoint x: 512, startPoint y: 209, endPoint x: 633, endPoint y: 194, distance: 121.5
click at [633, 194] on div at bounding box center [585, 201] width 319 height 111
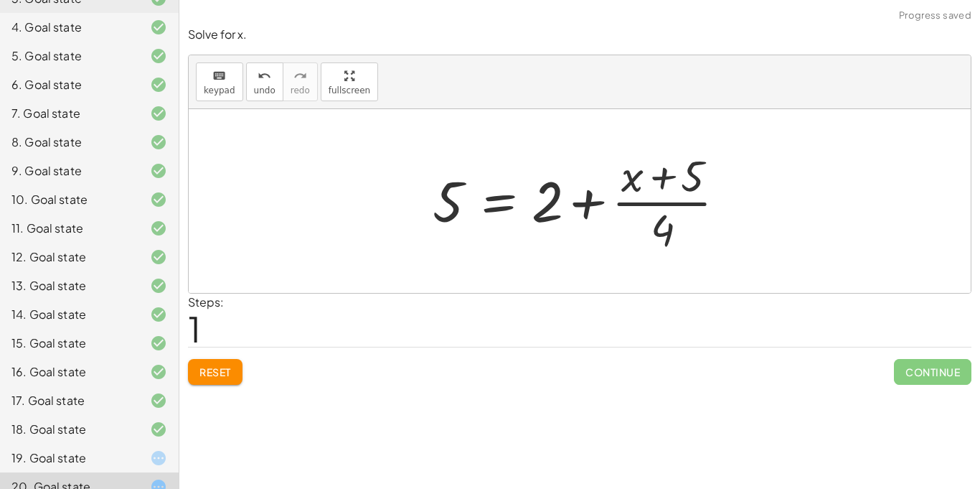
click at [599, 204] on div at bounding box center [585, 201] width 319 height 111
click at [447, 202] on div at bounding box center [585, 201] width 319 height 111
click at [218, 380] on button "Reset" at bounding box center [215, 372] width 55 height 26
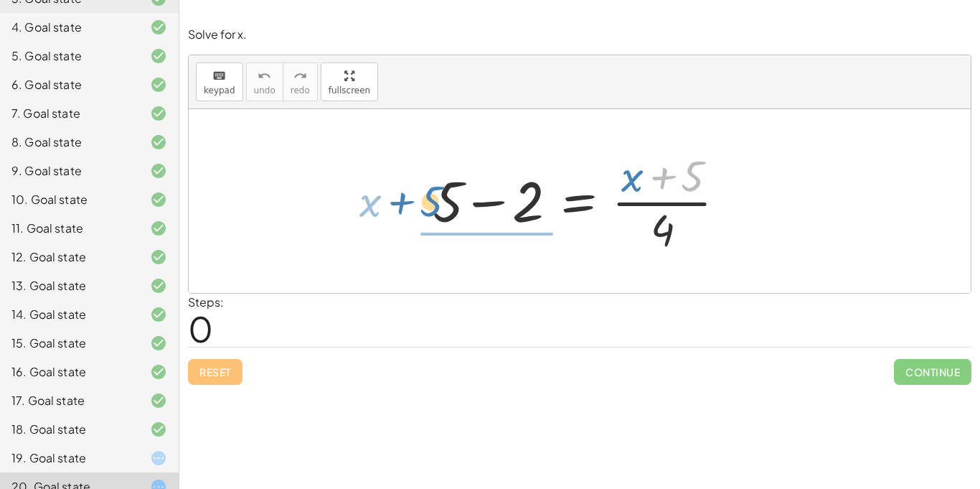
drag, startPoint x: 657, startPoint y: 184, endPoint x: 392, endPoint y: 210, distance: 266.8
click at [392, 210] on div "+ 5 · ( + x ) + 5 − 2 = · ( + x + 5 ) · 4" at bounding box center [580, 201] width 782 height 184
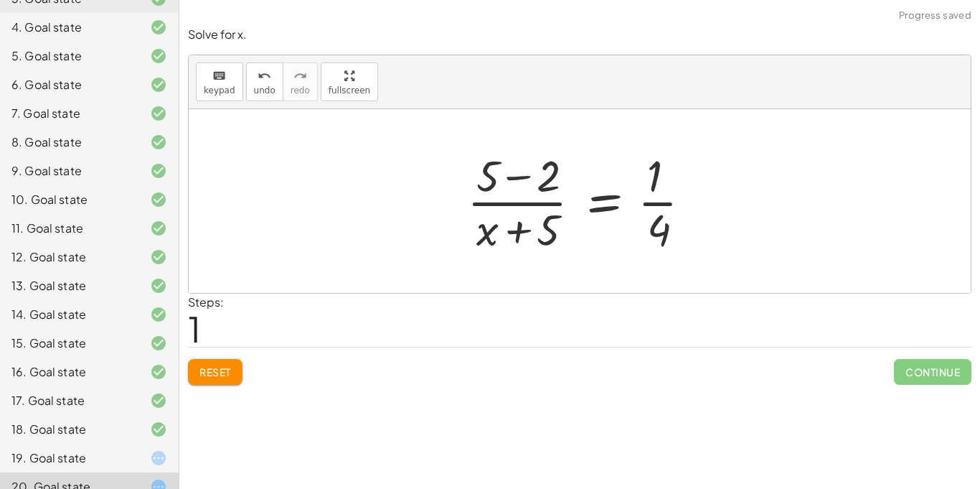
click at [661, 203] on div at bounding box center [585, 201] width 251 height 111
click at [225, 365] on span "Reset" at bounding box center [216, 371] width 32 height 13
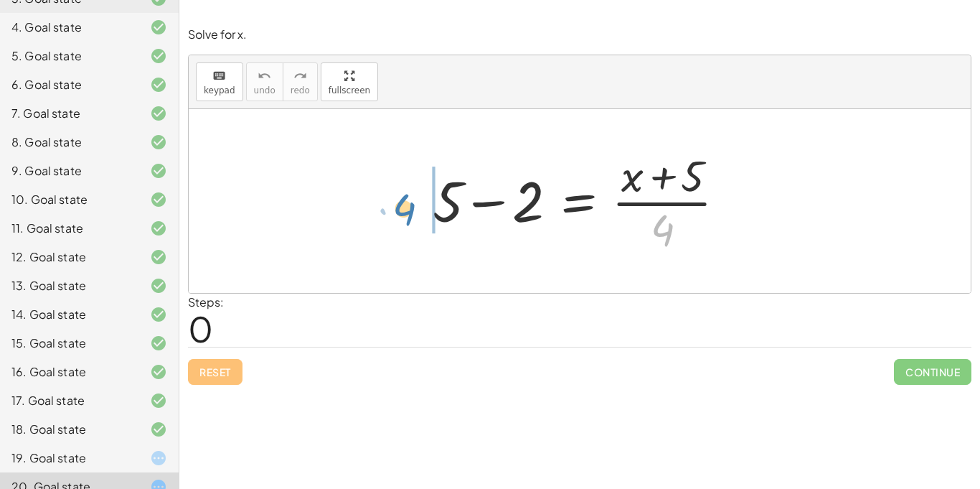
drag, startPoint x: 662, startPoint y: 232, endPoint x: 413, endPoint y: 207, distance: 250.3
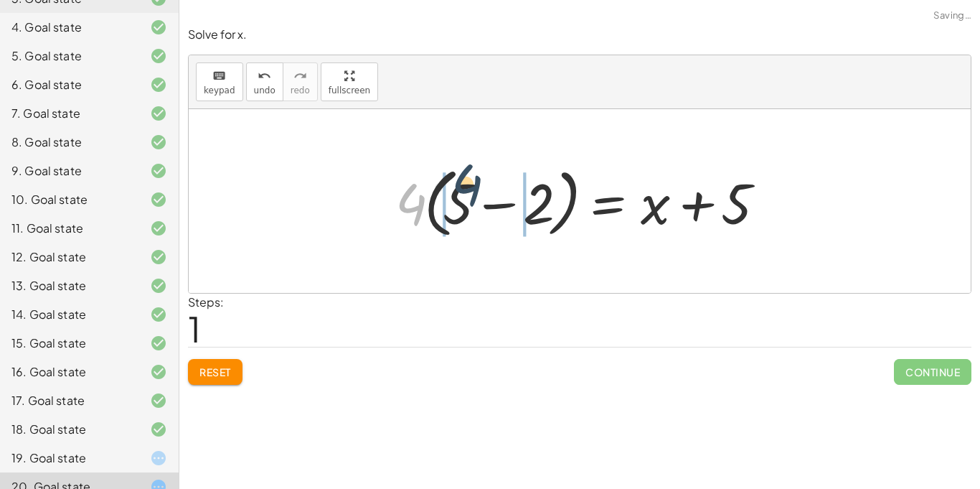
drag, startPoint x: 413, startPoint y: 210, endPoint x: 479, endPoint y: 198, distance: 67.0
click at [479, 198] on div at bounding box center [585, 201] width 394 height 83
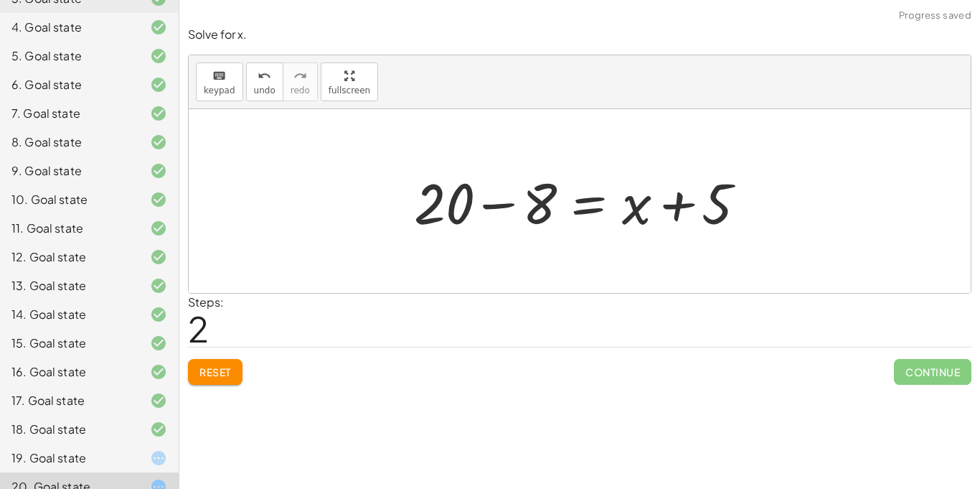
click at [479, 198] on div at bounding box center [585, 201] width 356 height 74
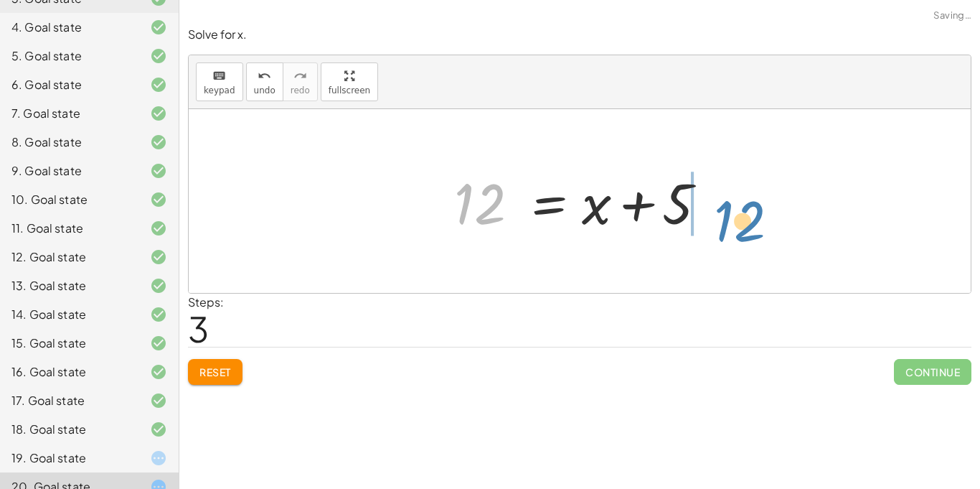
drag, startPoint x: 484, startPoint y: 196, endPoint x: 741, endPoint y: 210, distance: 256.6
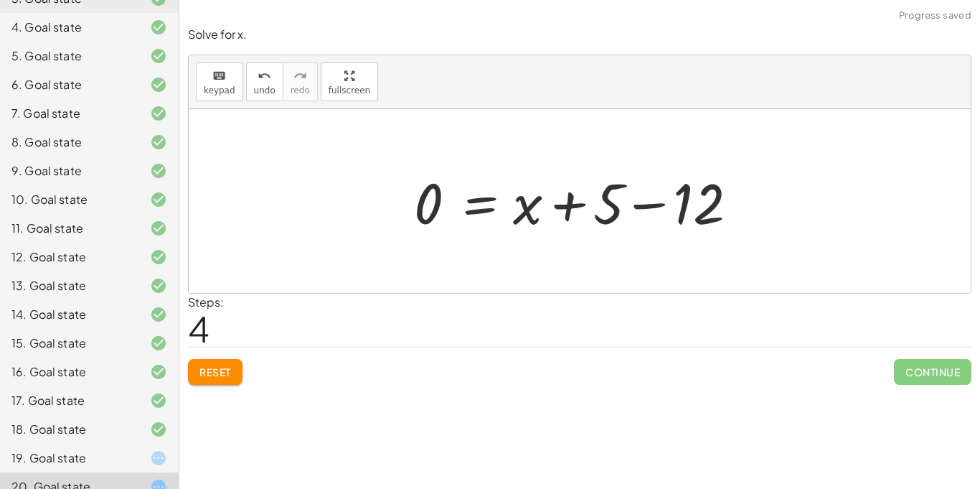
click at [642, 210] on div at bounding box center [585, 201] width 356 height 74
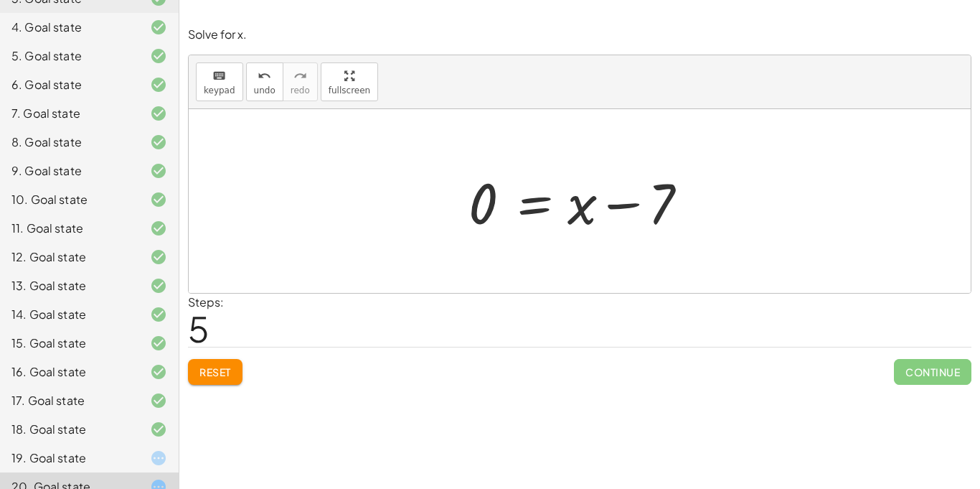
click at [217, 383] on button "Reset" at bounding box center [215, 372] width 55 height 26
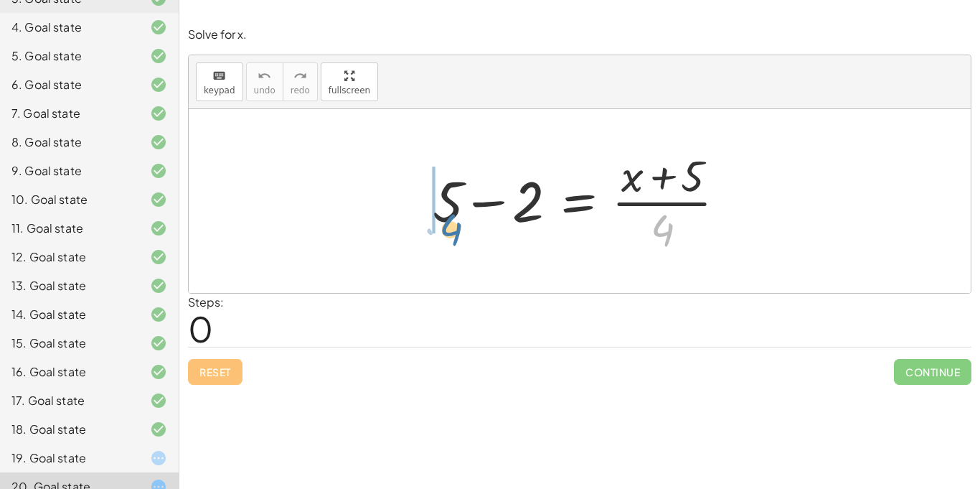
drag, startPoint x: 672, startPoint y: 232, endPoint x: 451, endPoint y: 231, distance: 221.1
click at [451, 231] on div at bounding box center [585, 201] width 319 height 111
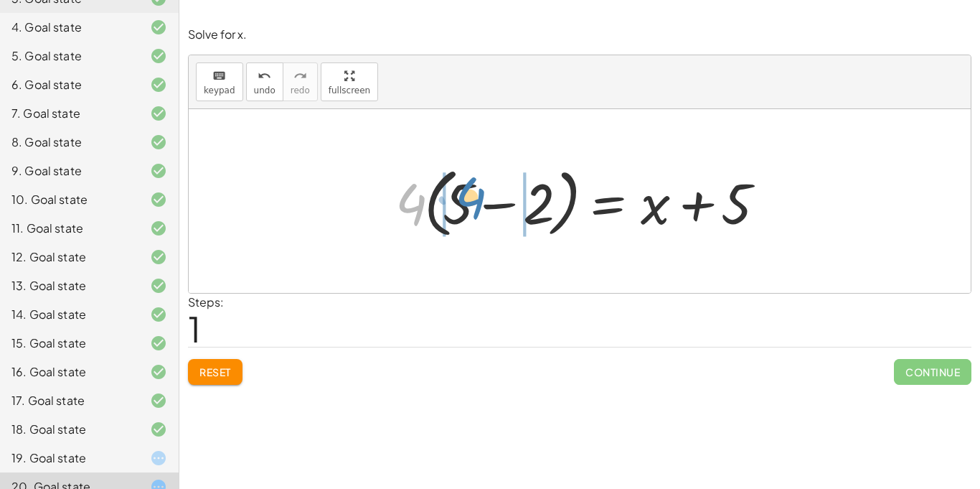
drag, startPoint x: 418, startPoint y: 202, endPoint x: 477, endPoint y: 199, distance: 59.6
click at [477, 199] on div at bounding box center [585, 201] width 394 height 83
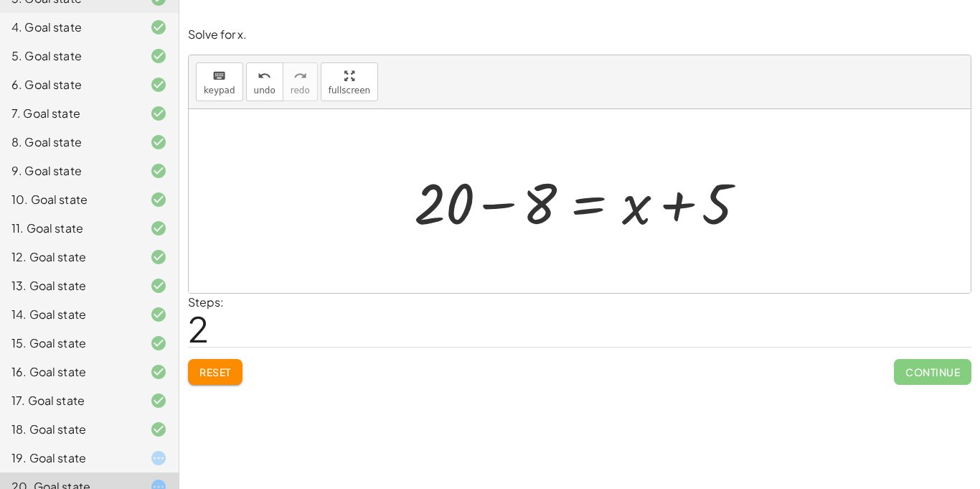
click at [487, 204] on div at bounding box center [585, 201] width 356 height 74
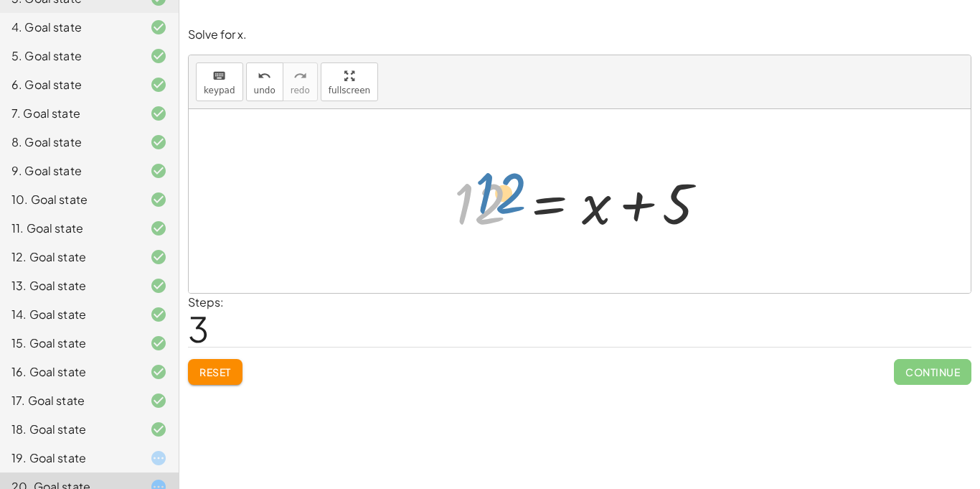
drag, startPoint x: 487, startPoint y: 204, endPoint x: 507, endPoint y: 194, distance: 22.5
click at [507, 194] on div at bounding box center [585, 201] width 276 height 74
drag, startPoint x: 483, startPoint y: 195, endPoint x: 453, endPoint y: 197, distance: 30.2
click at [453, 197] on div at bounding box center [585, 201] width 276 height 74
click at [596, 213] on div at bounding box center [585, 201] width 276 height 74
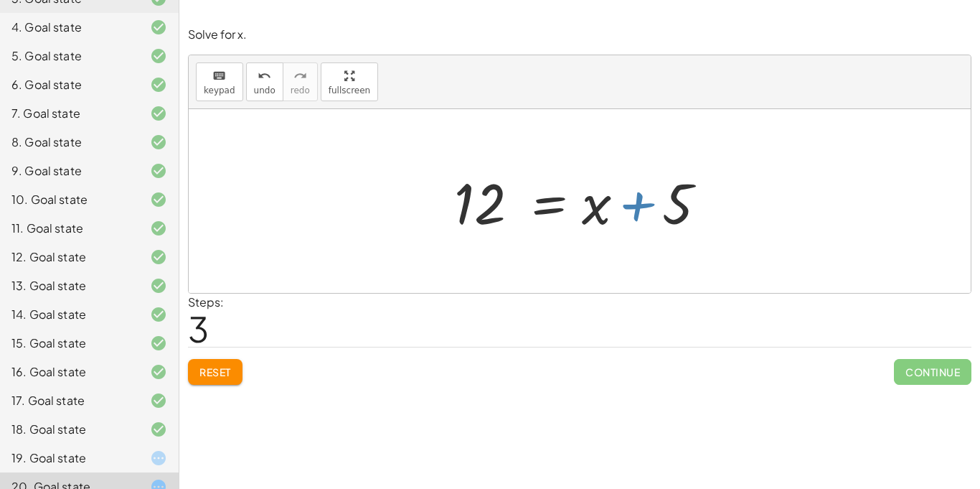
click at [647, 207] on div at bounding box center [585, 201] width 276 height 74
drag, startPoint x: 669, startPoint y: 214, endPoint x: 411, endPoint y: 217, distance: 258.4
click at [411, 217] on div "+ 5 − 2 = · ( + x + 5 ) · 4 · 4 · ( + 5 − 2 ) = + x + 5 + · 4 · 5 − · 4 · 2 = +…" at bounding box center [580, 201] width 782 height 184
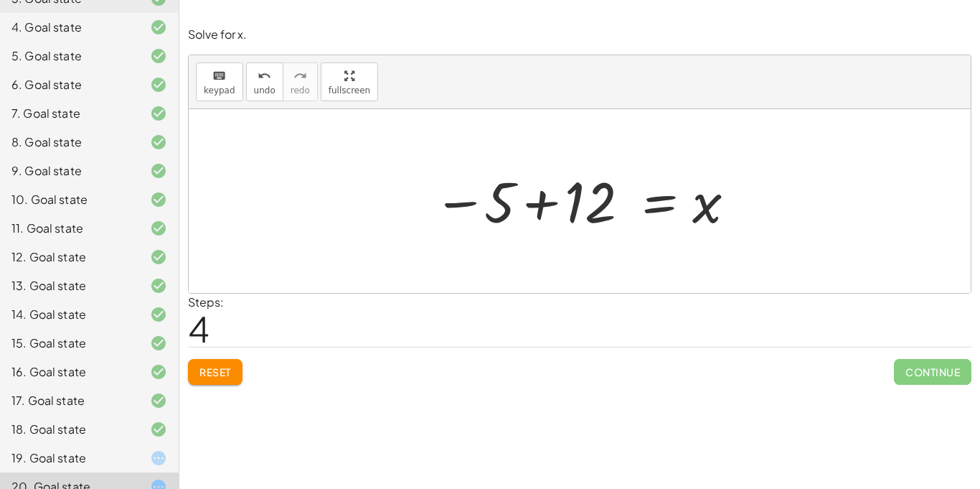
click at [533, 204] on div at bounding box center [585, 201] width 318 height 71
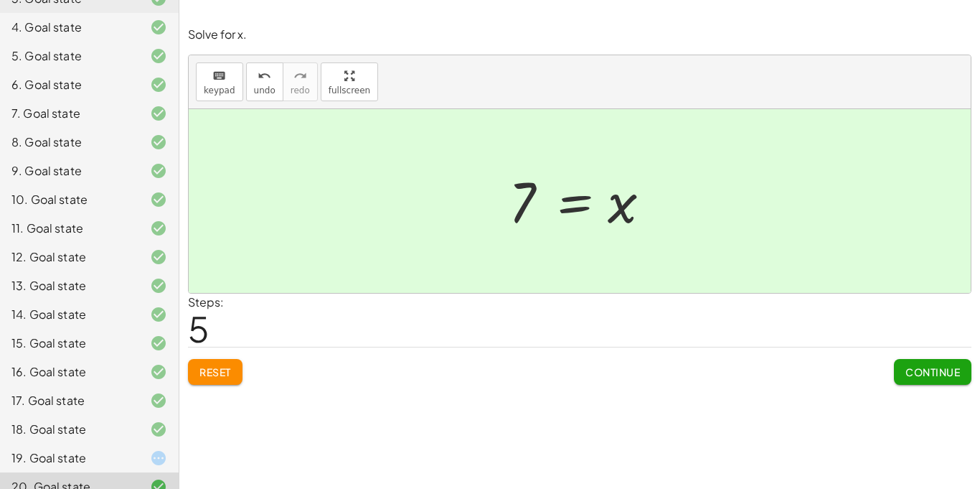
click at [47, 449] on div "19. Goal state" at bounding box center [69, 457] width 116 height 17
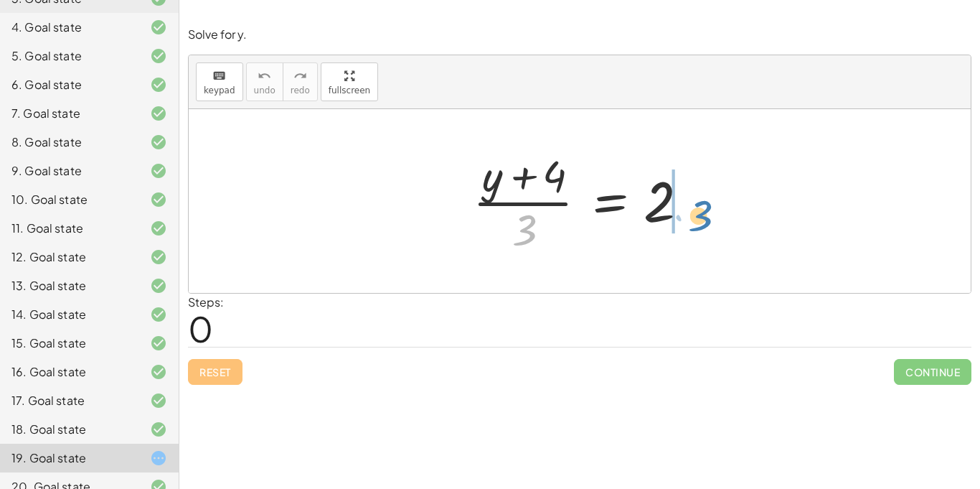
drag, startPoint x: 528, startPoint y: 233, endPoint x: 704, endPoint y: 219, distance: 177.2
click at [704, 219] on div at bounding box center [585, 201] width 239 height 111
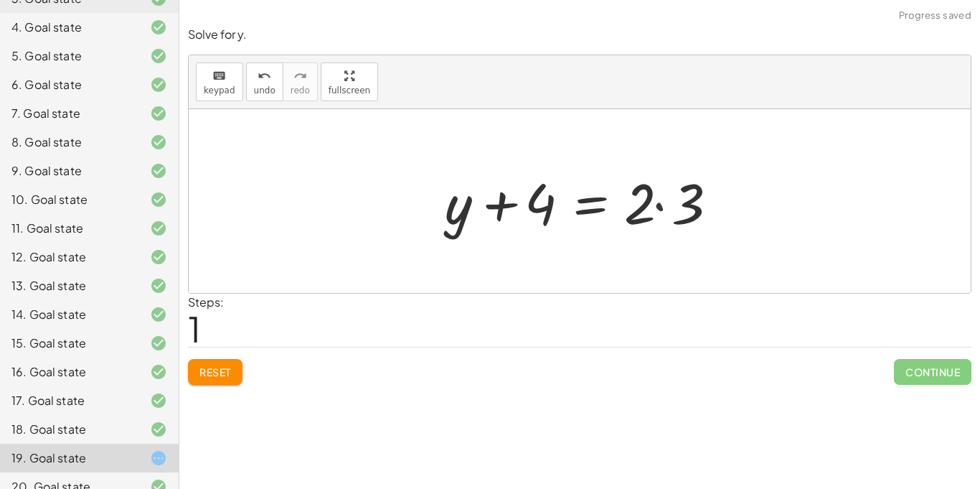
click at [657, 207] on div at bounding box center [585, 201] width 295 height 74
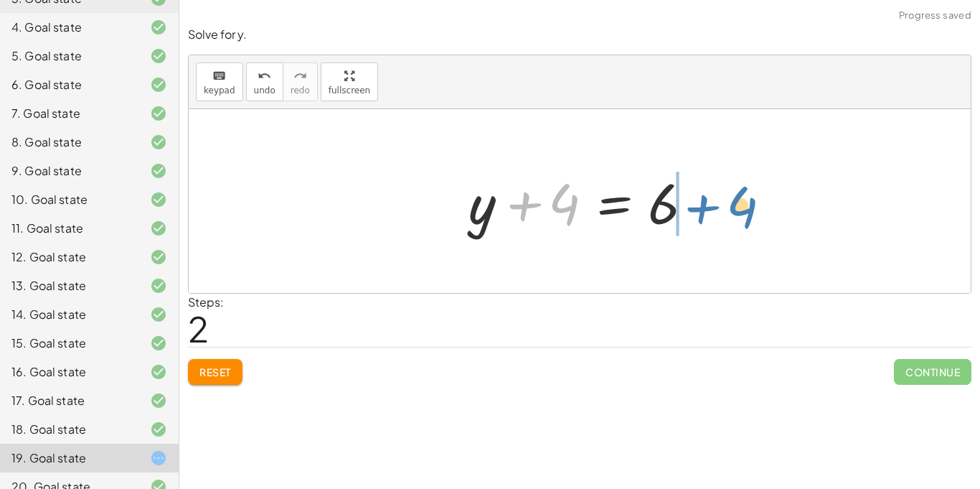
drag, startPoint x: 557, startPoint y: 203, endPoint x: 734, endPoint y: 206, distance: 177.3
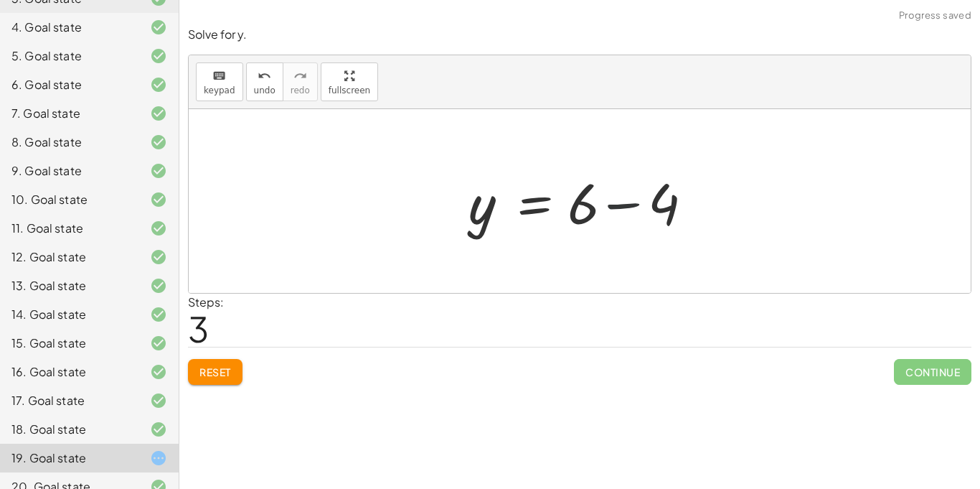
click at [621, 208] on div at bounding box center [586, 201] width 248 height 74
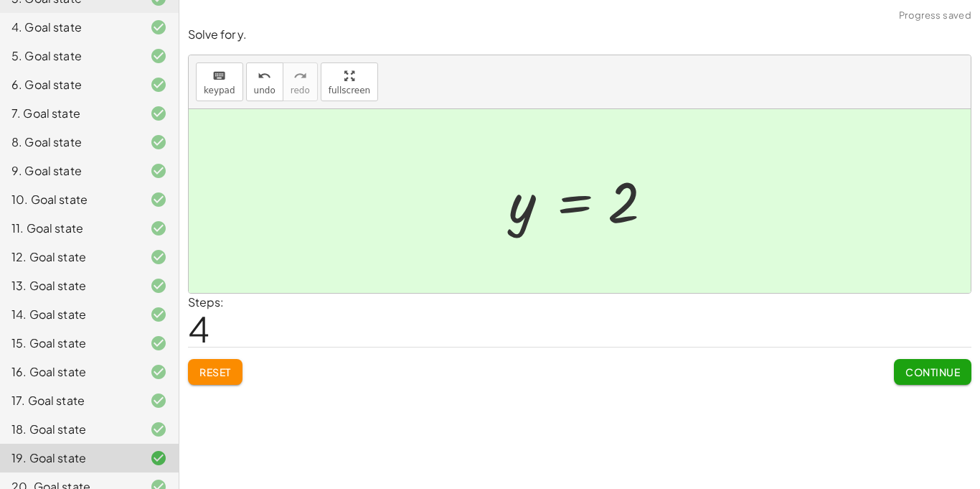
click at [926, 377] on span "Continue" at bounding box center [933, 371] width 55 height 13
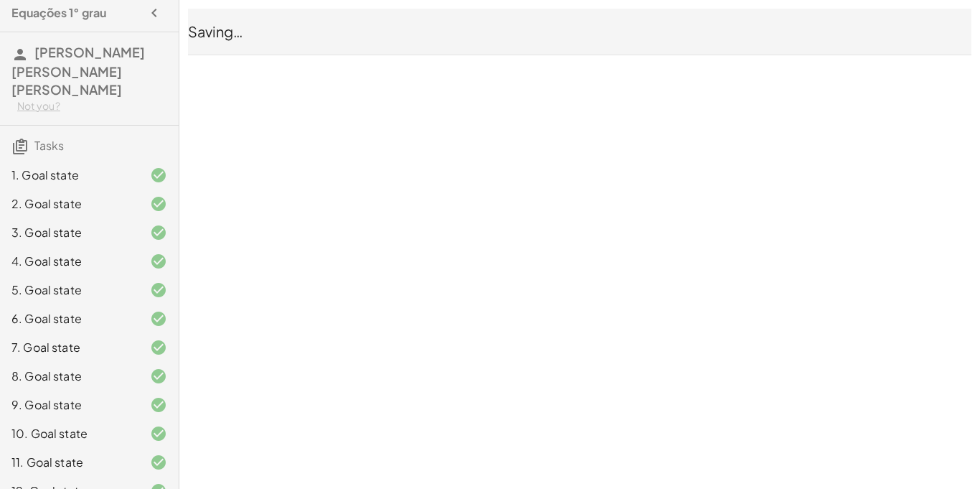
scroll to position [0, 0]
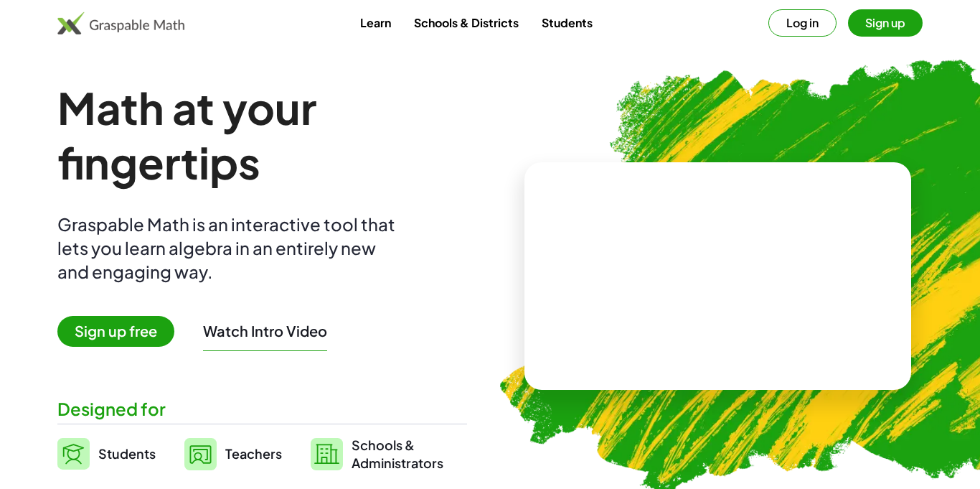
click at [577, 14] on link "Students" at bounding box center [567, 22] width 74 height 27
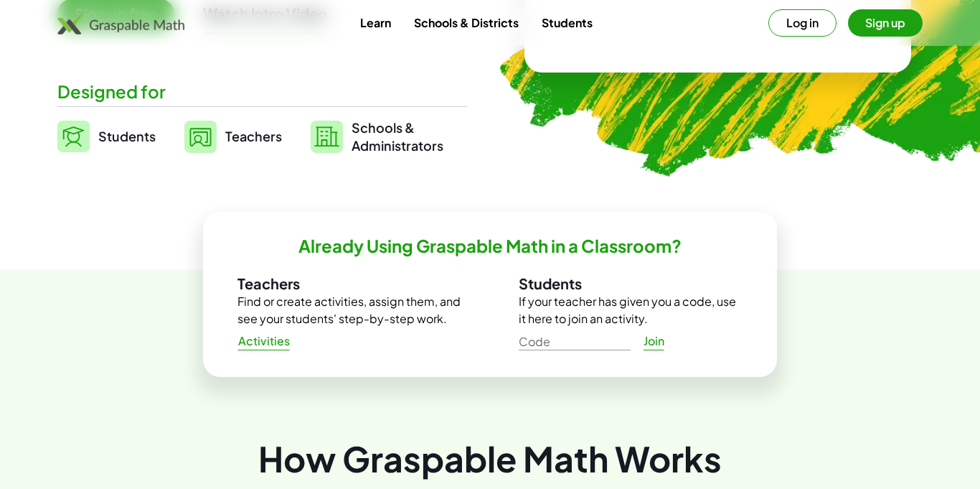
scroll to position [320, 0]
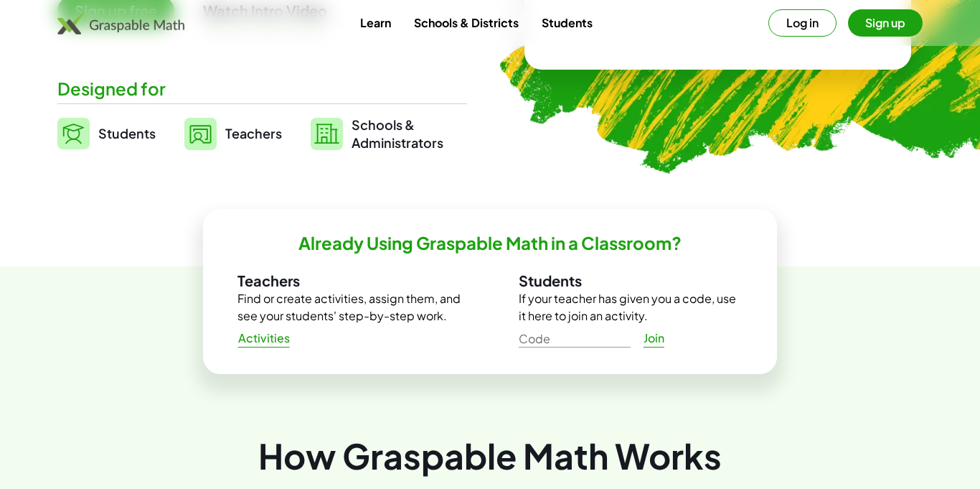
click at [799, 17] on button "Log in" at bounding box center [803, 22] width 68 height 27
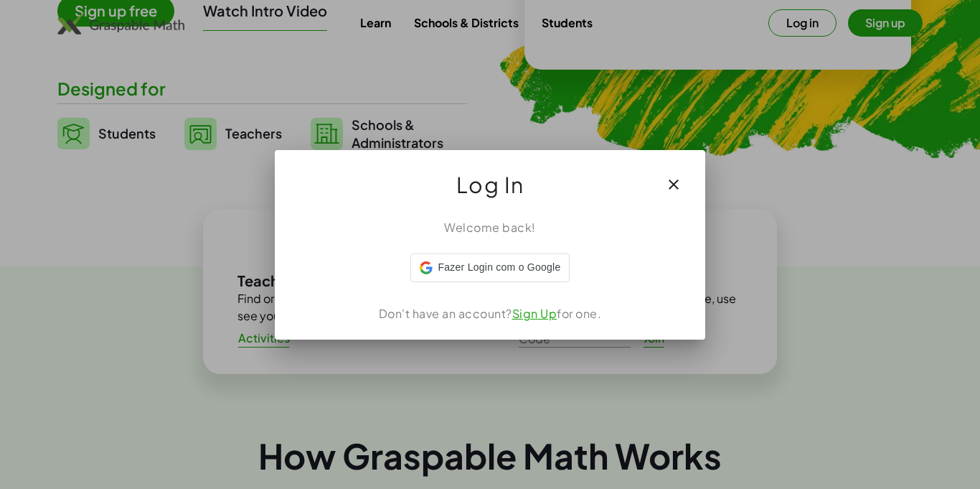
scroll to position [0, 0]
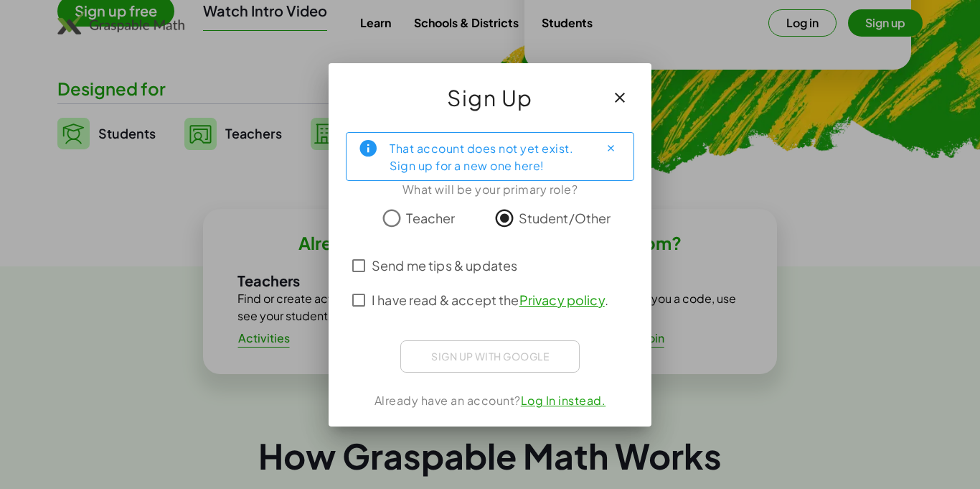
click at [575, 403] on link "Log In instead." at bounding box center [563, 400] width 85 height 15
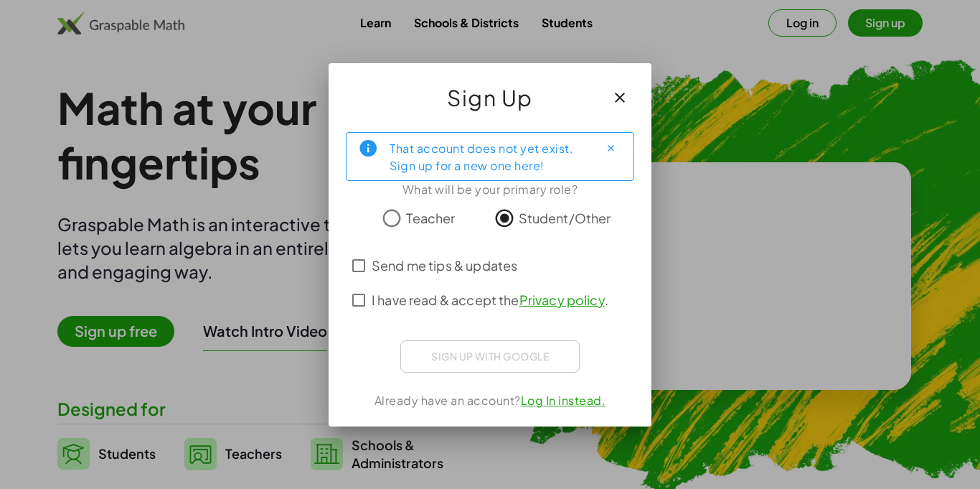
click at [419, 253] on label "Send me tips & updates" at bounding box center [445, 265] width 146 height 34
click at [405, 285] on label "I have read & accept the Privacy policy ." at bounding box center [490, 300] width 237 height 34
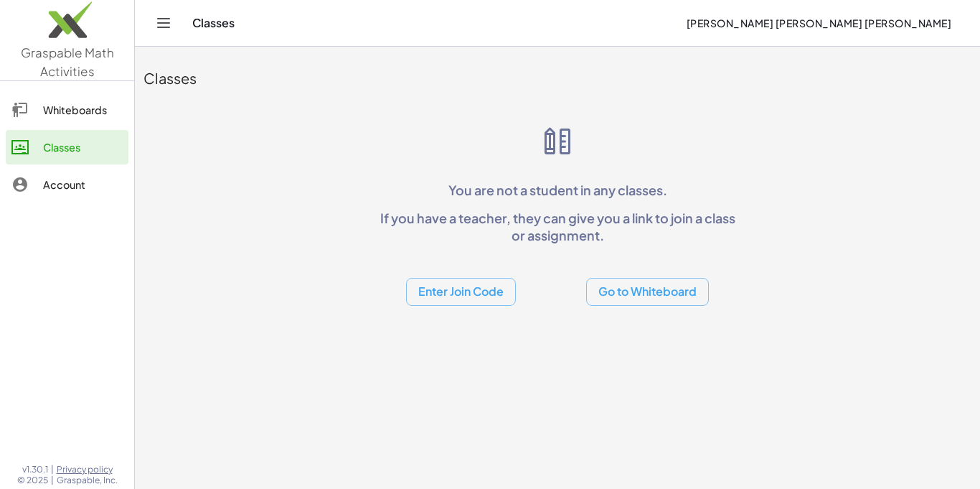
click at [80, 114] on div "Whiteboards" at bounding box center [83, 109] width 80 height 17
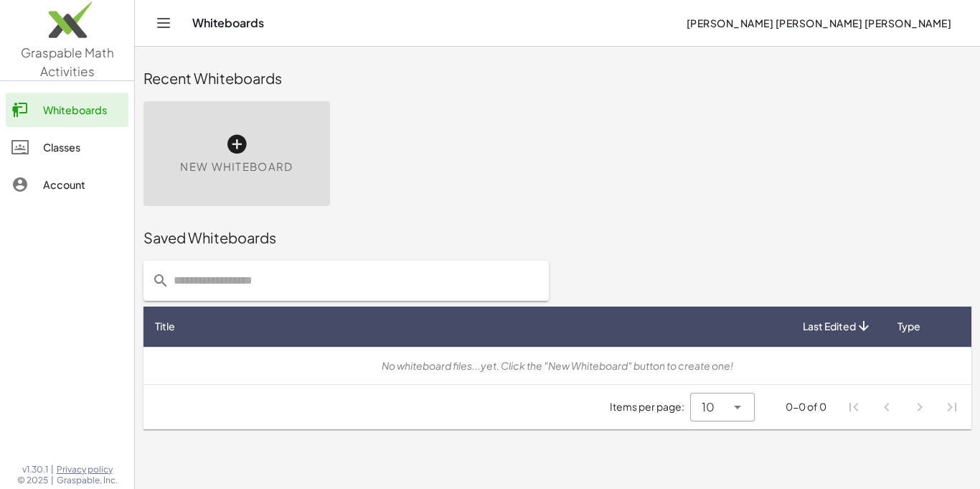
click at [216, 144] on div "New Whiteboard" at bounding box center [237, 153] width 187 height 105
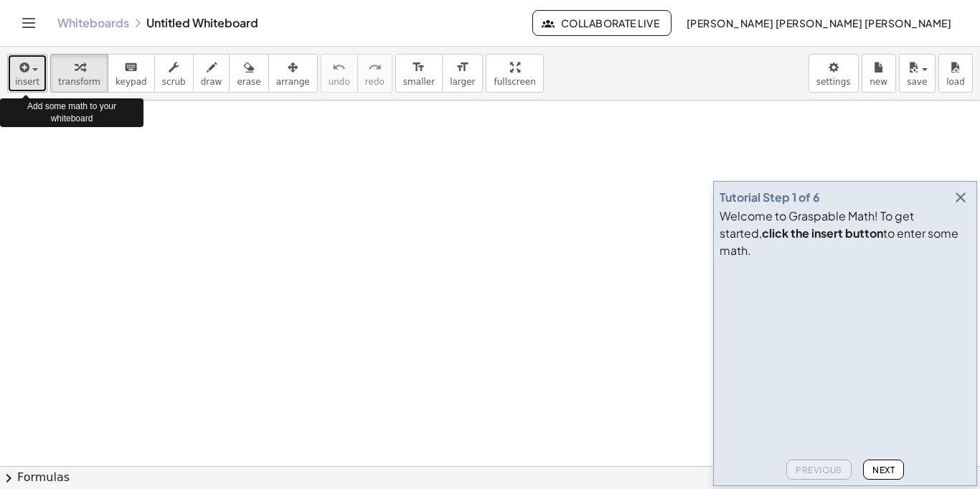
click at [28, 71] on icon "button" at bounding box center [23, 67] width 13 height 17
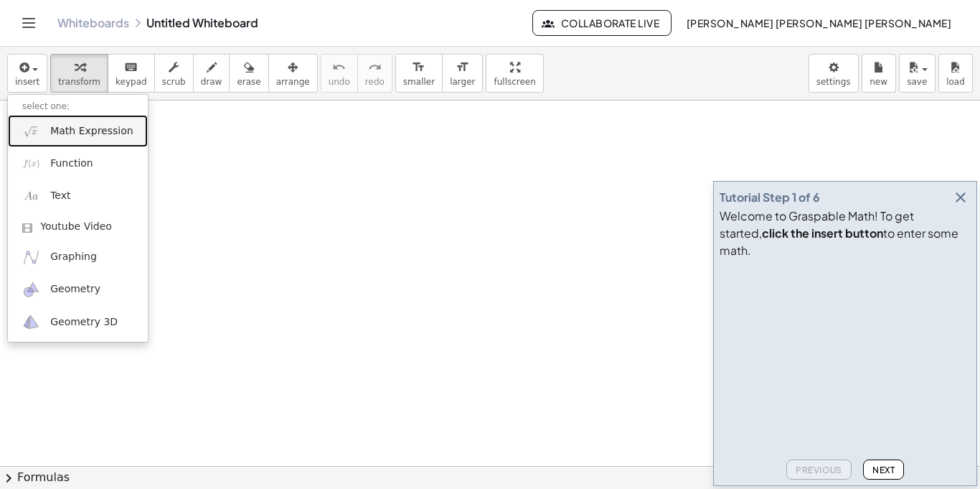
click at [87, 139] on link "Math Expression" at bounding box center [78, 131] width 140 height 32
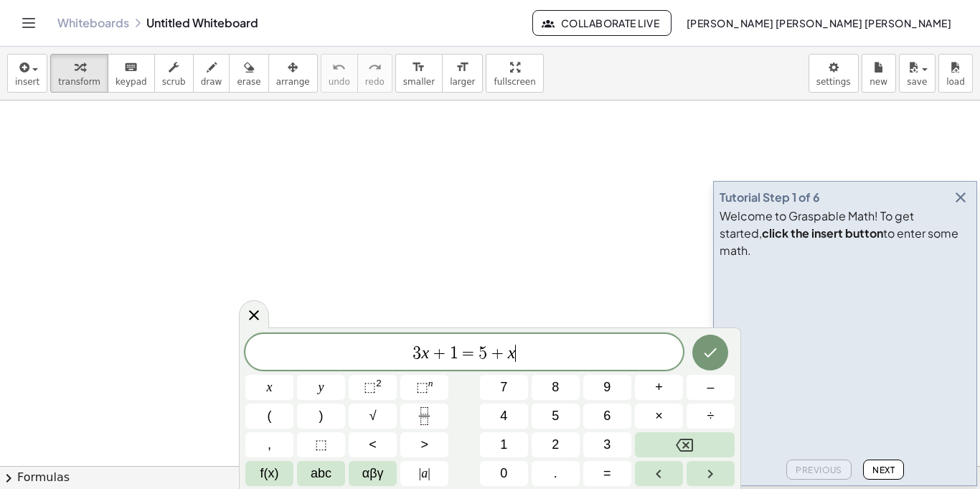
scroll to position [1, 0]
click at [627, 360] on span "3 x + 1 = 5 + x ​" at bounding box center [464, 353] width 438 height 20
click at [549, 444] on button "2" at bounding box center [556, 444] width 48 height 25
click at [277, 389] on button "x" at bounding box center [269, 387] width 48 height 25
click at [375, 383] on span "⬚" at bounding box center [370, 387] width 12 height 14
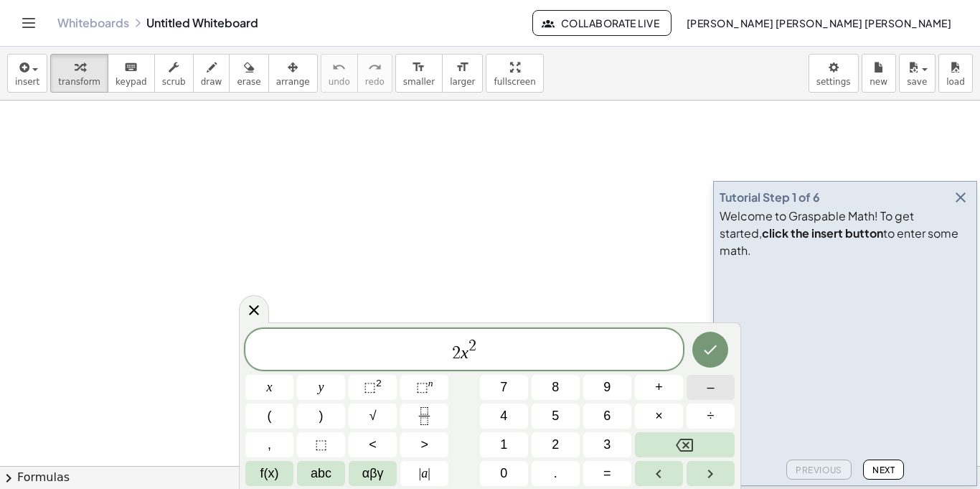
click at [699, 386] on button "–" at bounding box center [711, 387] width 48 height 25
click at [556, 391] on span "8" at bounding box center [555, 387] width 7 height 19
click at [274, 388] on button "x" at bounding box center [269, 387] width 48 height 25
click at [703, 395] on button "–" at bounding box center [711, 387] width 48 height 25
click at [600, 441] on button "3" at bounding box center [608, 444] width 48 height 25
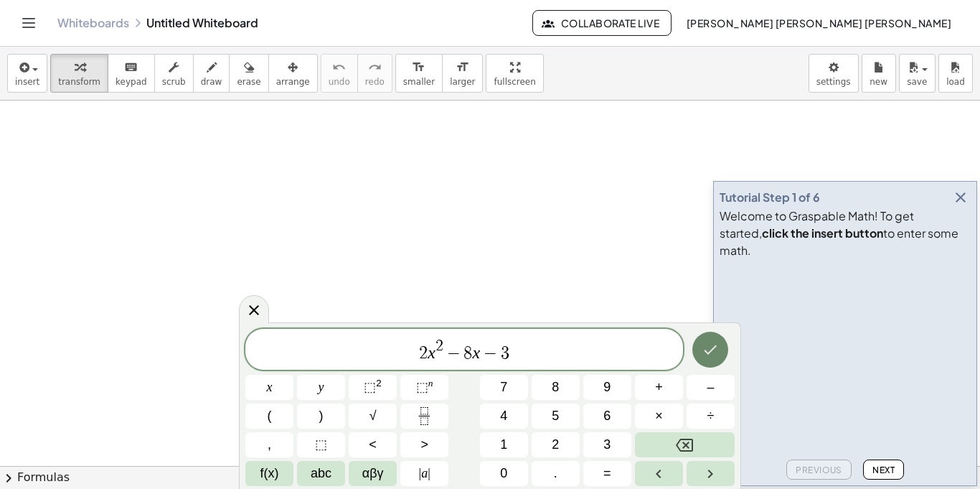
click at [707, 336] on button "Done" at bounding box center [711, 350] width 36 height 36
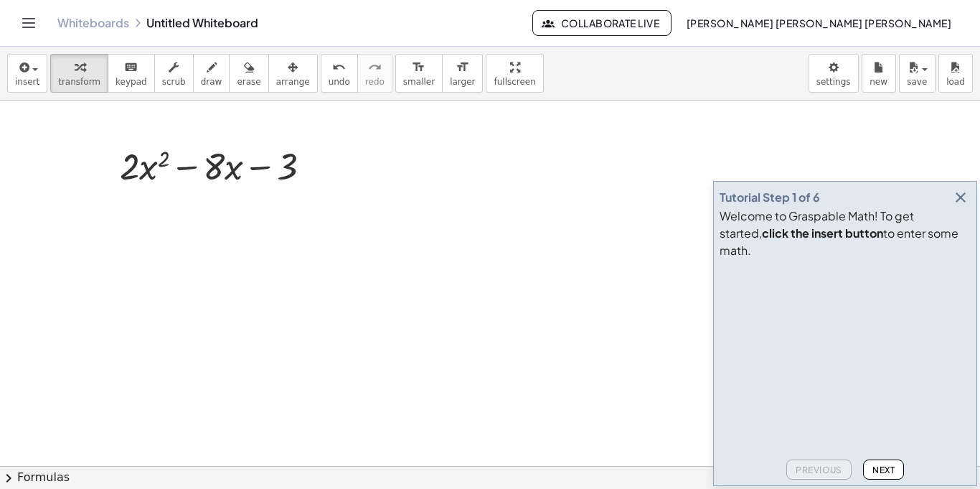
click at [957, 206] on icon "button" at bounding box center [960, 197] width 17 height 17
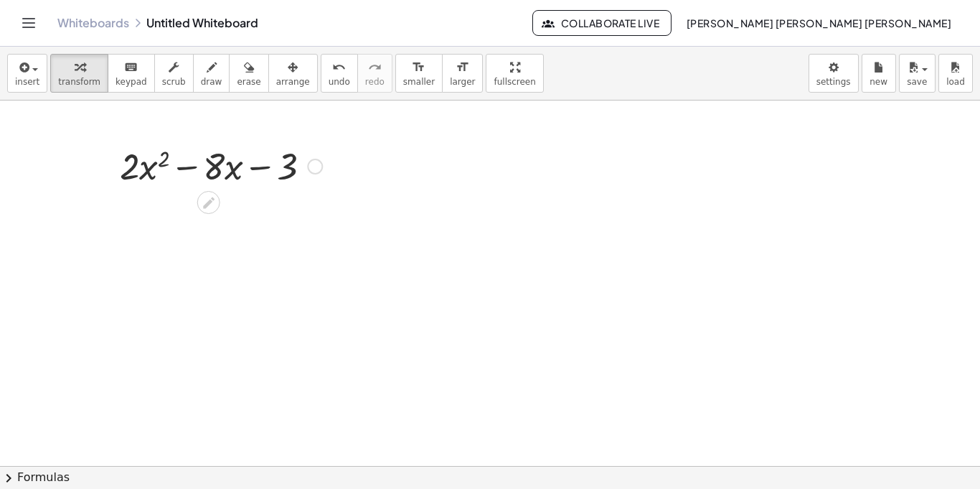
click at [241, 189] on div "+ · 2 · x 2 − · 8 · x − 3" at bounding box center [215, 165] width 235 height 56
click at [316, 167] on div at bounding box center [315, 167] width 16 height 16
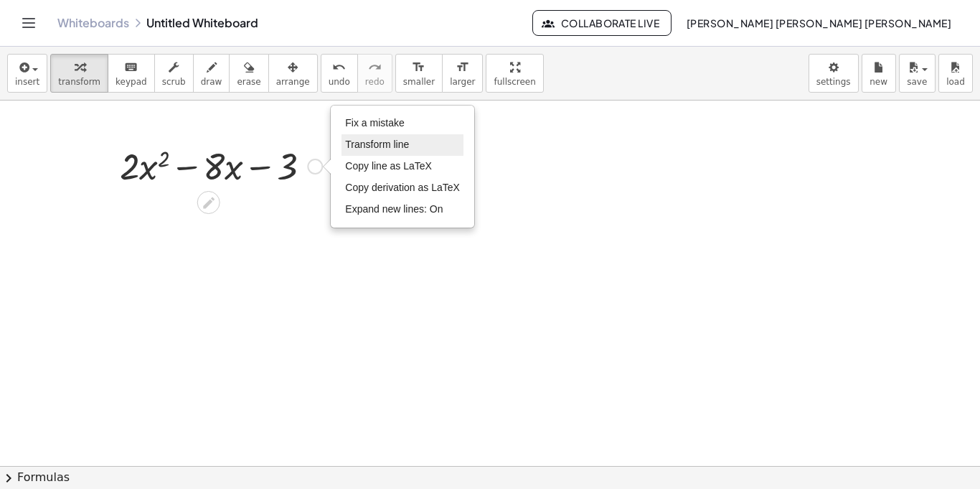
click at [393, 142] on span "Transform line" at bounding box center [377, 144] width 64 height 11
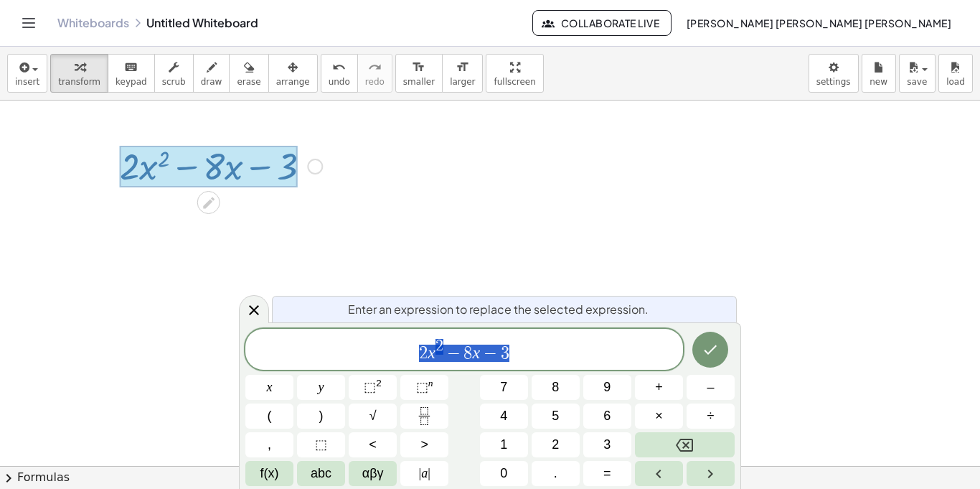
click at [560, 365] on div "********* 2 x 2 − 8 x − 3" at bounding box center [464, 349] width 438 height 41
click at [599, 470] on button "=" at bounding box center [608, 473] width 48 height 25
click at [510, 474] on button "0" at bounding box center [504, 473] width 48 height 25
click at [706, 359] on button "Done" at bounding box center [711, 350] width 36 height 36
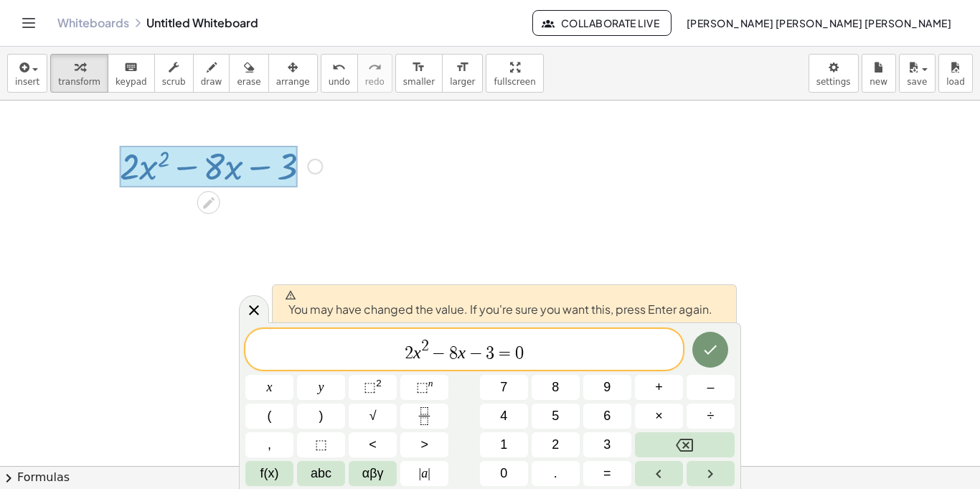
click at [502, 348] on span "=" at bounding box center [505, 353] width 21 height 17
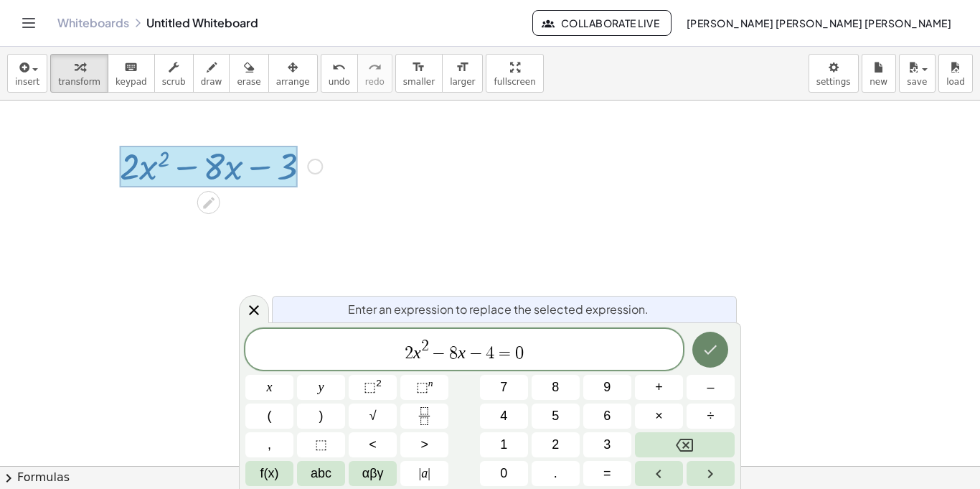
click at [705, 345] on icon "Done" at bounding box center [710, 349] width 17 height 17
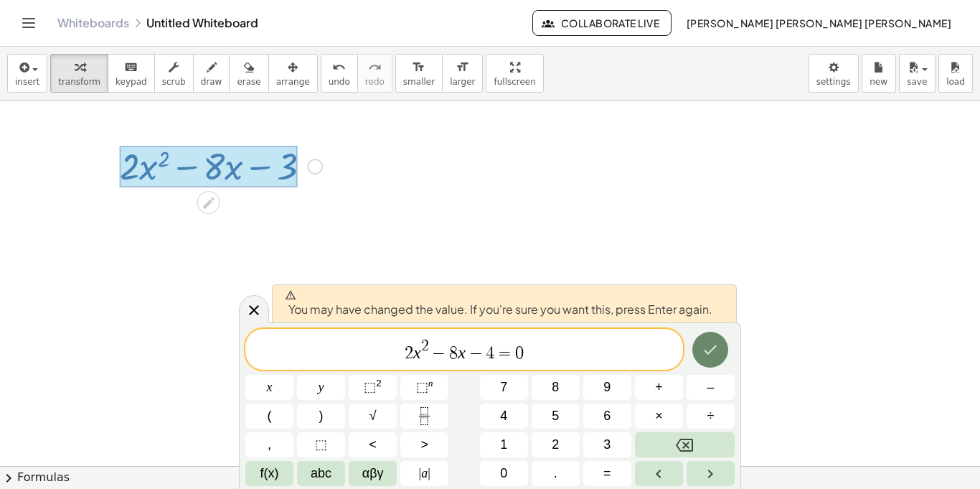
click at [705, 345] on icon "Done" at bounding box center [710, 349] width 17 height 17
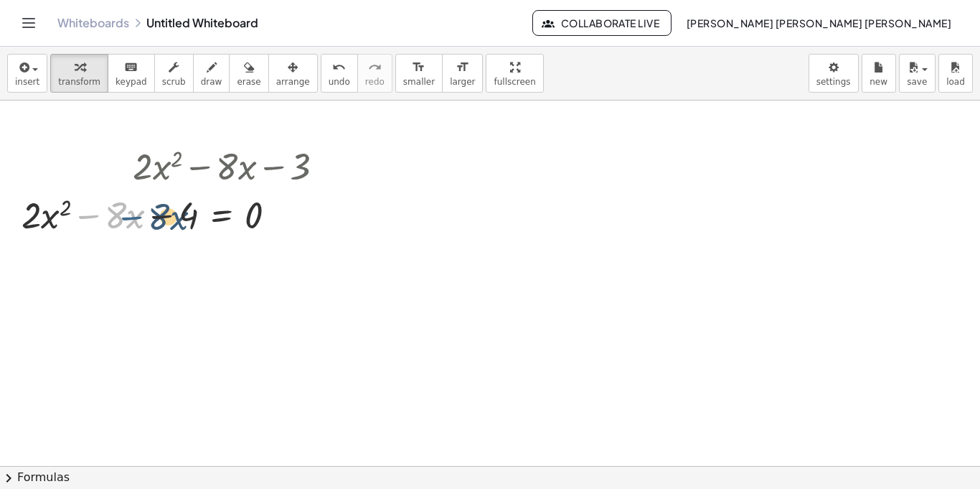
drag, startPoint x: 87, startPoint y: 216, endPoint x: 129, endPoint y: 217, distance: 42.4
click at [129, 217] on div at bounding box center [178, 213] width 328 height 49
drag, startPoint x: 49, startPoint y: 217, endPoint x: 75, endPoint y: 212, distance: 26.3
click at [75, 212] on div at bounding box center [178, 213] width 328 height 49
drag, startPoint x: 29, startPoint y: 212, endPoint x: 108, endPoint y: 215, distance: 78.3
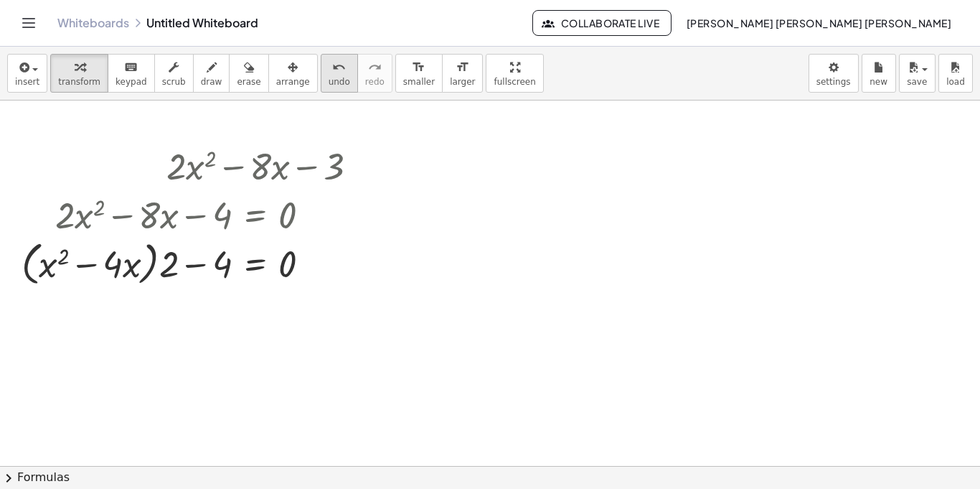
click at [329, 80] on span "undo" at bounding box center [340, 82] width 22 height 10
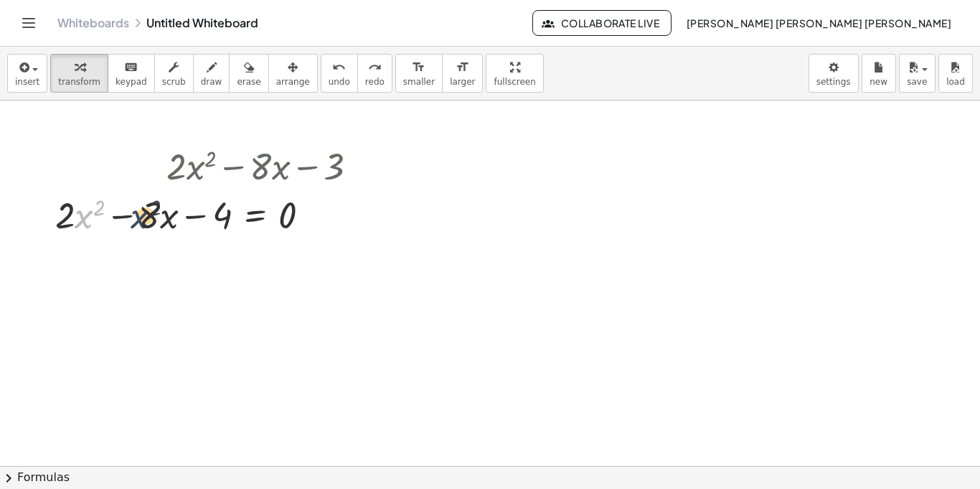
drag, startPoint x: 78, startPoint y: 212, endPoint x: 136, endPoint y: 210, distance: 58.9
click at [136, 210] on div at bounding box center [212, 213] width 328 height 49
click at [261, 246] on icon at bounding box center [255, 251] width 15 height 15
click at [263, 284] on div at bounding box center [490, 465] width 980 height 731
click at [159, 214] on div at bounding box center [212, 213] width 328 height 49
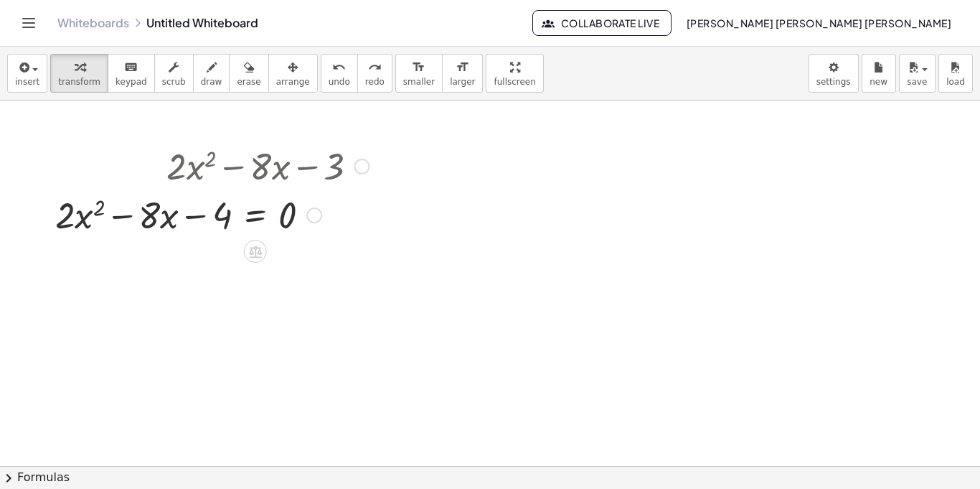
click at [312, 215] on div at bounding box center [314, 215] width 16 height 16
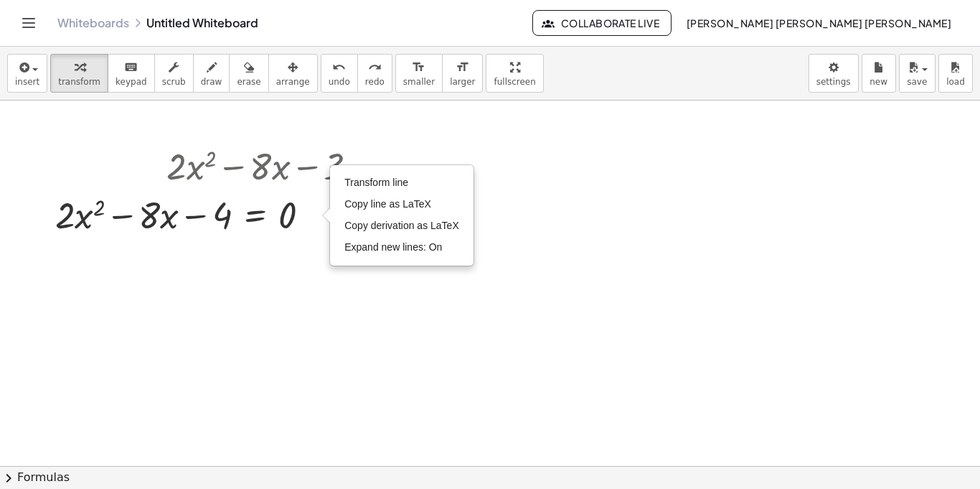
click at [376, 284] on div at bounding box center [490, 465] width 980 height 731
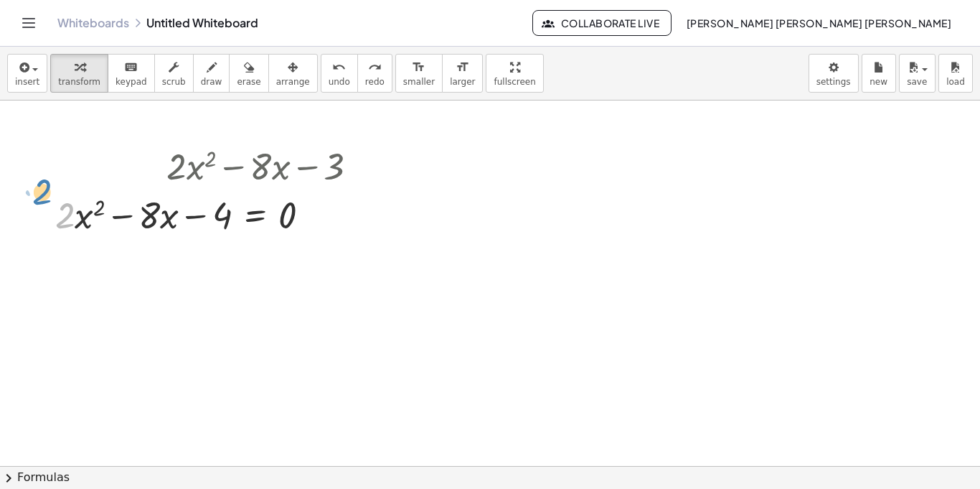
drag, startPoint x: 67, startPoint y: 226, endPoint x: 39, endPoint y: 205, distance: 34.9
click at [39, 205] on div "+ · 2 · x 2 − · 8 · x − 3 · 2 + · 2 · x 2 − · 8 · x − 4 = 0 Transform line Copy…" at bounding box center [207, 189] width 346 height 105
drag, startPoint x: 90, startPoint y: 208, endPoint x: 98, endPoint y: 203, distance: 9.4
click at [98, 203] on div at bounding box center [212, 213] width 328 height 49
click at [85, 215] on div at bounding box center [212, 213] width 328 height 49
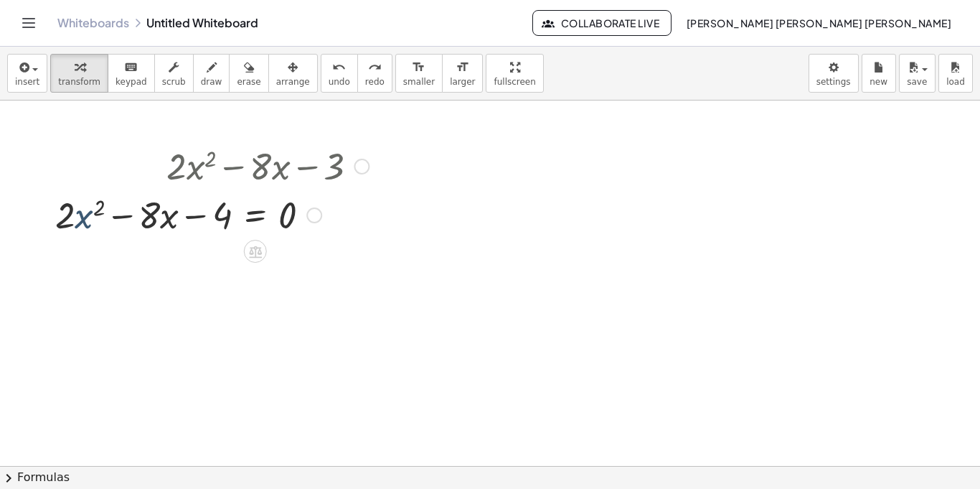
click at [85, 215] on div at bounding box center [212, 213] width 328 height 49
click at [71, 211] on div at bounding box center [212, 213] width 328 height 49
click at [187, 216] on div at bounding box center [212, 213] width 328 height 49
click at [149, 215] on div at bounding box center [212, 213] width 328 height 49
drag, startPoint x: 59, startPoint y: 223, endPoint x: 138, endPoint y: 221, distance: 79.0
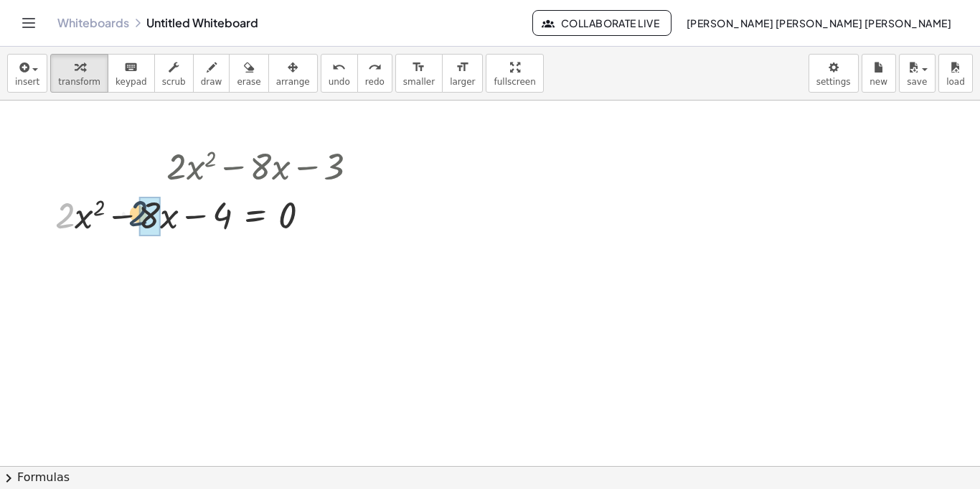
click at [138, 221] on div at bounding box center [212, 213] width 328 height 49
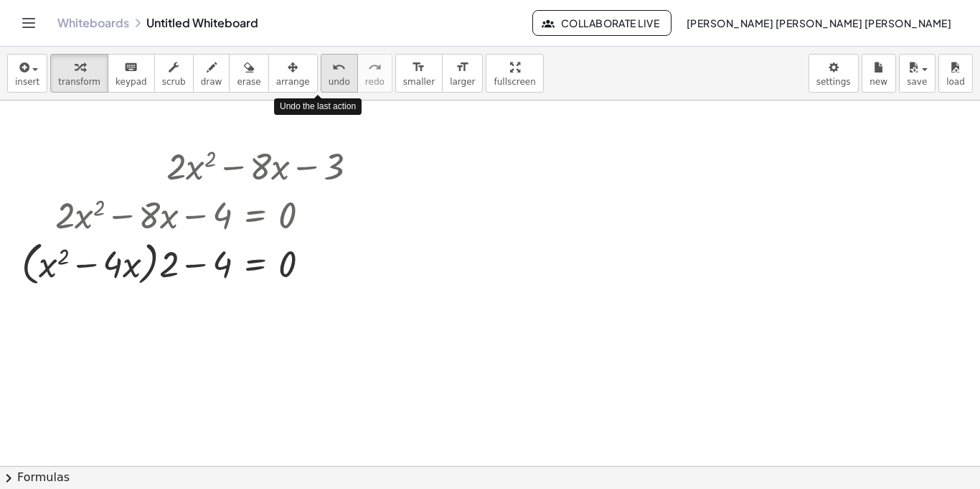
click at [329, 69] on div "undo" at bounding box center [340, 66] width 22 height 17
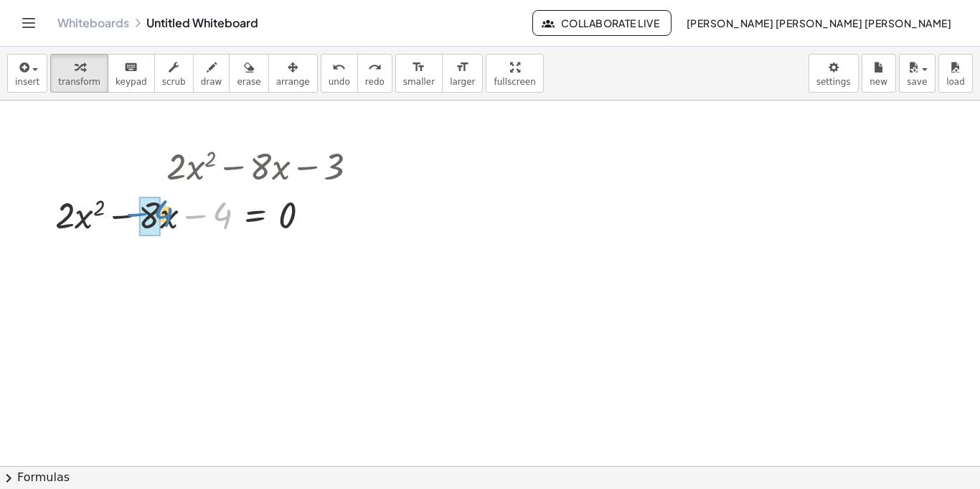
drag, startPoint x: 215, startPoint y: 211, endPoint x: 153, endPoint y: 209, distance: 61.8
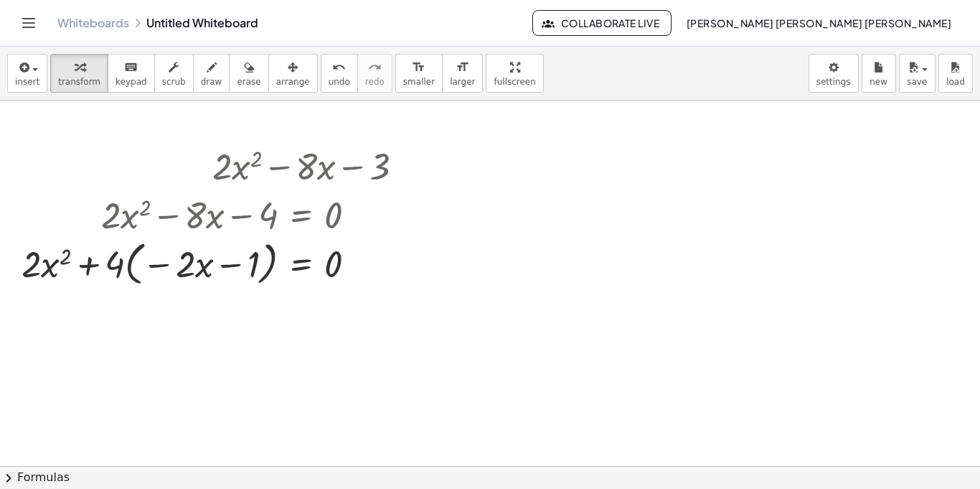
click at [308, 96] on div "insert select one: Math Expression Function Text Youtube Video Graphing Geometr…" at bounding box center [490, 74] width 980 height 54
click at [329, 62] on div "undo" at bounding box center [340, 66] width 22 height 17
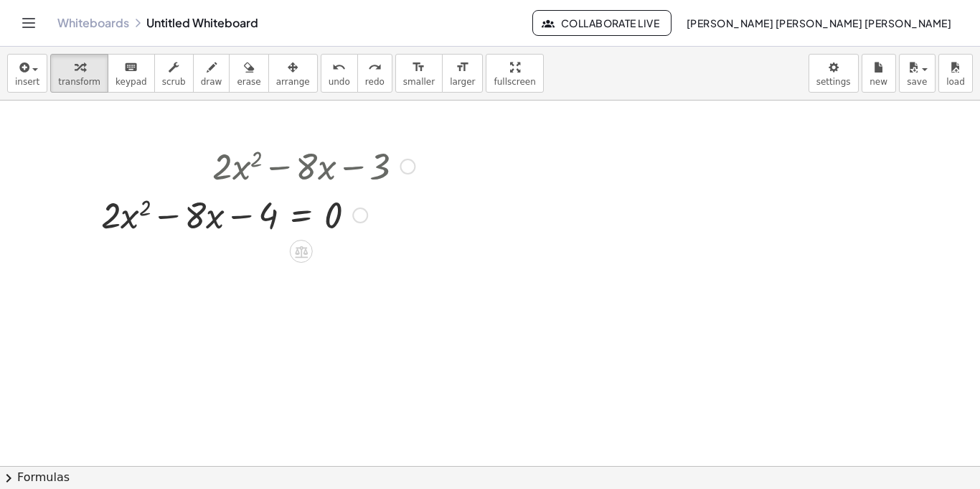
click at [164, 215] on div at bounding box center [258, 213] width 328 height 49
click at [183, 217] on div at bounding box center [258, 213] width 328 height 49
click at [304, 248] on icon at bounding box center [301, 251] width 13 height 12
click at [357, 256] on icon at bounding box center [358, 251] width 13 height 13
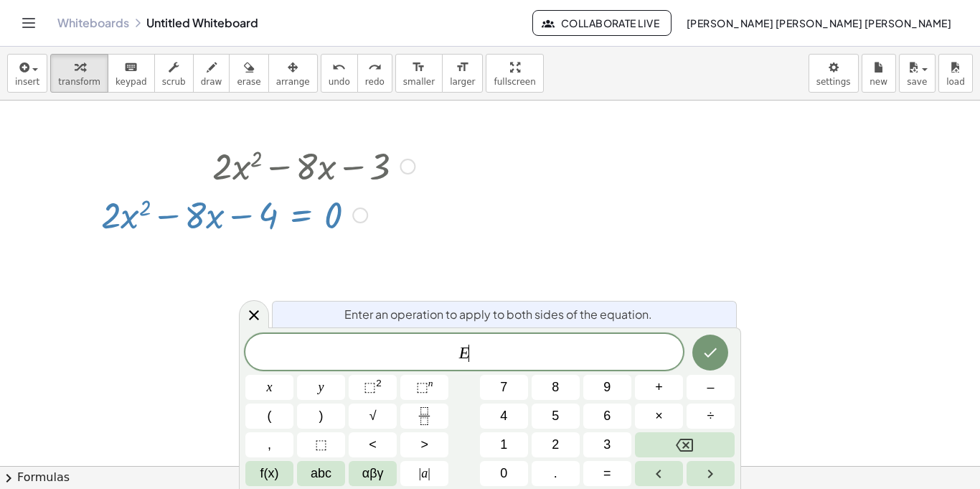
scroll to position [1, 0]
click at [362, 418] on button "√" at bounding box center [373, 415] width 48 height 25
click at [535, 273] on div at bounding box center [490, 465] width 980 height 731
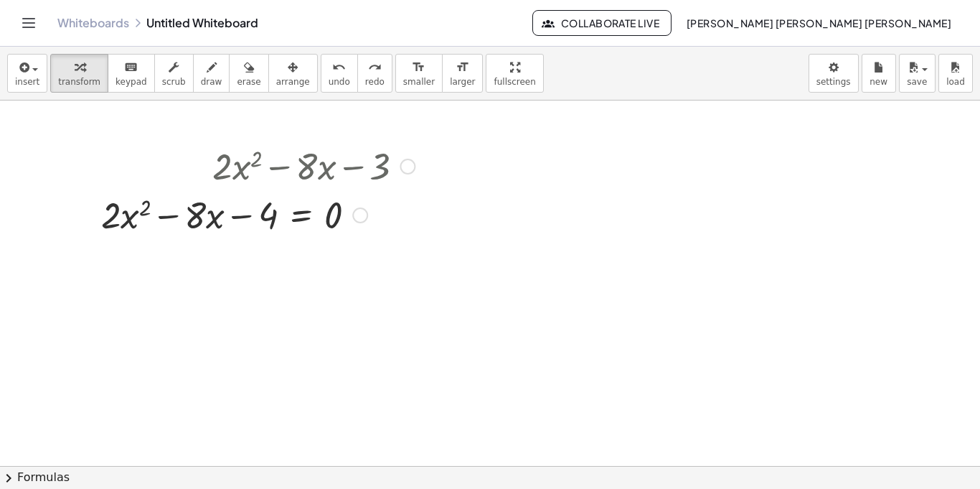
click at [269, 222] on div at bounding box center [258, 213] width 328 height 49
click at [53, 479] on button "chevron_right Formulas" at bounding box center [490, 477] width 980 height 23
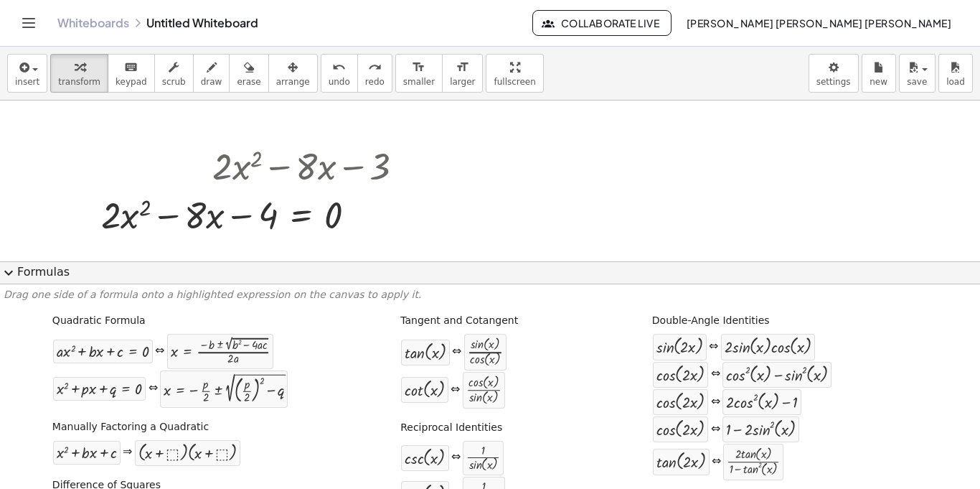
click at [520, 225] on div at bounding box center [490, 465] width 980 height 731
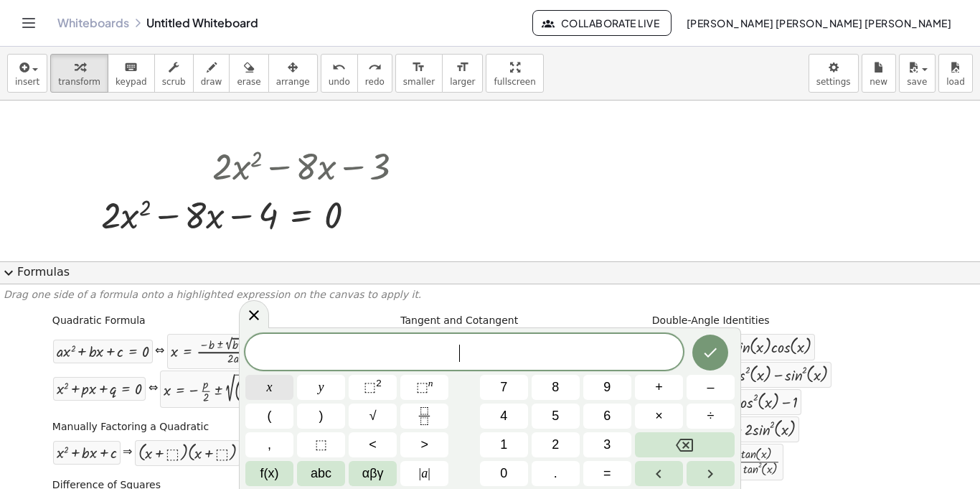
click at [275, 393] on button "x" at bounding box center [269, 387] width 48 height 25
click at [622, 472] on button "=" at bounding box center [608, 473] width 48 height 25
click at [377, 469] on span "αβγ" at bounding box center [373, 473] width 22 height 19
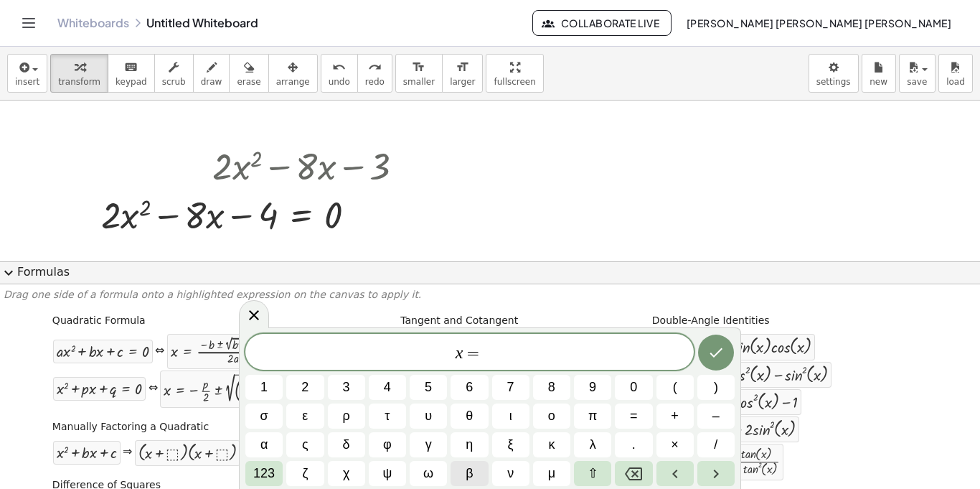
click at [465, 468] on button "β" at bounding box center [469, 473] width 37 height 25
click at [335, 477] on button "χ" at bounding box center [346, 473] width 37 height 25
click at [716, 423] on span "–" at bounding box center [716, 415] width 7 height 19
click at [304, 439] on span "ς" at bounding box center [305, 444] width 6 height 19
drag, startPoint x: 226, startPoint y: 346, endPoint x: 200, endPoint y: 352, distance: 27.2
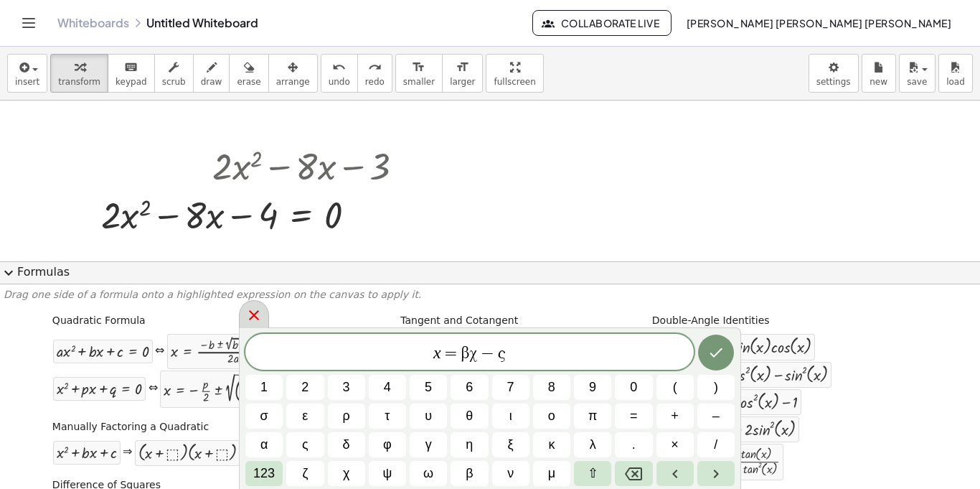
click at [254, 320] on icon at bounding box center [253, 314] width 17 height 17
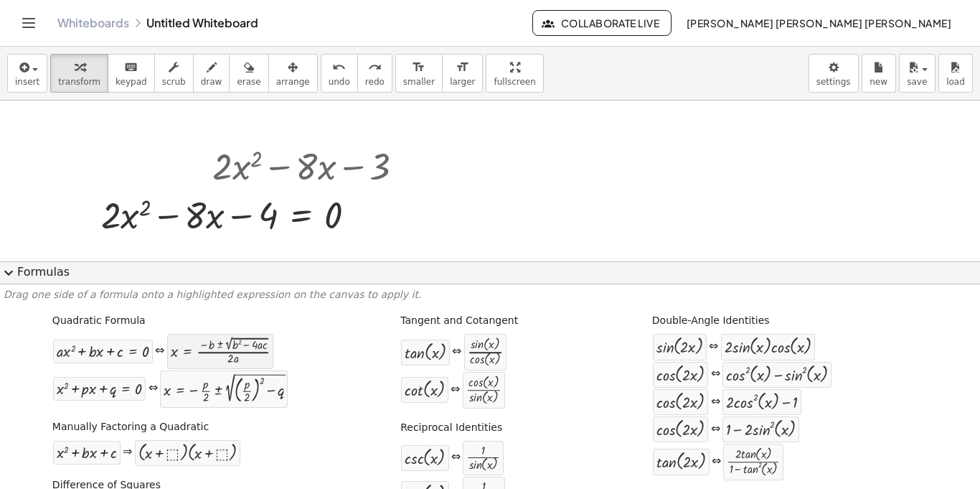
click at [266, 357] on div at bounding box center [220, 350] width 99 height 27
drag, startPoint x: 248, startPoint y: 355, endPoint x: 229, endPoint y: 352, distance: 19.7
click at [233, 357] on div at bounding box center [220, 350] width 99 height 27
click at [128, 343] on div at bounding box center [103, 351] width 93 height 17
click at [115, 328] on div "Quadratic Formula + · a · x 2 + · b · x + c = 0 ⇔ x = · ( − b ± 2 √ ( + b 2 − ·…" at bounding box center [171, 360] width 243 height 102
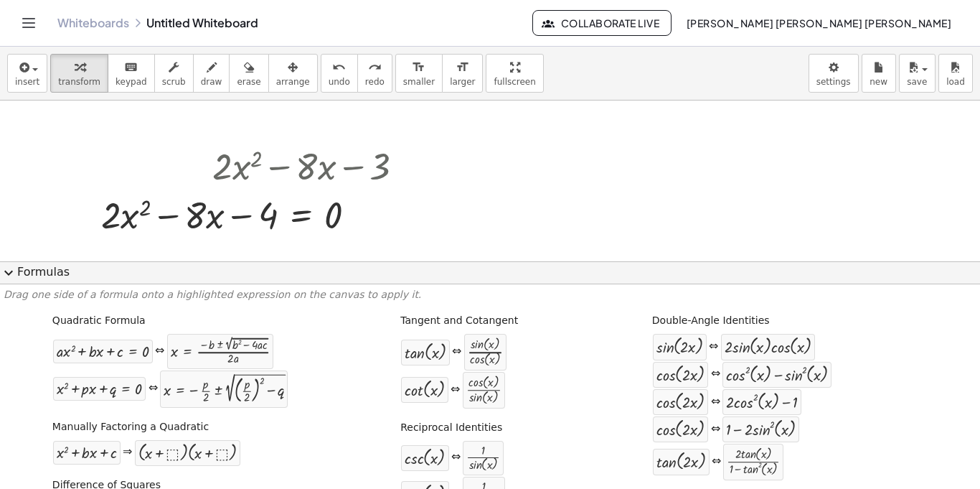
click at [281, 259] on div at bounding box center [490, 465] width 980 height 731
click at [370, 225] on div at bounding box center [258, 213] width 328 height 49
click at [434, 224] on div at bounding box center [490, 465] width 980 height 731
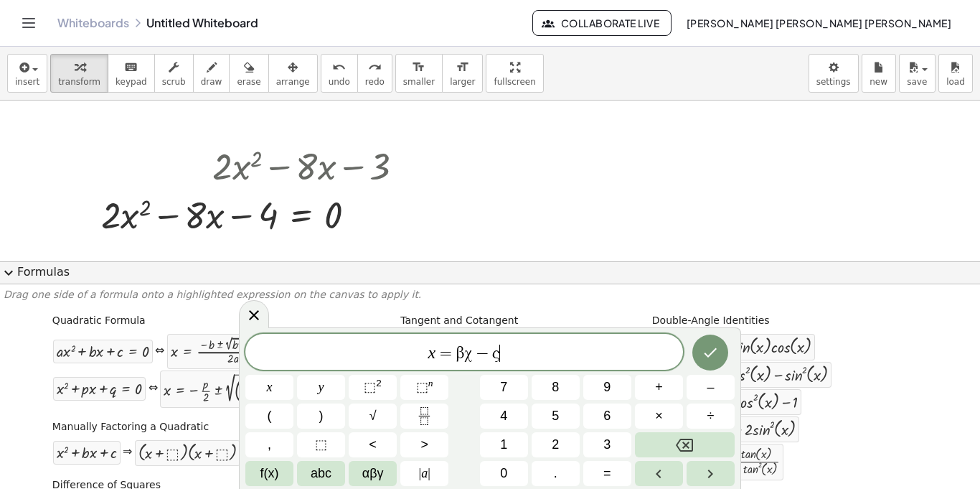
scroll to position [2, 0]
click at [434, 224] on div at bounding box center [490, 465] width 980 height 731
click at [255, 314] on icon at bounding box center [254, 315] width 10 height 10
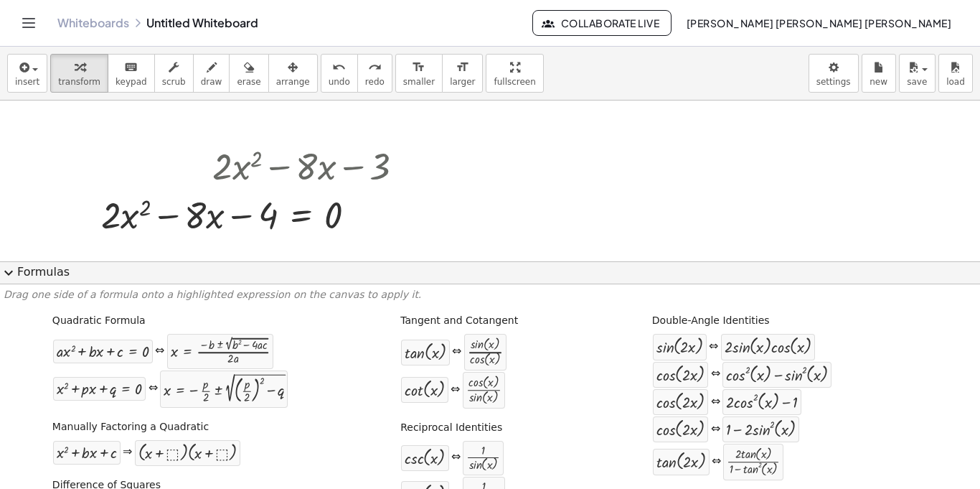
click at [431, 225] on div at bounding box center [490, 465] width 980 height 731
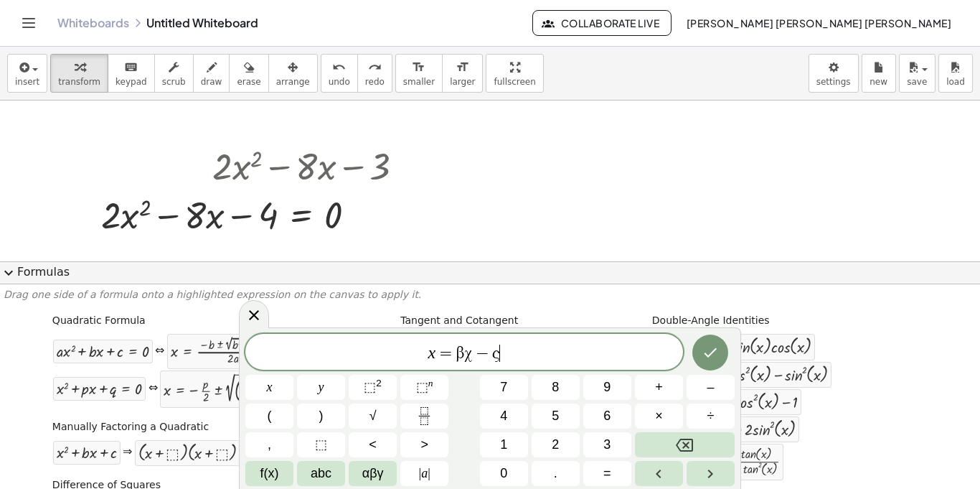
click at [431, 225] on div at bounding box center [490, 465] width 980 height 731
click at [673, 440] on button "Backspace" at bounding box center [685, 444] width 100 height 25
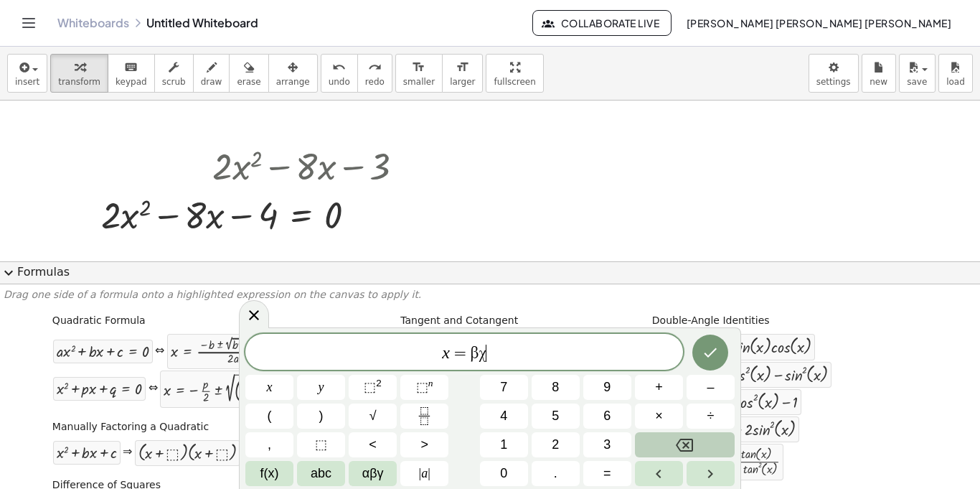
click at [673, 440] on button "Backspace" at bounding box center [685, 444] width 100 height 25
click at [581, 475] on div "x ​ x y ⬚ 2 ⬚ n 7 8 9 + – ( ) √ 4 5 6 × ÷ , ⬚ < > 1 2 3 f(x) abc αβγ | a | 0 . =" at bounding box center [490, 410] width 490 height 152
click at [597, 479] on button "=" at bounding box center [608, 473] width 48 height 25
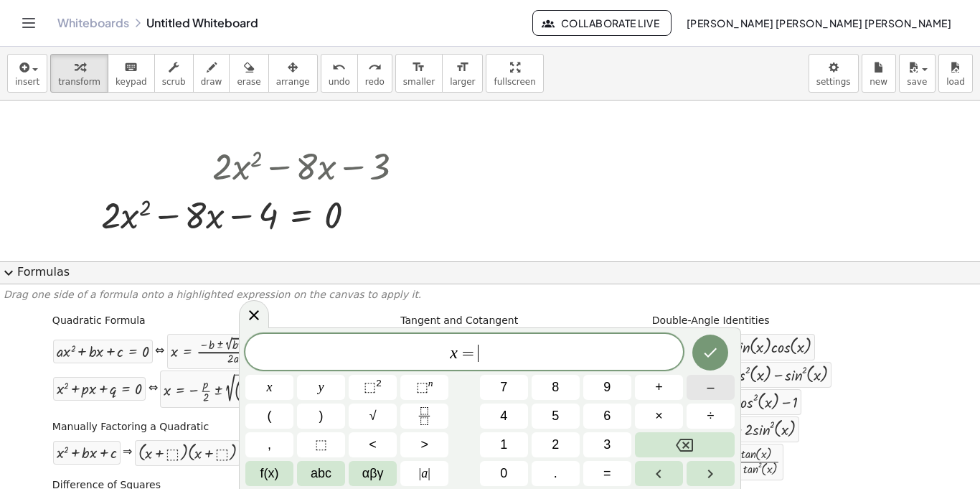
click at [711, 396] on span "–" at bounding box center [710, 387] width 7 height 19
click at [552, 395] on span "8" at bounding box center [555, 387] width 7 height 19
click at [379, 423] on button "√" at bounding box center [373, 415] width 48 height 25
click at [548, 382] on button "8" at bounding box center [556, 387] width 48 height 25
click at [252, 319] on icon at bounding box center [253, 313] width 17 height 17
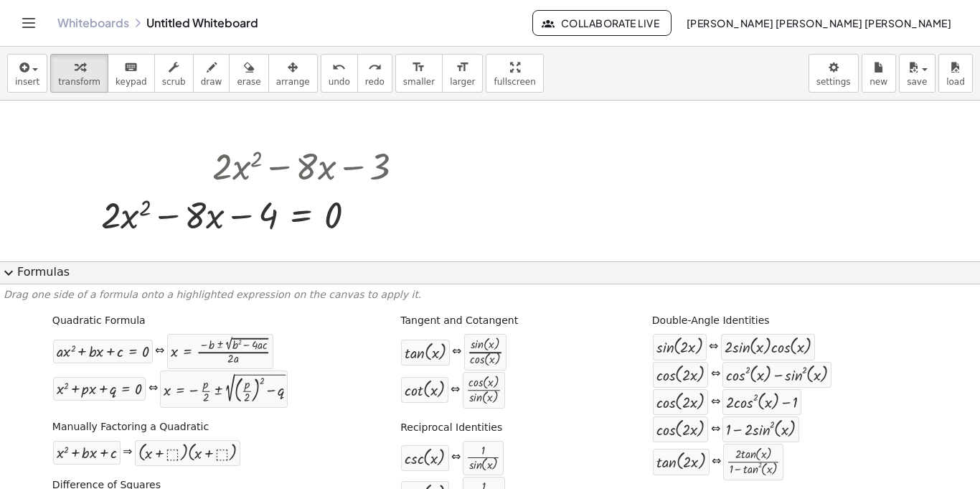
click at [439, 256] on div at bounding box center [490, 465] width 980 height 731
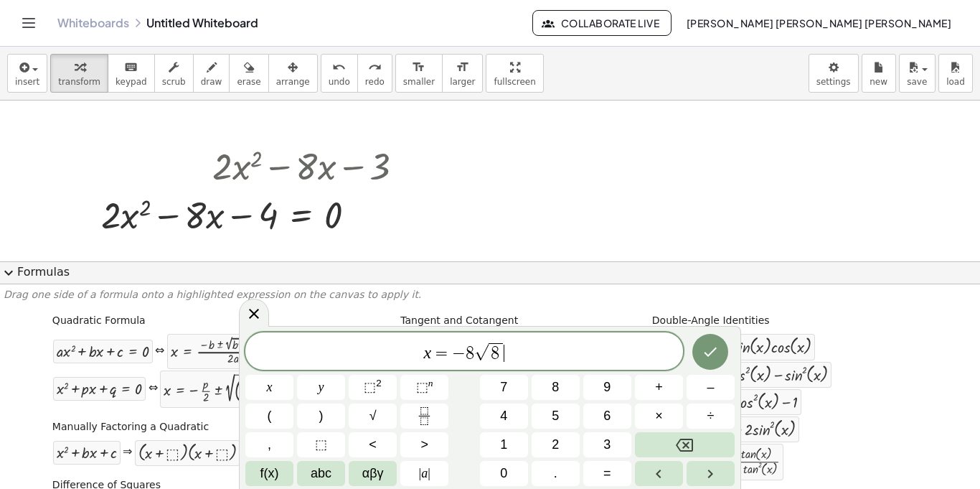
click at [439, 256] on div at bounding box center [490, 465] width 980 height 731
click at [636, 156] on div at bounding box center [490, 465] width 980 height 731
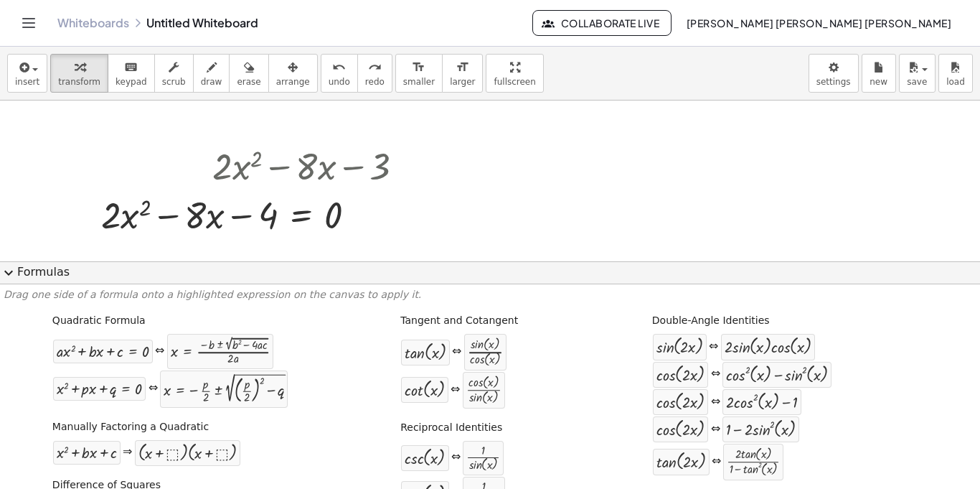
click at [452, 221] on div at bounding box center [490, 465] width 980 height 731
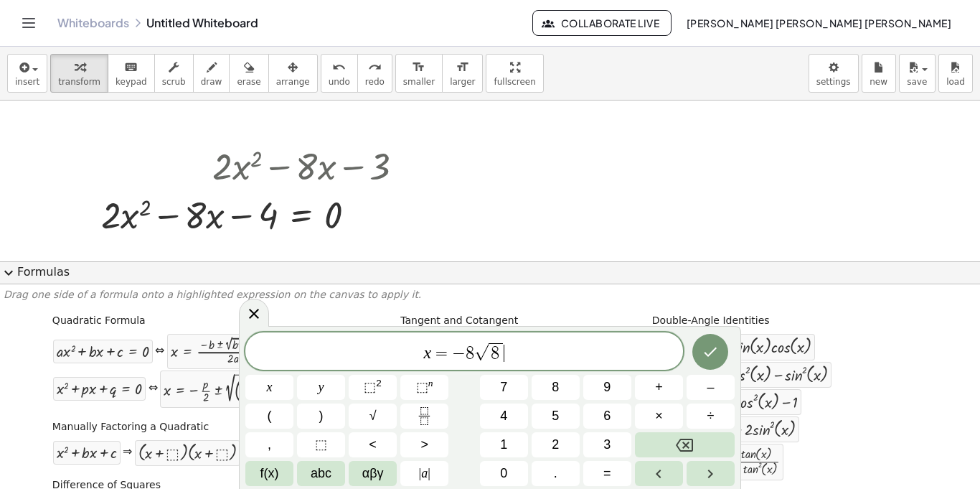
scroll to position [5, 0]
click at [472, 217] on div at bounding box center [490, 465] width 980 height 731
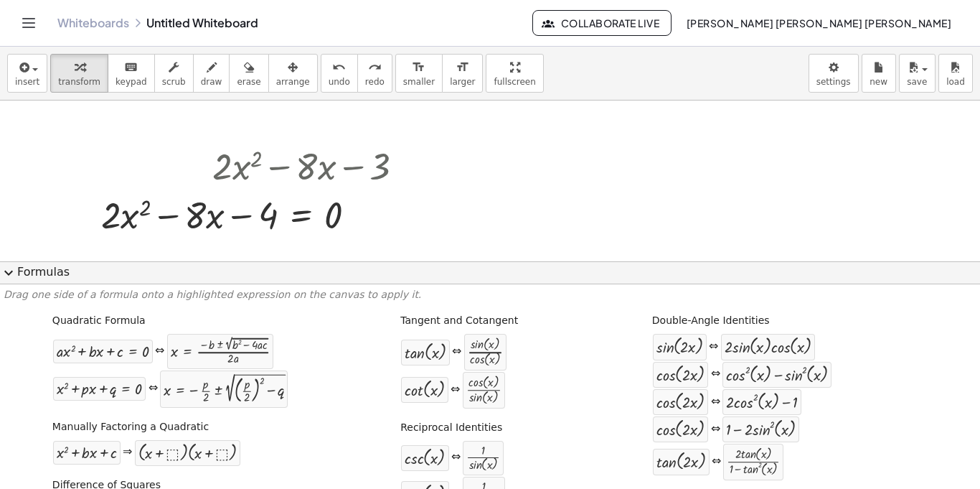
click at [379, 250] on div at bounding box center [490, 465] width 980 height 731
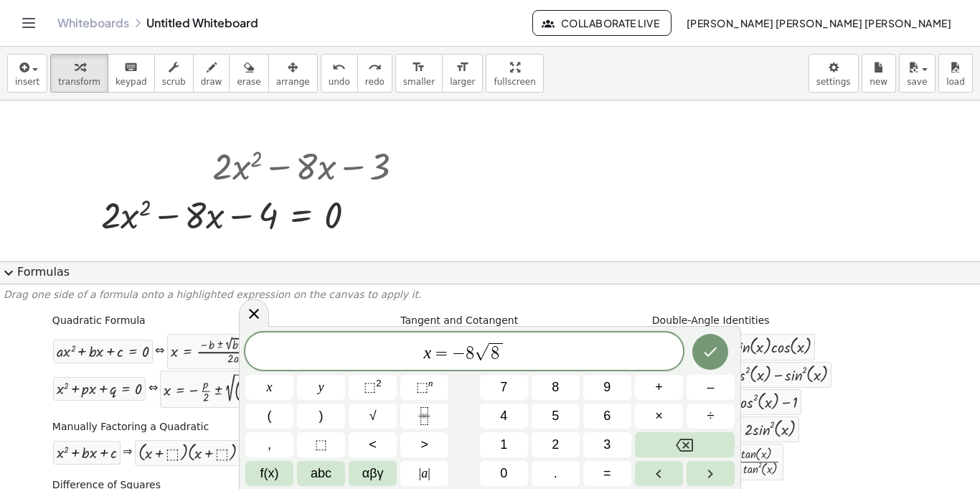
click at [555, 161] on div at bounding box center [490, 465] width 980 height 731
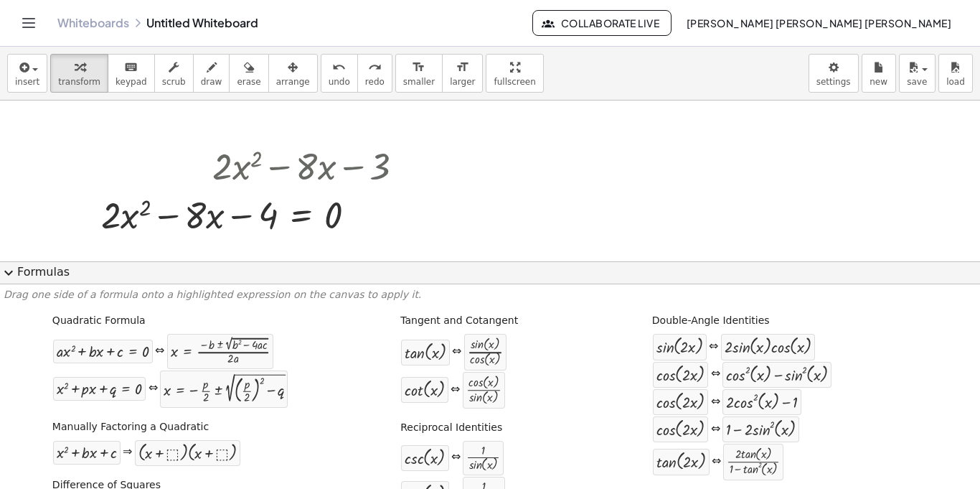
click at [402, 250] on div at bounding box center [490, 465] width 980 height 731
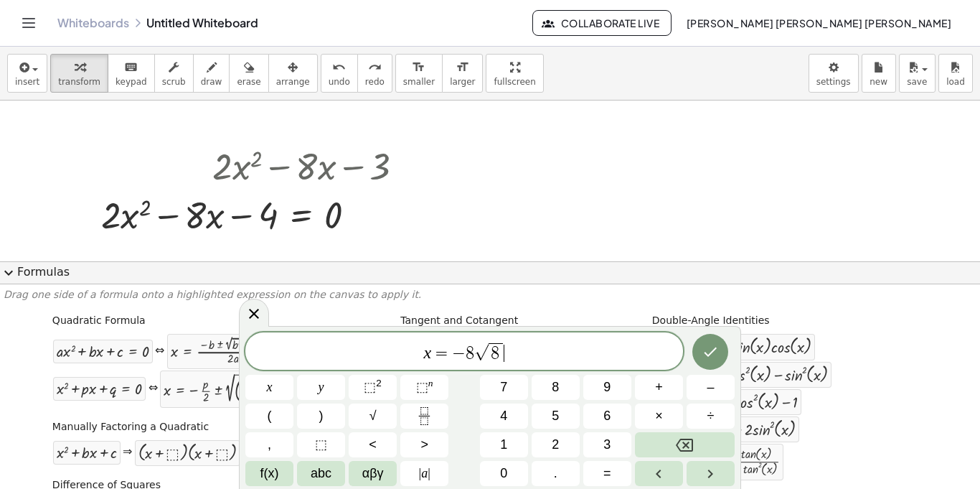
scroll to position [6, 0]
click at [360, 397] on button "⬚ 2" at bounding box center [373, 387] width 48 height 25
click at [663, 433] on button "Backspace" at bounding box center [685, 444] width 100 height 25
click at [663, 434] on button "Backspace" at bounding box center [685, 444] width 100 height 25
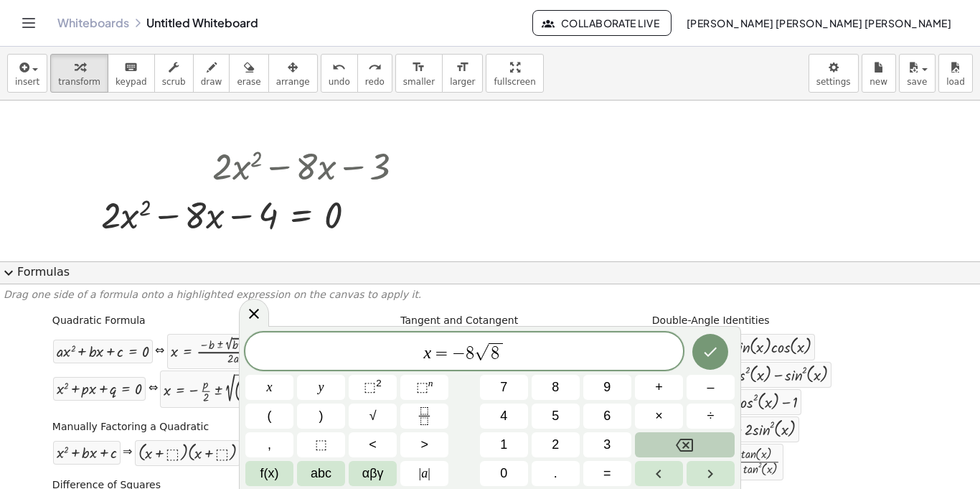
click at [726, 452] on button "Backspace" at bounding box center [685, 444] width 100 height 25
click at [359, 399] on button "⬚ 2" at bounding box center [373, 387] width 48 height 25
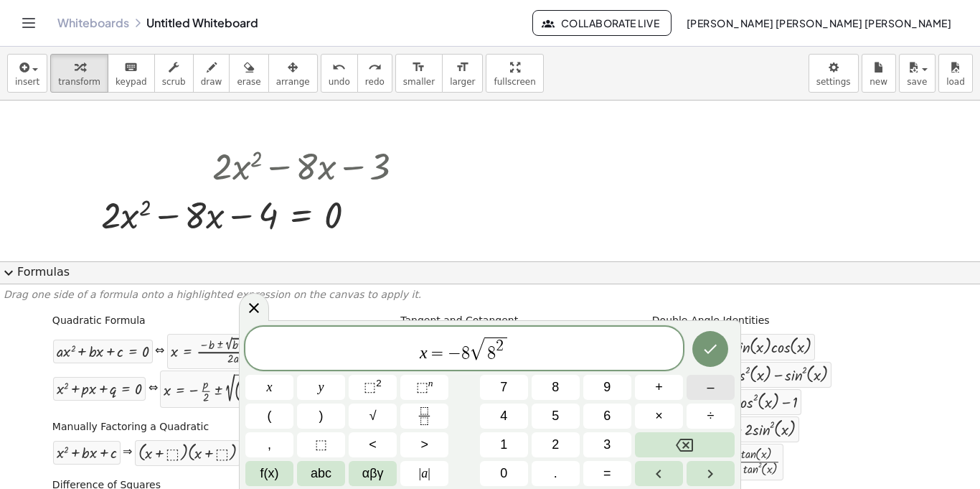
click at [713, 391] on span "–" at bounding box center [710, 387] width 7 height 19
click at [491, 426] on button "4" at bounding box center [504, 415] width 48 height 25
click at [552, 474] on button "." at bounding box center [556, 473] width 48 height 25
click at [557, 441] on span "2" at bounding box center [555, 444] width 7 height 19
click at [256, 307] on icon at bounding box center [253, 307] width 17 height 17
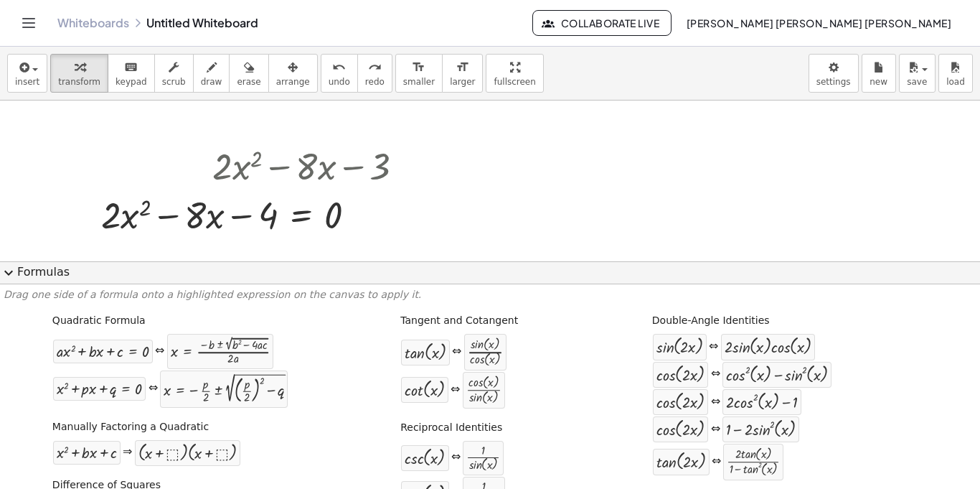
click at [521, 221] on div at bounding box center [490, 465] width 980 height 731
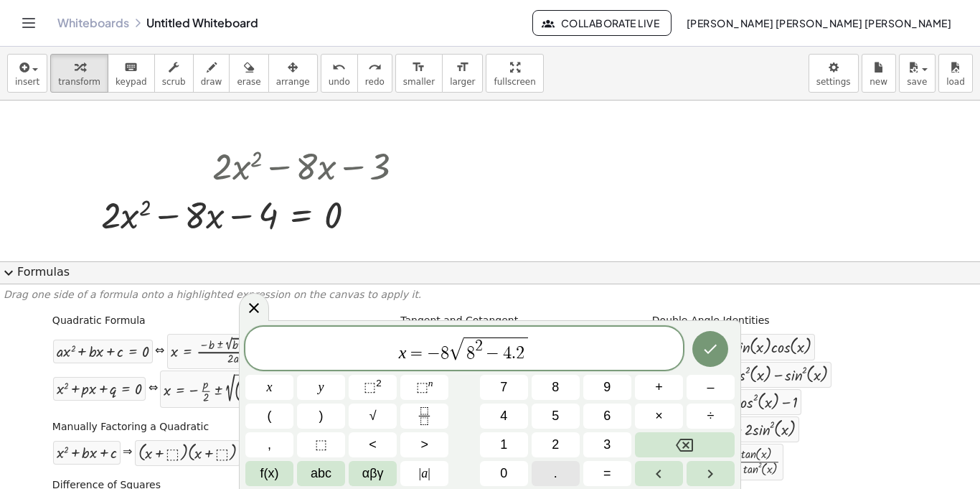
click at [556, 469] on span "." at bounding box center [556, 473] width 4 height 19
click at [688, 392] on button "–" at bounding box center [711, 387] width 48 height 25
click at [514, 408] on button "4" at bounding box center [504, 415] width 48 height 25
click at [510, 359] on span "8 2 − 4 . 2" at bounding box center [479, 349] width 65 height 24
click at [519, 359] on span "−" at bounding box center [528, 353] width 21 height 17
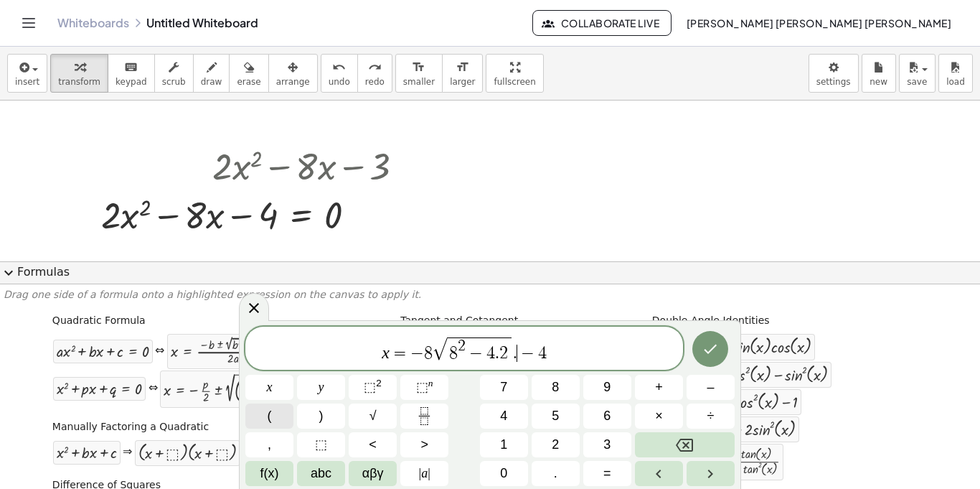
click at [277, 408] on button "(" at bounding box center [269, 415] width 48 height 25
click at [556, 351] on span "x = − 8 √ 8 2 − 4 . 2 . ( ​ − 4 )" at bounding box center [464, 348] width 438 height 30
click at [327, 419] on button ")" at bounding box center [321, 415] width 48 height 25
click at [477, 141] on div at bounding box center [490, 465] width 980 height 731
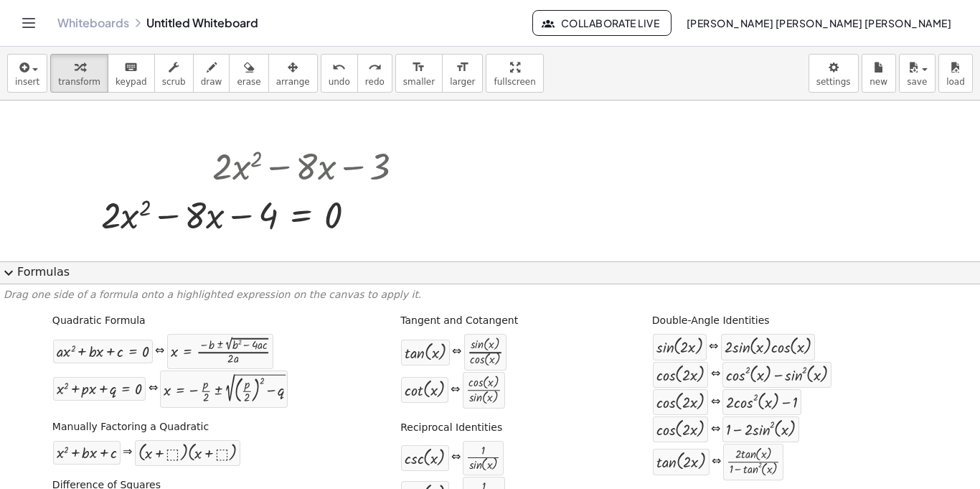
click at [496, 217] on div at bounding box center [490, 465] width 980 height 731
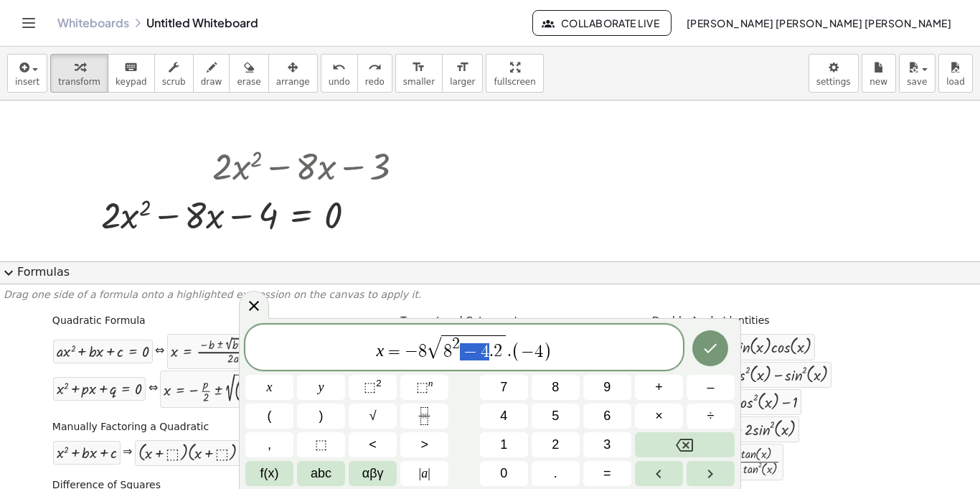
drag, startPoint x: 465, startPoint y: 352, endPoint x: 487, endPoint y: 354, distance: 21.6
click at [641, 333] on span "x = − 8 √ 8 2 − 4 . 2 . ( − 4 )" at bounding box center [464, 348] width 438 height 30
click at [702, 355] on icon "Done" at bounding box center [710, 348] width 17 height 17
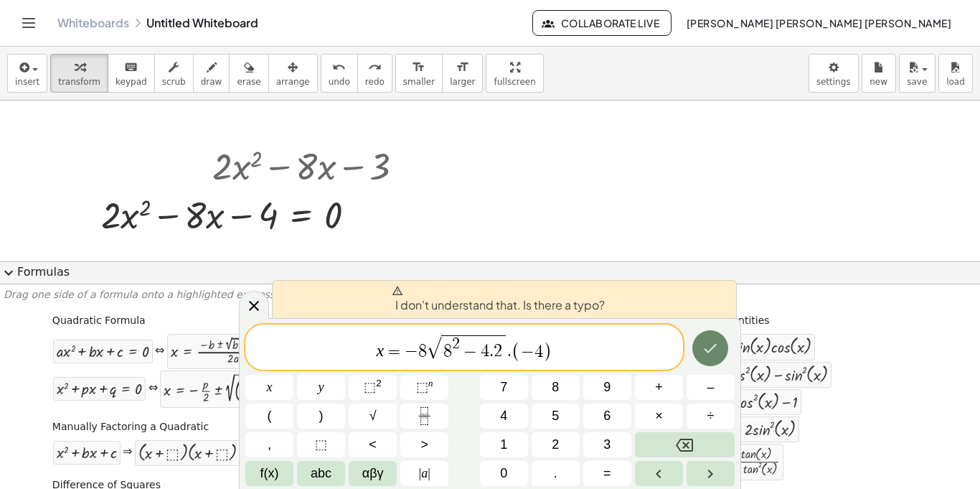
click at [702, 342] on icon "Done" at bounding box center [710, 348] width 17 height 17
click at [699, 464] on button "Right arrow" at bounding box center [711, 473] width 48 height 25
click at [672, 473] on button "Left arrow" at bounding box center [659, 473] width 48 height 25
click at [709, 479] on icon "Right arrow" at bounding box center [710, 473] width 17 height 17
click at [676, 478] on button "Left arrow" at bounding box center [659, 473] width 48 height 25
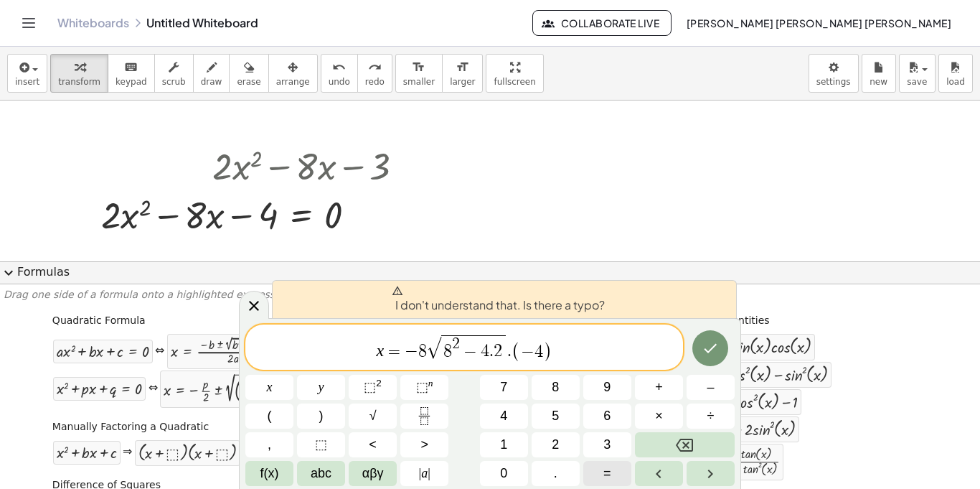
click at [621, 473] on button "=" at bounding box center [608, 473] width 48 height 25
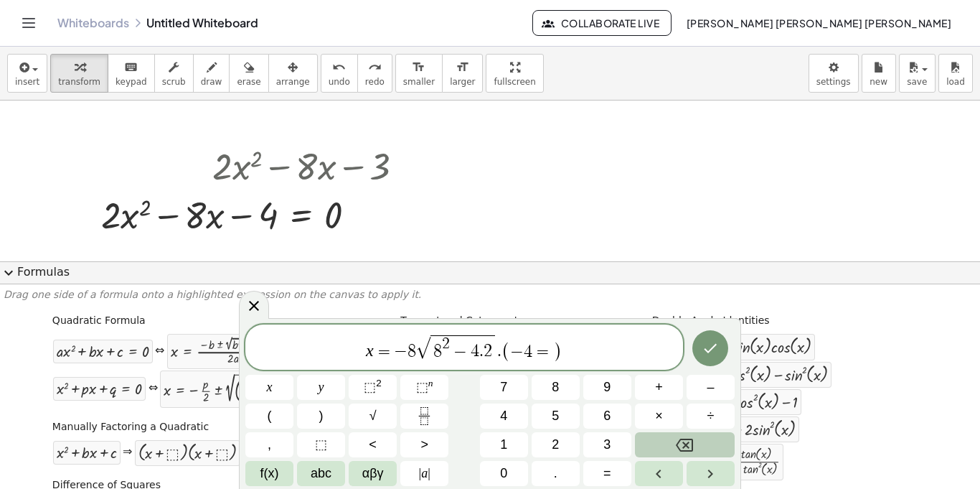
click at [675, 446] on button "Backspace" at bounding box center [685, 444] width 100 height 25
click at [242, 316] on div at bounding box center [254, 305] width 30 height 28
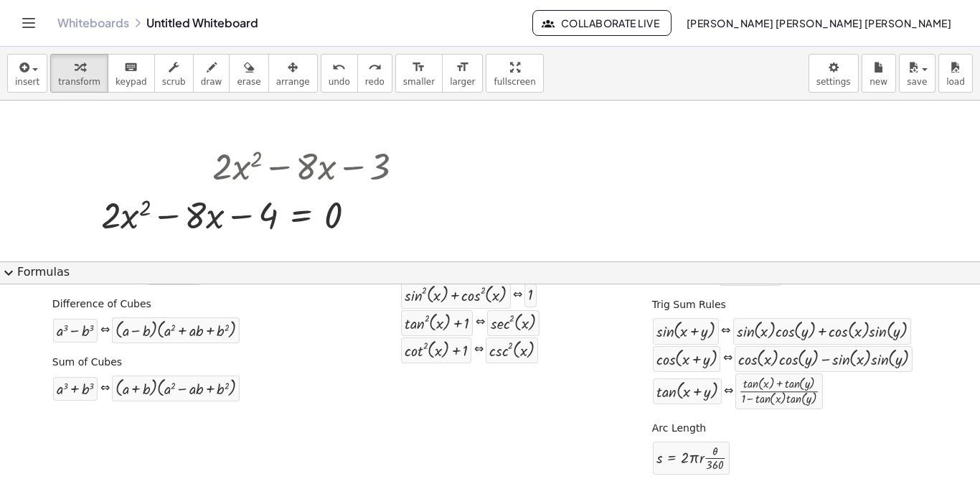
scroll to position [0, 0]
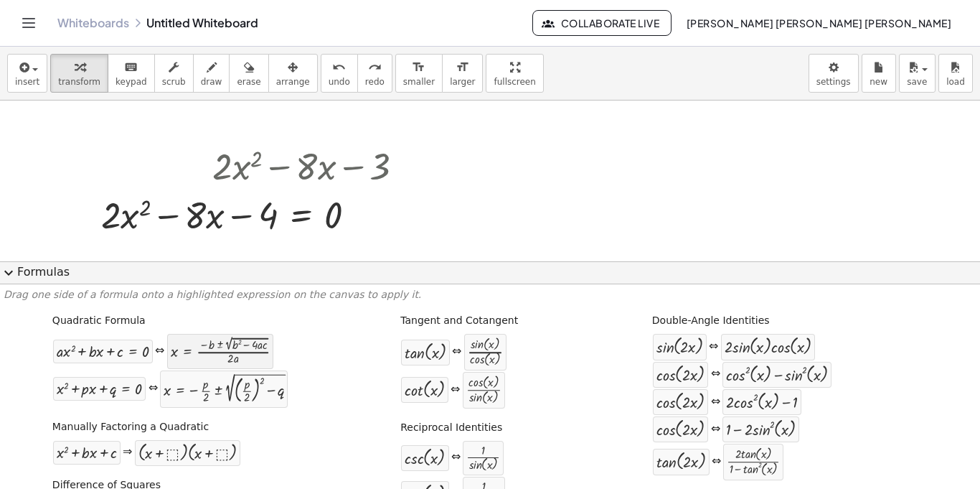
click at [240, 358] on div at bounding box center [220, 350] width 99 height 27
drag, startPoint x: 240, startPoint y: 358, endPoint x: 123, endPoint y: 362, distance: 117.8
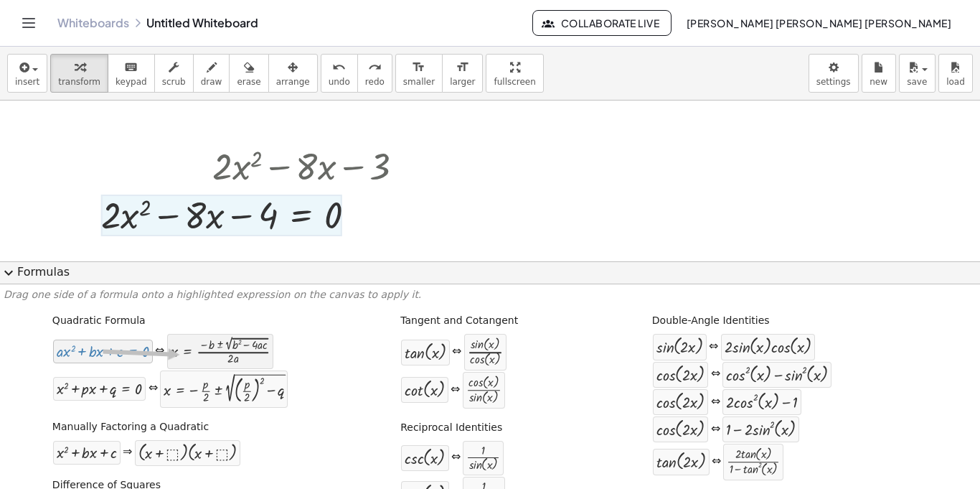
drag, startPoint x: 121, startPoint y: 357, endPoint x: 179, endPoint y: 354, distance: 58.2
click at [179, 354] on div "+ · a · x 2 + · b · x + c = 0 ⇔ x = · ( − b ± 2 √ ( + b 2 − · 4 · a · c ) ) · 2…" at bounding box center [163, 351] width 222 height 36
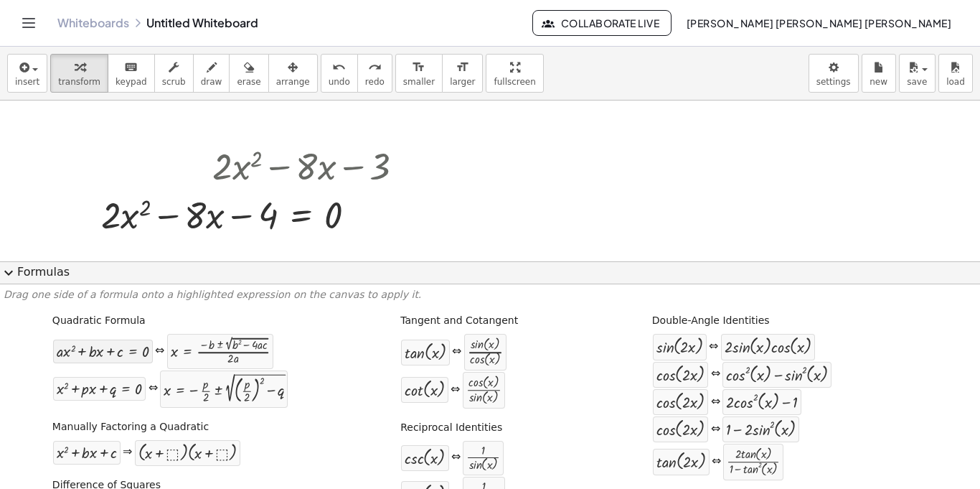
click at [134, 356] on div at bounding box center [103, 351] width 93 height 17
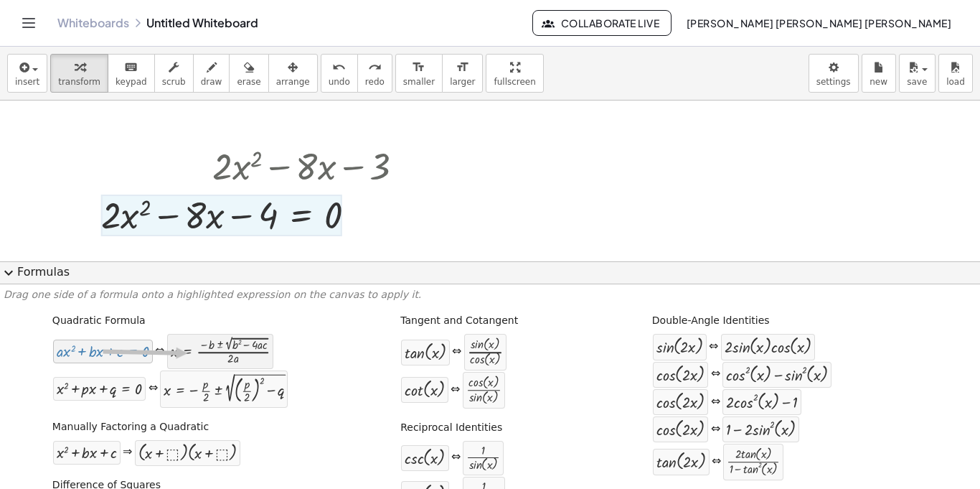
drag, startPoint x: 134, startPoint y: 356, endPoint x: 197, endPoint y: 355, distance: 63.2
click at [197, 355] on div "+ · a · x 2 + · b · x + c = 0 ⇔ x = · ( − b ± 2 √ ( + b 2 − · 4 · a · c ) ) · 2…" at bounding box center [163, 351] width 222 height 36
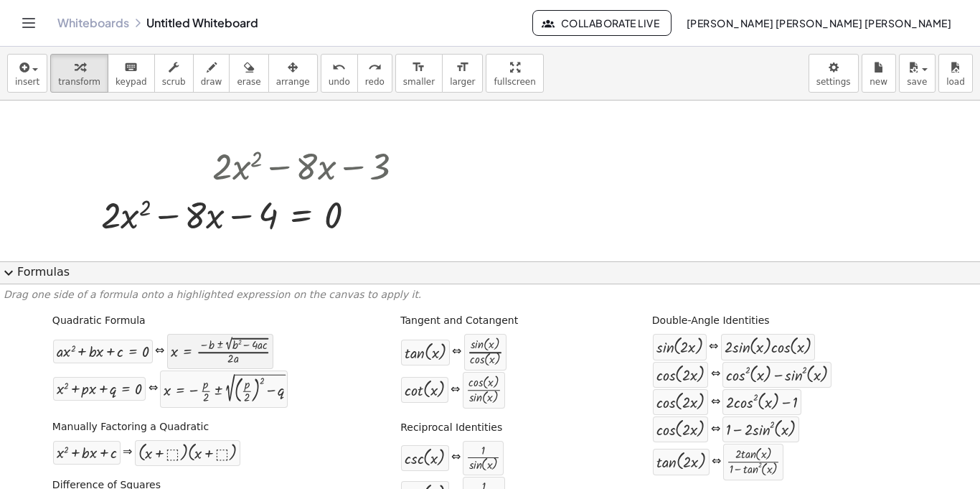
click at [197, 355] on div at bounding box center [220, 350] width 99 height 27
drag, startPoint x: 197, startPoint y: 355, endPoint x: 237, endPoint y: 231, distance: 130.3
drag, startPoint x: 256, startPoint y: 347, endPoint x: 281, endPoint y: 261, distance: 89.5
click at [292, 250] on div at bounding box center [301, 251] width 23 height 23
click at [307, 247] on div "×" at bounding box center [301, 251] width 23 height 23
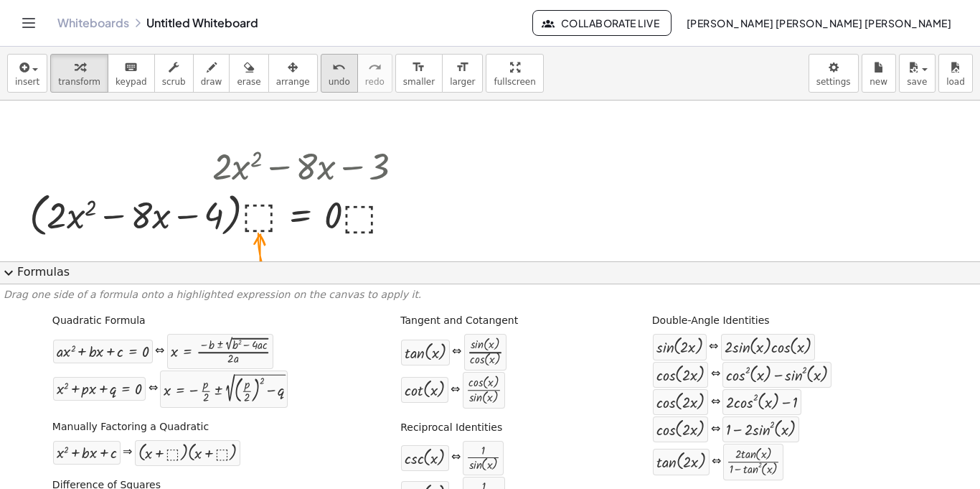
click at [321, 75] on button "undo undo" at bounding box center [339, 73] width 37 height 39
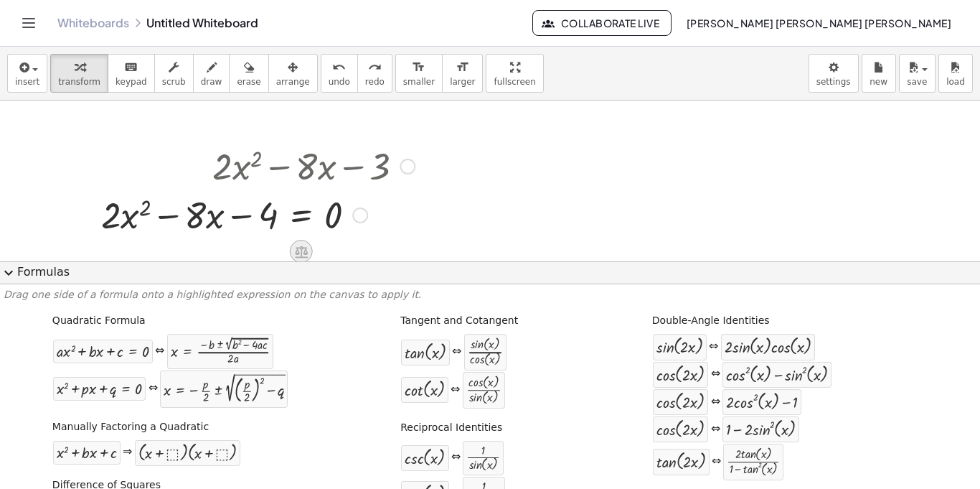
click at [305, 247] on icon at bounding box center [301, 251] width 13 height 12
click at [505, 180] on div at bounding box center [490, 465] width 980 height 731
click at [486, 238] on div at bounding box center [490, 465] width 980 height 731
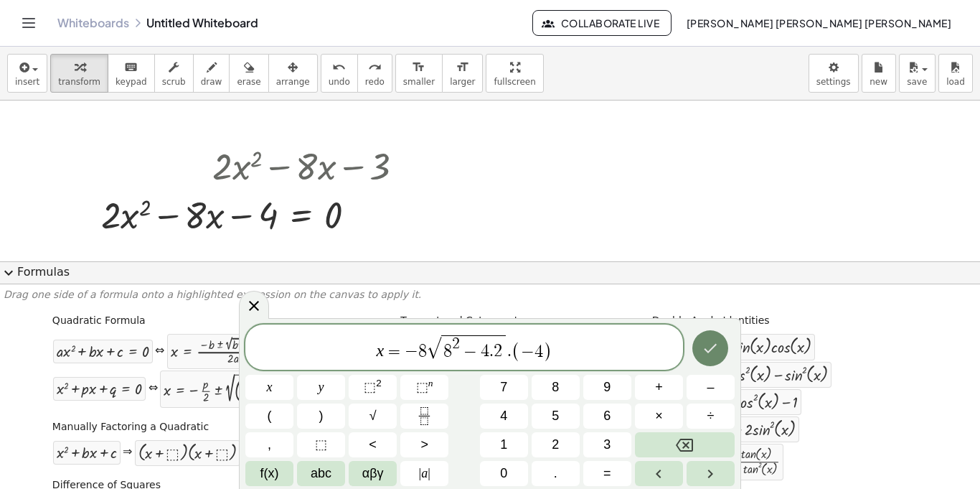
click at [710, 351] on icon "Done" at bounding box center [711, 347] width 13 height 9
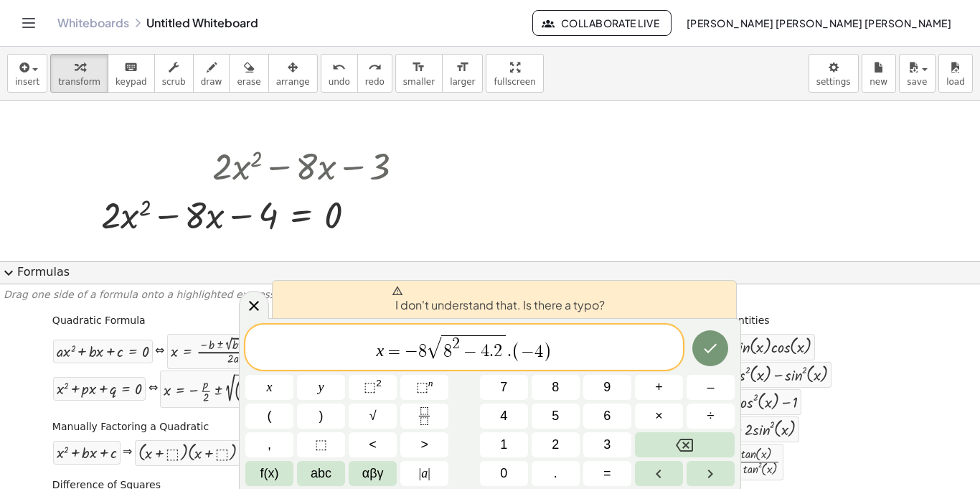
click at [563, 361] on span "x = − 8 √ 8 2 − 4 . 2 . ( − 4 ) ​" at bounding box center [464, 348] width 438 height 30
click at [573, 469] on button "." at bounding box center [556, 473] width 48 height 25
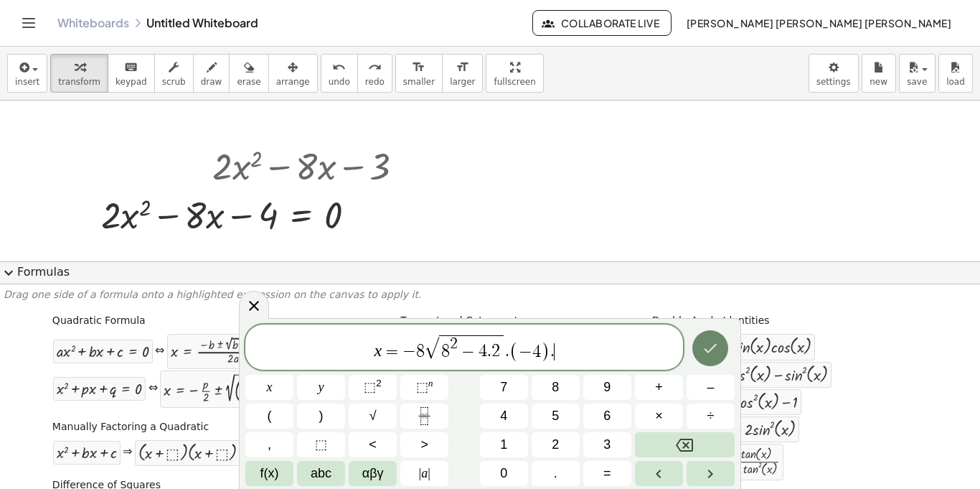
click at [698, 352] on button "Done" at bounding box center [711, 348] width 36 height 36
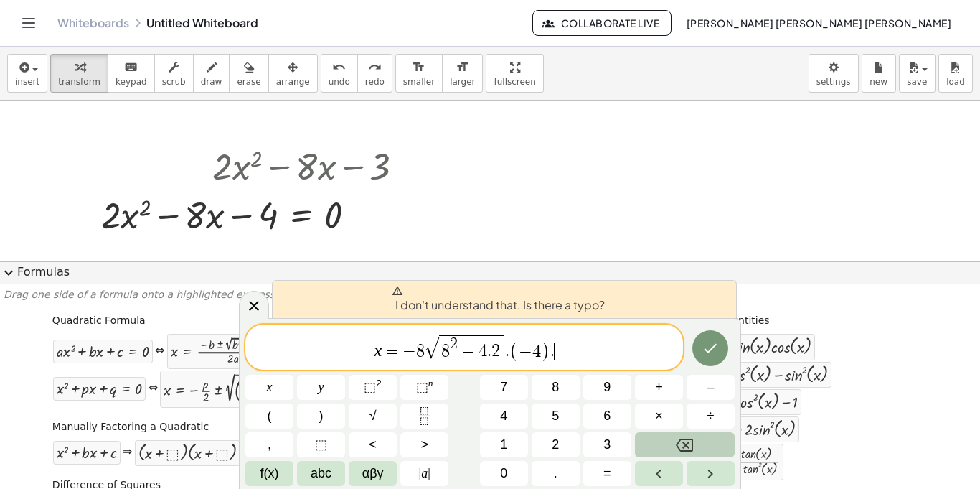
click at [677, 446] on icon "Backspace" at bounding box center [684, 444] width 17 height 17
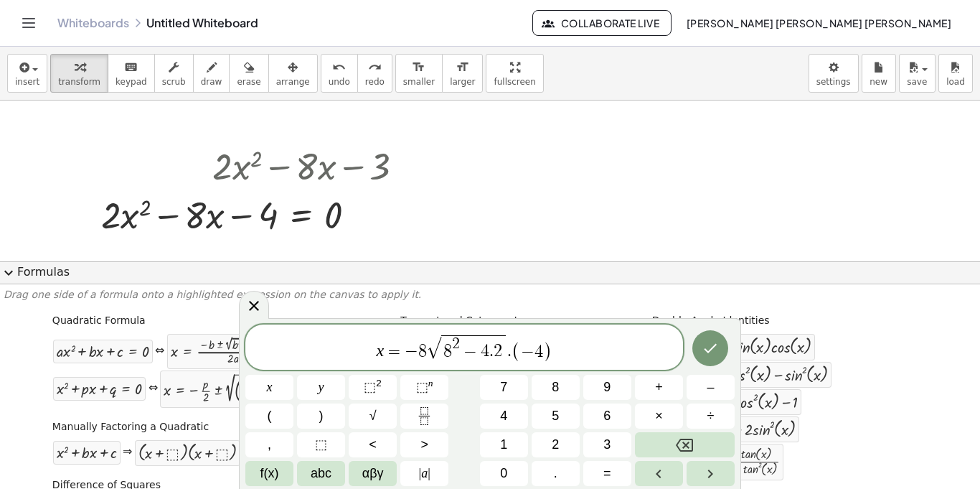
click at [653, 232] on div at bounding box center [490, 465] width 980 height 731
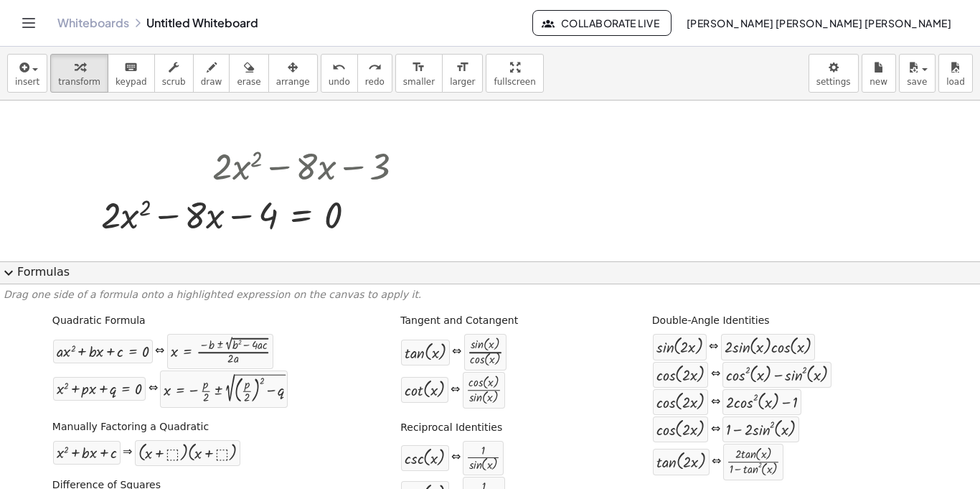
click at [673, 172] on div at bounding box center [490, 465] width 980 height 731
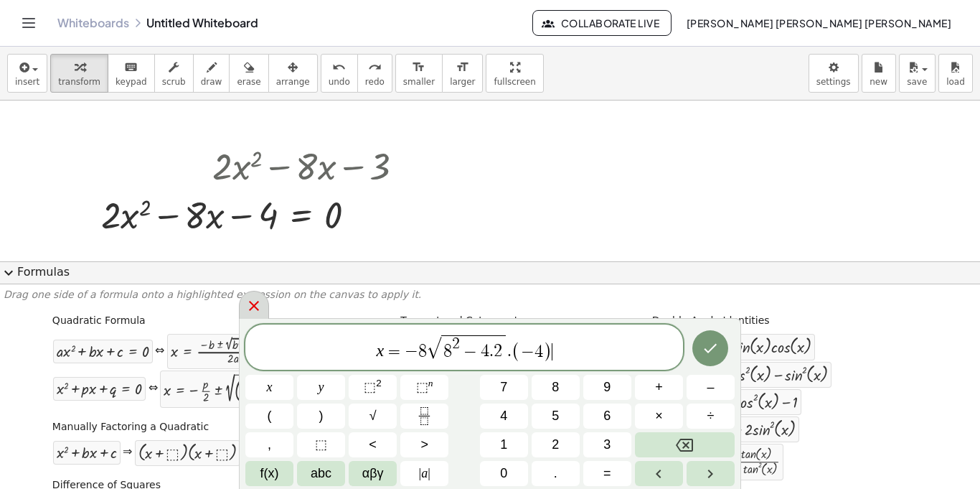
click at [255, 318] on div at bounding box center [254, 305] width 30 height 28
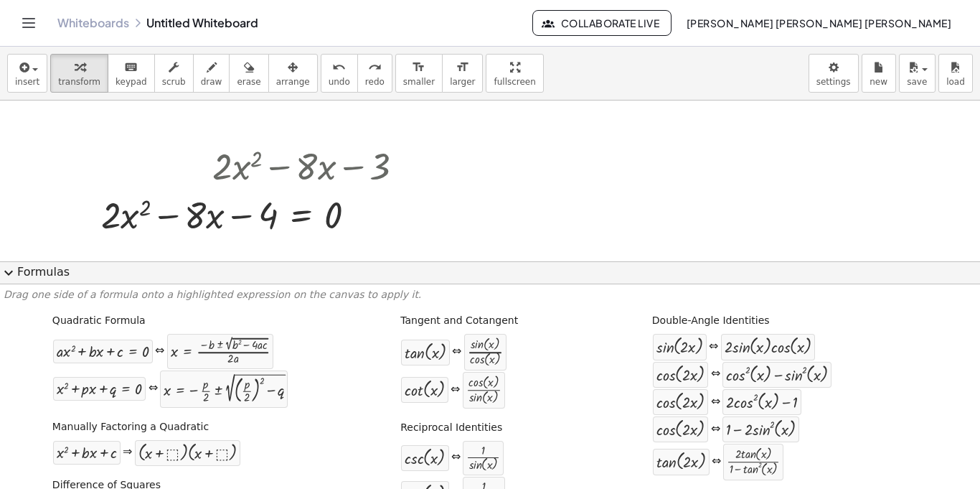
click at [497, 213] on div at bounding box center [490, 465] width 980 height 731
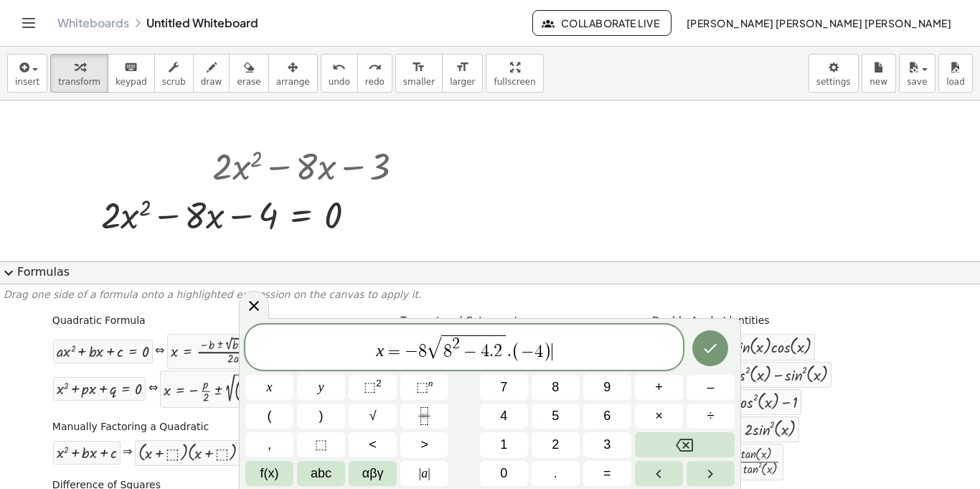
click at [469, 258] on div at bounding box center [490, 465] width 980 height 731
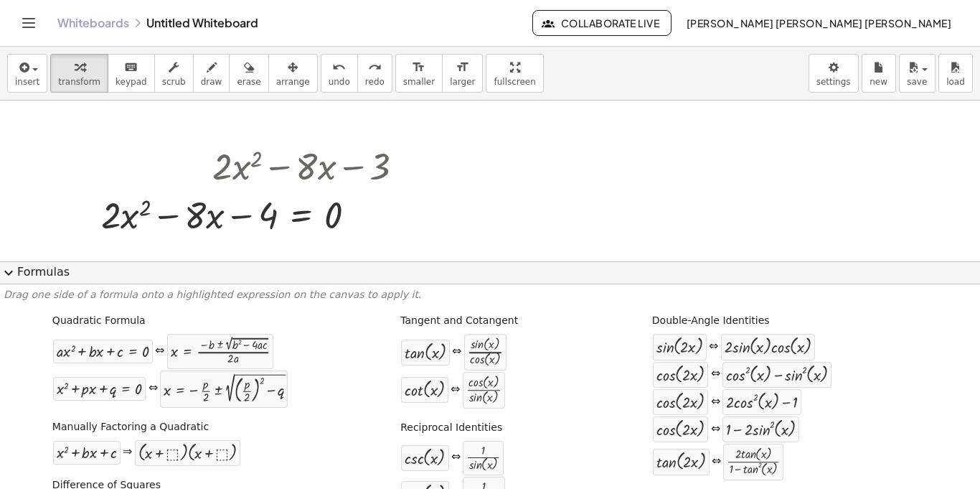
click at [413, 266] on button "expand_more Formulas" at bounding box center [490, 272] width 980 height 23
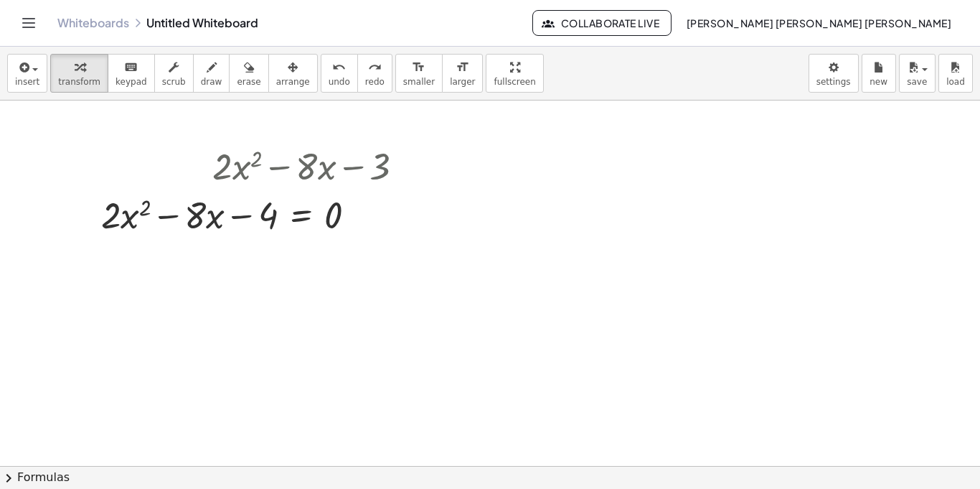
click at [390, 256] on div at bounding box center [490, 465] width 980 height 731
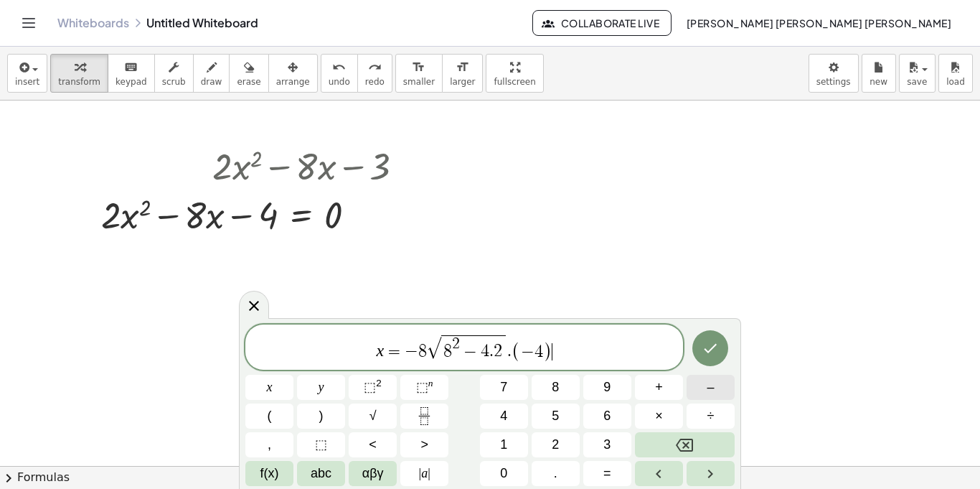
click at [721, 385] on button "–" at bounding box center [711, 387] width 48 height 25
click at [613, 444] on button "3" at bounding box center [608, 444] width 48 height 25
click at [551, 434] on button "2" at bounding box center [556, 444] width 48 height 25
drag, startPoint x: 586, startPoint y: 352, endPoint x: 543, endPoint y: 351, distance: 43.1
click at [543, 351] on span "x = − 8 √ 8 2 − 4 . 2 . ( − 4 ) − 3 2" at bounding box center [464, 348] width 438 height 30
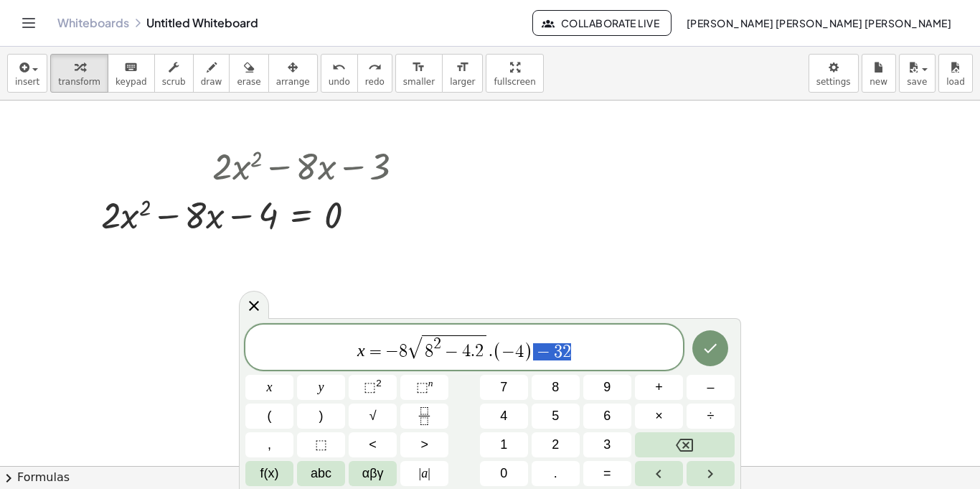
click at [641, 273] on div at bounding box center [490, 465] width 980 height 731
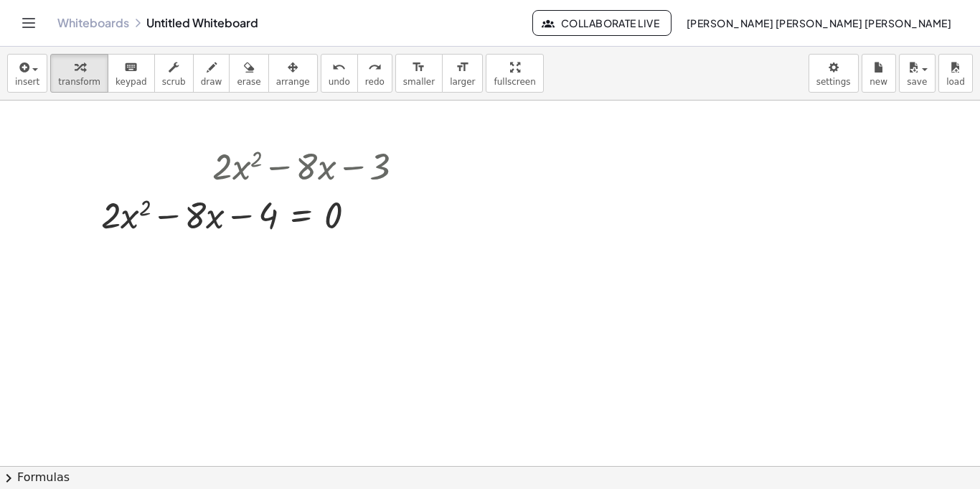
click at [481, 196] on div at bounding box center [490, 465] width 980 height 731
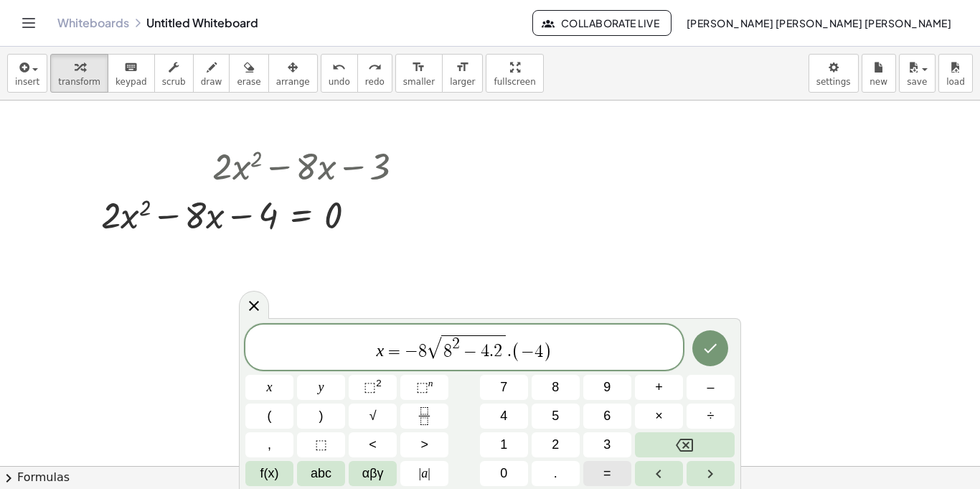
click at [619, 476] on button "=" at bounding box center [608, 473] width 48 height 25
click at [317, 476] on span "abc" at bounding box center [321, 473] width 21 height 19
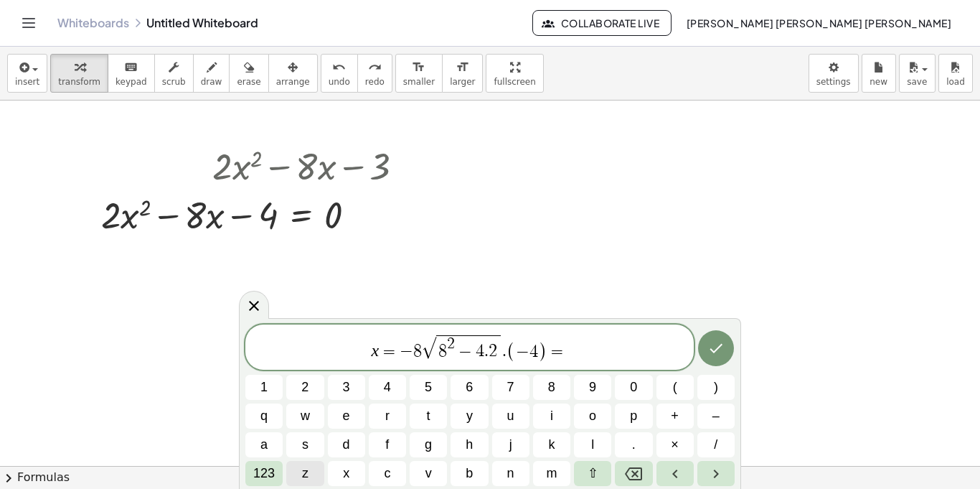
click at [317, 476] on button "z" at bounding box center [304, 473] width 37 height 25
click at [633, 475] on icon "Backspace" at bounding box center [633, 473] width 17 height 13
click at [269, 475] on span "123" at bounding box center [264, 473] width 22 height 19
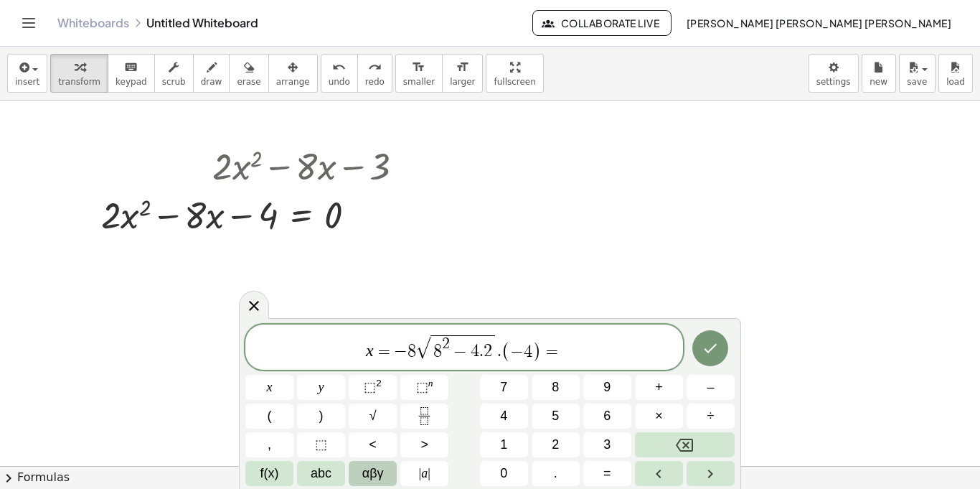
click at [362, 475] on span "αβγ" at bounding box center [373, 473] width 22 height 19
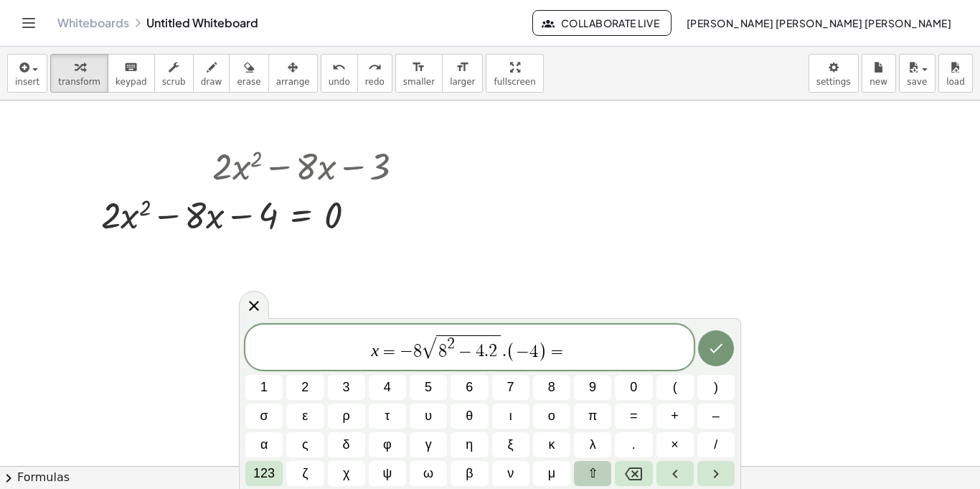
click at [599, 472] on span "⇧" at bounding box center [593, 473] width 11 height 19
click at [595, 469] on span "⇧" at bounding box center [593, 473] width 11 height 19
click at [282, 471] on button "123" at bounding box center [263, 473] width 37 height 25
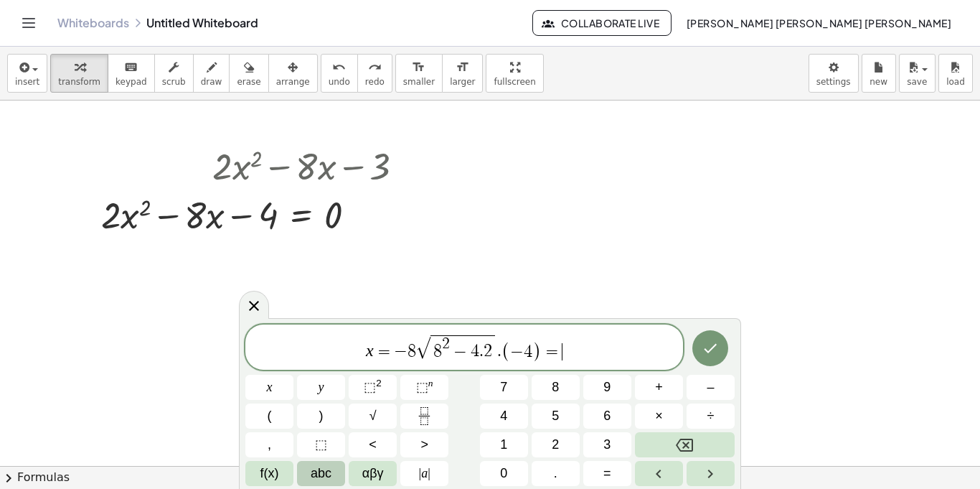
click at [307, 469] on button "abc" at bounding box center [321, 473] width 48 height 25
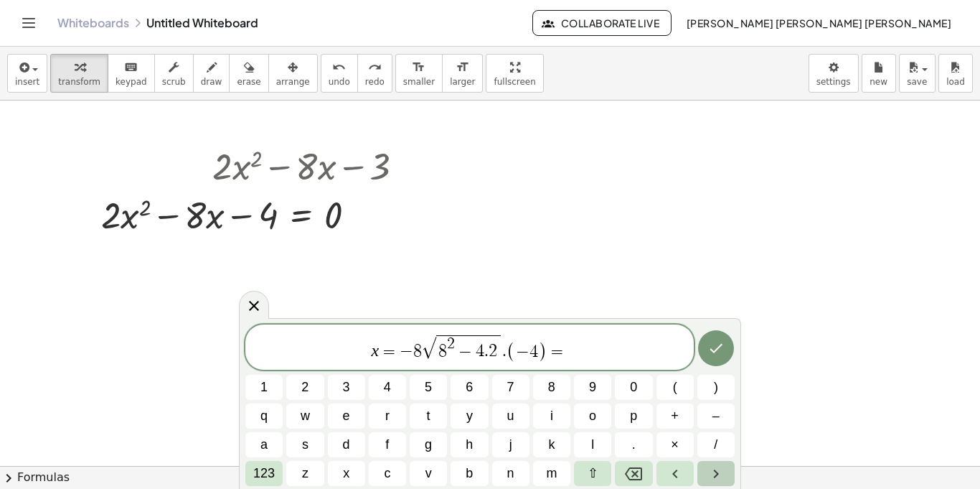
click at [720, 472] on icon "Right arrow" at bounding box center [716, 473] width 17 height 17
click at [684, 479] on button "Left arrow" at bounding box center [675, 473] width 37 height 25
click at [708, 477] on icon "Right arrow" at bounding box center [716, 473] width 17 height 17
click at [596, 484] on button "⇧" at bounding box center [592, 473] width 37 height 25
click at [579, 481] on button "⇧" at bounding box center [592, 473] width 37 height 25
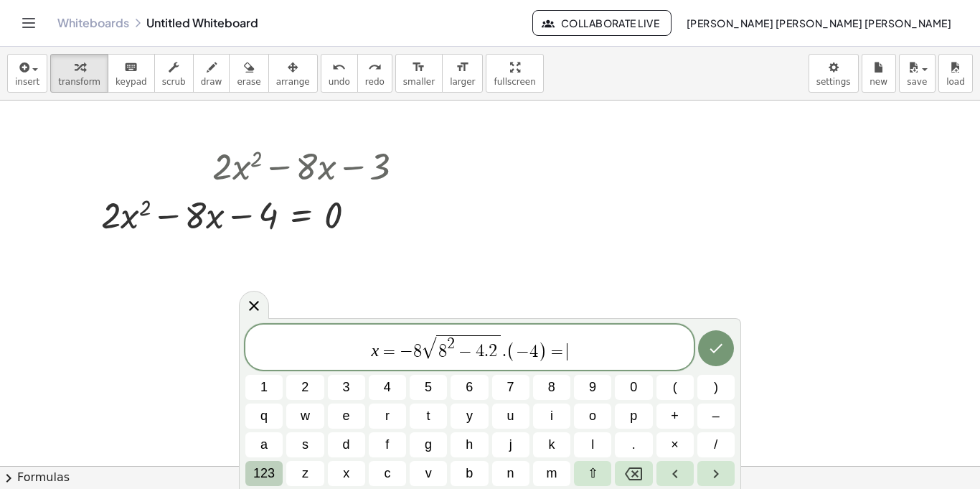
click at [265, 482] on span "123" at bounding box center [264, 473] width 22 height 19
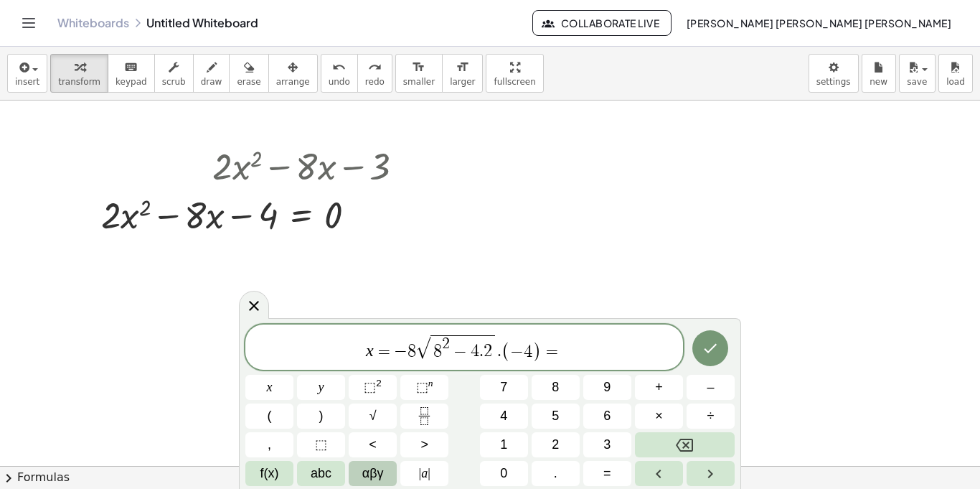
click at [356, 474] on button "αβγ" at bounding box center [373, 473] width 48 height 25
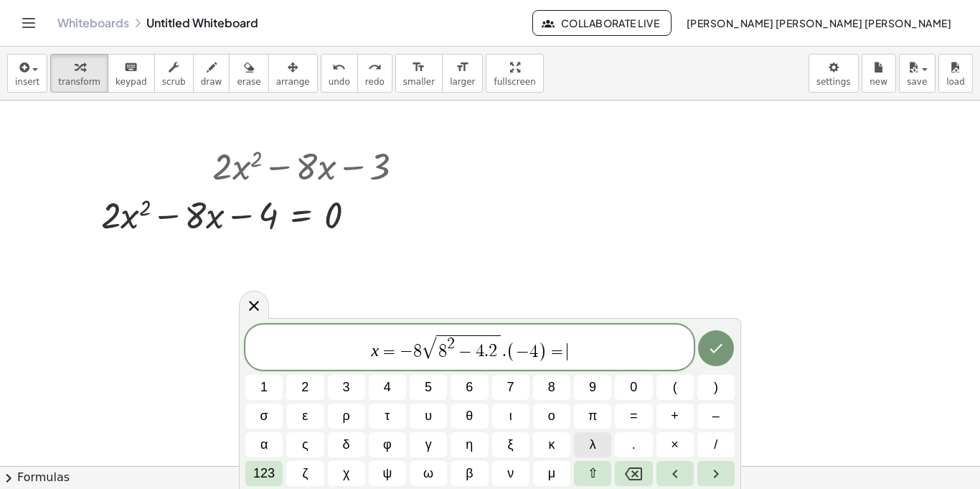
click at [589, 441] on button "λ" at bounding box center [592, 444] width 37 height 25
click at [709, 340] on icon "Done" at bounding box center [716, 348] width 17 height 17
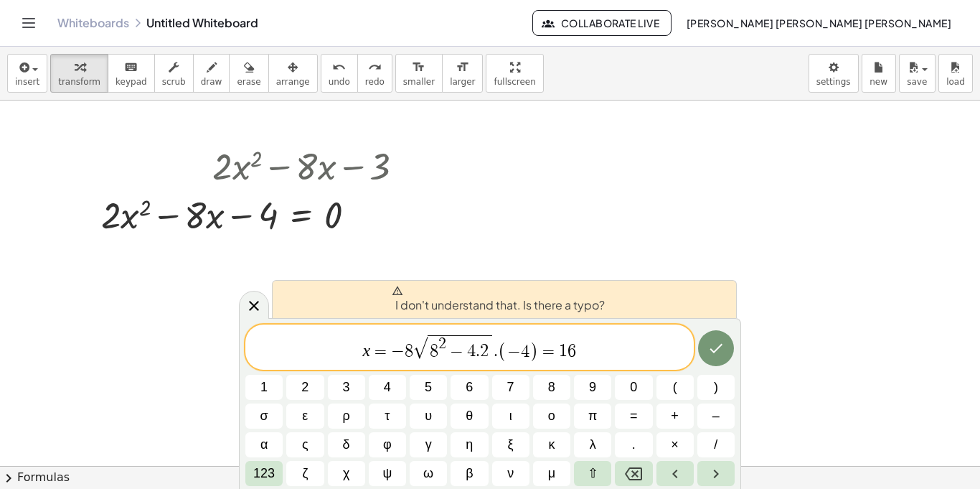
click at [516, 265] on div at bounding box center [490, 465] width 980 height 731
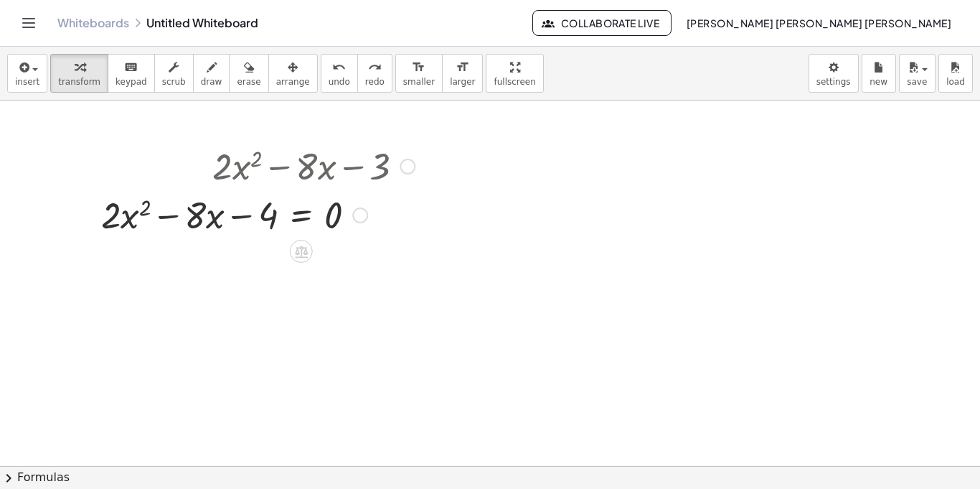
click at [182, 220] on div at bounding box center [258, 213] width 328 height 49
click at [173, 217] on div at bounding box center [258, 213] width 328 height 49
click at [239, 213] on div at bounding box center [258, 213] width 328 height 49
drag, startPoint x: 218, startPoint y: 222, endPoint x: 220, endPoint y: 215, distance: 7.5
click at [220, 215] on div at bounding box center [258, 213] width 328 height 49
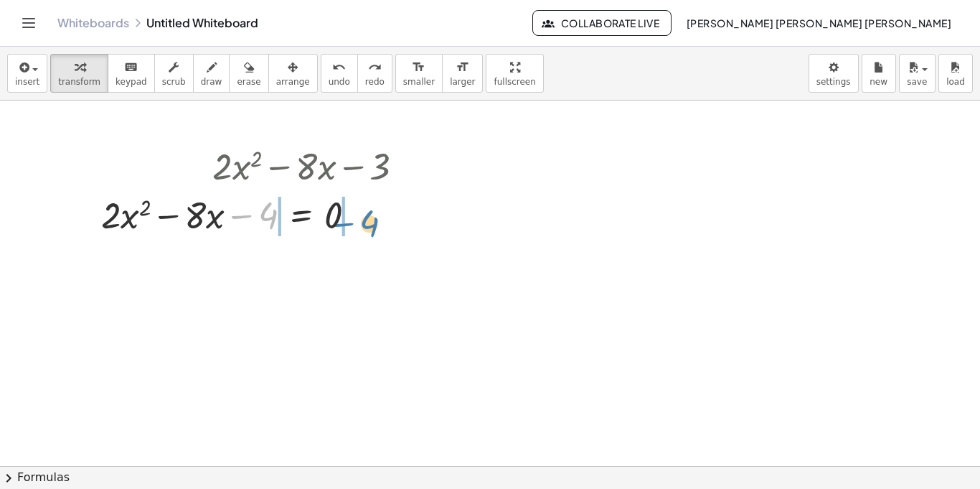
drag, startPoint x: 256, startPoint y: 215, endPoint x: 367, endPoint y: 223, distance: 112.2
click at [367, 223] on div at bounding box center [258, 213] width 328 height 49
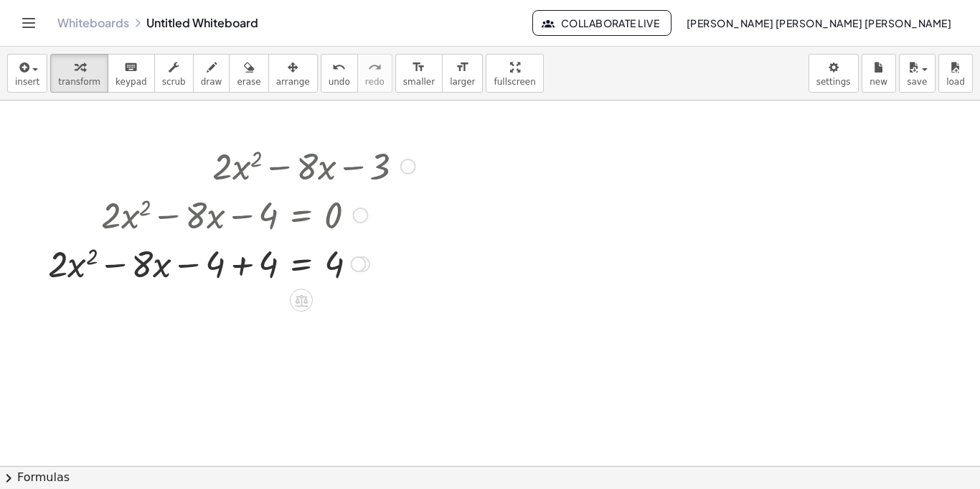
click at [245, 266] on div at bounding box center [232, 262] width 382 height 49
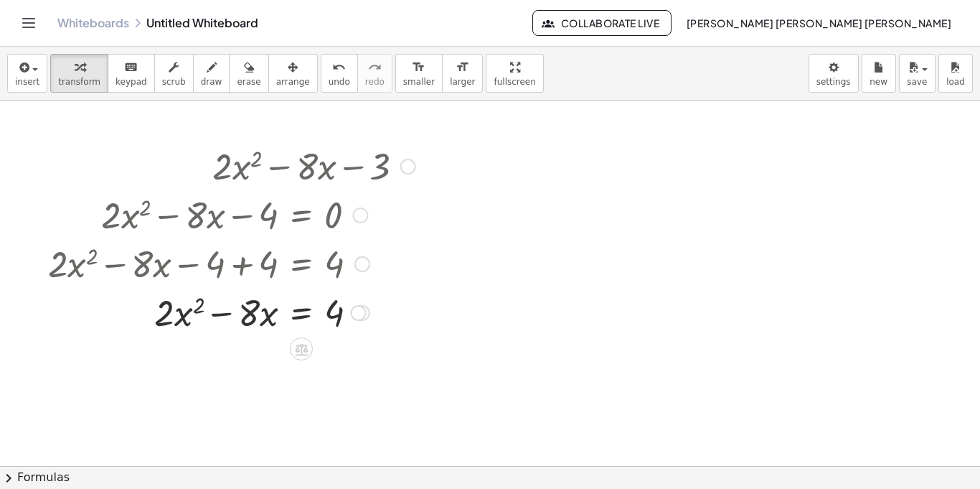
click at [217, 315] on div at bounding box center [232, 311] width 382 height 49
click at [191, 304] on div at bounding box center [232, 311] width 382 height 49
click at [187, 314] on div at bounding box center [232, 311] width 382 height 49
click at [181, 314] on div at bounding box center [232, 311] width 382 height 49
click at [183, 319] on div at bounding box center [232, 311] width 382 height 49
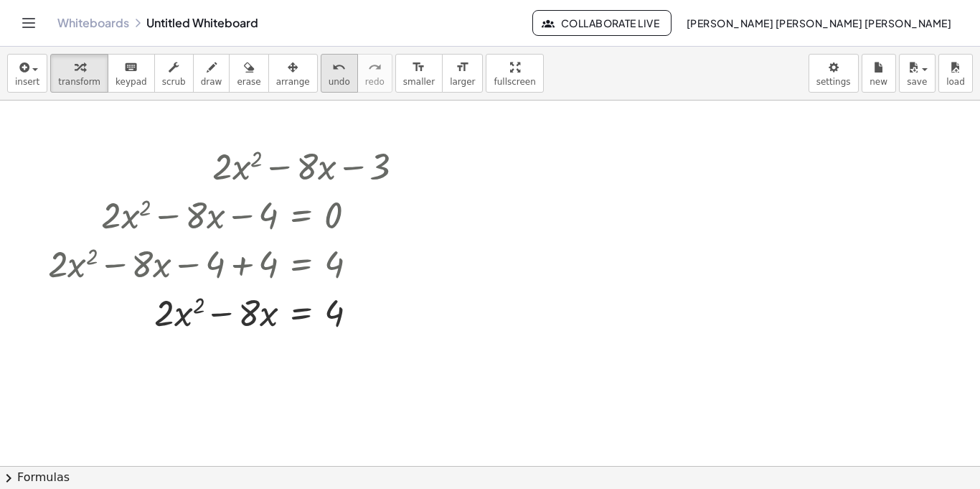
click at [329, 71] on div "undo" at bounding box center [340, 66] width 22 height 17
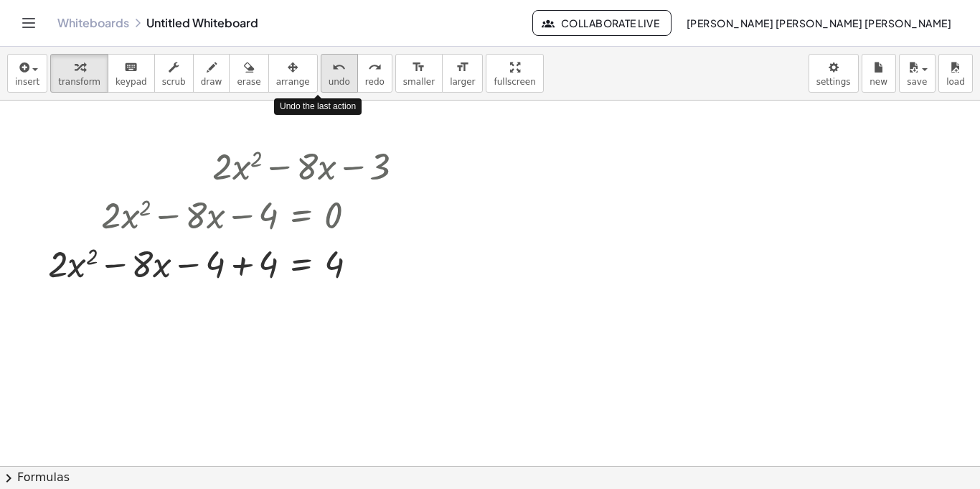
click at [329, 71] on div "undo" at bounding box center [340, 66] width 22 height 17
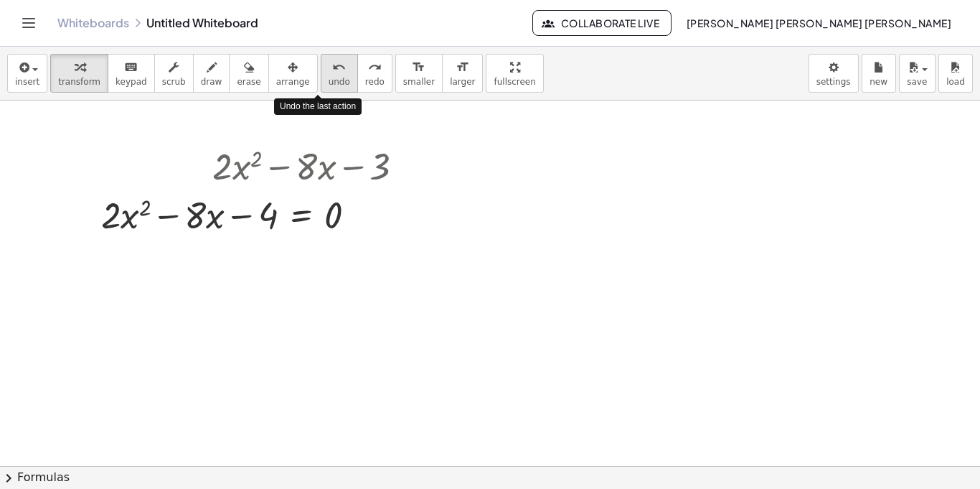
click at [329, 71] on div "undo" at bounding box center [340, 66] width 22 height 17
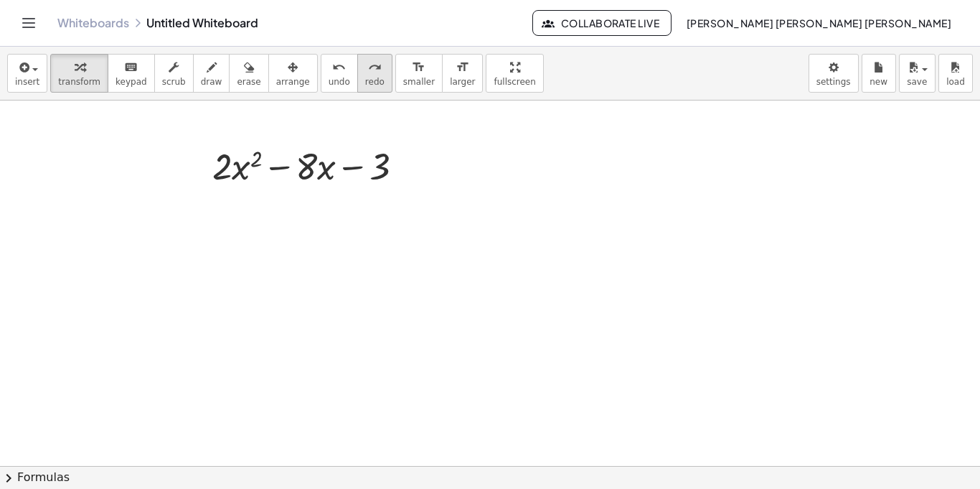
click at [368, 73] on icon "redo" at bounding box center [375, 67] width 14 height 17
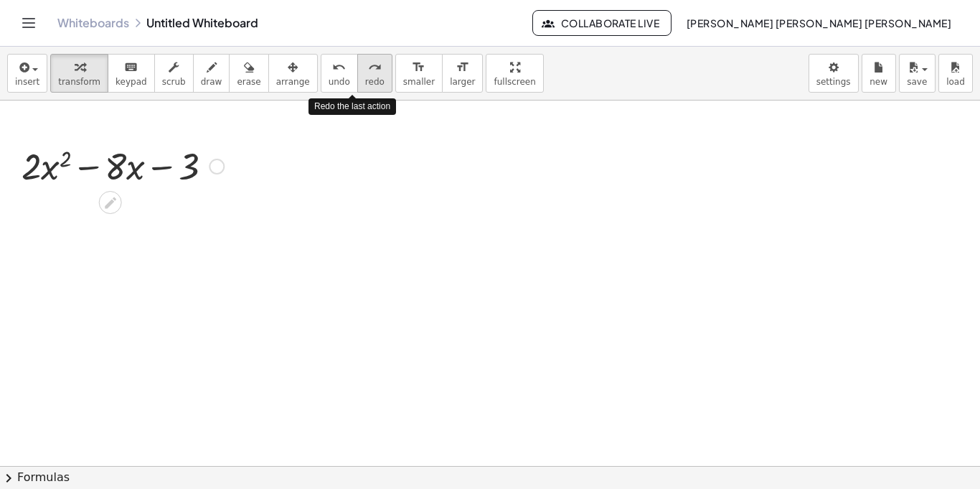
click at [368, 73] on icon "redo" at bounding box center [375, 67] width 14 height 17
click at [329, 70] on div "undo" at bounding box center [340, 66] width 22 height 17
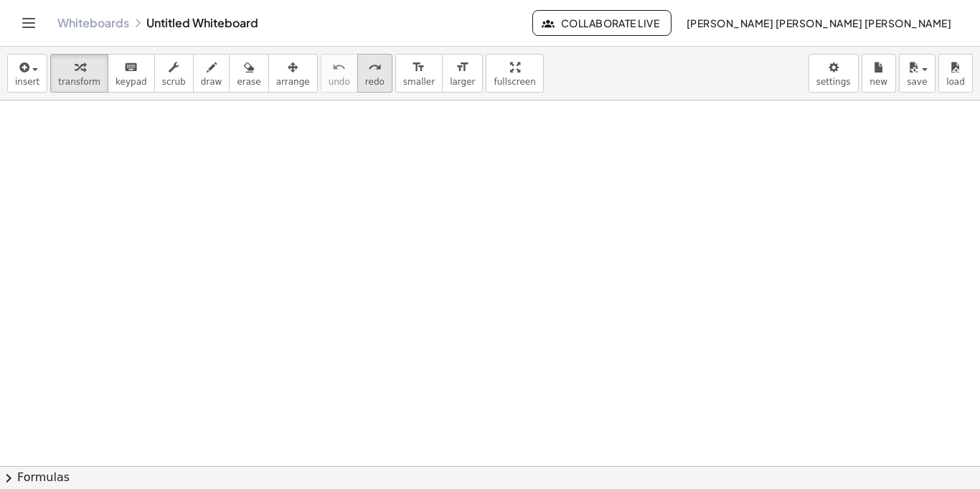
click at [365, 74] on div "redo" at bounding box center [374, 66] width 19 height 17
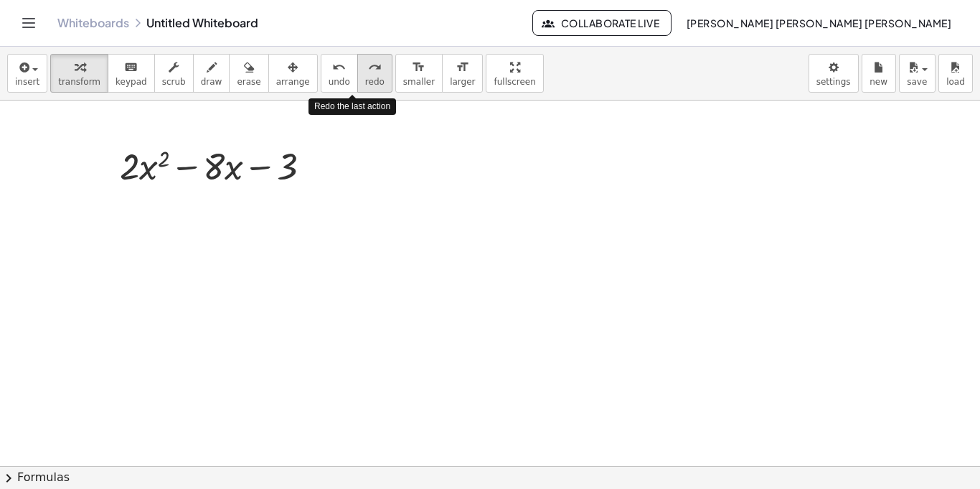
click at [365, 74] on div "redo" at bounding box center [374, 66] width 19 height 17
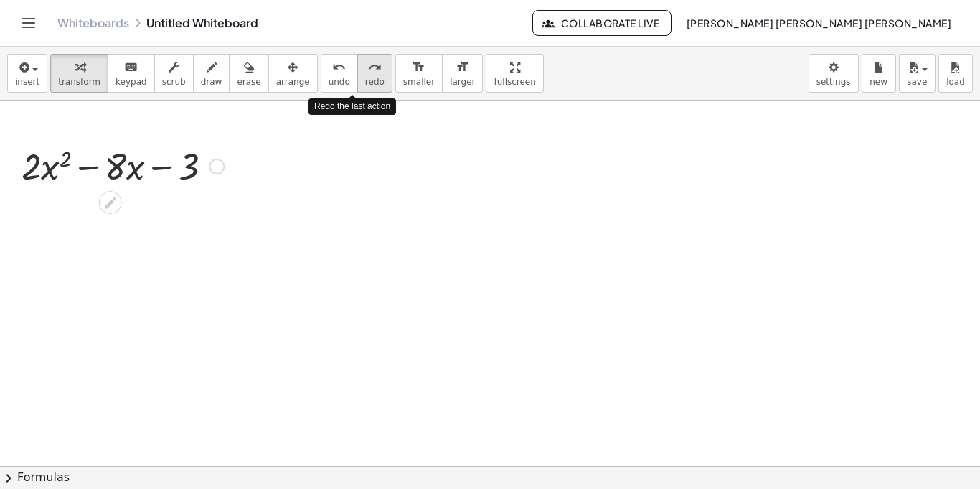
click at [365, 74] on div "redo" at bounding box center [374, 66] width 19 height 17
click at [365, 77] on span "redo" at bounding box center [374, 82] width 19 height 10
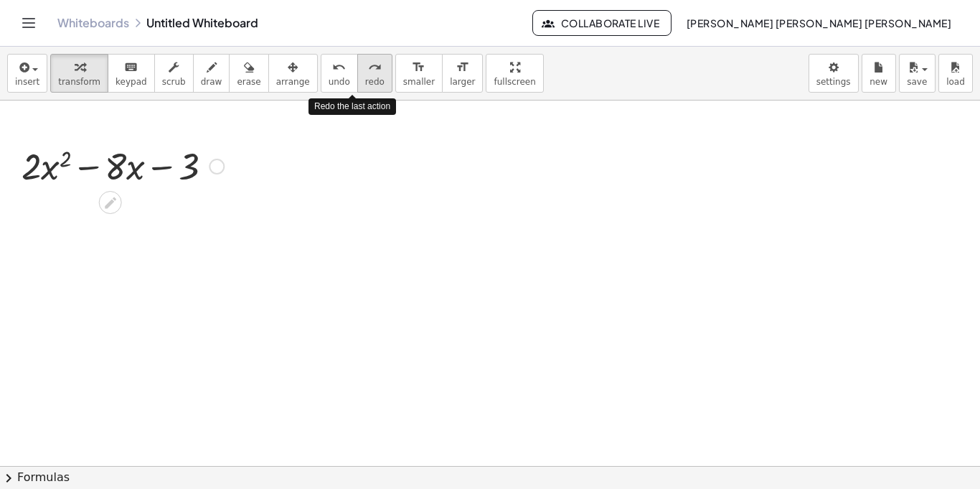
click at [365, 77] on span "redo" at bounding box center [374, 82] width 19 height 10
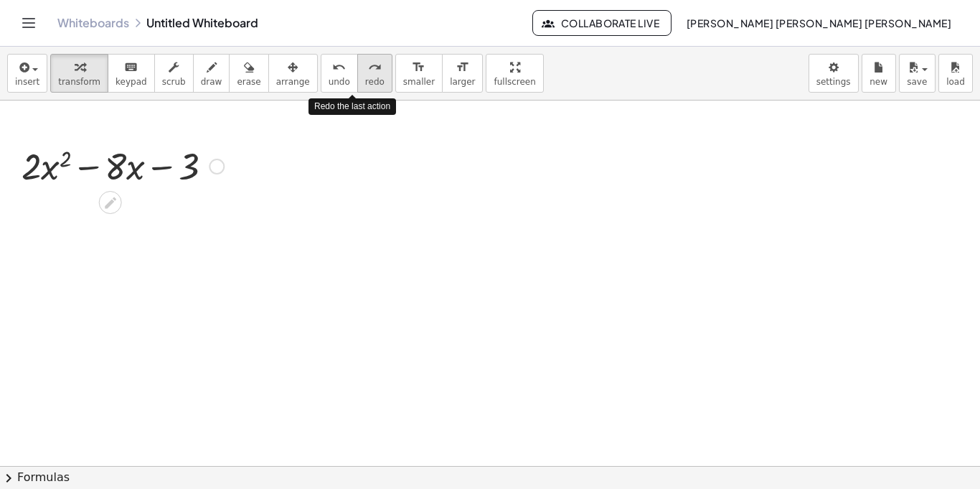
click at [365, 77] on span "redo" at bounding box center [374, 82] width 19 height 10
click at [357, 77] on button "redo redo" at bounding box center [374, 73] width 35 height 39
click at [357, 72] on button "redo redo" at bounding box center [374, 73] width 35 height 39
click at [334, 85] on button "undo undo" at bounding box center [339, 73] width 37 height 39
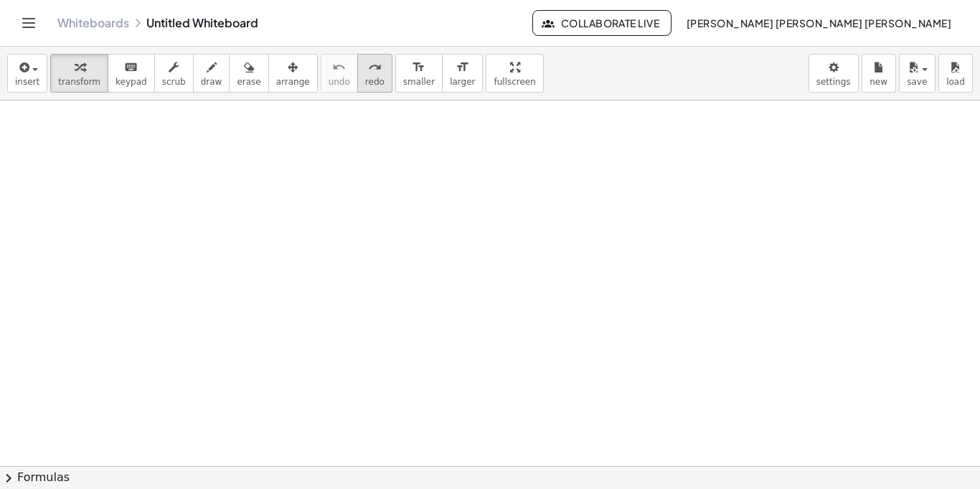
click at [357, 84] on button "redo redo" at bounding box center [374, 73] width 35 height 39
click at [111, 195] on icon at bounding box center [110, 202] width 15 height 15
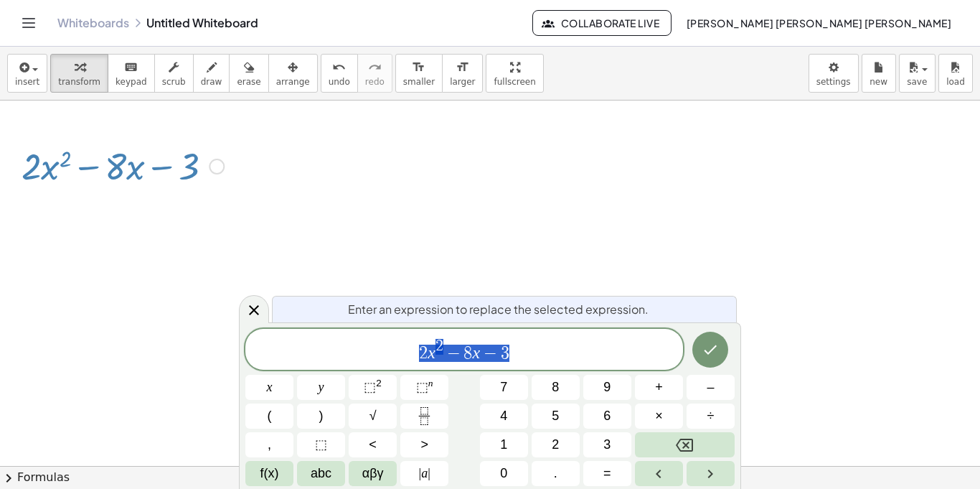
click at [551, 299] on div "Enter an expression to replace the selected expression." at bounding box center [504, 309] width 465 height 27
click at [259, 305] on icon at bounding box center [253, 309] width 17 height 17
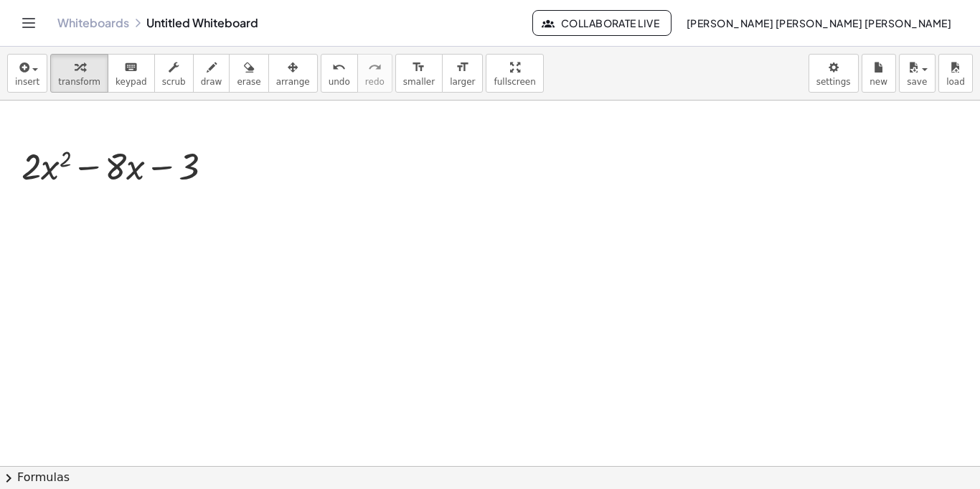
click at [47, 477] on button "chevron_right Formulas" at bounding box center [490, 477] width 980 height 23
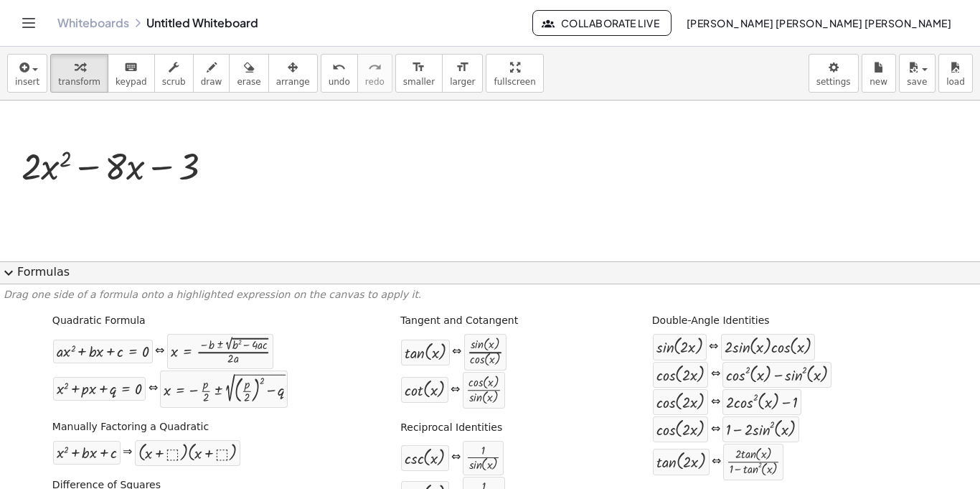
click at [343, 226] on div at bounding box center [490, 465] width 980 height 731
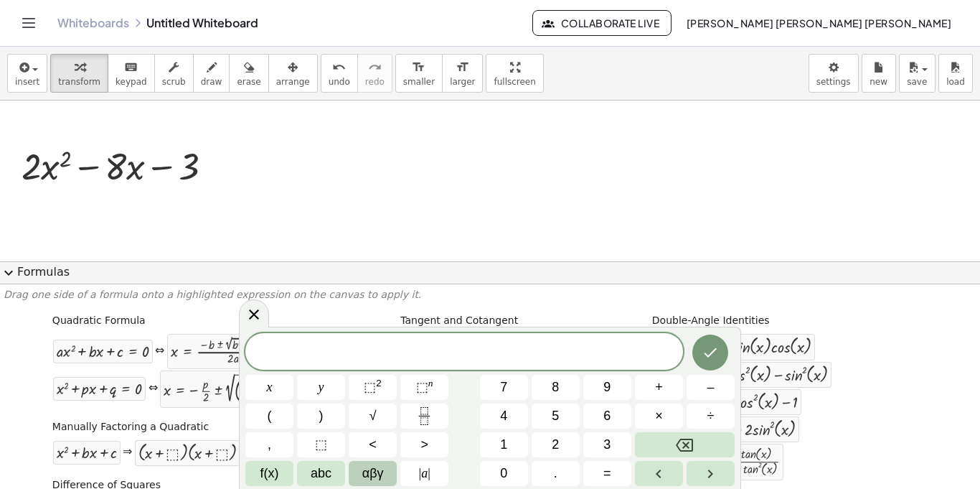
click at [383, 464] on span "αβγ" at bounding box center [373, 473] width 22 height 19
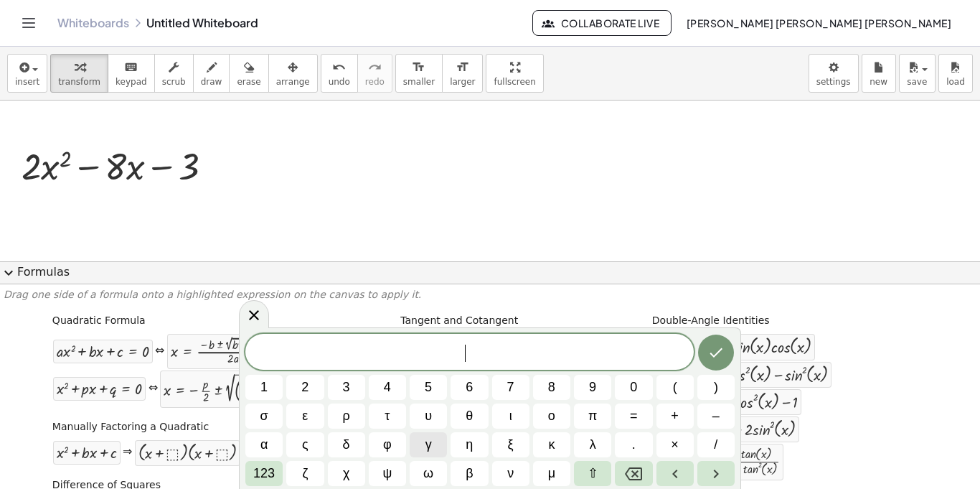
click at [383, 464] on span "ψ" at bounding box center [387, 473] width 9 height 19
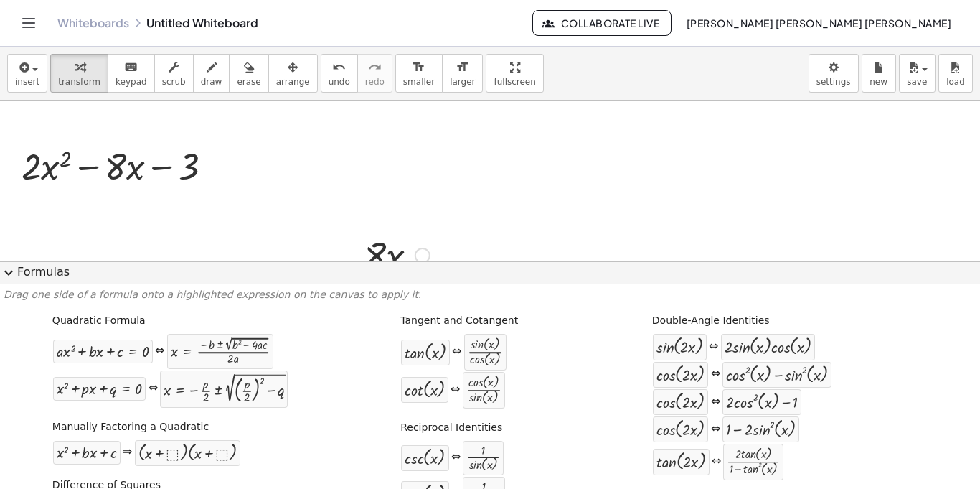
click at [415, 253] on div at bounding box center [423, 256] width 16 height 16
click at [608, 212] on div at bounding box center [490, 465] width 980 height 731
click at [607, 217] on div at bounding box center [490, 465] width 980 height 731
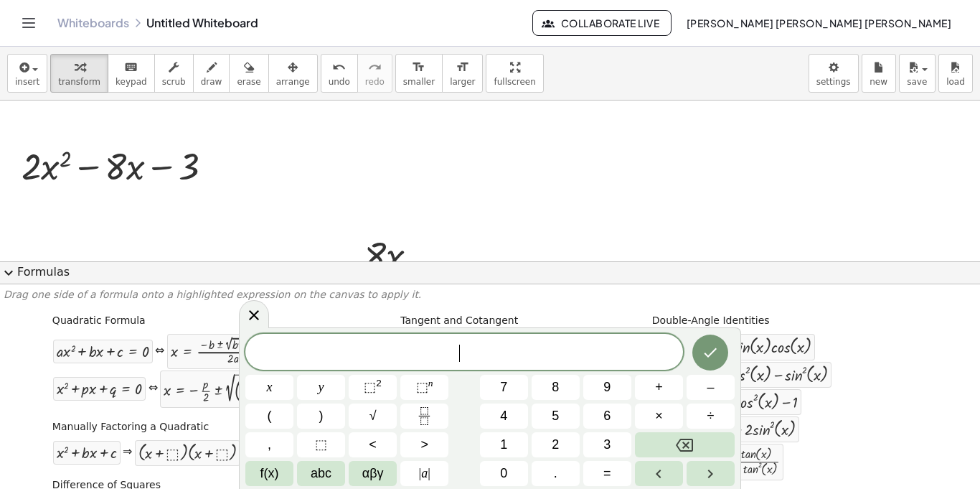
click at [18, 280] on button "expand_more Formulas" at bounding box center [490, 272] width 980 height 23
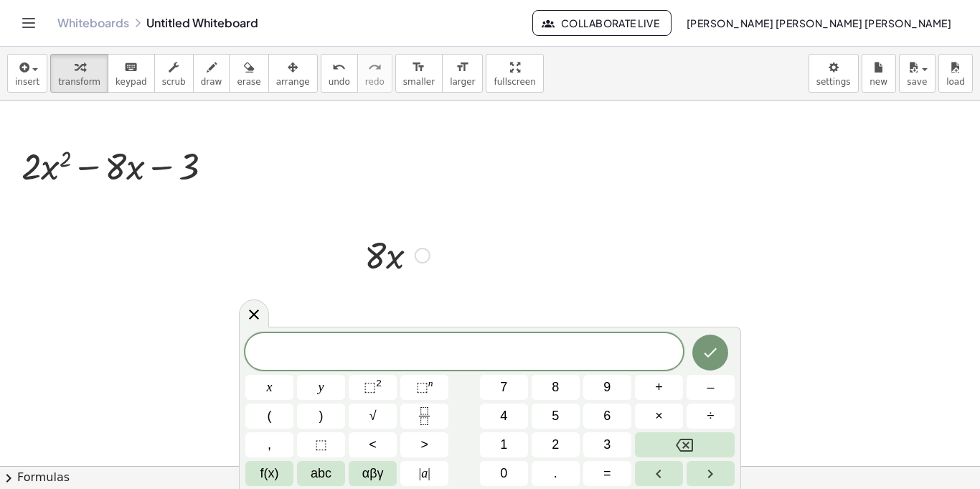
click at [400, 267] on div at bounding box center [397, 254] width 80 height 49
click at [434, 257] on div at bounding box center [397, 254] width 80 height 49
click at [426, 257] on div "Fix a mistake Transform line Copy line as LaTeX Copy derivation as LaTeX Expand…" at bounding box center [423, 256] width 16 height 16
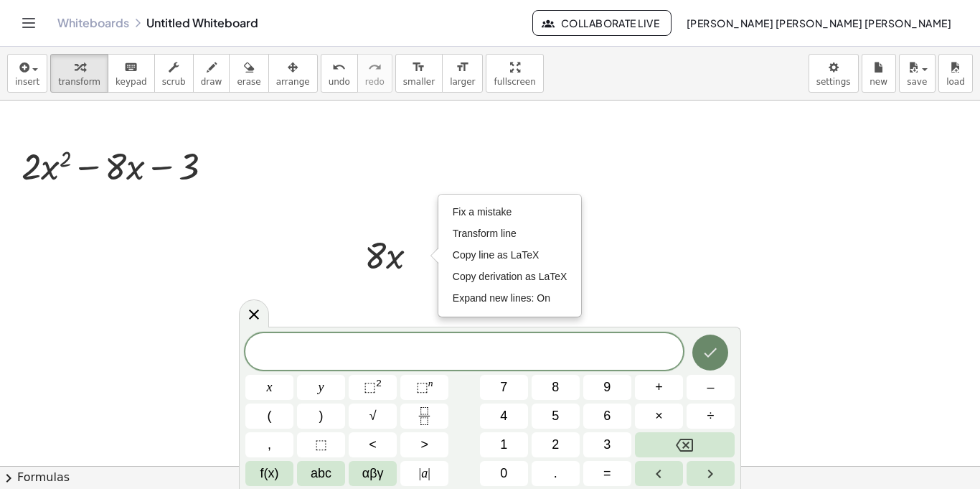
click at [707, 361] on button "Done" at bounding box center [711, 352] width 36 height 36
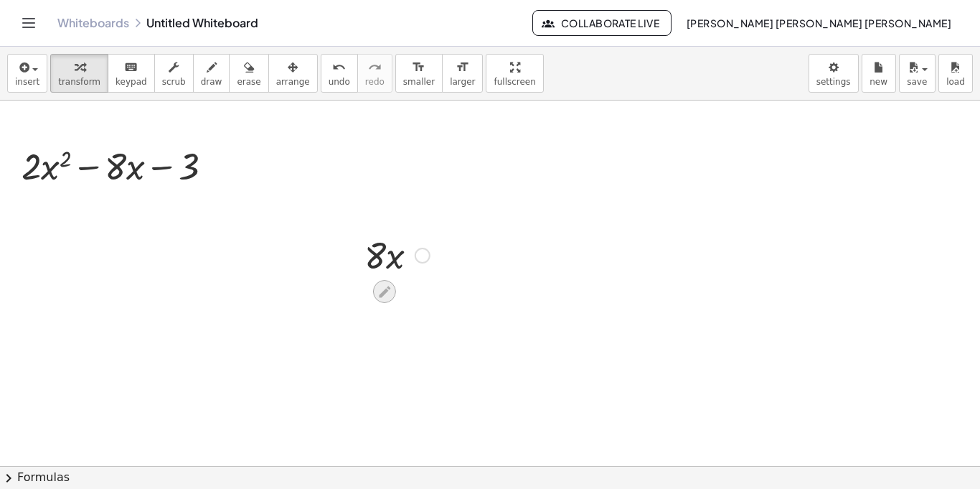
click at [380, 286] on icon at bounding box center [384, 291] width 15 height 15
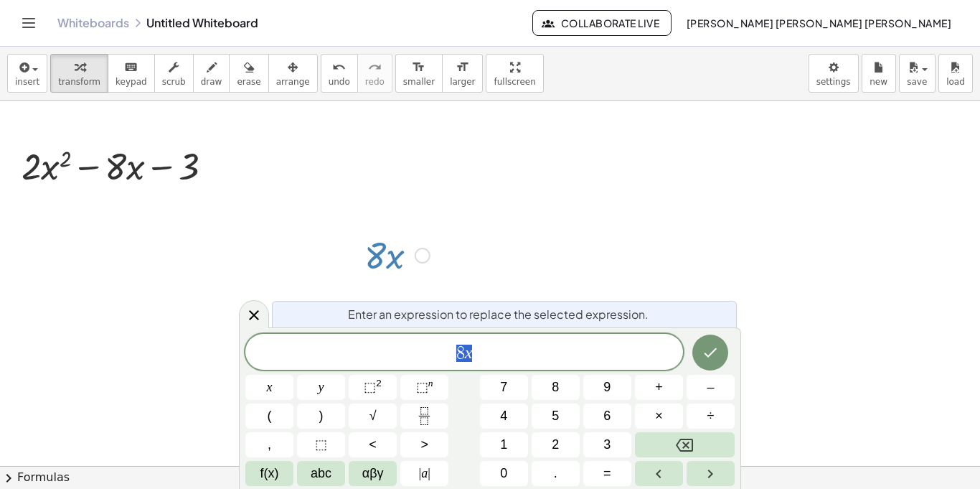
scroll to position [10, 0]
click at [506, 343] on span "8 x" at bounding box center [464, 353] width 438 height 20
click at [256, 320] on icon at bounding box center [253, 314] width 17 height 17
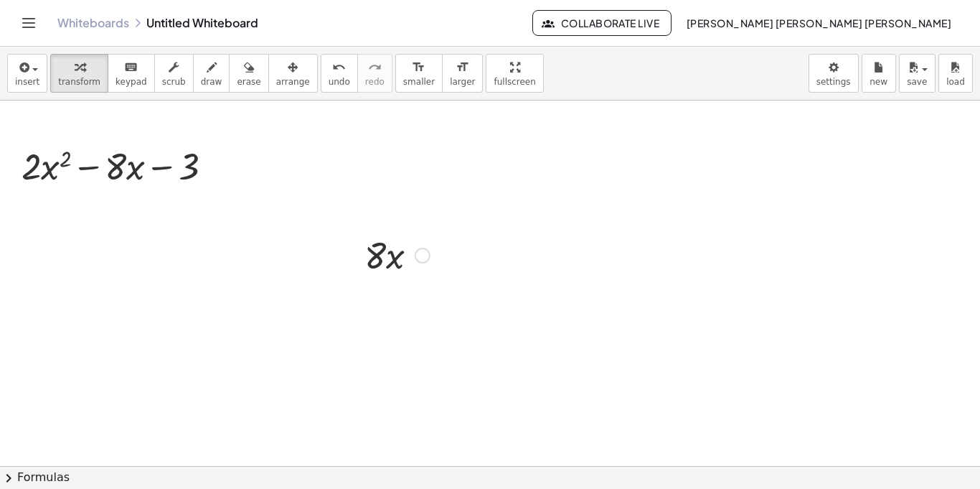
click at [388, 273] on div at bounding box center [397, 254] width 80 height 49
click at [329, 77] on span "undo" at bounding box center [340, 82] width 22 height 10
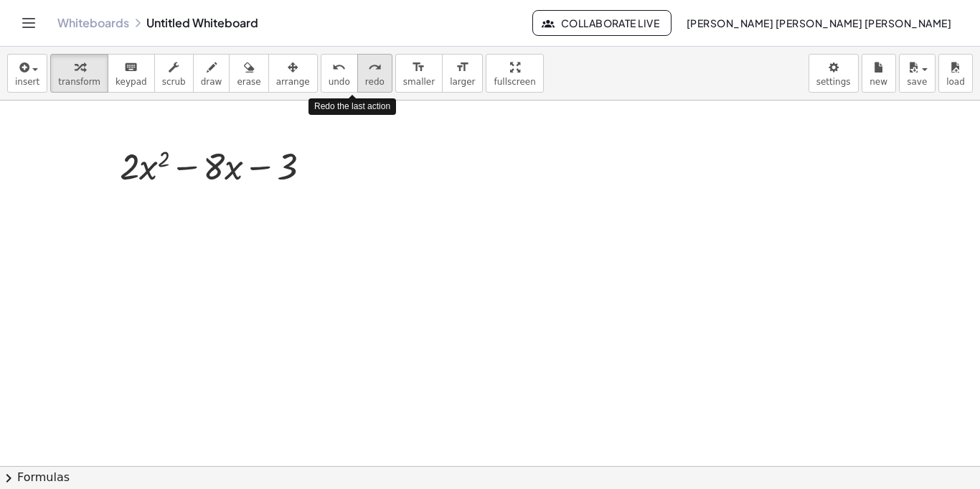
click at [368, 71] on icon "redo" at bounding box center [375, 67] width 14 height 17
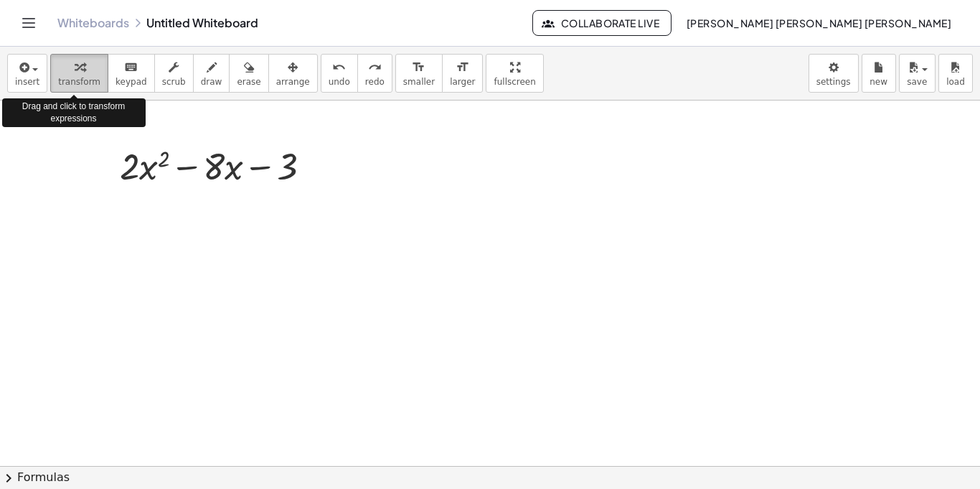
click at [85, 67] on div "button" at bounding box center [79, 66] width 42 height 17
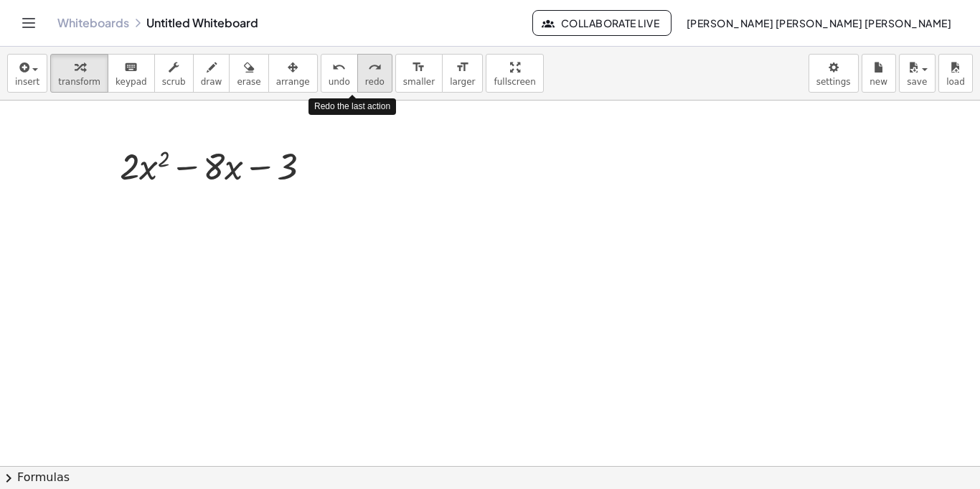
click at [357, 90] on button "redo redo" at bounding box center [374, 73] width 35 height 39
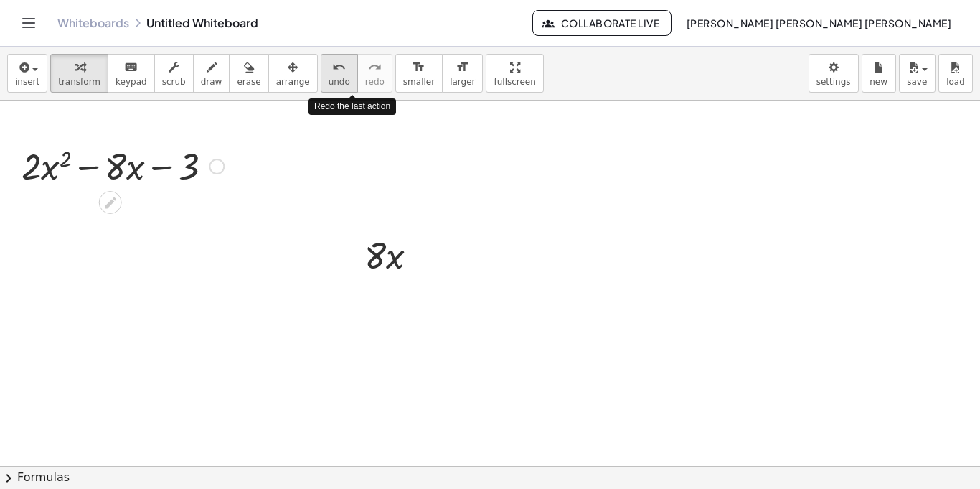
click at [331, 75] on button "undo undo" at bounding box center [339, 73] width 37 height 39
click at [192, 167] on div at bounding box center [122, 165] width 217 height 49
click at [95, 202] on div at bounding box center [490, 465] width 980 height 731
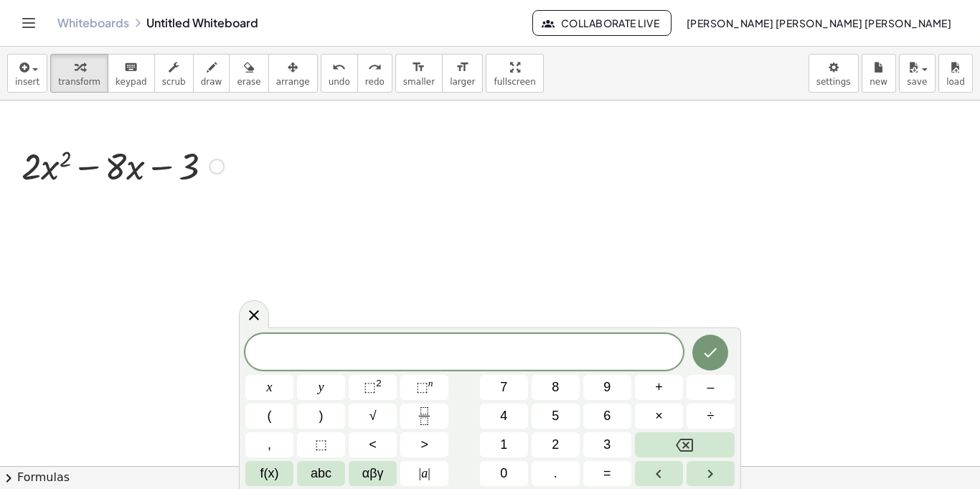
click at [192, 172] on div at bounding box center [122, 165] width 217 height 49
click at [542, 446] on button "2" at bounding box center [556, 444] width 48 height 25
click at [373, 386] on span "⬚" at bounding box center [370, 387] width 12 height 14
click at [694, 441] on button "Backspace" at bounding box center [685, 444] width 100 height 25
click at [342, 469] on button "abc" at bounding box center [321, 473] width 48 height 25
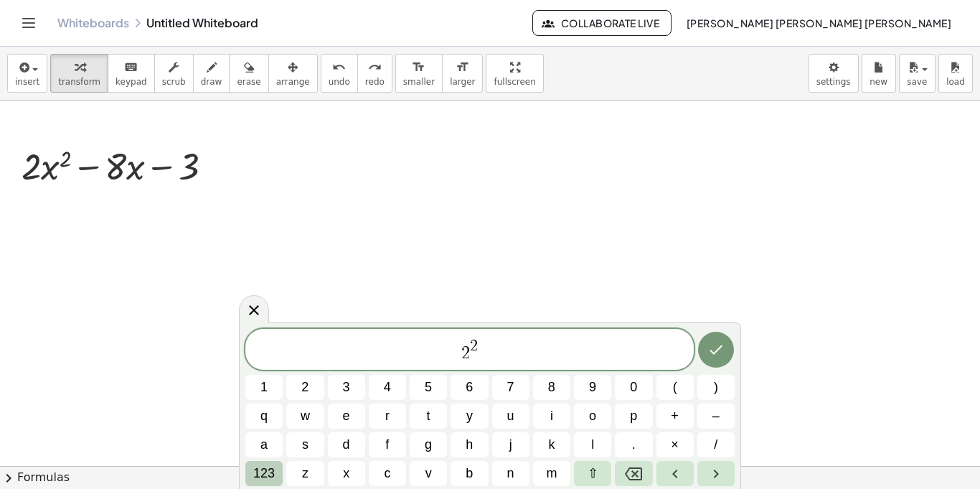
click at [245, 470] on button "123" at bounding box center [263, 473] width 37 height 25
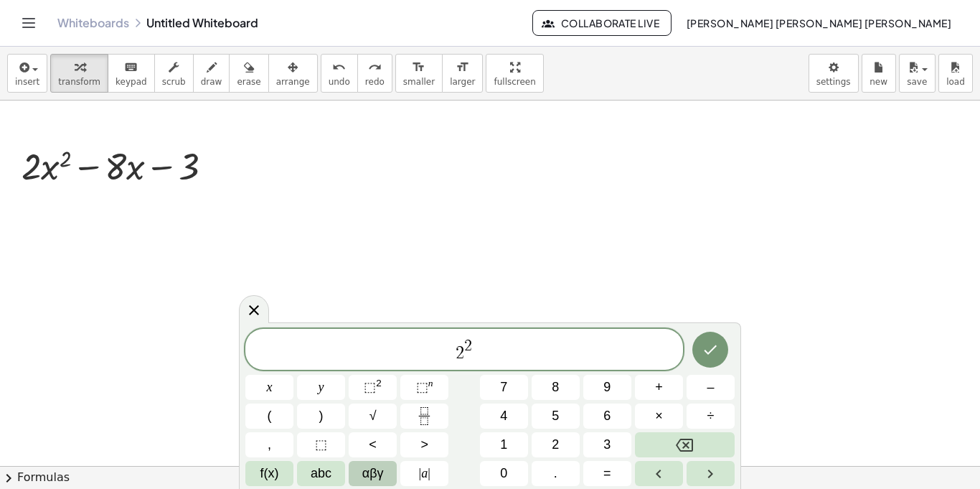
click at [379, 477] on span "αβγ" at bounding box center [373, 473] width 22 height 19
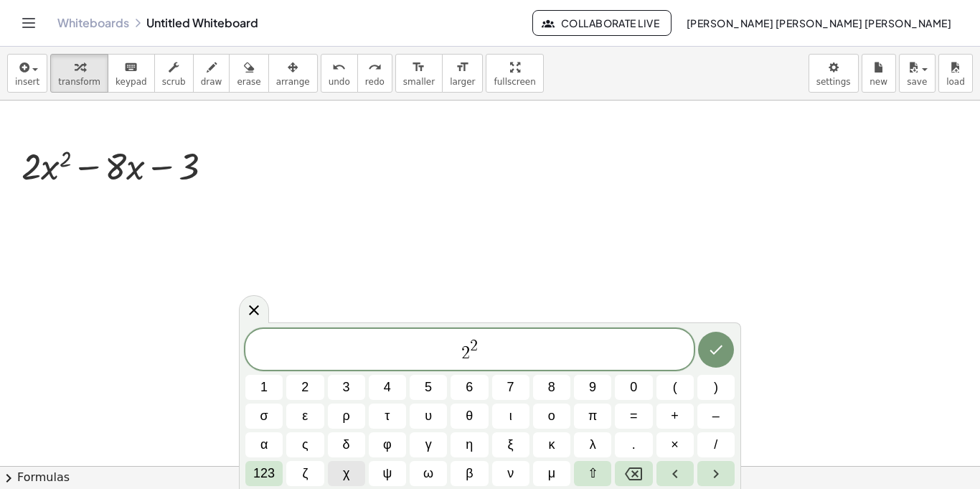
click at [350, 468] on button "χ" at bounding box center [346, 473] width 37 height 25
click at [642, 463] on button "Backspace" at bounding box center [633, 473] width 37 height 25
click at [345, 482] on span "χ" at bounding box center [346, 473] width 6 height 19
click at [294, 475] on button "ζ" at bounding box center [304, 473] width 37 height 25
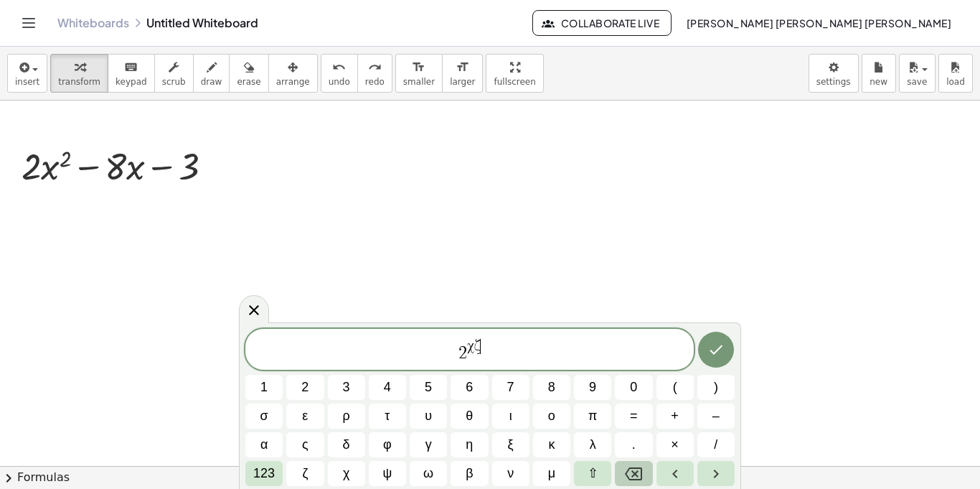
click at [640, 472] on icon "Backspace" at bounding box center [633, 473] width 17 height 17
click at [278, 473] on button "123" at bounding box center [263, 473] width 37 height 25
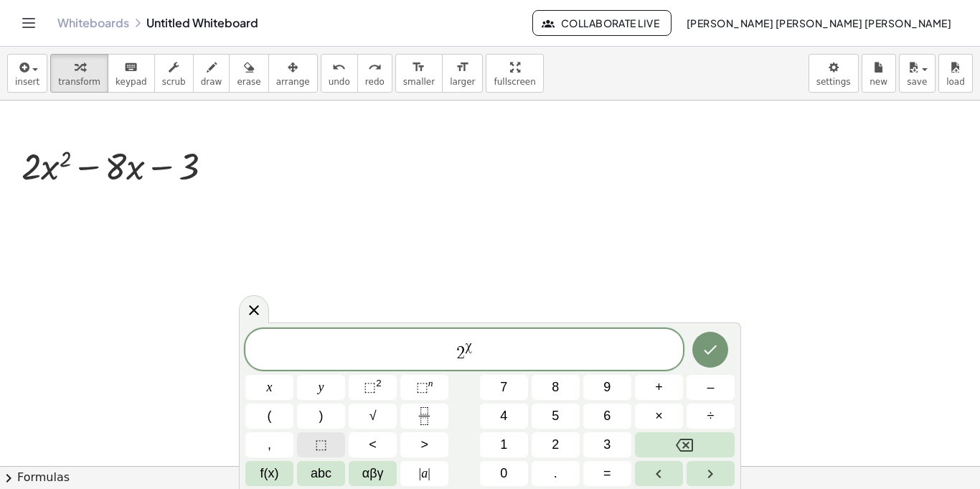
click at [317, 451] on span "⬚" at bounding box center [321, 444] width 12 height 19
click at [696, 445] on button "Backspace" at bounding box center [685, 444] width 100 height 25
click at [392, 378] on button "⬚ 2" at bounding box center [373, 387] width 48 height 25
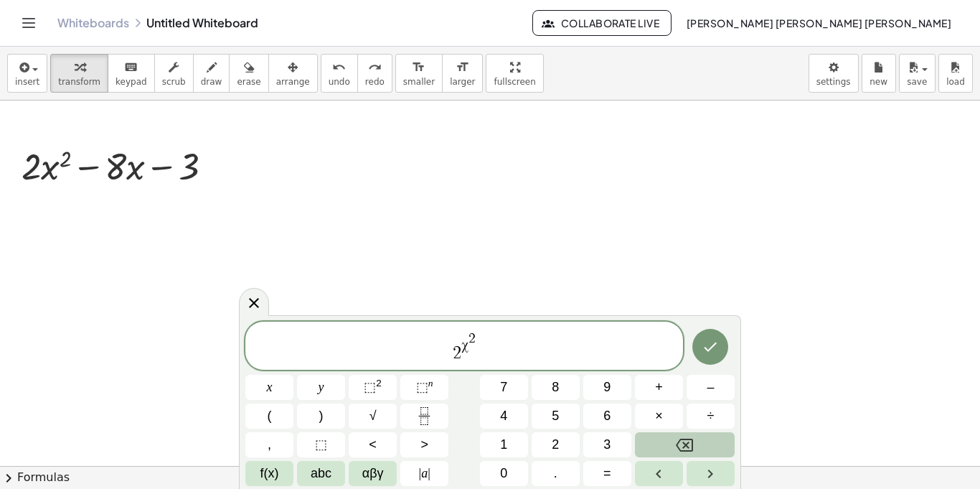
click at [680, 446] on icon "Backspace" at bounding box center [684, 444] width 17 height 17
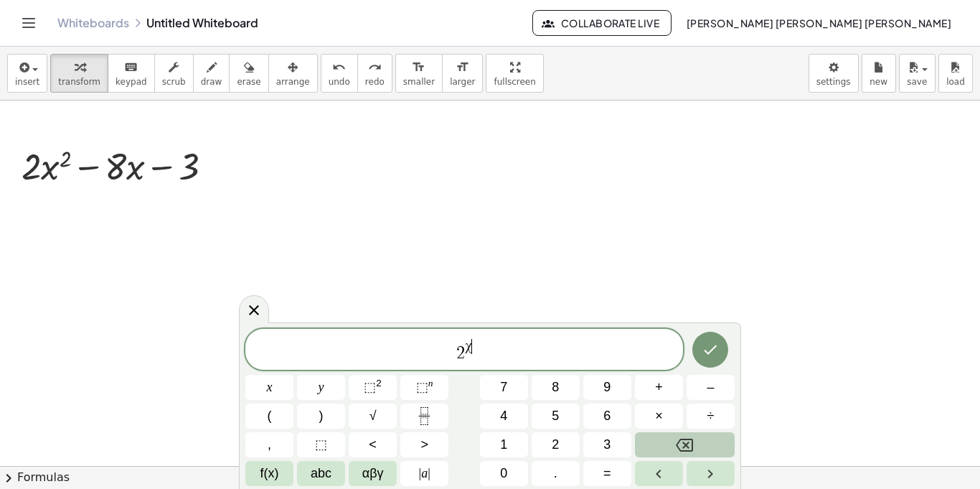
click at [680, 446] on icon "Backspace" at bounding box center [684, 444] width 17 height 17
click at [683, 444] on icon "Backspace" at bounding box center [684, 444] width 17 height 17
click at [355, 477] on button "αβγ" at bounding box center [373, 473] width 48 height 25
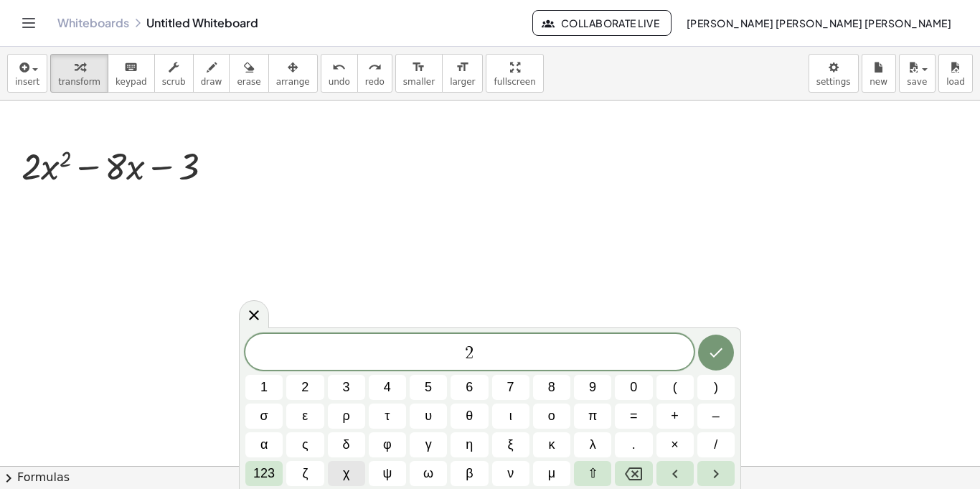
click at [357, 469] on button "χ" at bounding box center [346, 473] width 37 height 25
click at [278, 476] on button "123" at bounding box center [263, 473] width 37 height 25
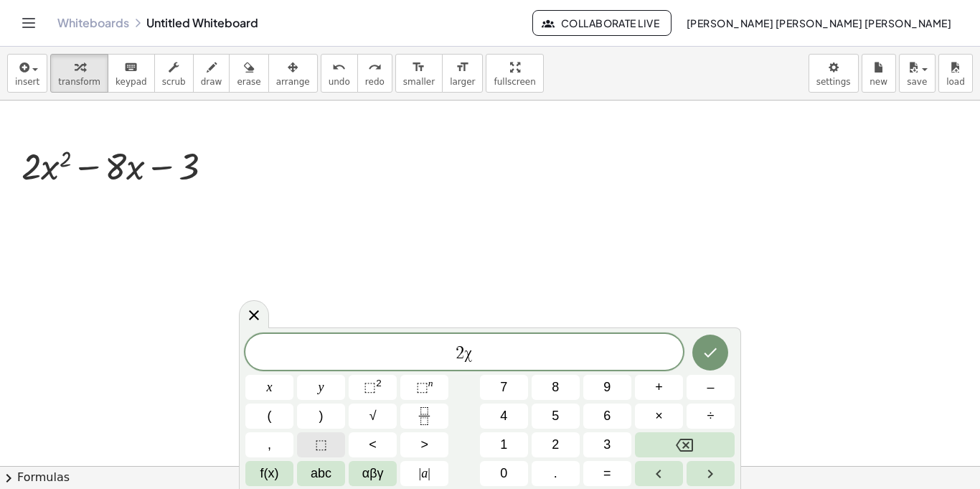
click at [335, 444] on button "⬚" at bounding box center [321, 444] width 48 height 25
click at [688, 449] on icon "Backspace" at bounding box center [684, 444] width 17 height 17
click at [373, 382] on span "⬚" at bounding box center [370, 387] width 12 height 14
click at [726, 378] on button "–" at bounding box center [711, 387] width 48 height 25
click at [568, 395] on button "8" at bounding box center [556, 387] width 48 height 25
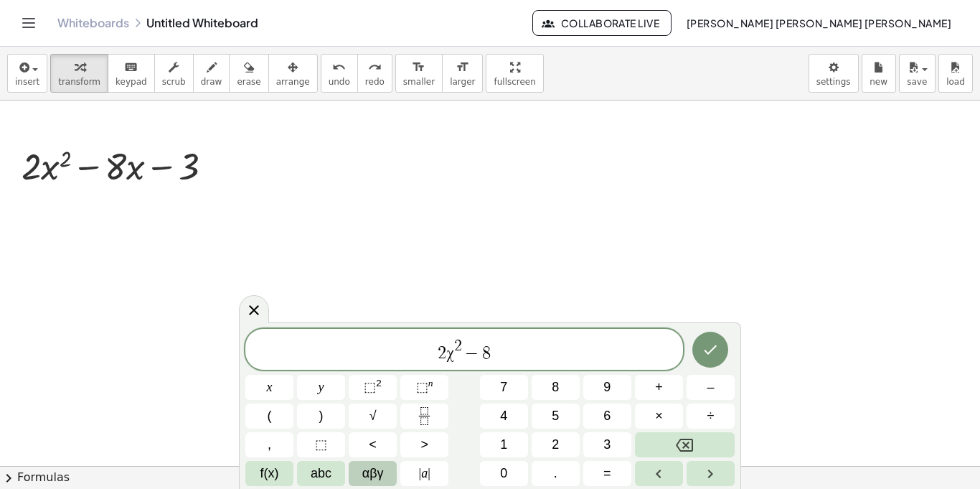
click at [374, 479] on span "αβγ" at bounding box center [373, 473] width 22 height 19
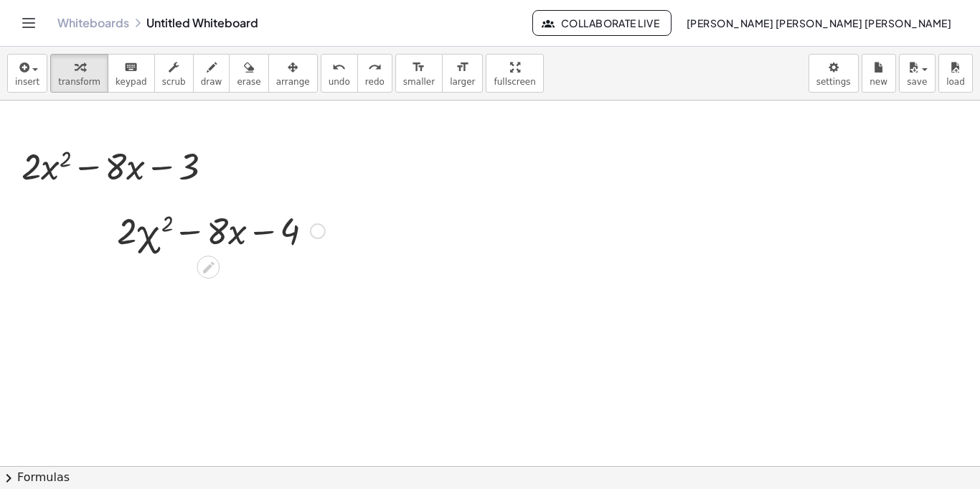
click at [230, 238] on div at bounding box center [221, 229] width 223 height 49
click at [213, 270] on icon at bounding box center [208, 267] width 15 height 15
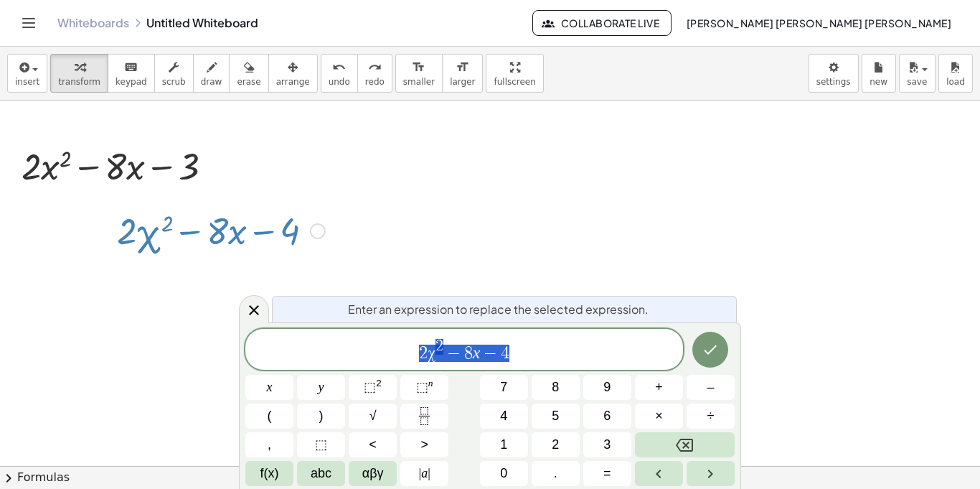
click at [452, 258] on div at bounding box center [490, 465] width 980 height 731
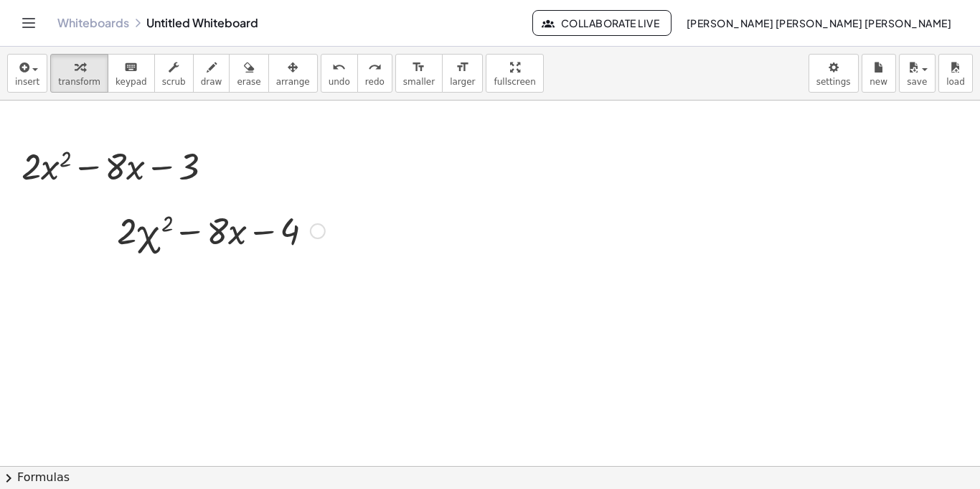
click at [126, 230] on div at bounding box center [221, 229] width 223 height 49
click at [147, 240] on div at bounding box center [221, 229] width 223 height 49
click at [205, 268] on icon at bounding box center [208, 266] width 11 height 11
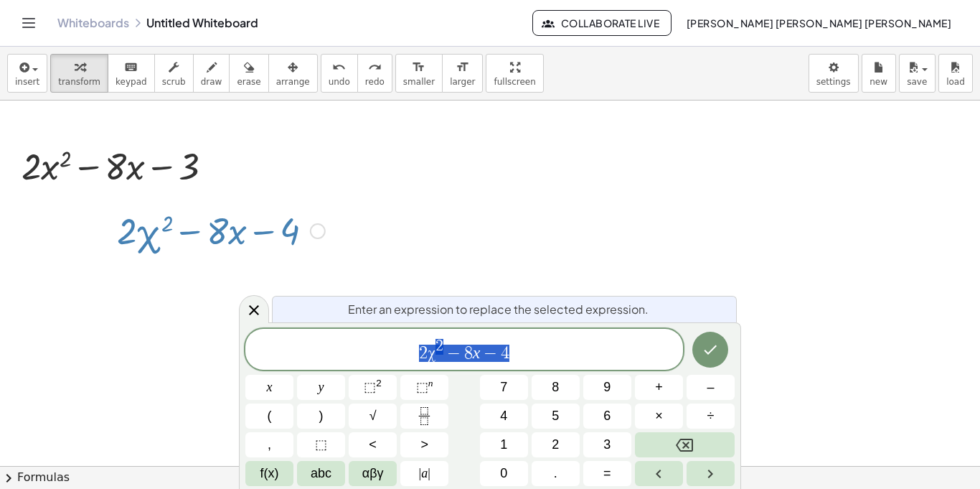
drag, startPoint x: 525, startPoint y: 352, endPoint x: 324, endPoint y: 363, distance: 201.3
click at [324, 363] on div "********* 2 χ 2 − 8 x − 4" at bounding box center [464, 349] width 438 height 41
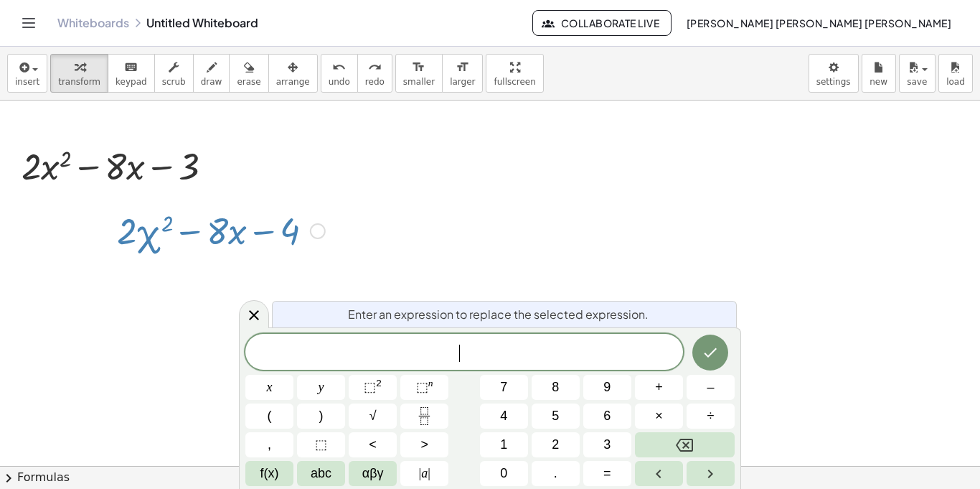
scroll to position [11, 0]
click at [614, 475] on button "=" at bounding box center [608, 473] width 48 height 25
click at [711, 337] on button "Done" at bounding box center [711, 352] width 36 height 36
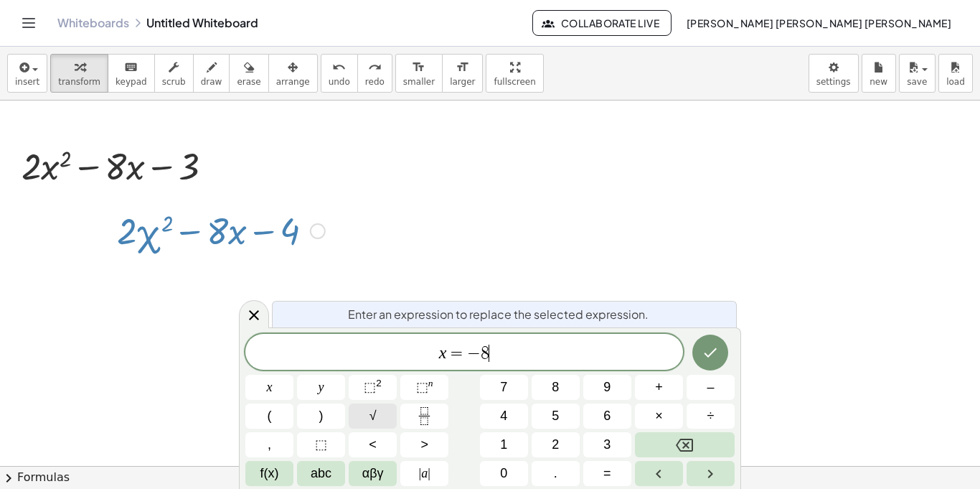
click at [373, 423] on span "√" at bounding box center [373, 415] width 7 height 19
click at [550, 397] on button "8" at bounding box center [556, 387] width 48 height 25
click at [371, 394] on span "⬚" at bounding box center [370, 387] width 12 height 14
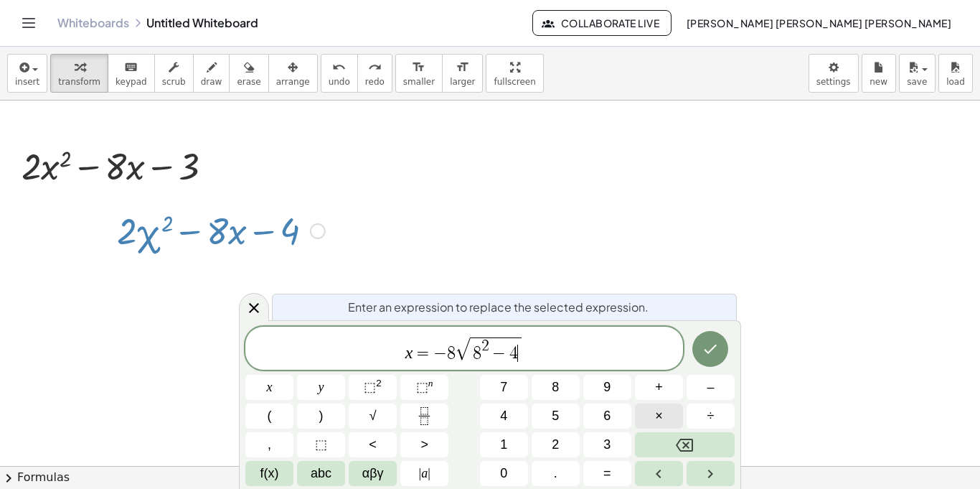
click at [653, 420] on button "×" at bounding box center [659, 415] width 48 height 25
click at [678, 415] on button "×" at bounding box center [659, 415] width 48 height 25
click at [706, 355] on icon "Done" at bounding box center [710, 348] width 17 height 17
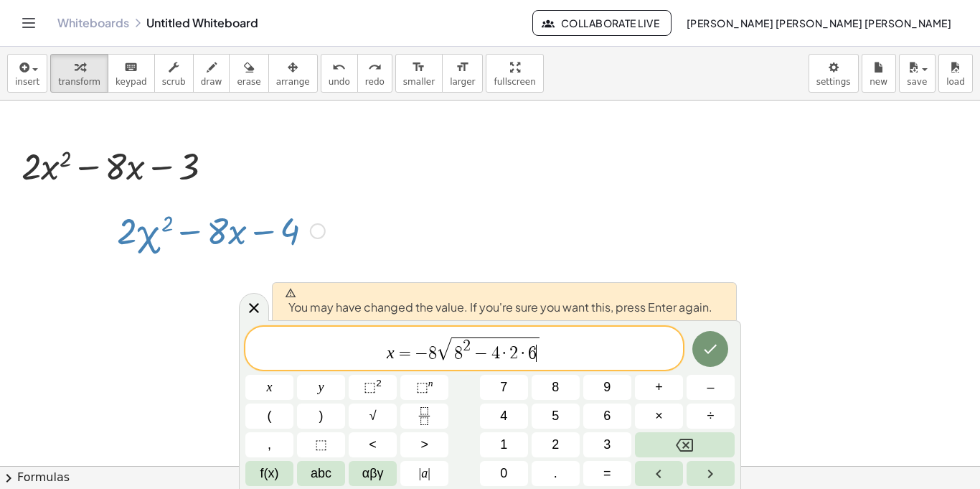
click at [324, 357] on span "x = − 8 √ 8 2 − 4 · 2 · 6 ​" at bounding box center [464, 349] width 438 height 28
click at [567, 327] on div "​ x = − 8 √ 8 2 − 4 · 2 · 6" at bounding box center [464, 348] width 438 height 43
click at [628, 159] on div at bounding box center [490, 465] width 980 height 731
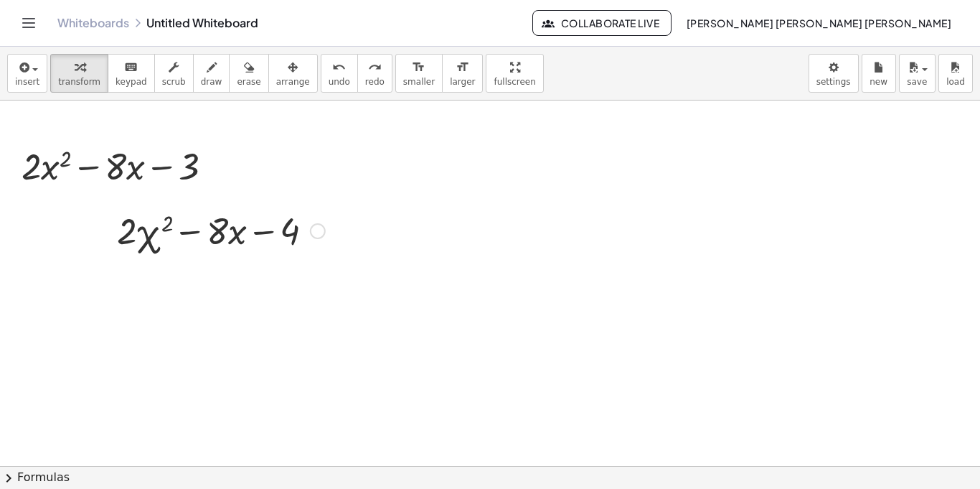
click at [500, 293] on div at bounding box center [490, 465] width 980 height 731
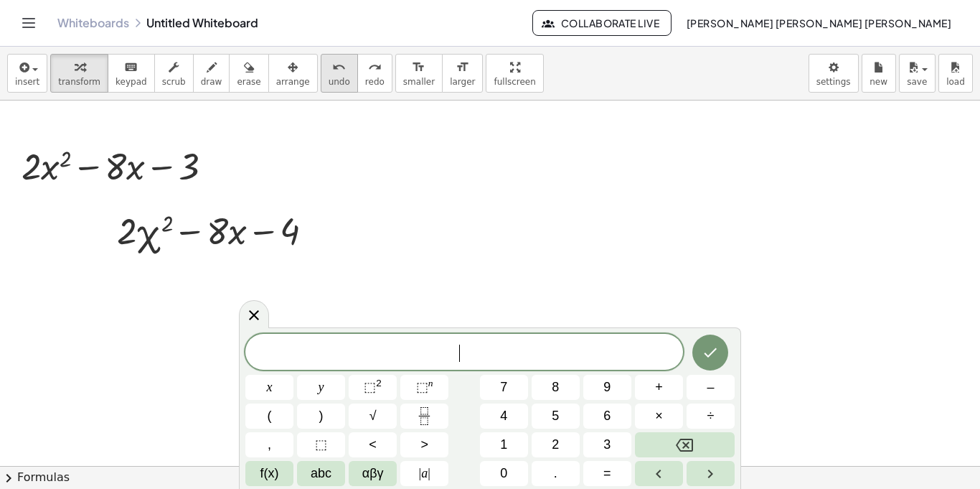
click at [329, 83] on span "undo" at bounding box center [340, 82] width 22 height 10
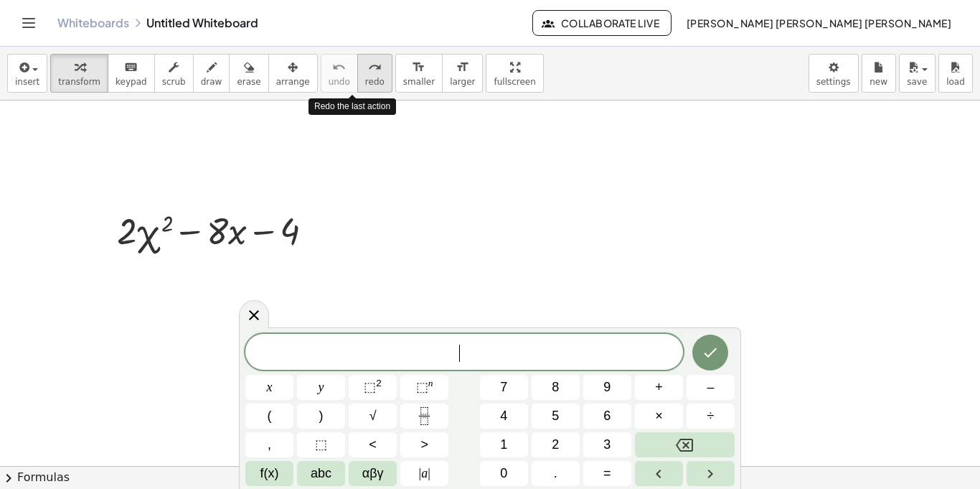
click at [368, 70] on icon "redo" at bounding box center [375, 67] width 14 height 17
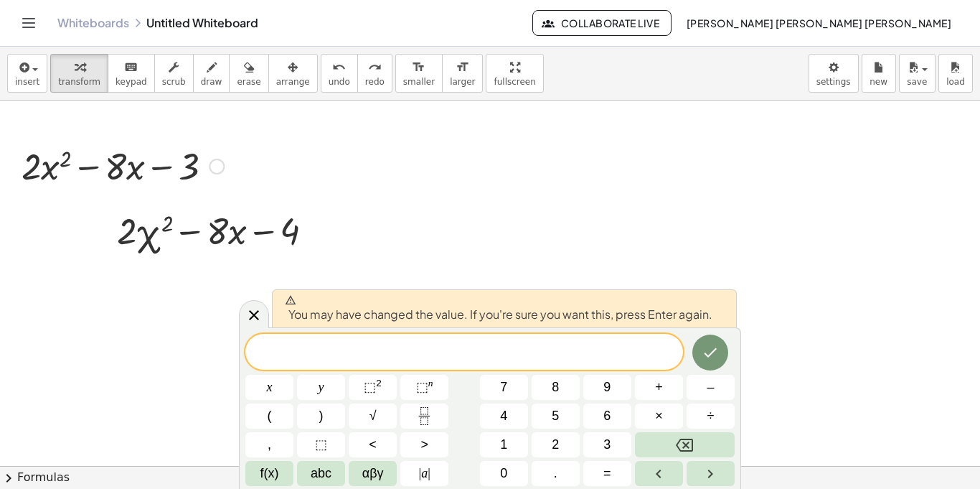
click at [42, 478] on button "chevron_right Formulas" at bounding box center [490, 477] width 980 height 23
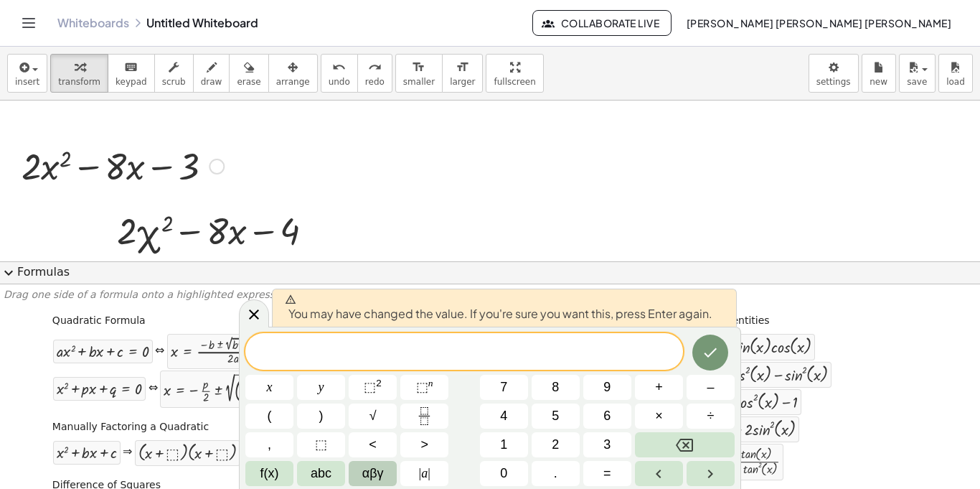
click at [393, 472] on button "αβγ" at bounding box center [373, 473] width 48 height 25
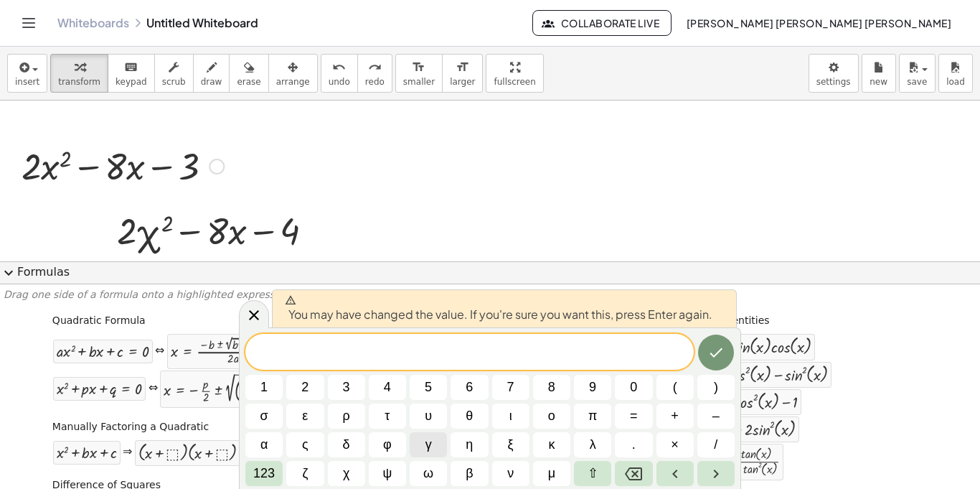
scroll to position [17, 0]
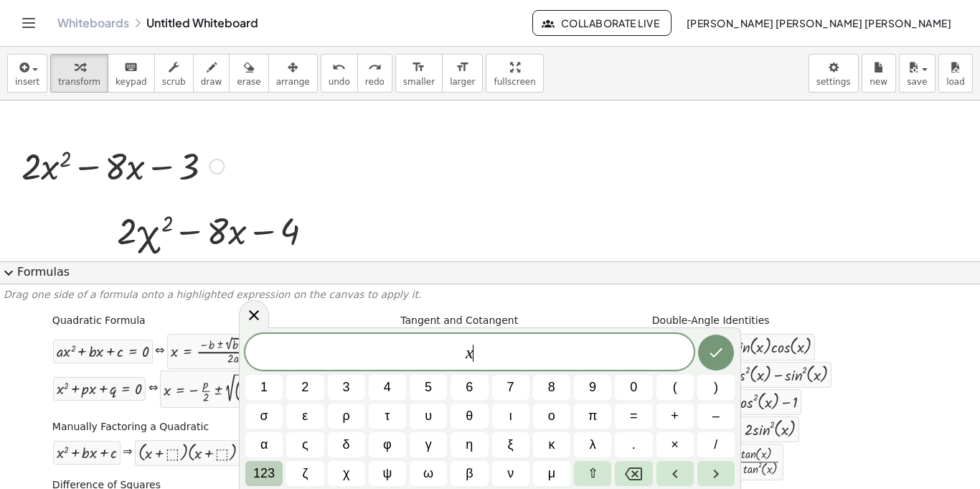
click at [259, 480] on span "123" at bounding box center [264, 473] width 22 height 19
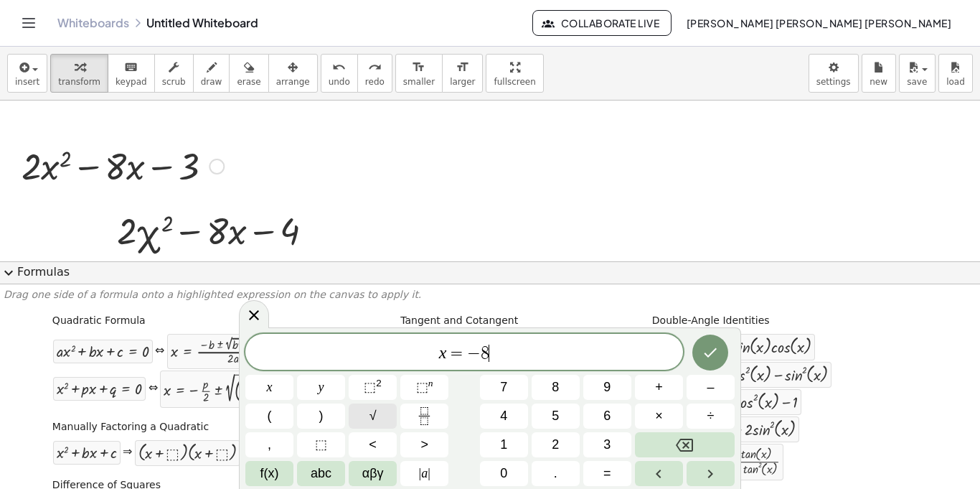
click at [370, 411] on span "√" at bounding box center [373, 415] width 7 height 19
click at [355, 401] on div "x = − 8 √ 8 ​ x y ⬚ 2 ⬚ n 7 8 9 + – ( ) √ 4 5 6 × ÷ , ⬚ < > 1 2 3 f(x) abc αβγ …" at bounding box center [490, 409] width 490 height 154
click at [387, 393] on button "⬚ 2" at bounding box center [373, 387] width 48 height 25
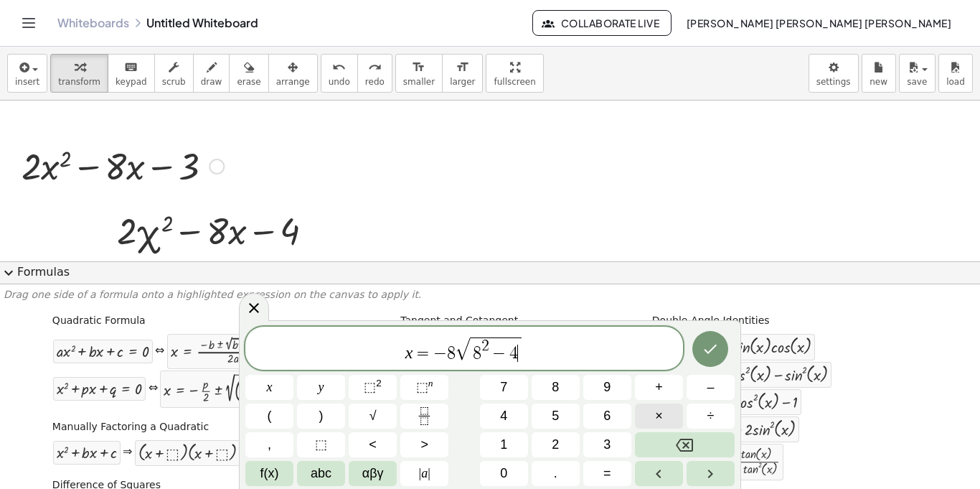
click at [665, 411] on button "×" at bounding box center [659, 415] width 48 height 25
click at [657, 411] on span "×" at bounding box center [659, 415] width 8 height 19
click at [661, 412] on span "×" at bounding box center [659, 415] width 8 height 19
click at [271, 421] on span "(" at bounding box center [270, 415] width 4 height 19
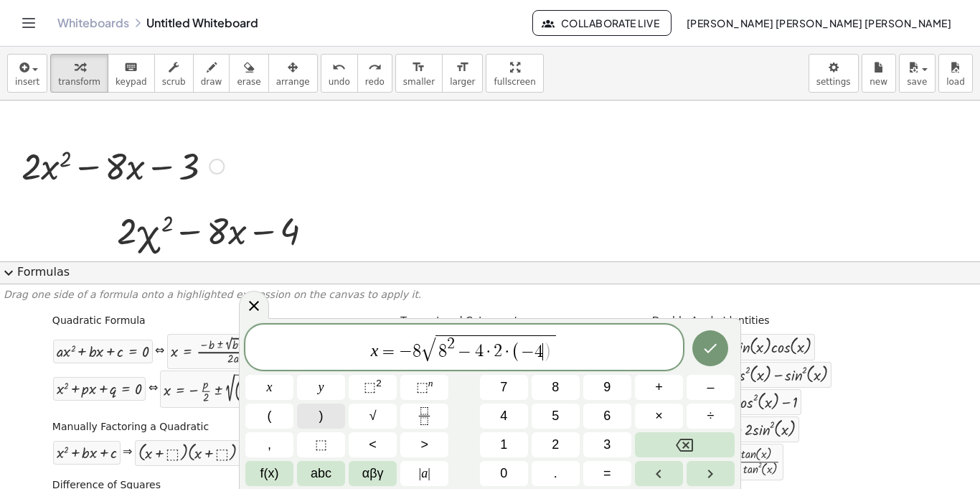
click at [305, 424] on button ")" at bounding box center [321, 415] width 48 height 25
